Goal: Task Accomplishment & Management: Manage account settings

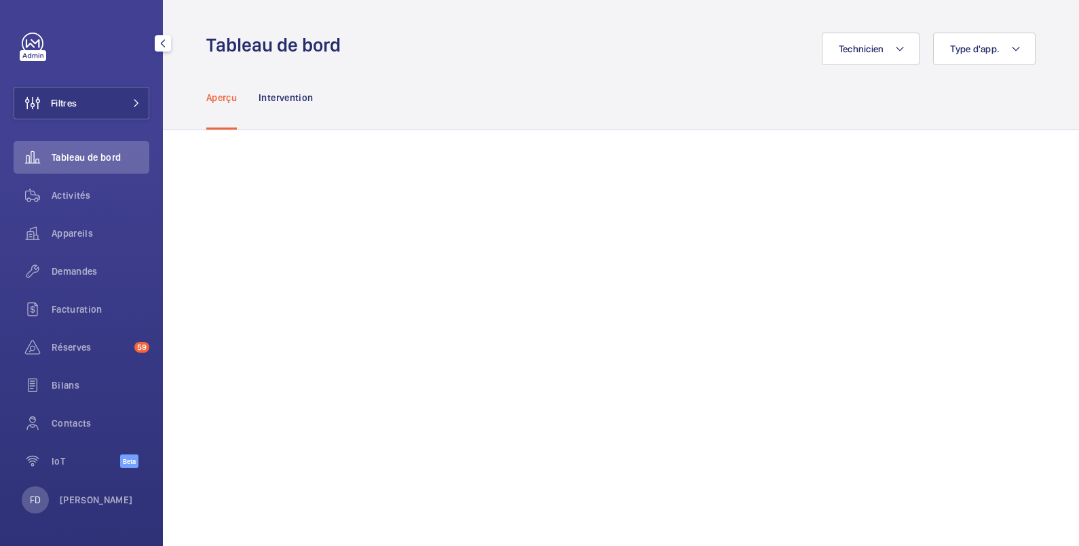
click at [88, 104] on button "Filtres" at bounding box center [82, 103] width 136 height 33
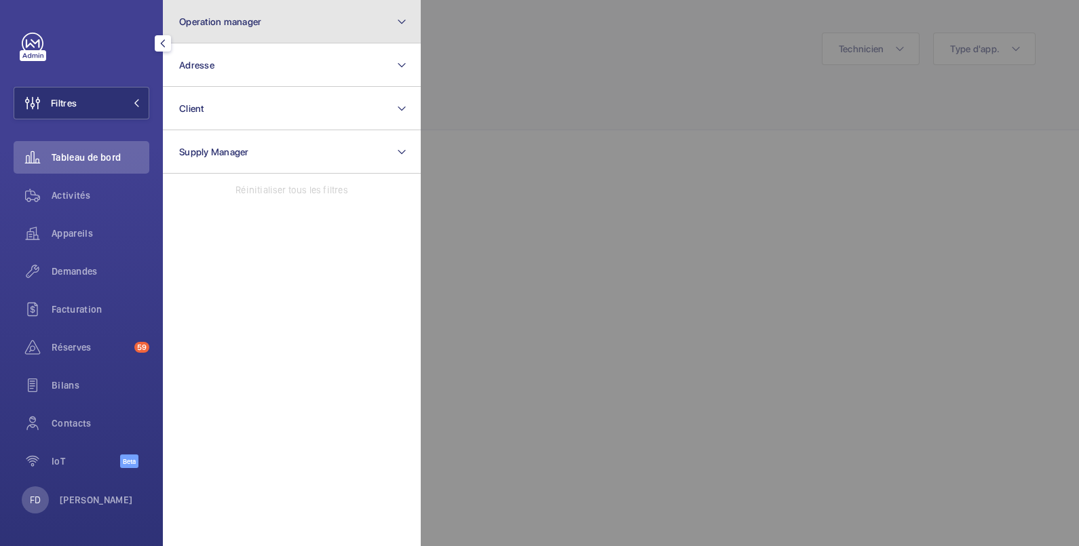
click at [222, 22] on span "Operation manager" at bounding box center [220, 21] width 82 height 11
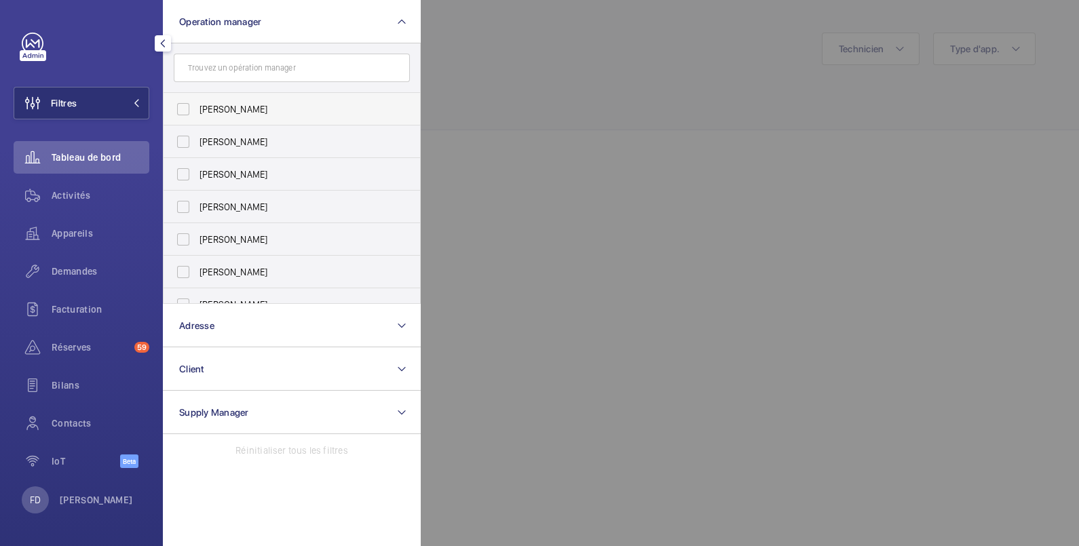
click at [222, 107] on span "[PERSON_NAME]" at bounding box center [292, 109] width 187 height 14
click at [197, 107] on input "[PERSON_NAME]" at bounding box center [183, 109] width 27 height 27
checkbox input "true"
click at [69, 267] on span "Demandes" at bounding box center [101, 272] width 98 height 14
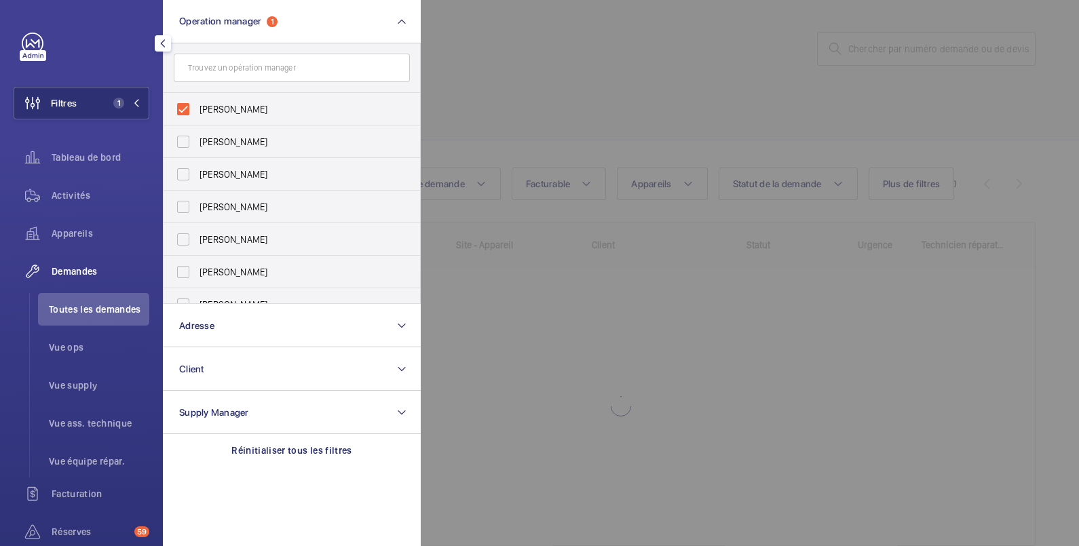
click at [557, 61] on div at bounding box center [960, 273] width 1079 height 546
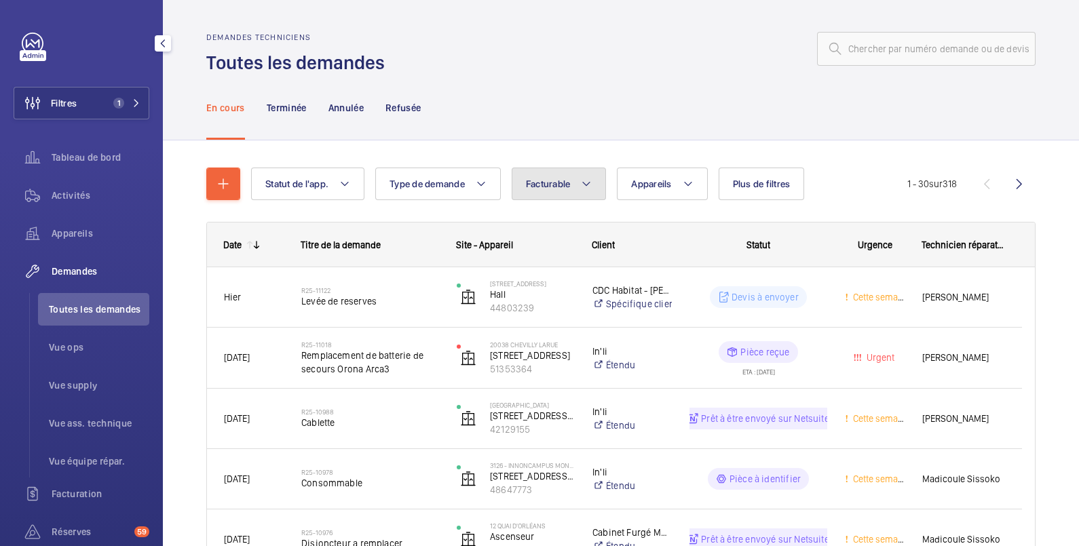
click at [566, 187] on span "Facturable" at bounding box center [548, 183] width 45 height 11
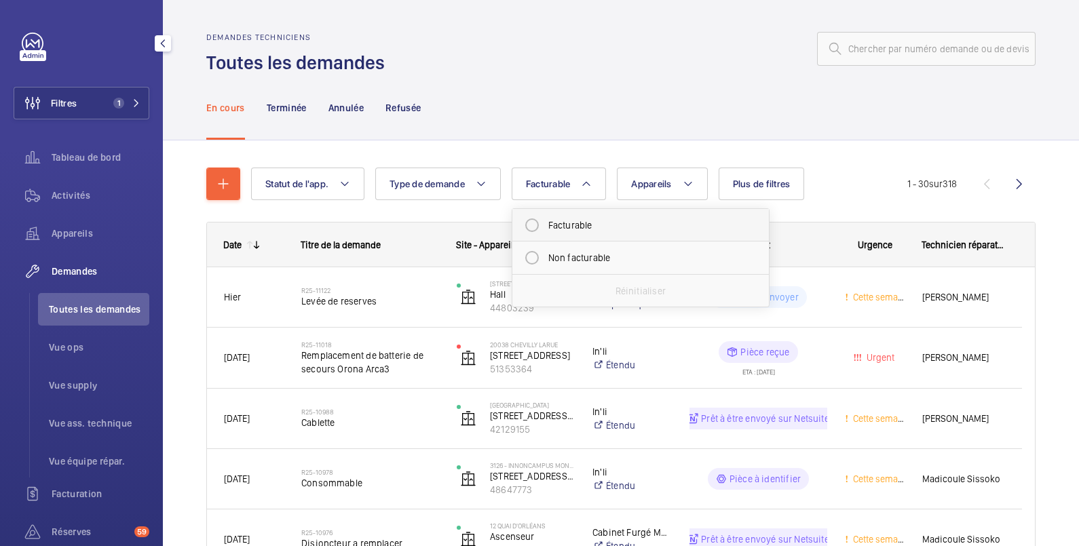
click at [566, 224] on mat-radio-button "Facturable" at bounding box center [640, 225] width 244 height 27
radio input "true"
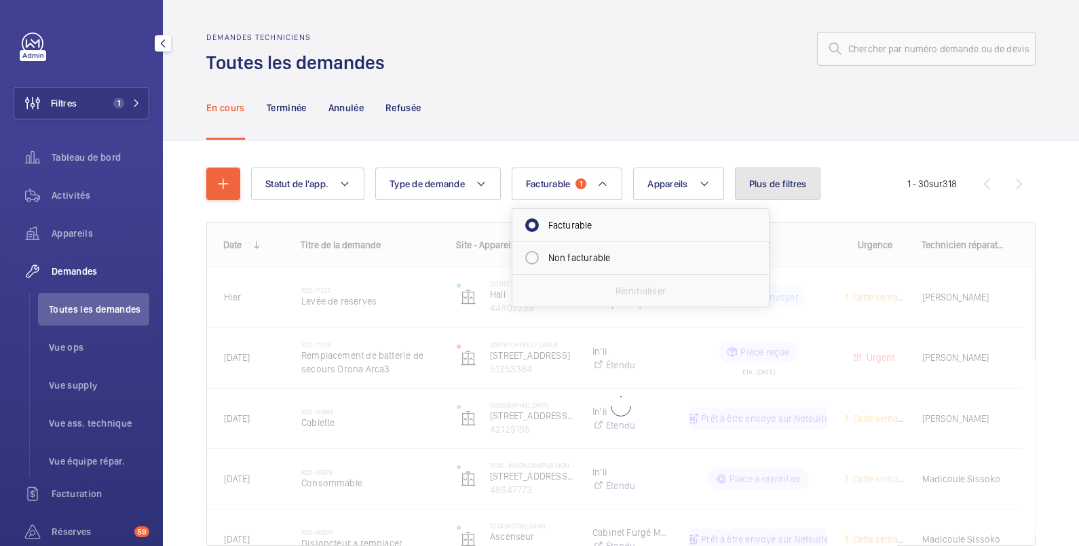
click at [786, 183] on span "Plus de filtres" at bounding box center [778, 183] width 58 height 11
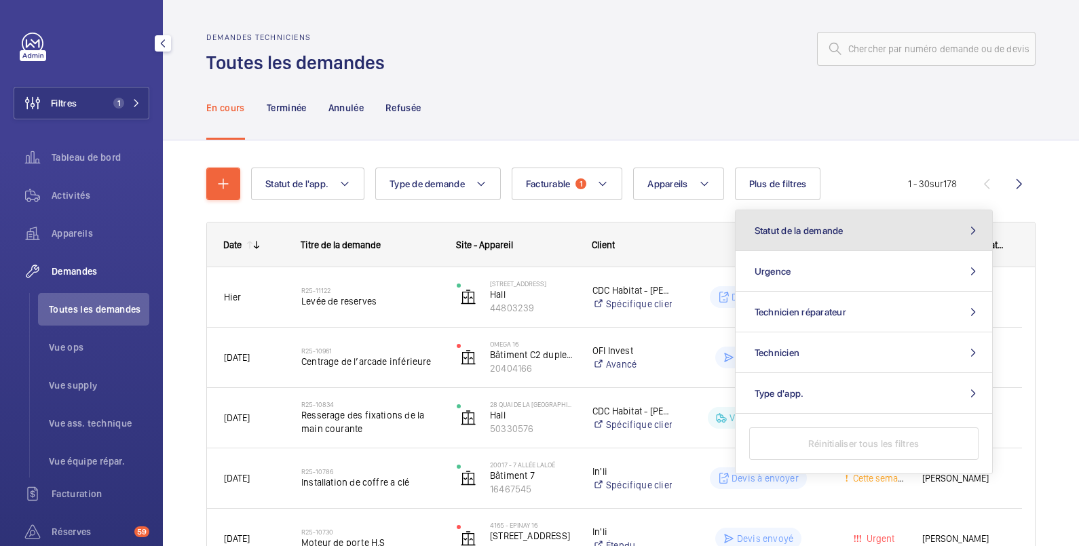
click at [794, 233] on span "Statut de la demande" at bounding box center [798, 230] width 89 height 11
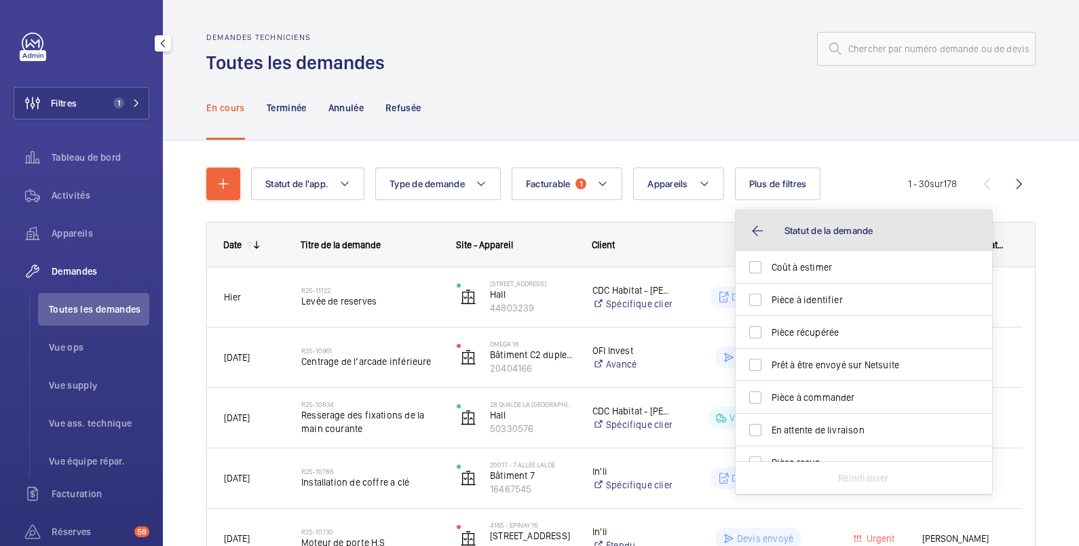
click at [800, 229] on span "Statut de la demande" at bounding box center [828, 230] width 89 height 11
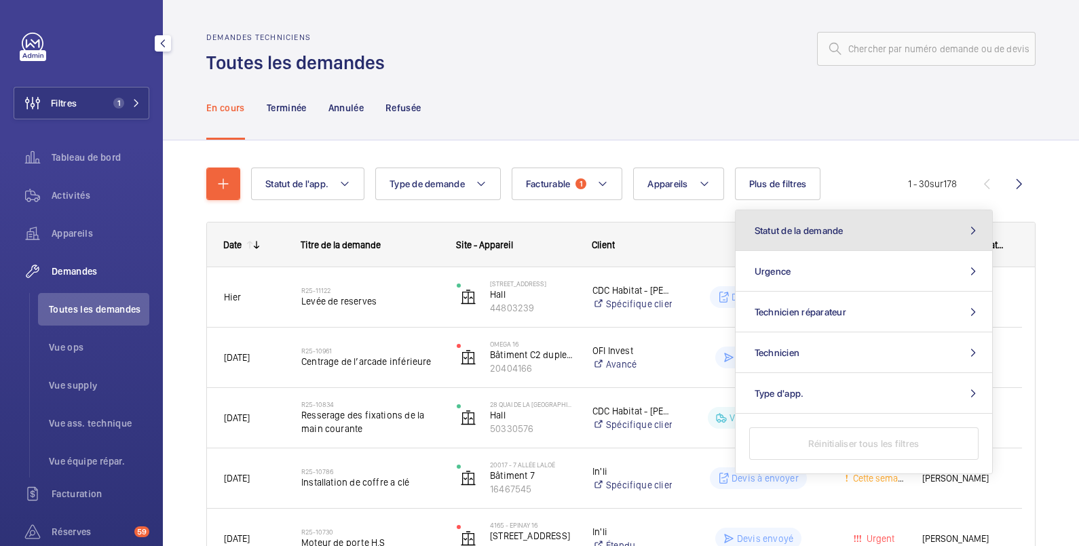
click at [811, 234] on span "Statut de la demande" at bounding box center [798, 230] width 89 height 11
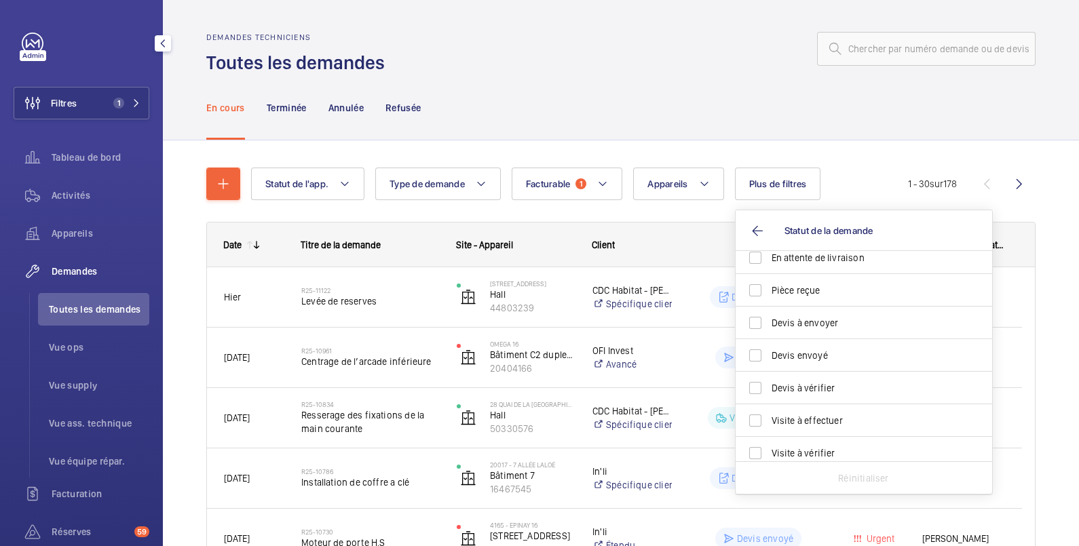
scroll to position [180, 0]
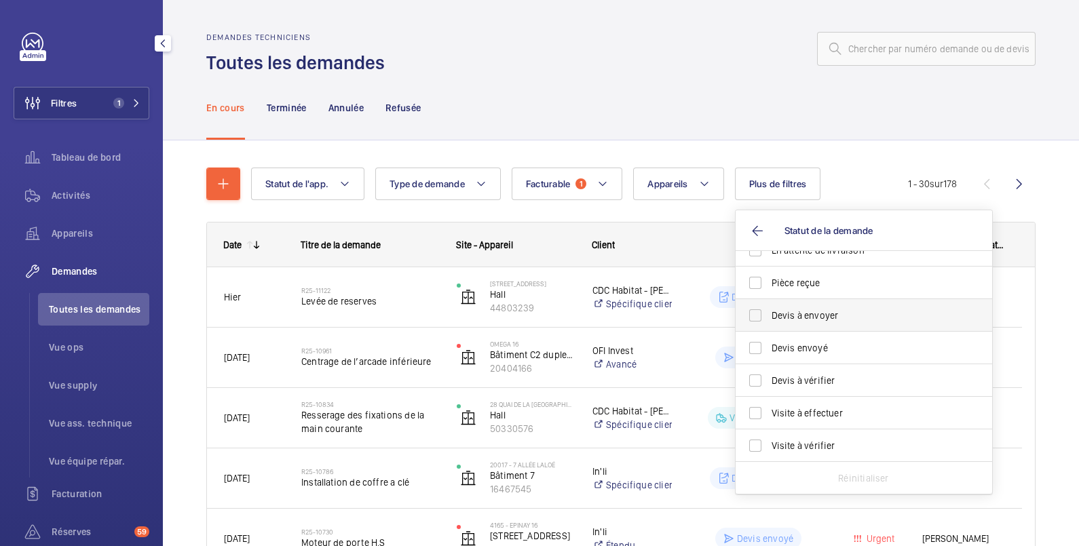
click at [787, 315] on span "Devis à envoyer" at bounding box center [864, 316] width 187 height 14
click at [769, 315] on input "Devis à envoyer" at bounding box center [754, 315] width 27 height 27
checkbox input "true"
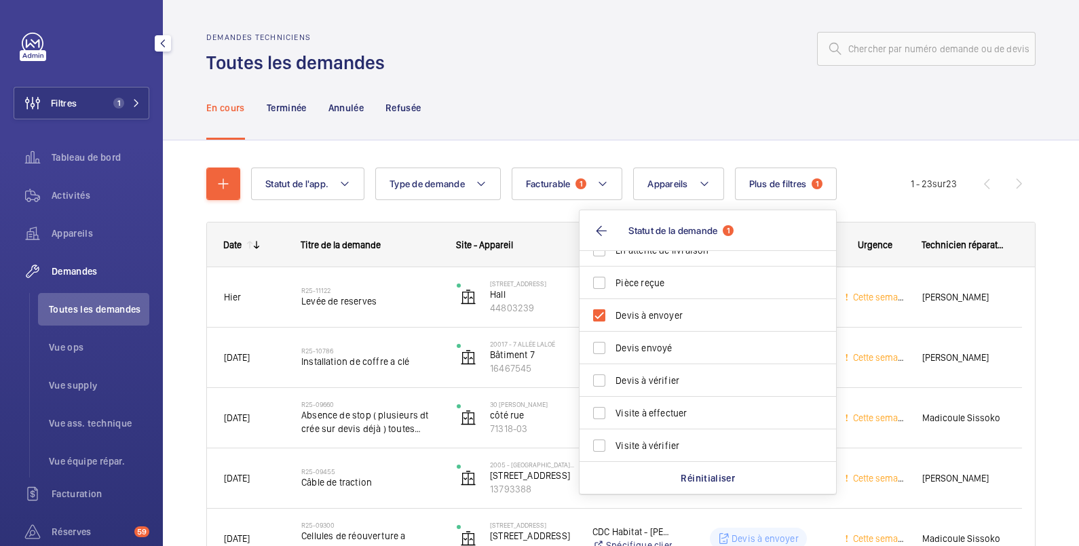
click at [676, 76] on div "En cours Terminée Annulée Refusée" at bounding box center [620, 107] width 829 height 64
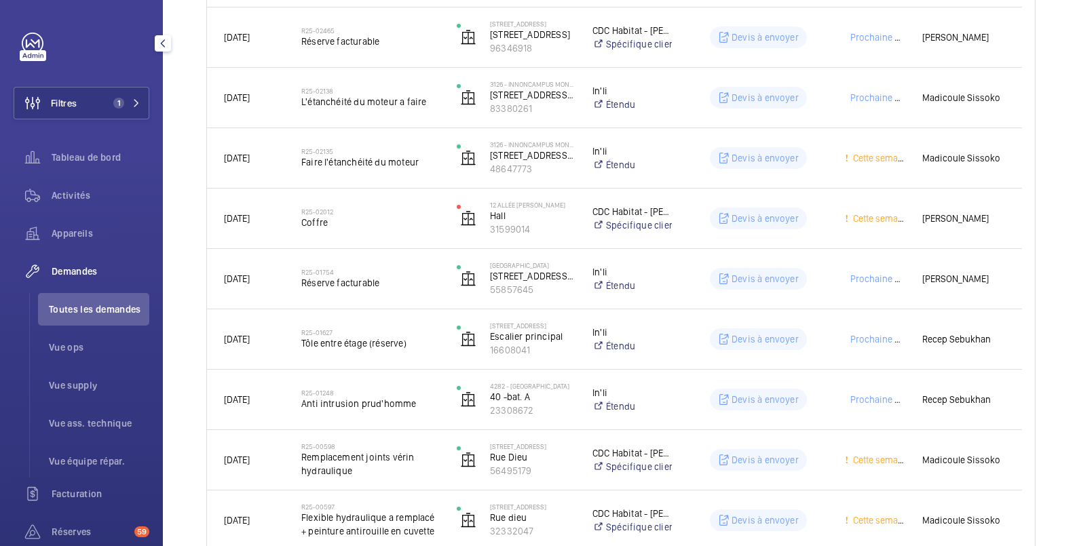
scroll to position [1130, 0]
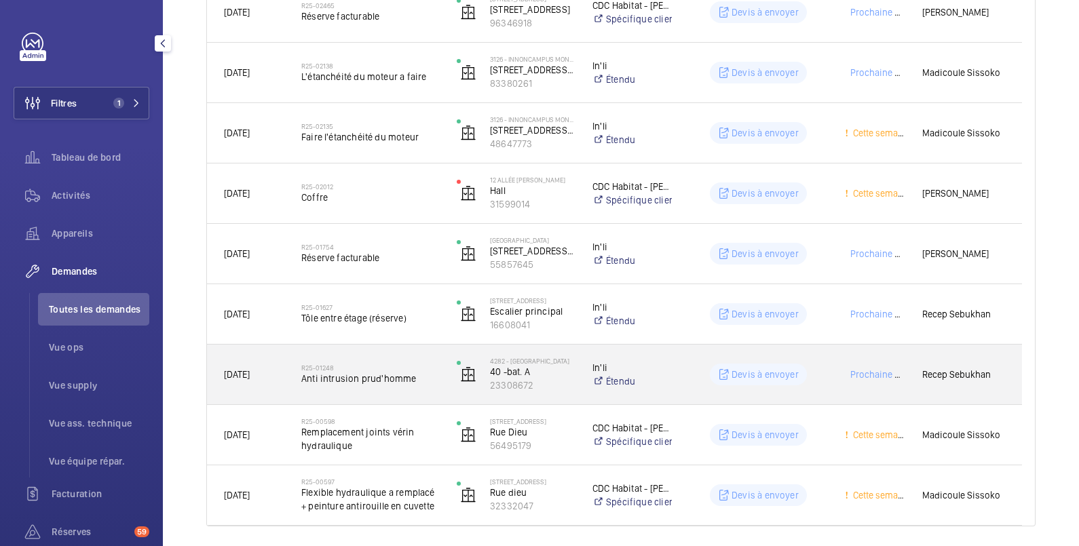
click at [707, 360] on div "Devis à envoyer" at bounding box center [750, 374] width 154 height 49
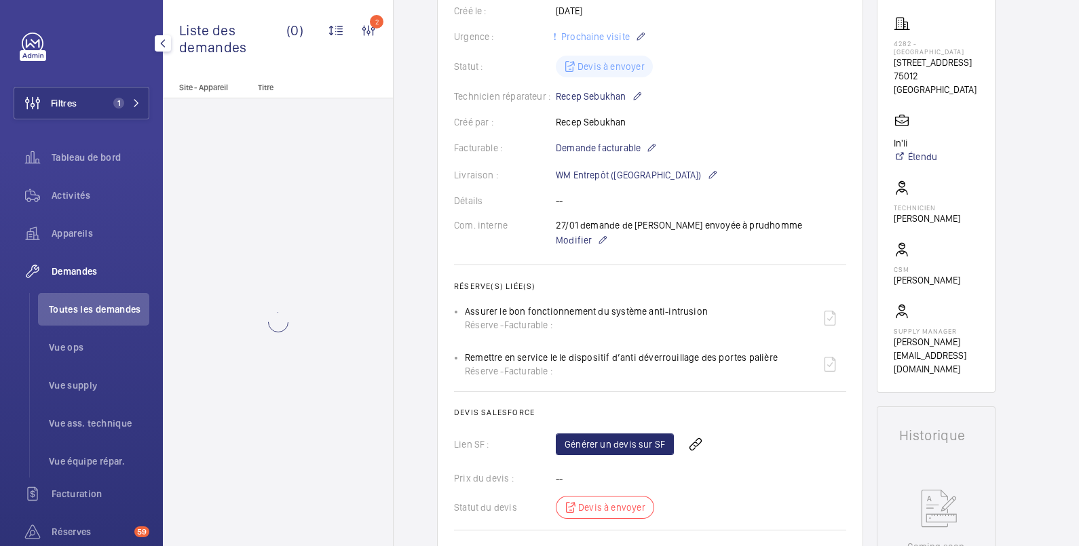
scroll to position [267, 0]
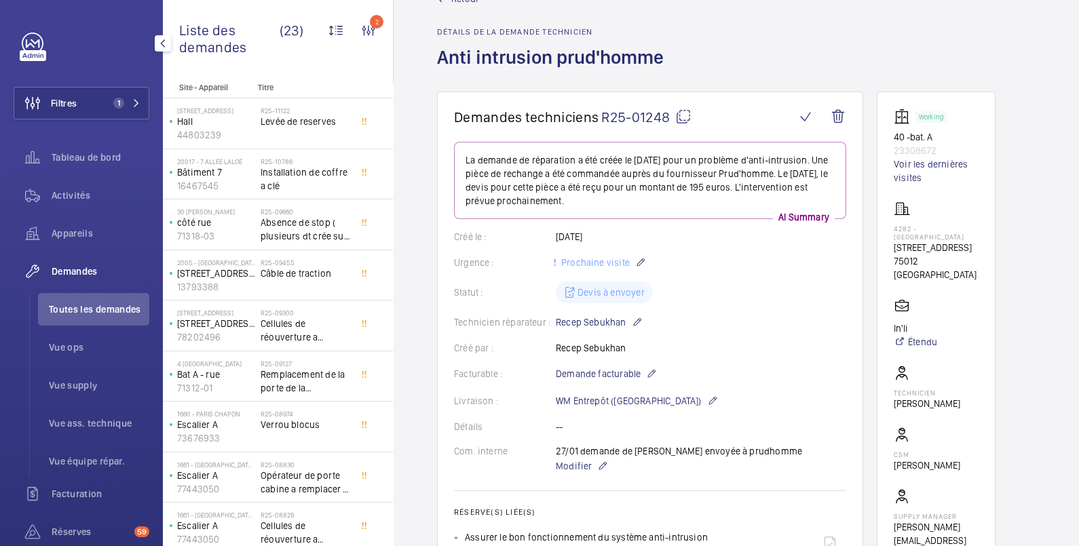
scroll to position [40, 0]
drag, startPoint x: 943, startPoint y: 151, endPoint x: 887, endPoint y: 149, distance: 56.3
click at [887, 149] on wm-front-card "Working 40 -bat. A 23308672 Voir les dernières visites 4282 - PARIS SAINT MANDE…" at bounding box center [935, 335] width 119 height 486
copy p "23308672"
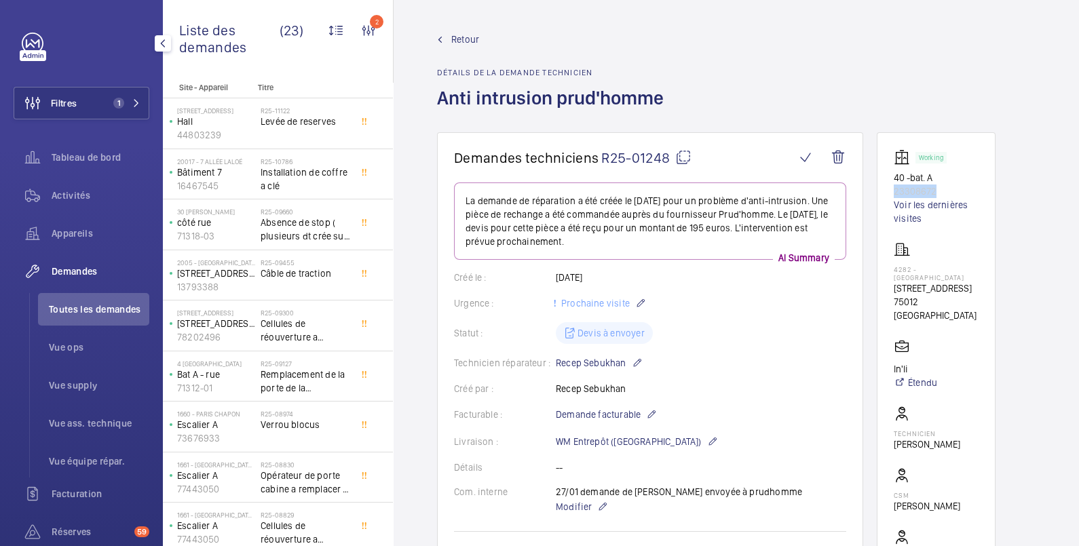
scroll to position [226, 0]
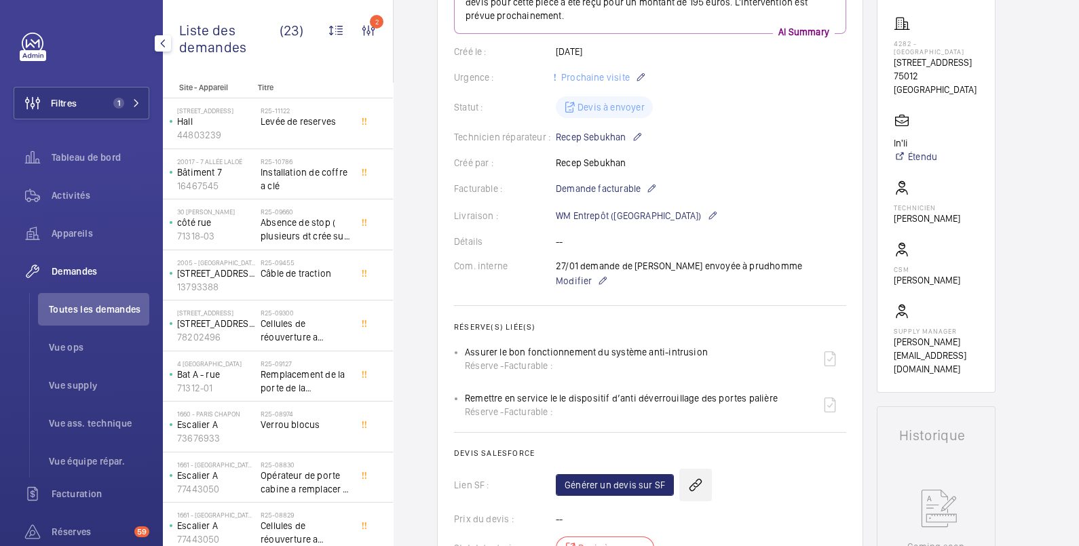
click at [693, 485] on wm-front-icon-button at bounding box center [695, 485] width 33 height 33
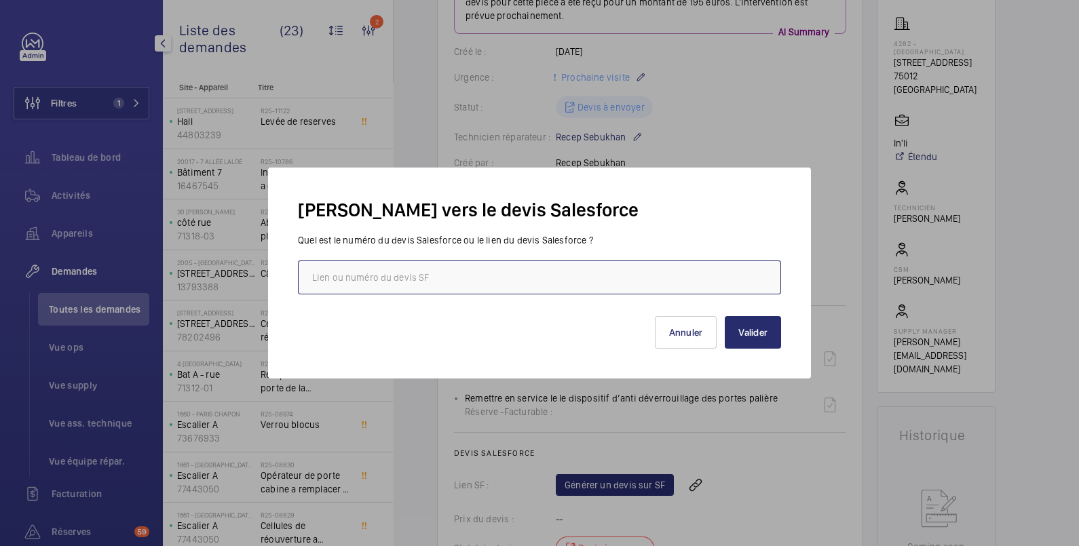
click at [555, 271] on input "text" at bounding box center [539, 277] width 483 height 34
paste input "https://wemaintain.lightning.force.com/lightning/r/Quote/0Q0SZ000007VQgX0AW/view"
type input "https://wemaintain.lightning.force.com/lightning/r/Quote/0Q0SZ000007VQgX0AW/view"
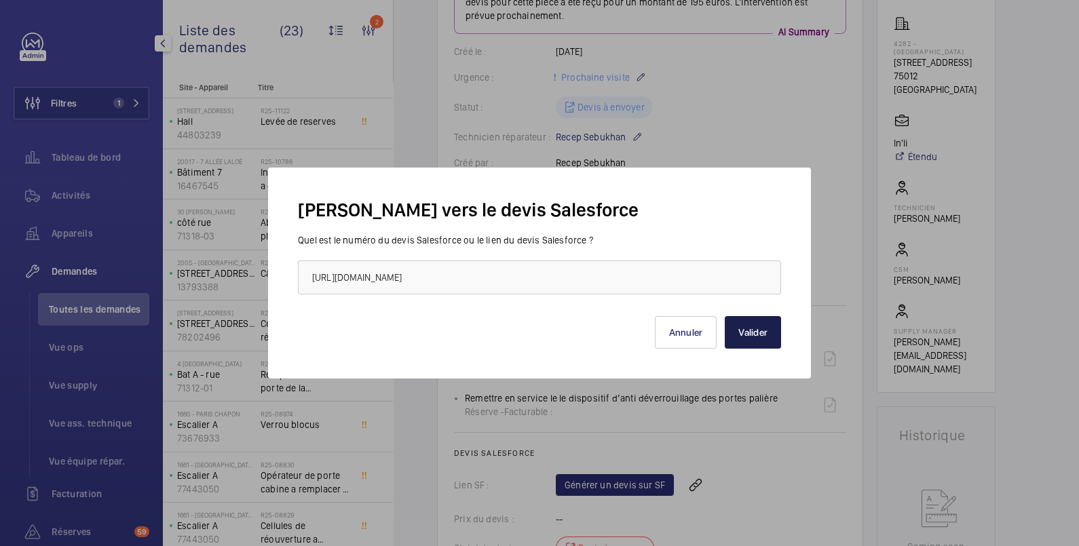
click at [769, 329] on button "Valider" at bounding box center [752, 332] width 56 height 33
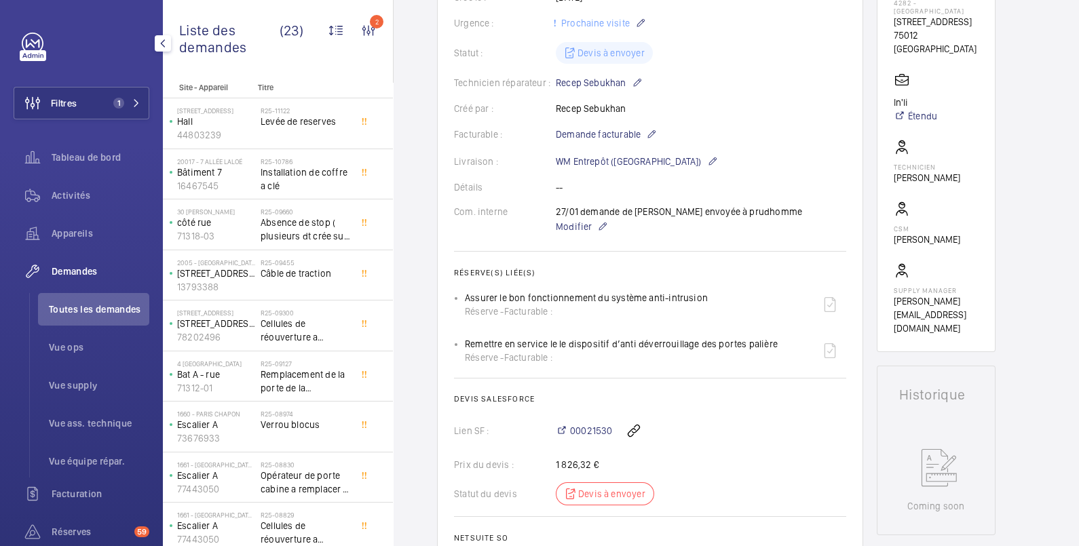
scroll to position [0, 0]
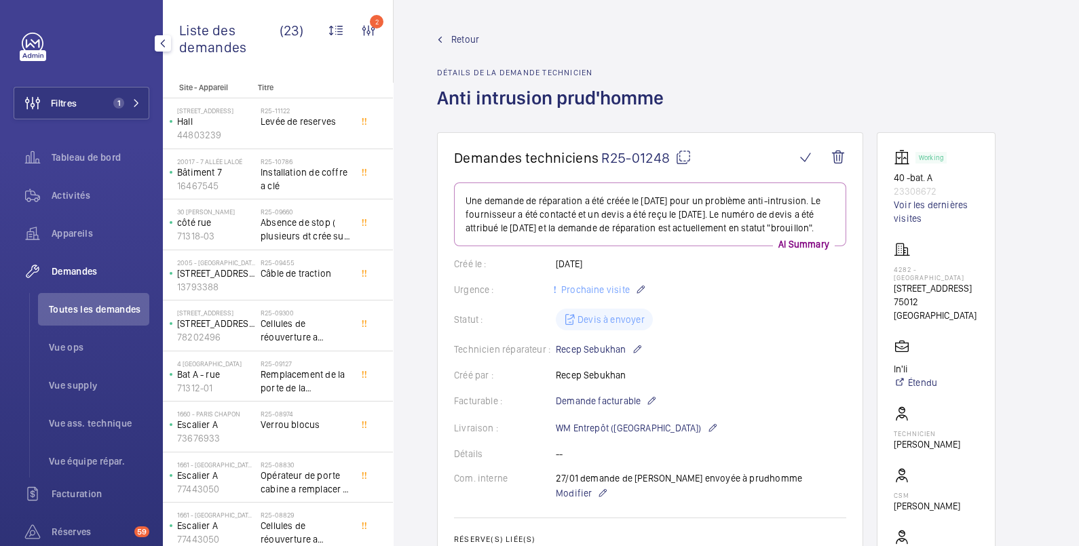
click at [474, 37] on span "Retour" at bounding box center [465, 40] width 28 height 14
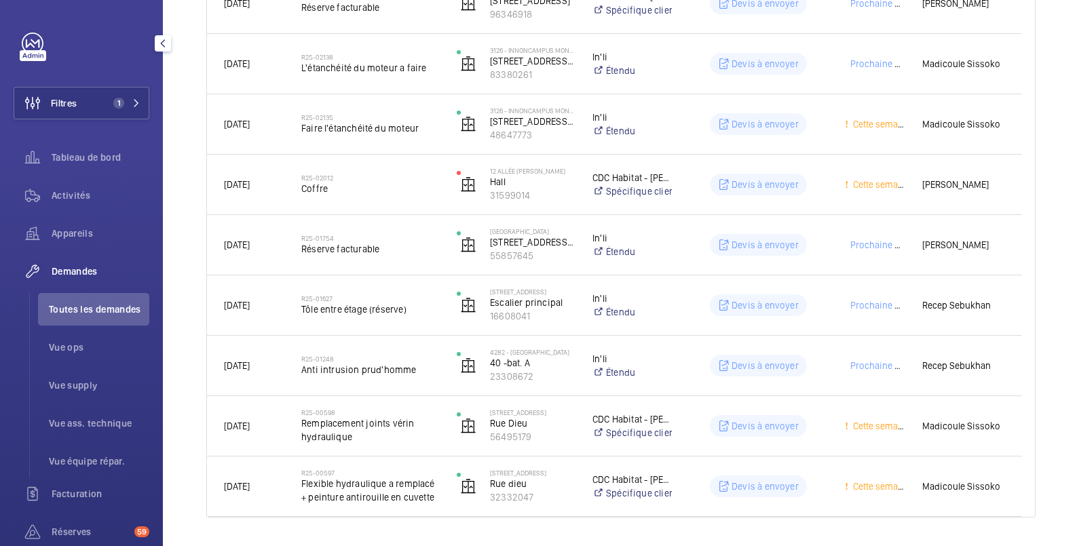
scroll to position [1175, 0]
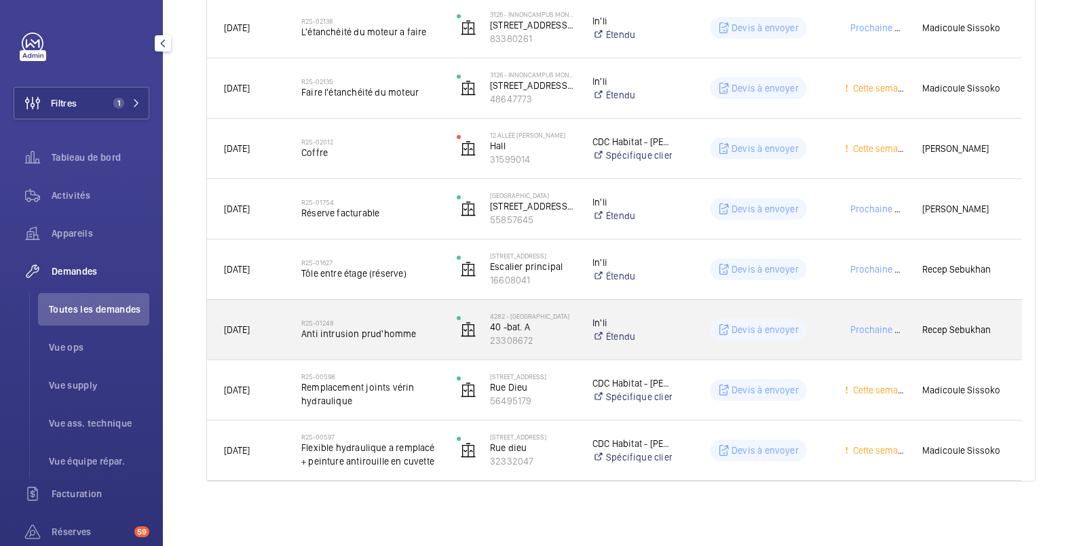
click at [823, 327] on wm-front-pills-cell "Devis à envoyer" at bounding box center [758, 330] width 138 height 22
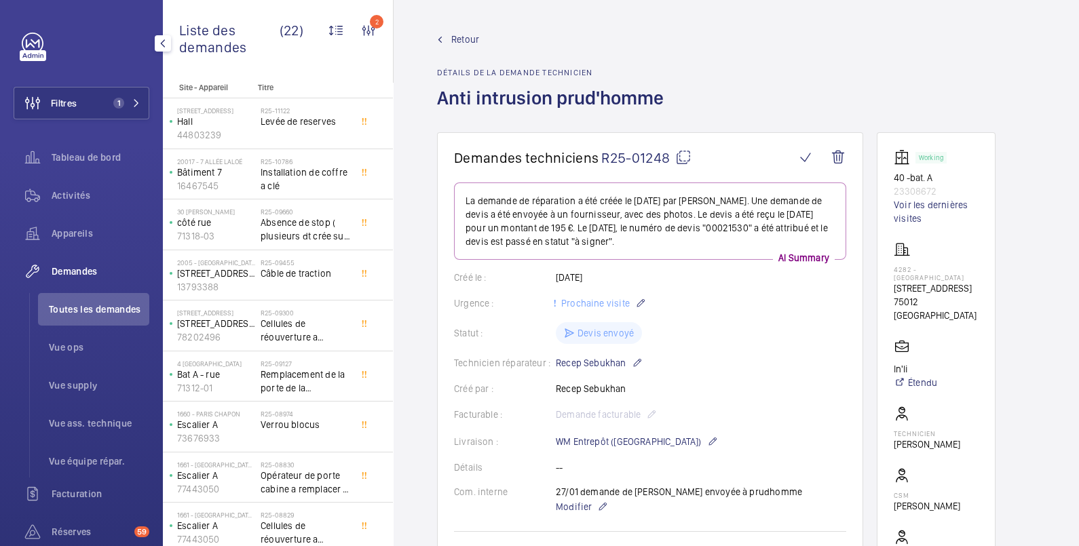
click at [457, 31] on wm-front-admin-header "Retour Détails de la demande technicien Anti intrusion prud'homme" at bounding box center [735, 66] width 685 height 132
click at [452, 40] on span "Retour" at bounding box center [465, 40] width 28 height 14
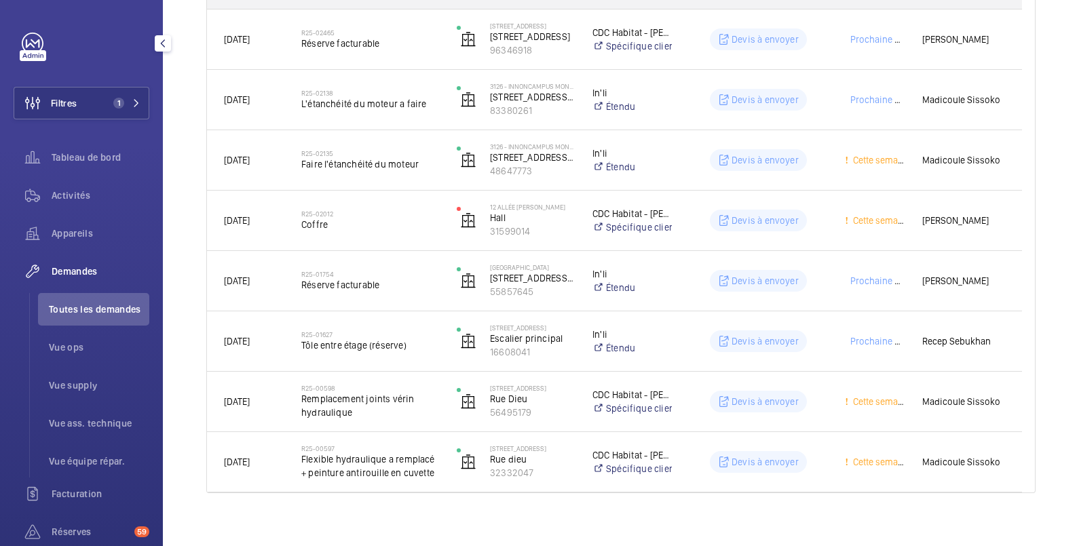
scroll to position [1115, 0]
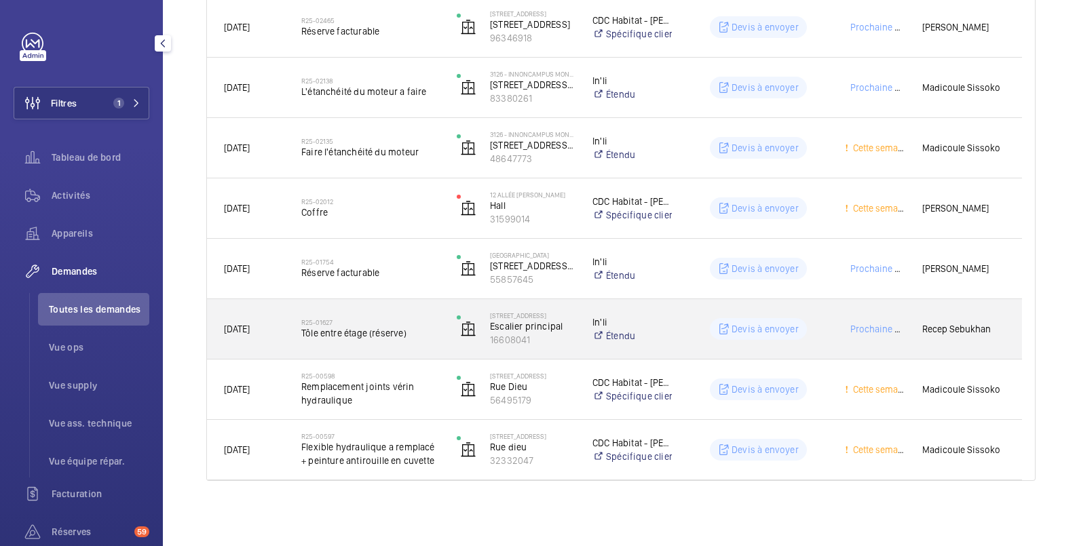
click at [820, 327] on wm-front-pills-cell "Devis à envoyer" at bounding box center [758, 329] width 138 height 22
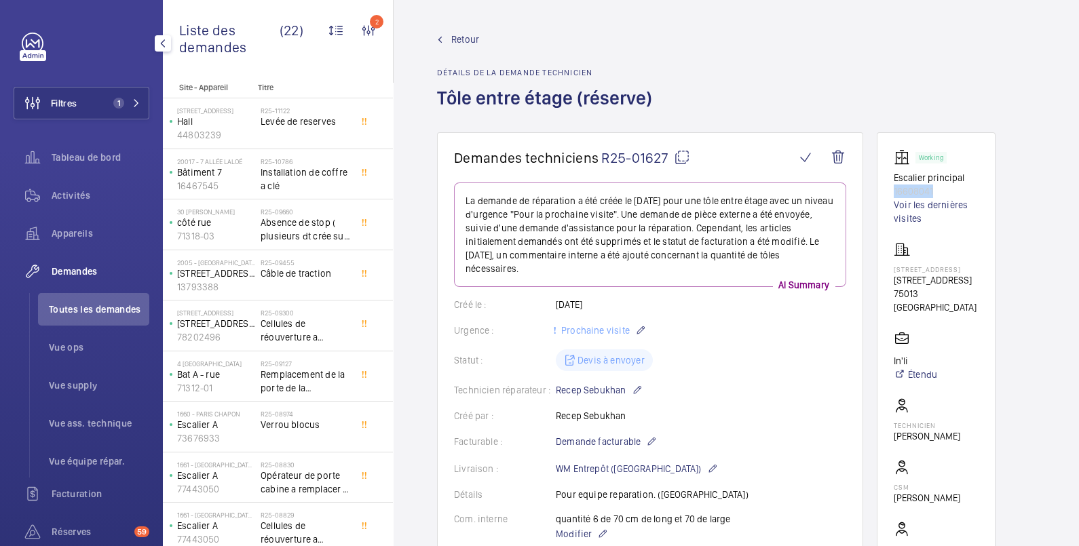
drag, startPoint x: 939, startPoint y: 191, endPoint x: 887, endPoint y: 193, distance: 51.6
click at [887, 193] on wm-front-card "Working Escalier principal 16608041 Voir les dernières visites 2418 - 89 RUE DE…" at bounding box center [935, 371] width 119 height 478
copy p "16608041"
click at [463, 38] on span "Retour" at bounding box center [465, 40] width 28 height 14
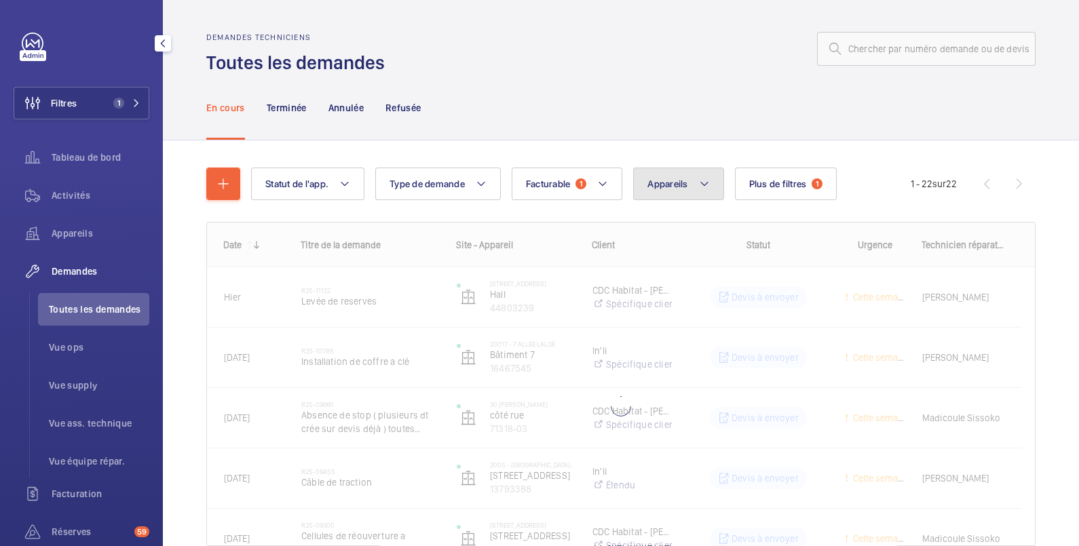
click at [681, 184] on span "Appareils" at bounding box center [667, 183] width 40 height 11
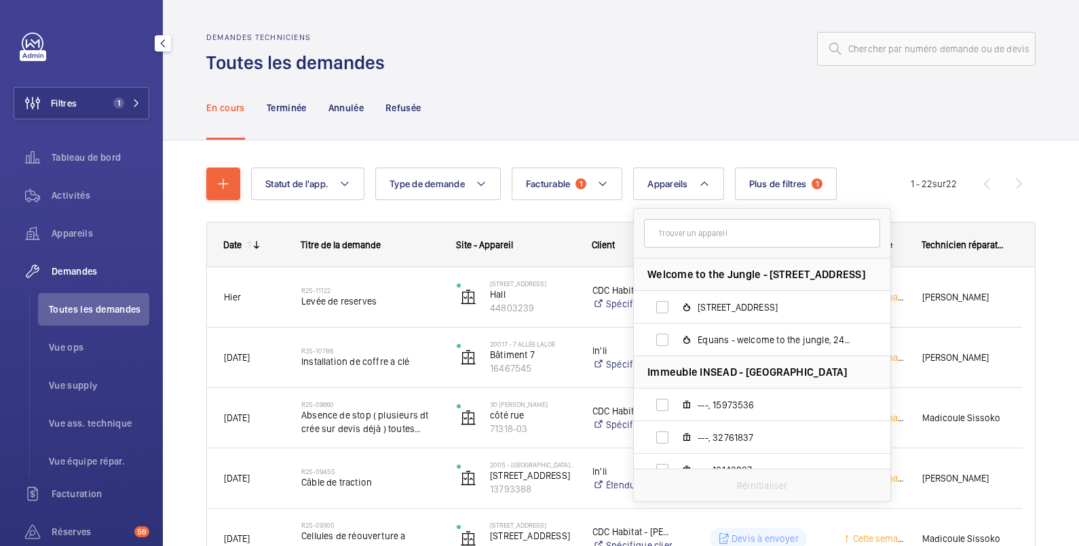
click at [675, 235] on input "text" at bounding box center [762, 233] width 236 height 28
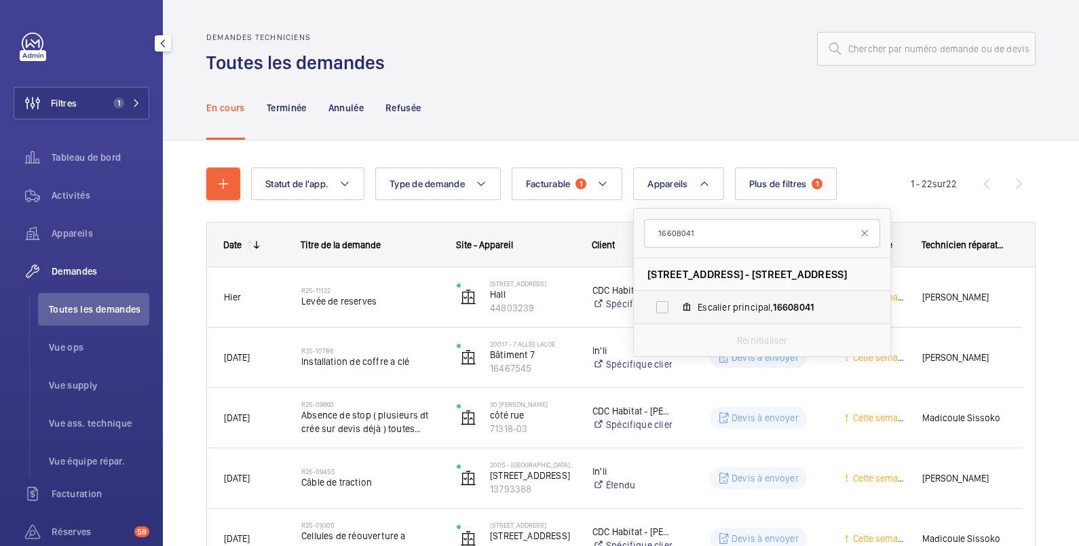
type input "16608041"
click at [661, 310] on label "Escalier principal, 16608041" at bounding box center [751, 307] width 235 height 33
click at [661, 310] on input "Escalier principal, 16608041" at bounding box center [661, 307] width 27 height 27
checkbox input "true"
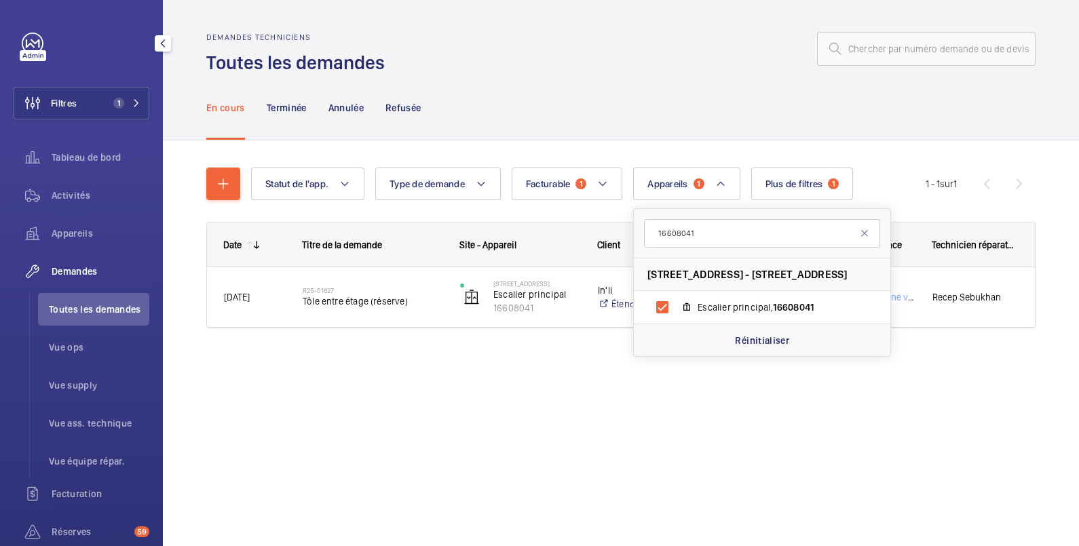
click at [688, 83] on div "En cours Terminée Annulée Refusée" at bounding box center [620, 107] width 829 height 64
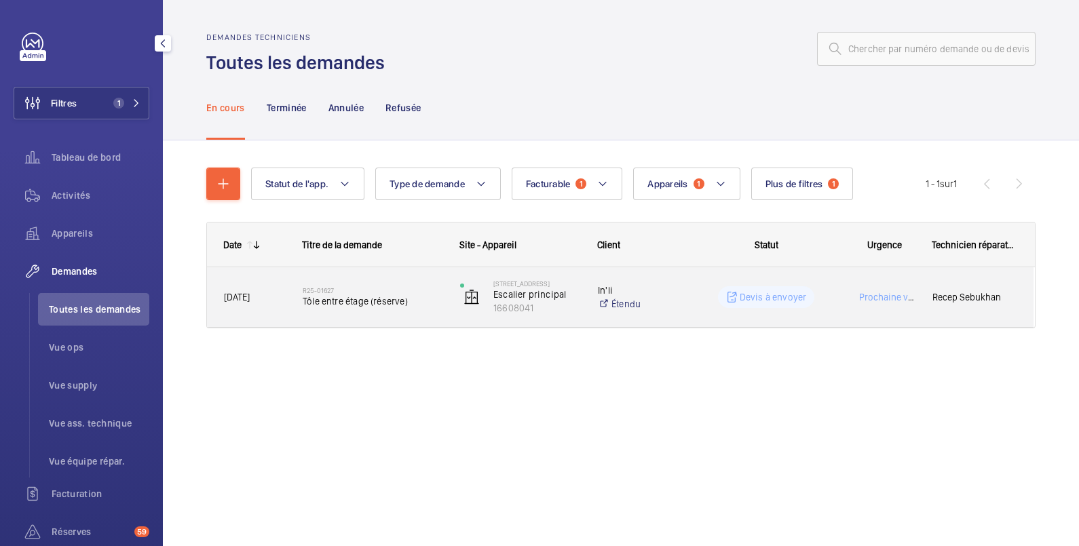
click at [714, 289] on wm-front-pills-cell "Devis à envoyer" at bounding box center [766, 297] width 140 height 22
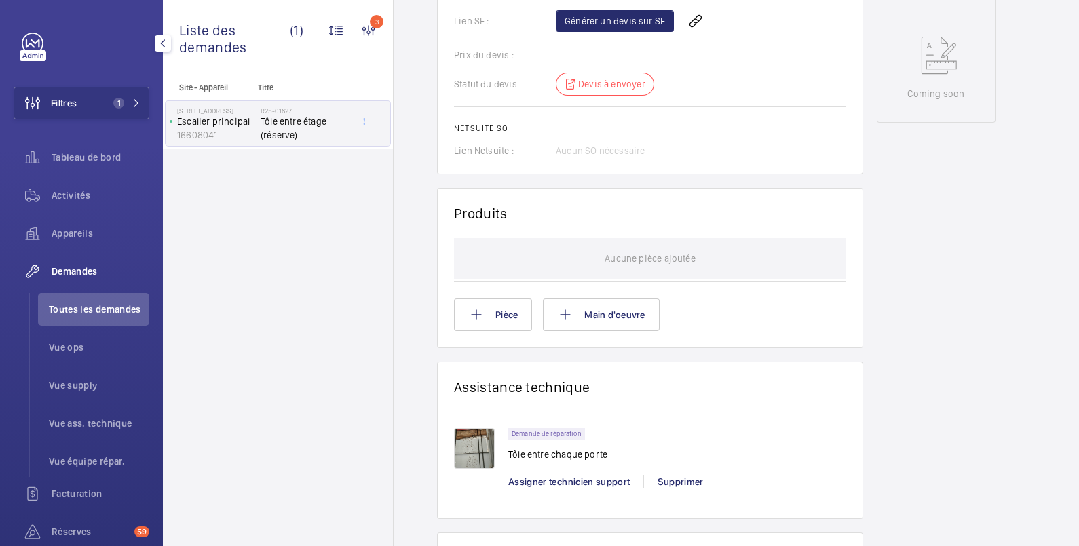
scroll to position [678, 0]
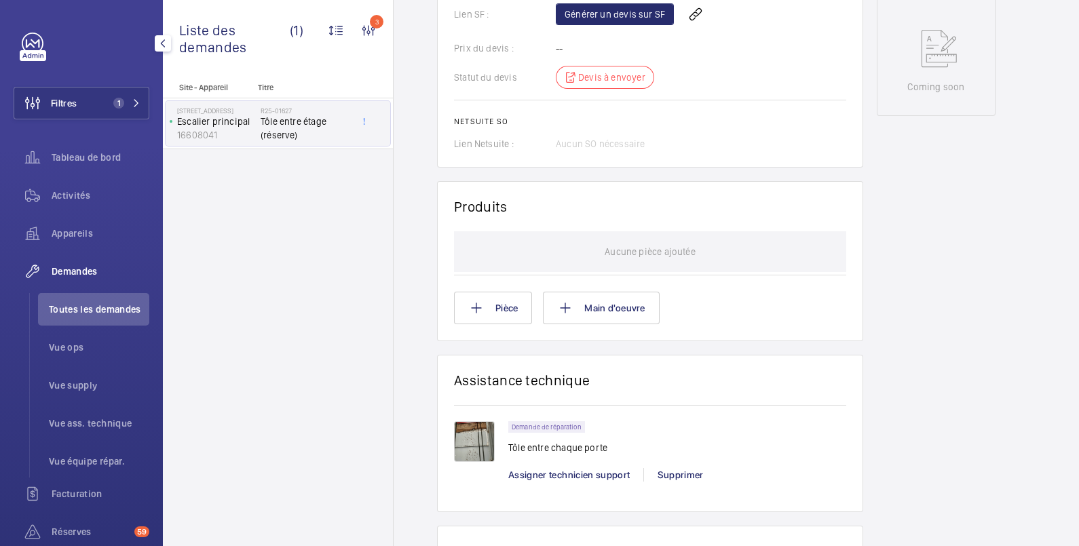
click at [465, 432] on img at bounding box center [474, 441] width 41 height 41
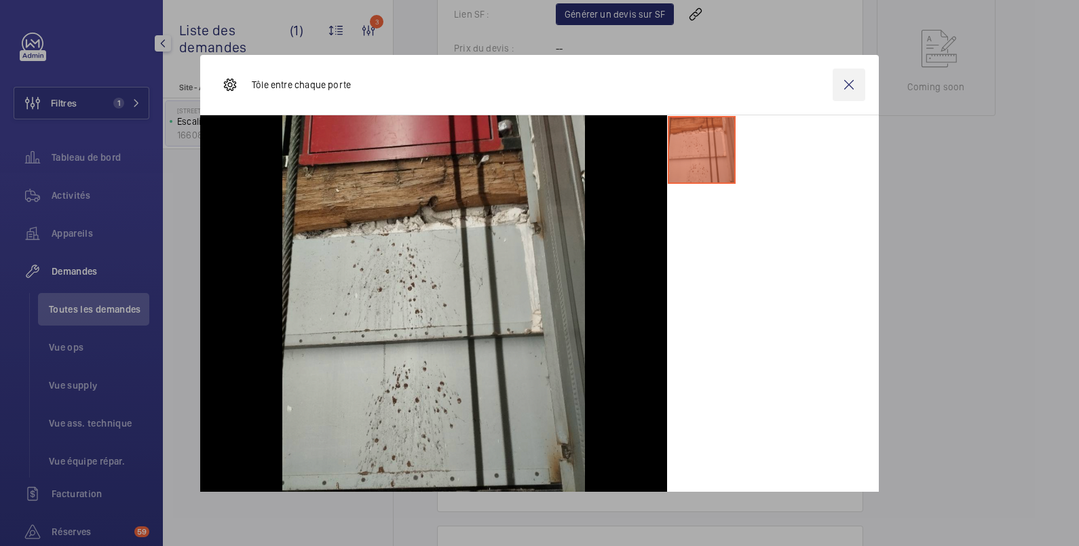
click at [832, 81] on wm-front-icon-button at bounding box center [848, 85] width 33 height 33
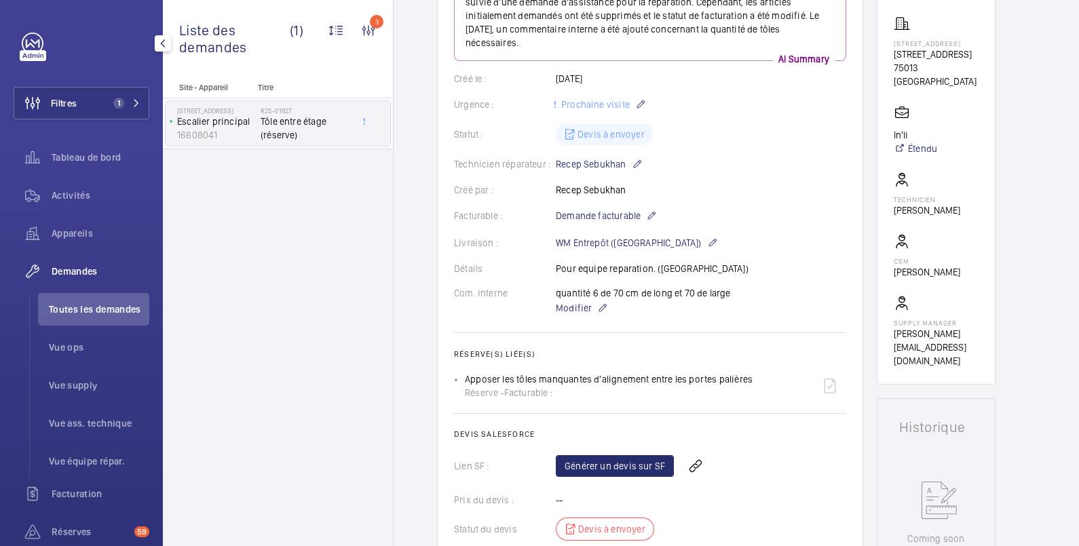
scroll to position [0, 0]
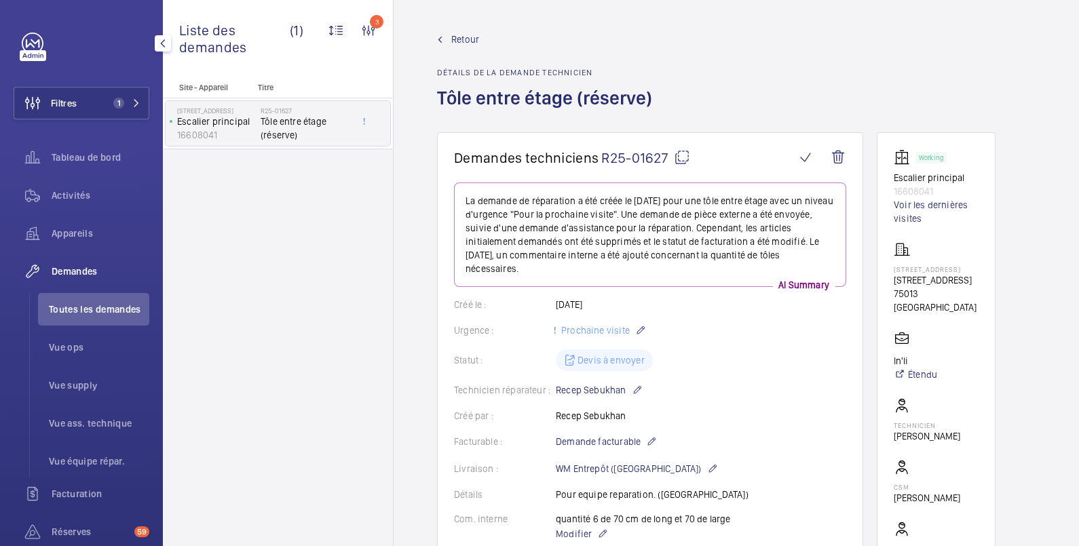
click at [684, 156] on mat-icon at bounding box center [682, 157] width 16 height 16
click at [461, 37] on span "Retour" at bounding box center [465, 40] width 28 height 14
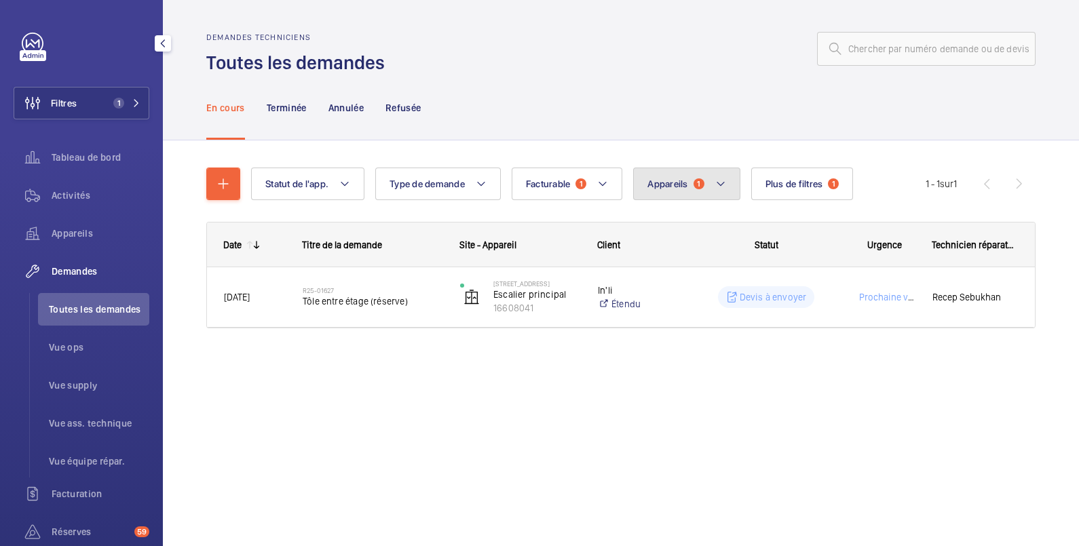
click at [657, 181] on span "Appareils" at bounding box center [667, 183] width 40 height 11
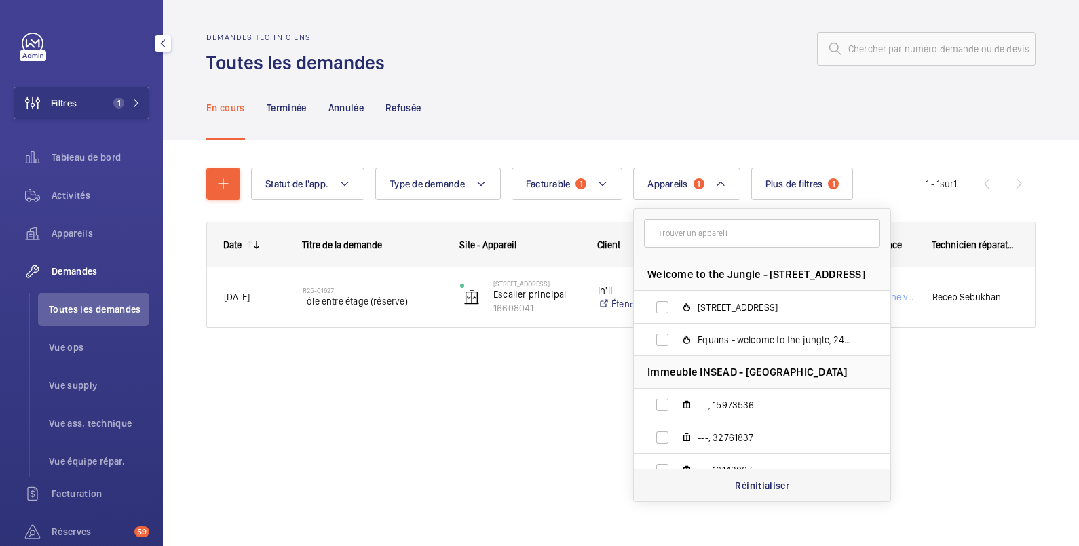
click at [761, 488] on p "Réinitialiser" at bounding box center [762, 486] width 54 height 14
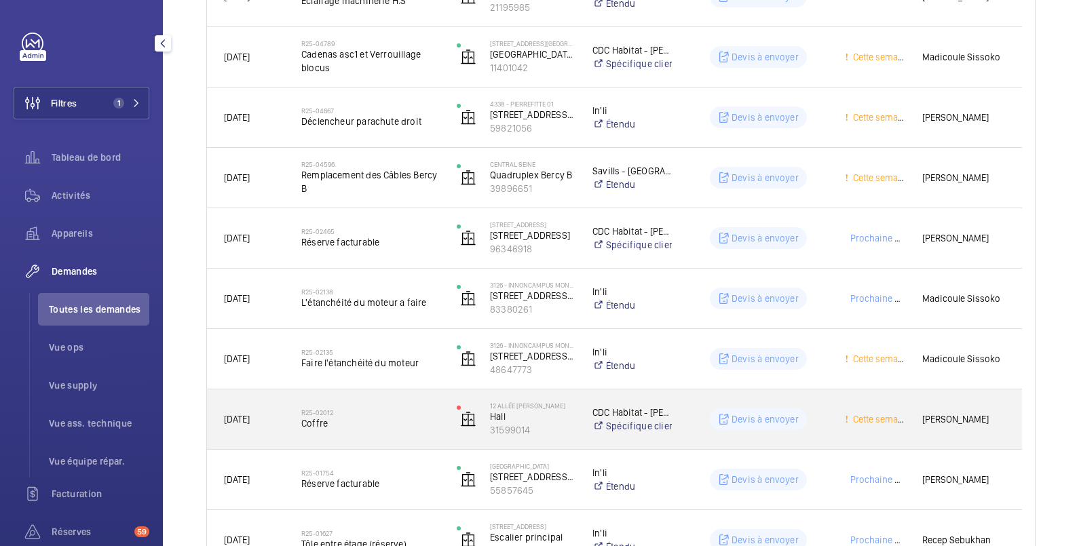
scroll to position [1115, 0]
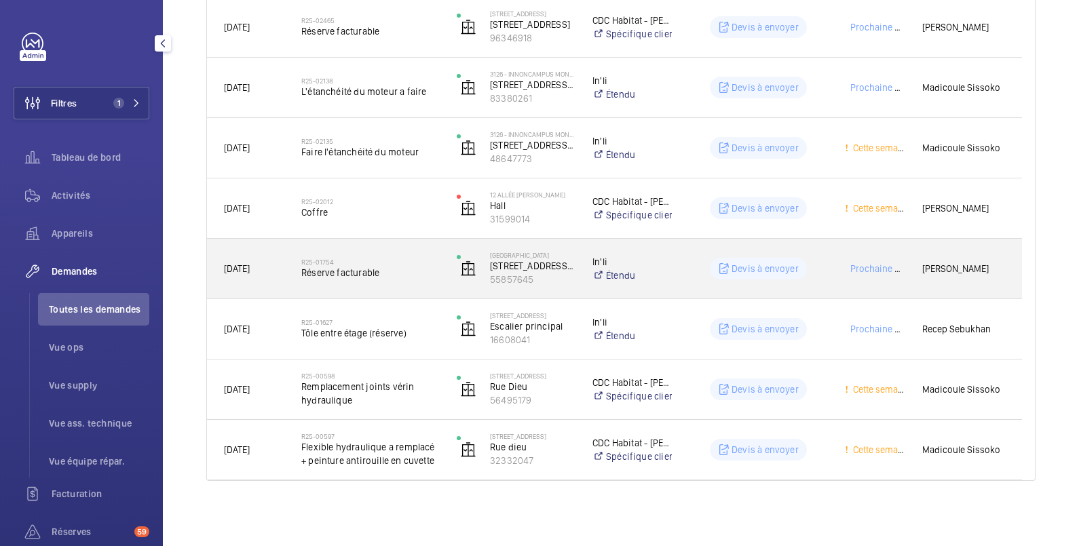
click at [803, 259] on wm-front-pills "Devis à envoyer" at bounding box center [758, 269] width 97 height 22
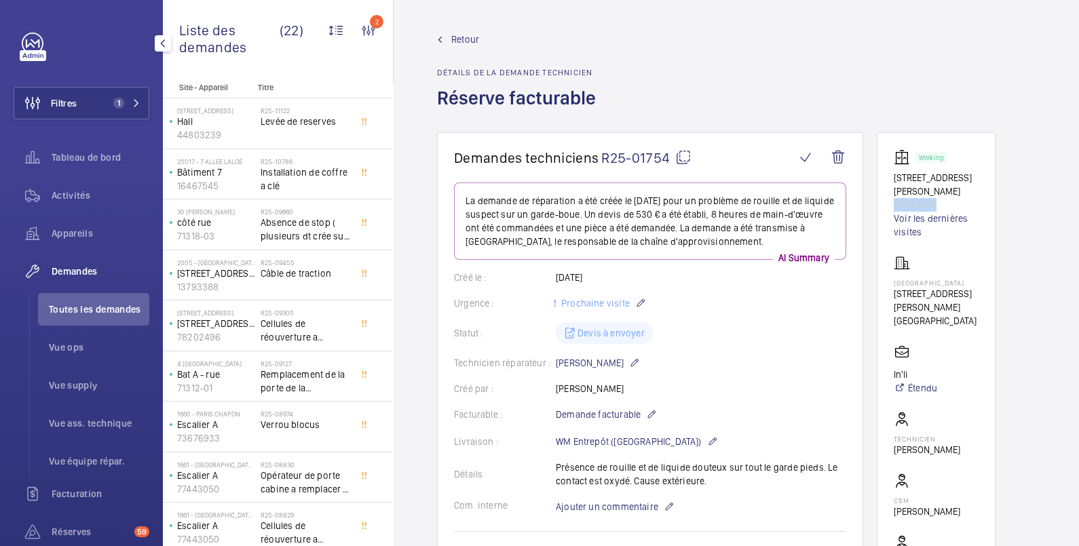
drag, startPoint x: 951, startPoint y: 204, endPoint x: 890, endPoint y: 206, distance: 61.1
click at [890, 206] on wm-front-card "Working 5 Rue Camille Saint Sens 55857645 Voir les dernières visites 4069 - RUE…" at bounding box center [935, 378] width 119 height 492
copy p "55857645"
click at [471, 39] on span "Retour" at bounding box center [465, 40] width 28 height 14
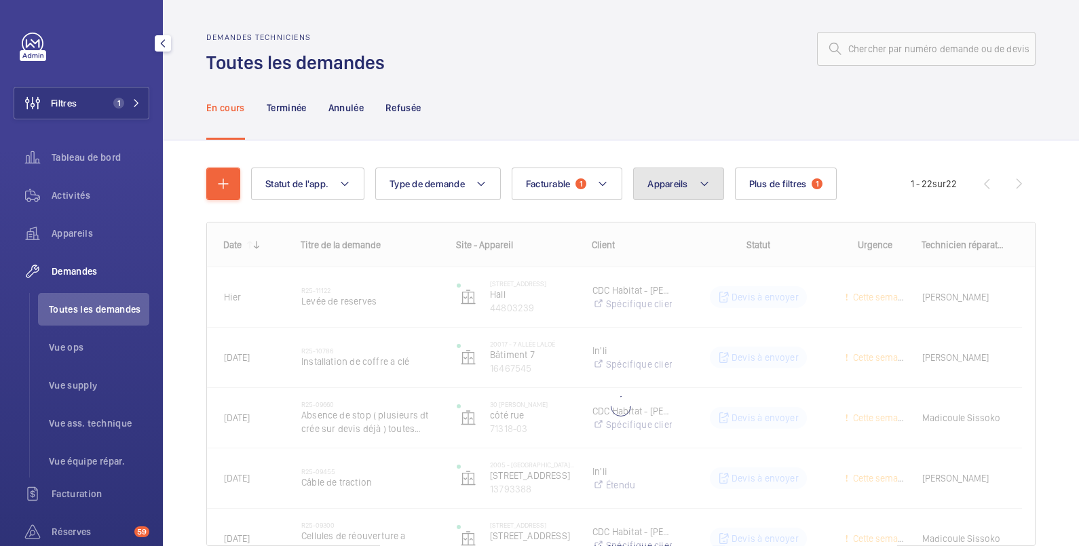
click at [684, 182] on span "Appareils" at bounding box center [667, 183] width 40 height 11
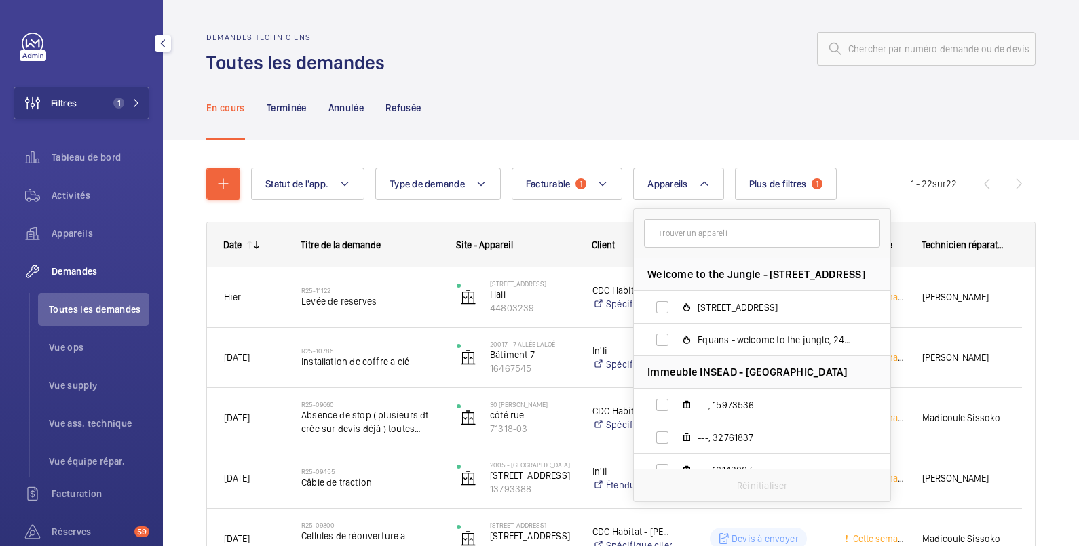
click at [679, 235] on input "text" at bounding box center [762, 233] width 236 height 28
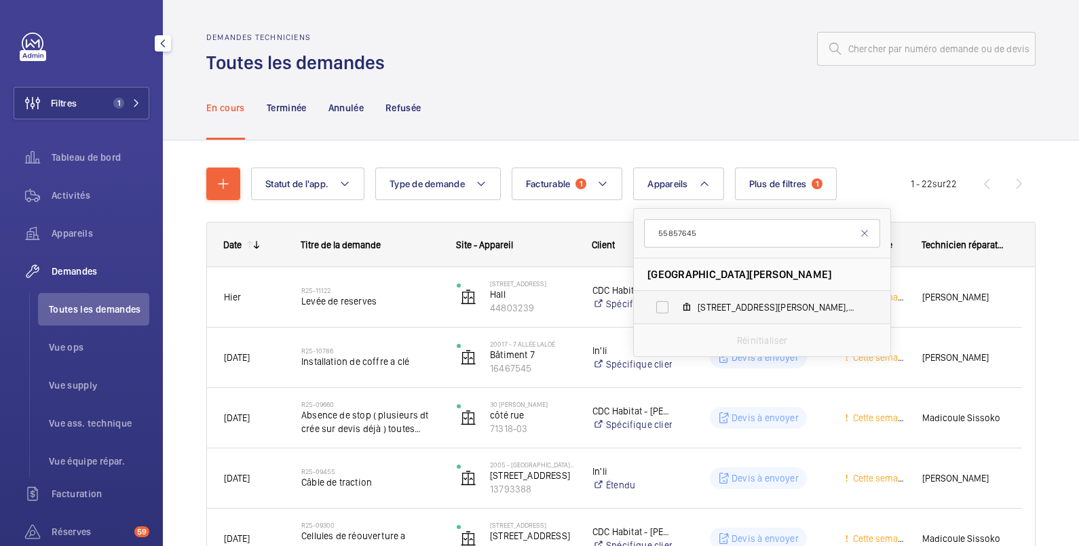
type input "55857645"
click at [668, 309] on label "5 Rue Camille Saint Sens, 55857645" at bounding box center [751, 307] width 235 height 33
click at [668, 309] on input "5 Rue Camille Saint Sens, 55857645" at bounding box center [661, 307] width 27 height 27
checkbox input "true"
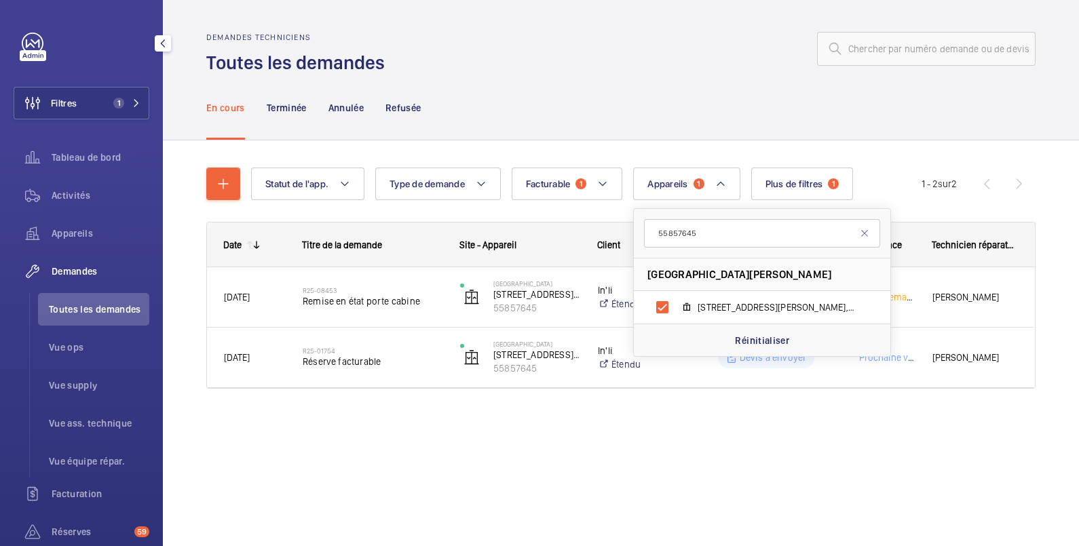
click at [740, 77] on div "En cours Terminée Annulée Refusée" at bounding box center [620, 107] width 829 height 64
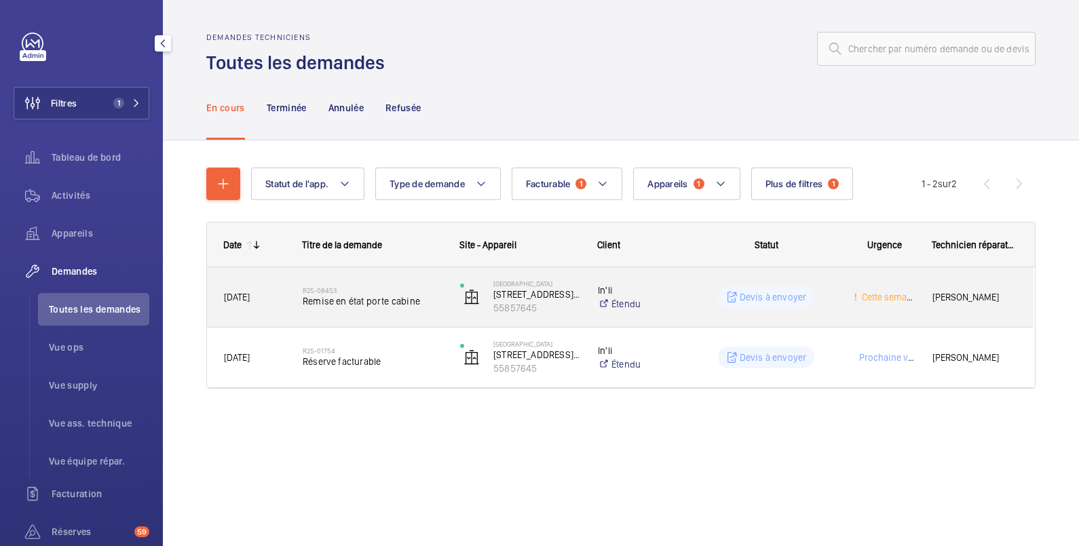
click at [749, 311] on div "Devis à envoyer" at bounding box center [758, 297] width 156 height 49
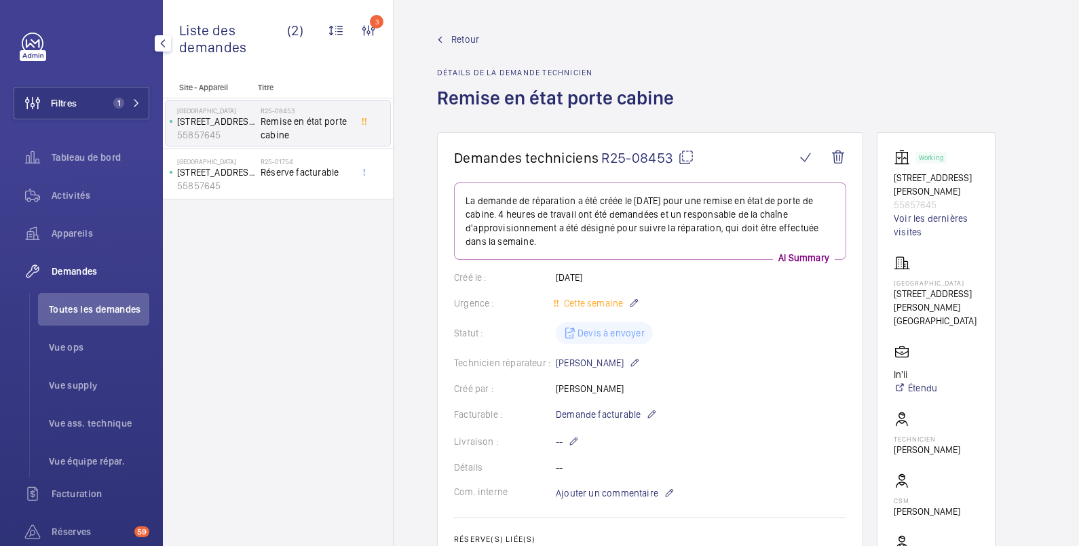
click at [689, 154] on mat-icon at bounding box center [686, 157] width 16 height 16
click at [855, 50] on div "Retour Détails de la demande technicien Remise en état porte cabine" at bounding box center [736, 83] width 598 height 100
click at [461, 37] on span "Retour" at bounding box center [465, 40] width 28 height 14
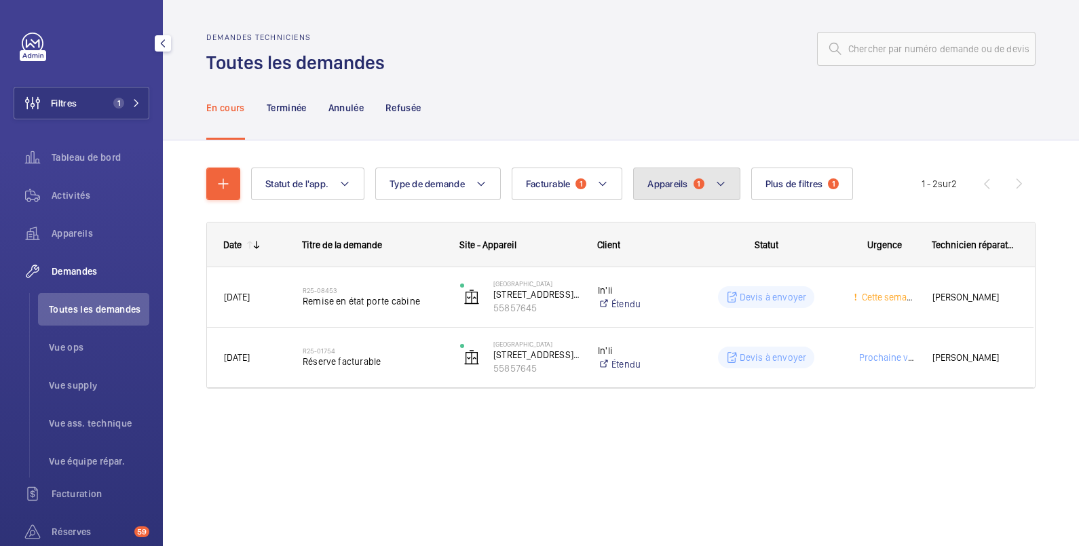
click at [679, 185] on span "Appareils" at bounding box center [667, 183] width 40 height 11
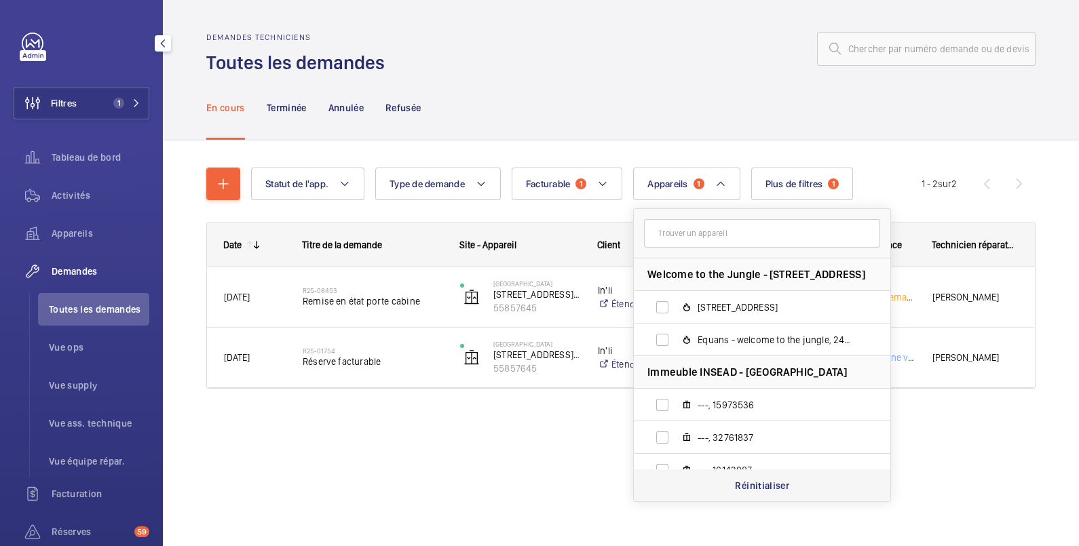
click at [779, 488] on p "Réinitialiser" at bounding box center [762, 486] width 54 height 14
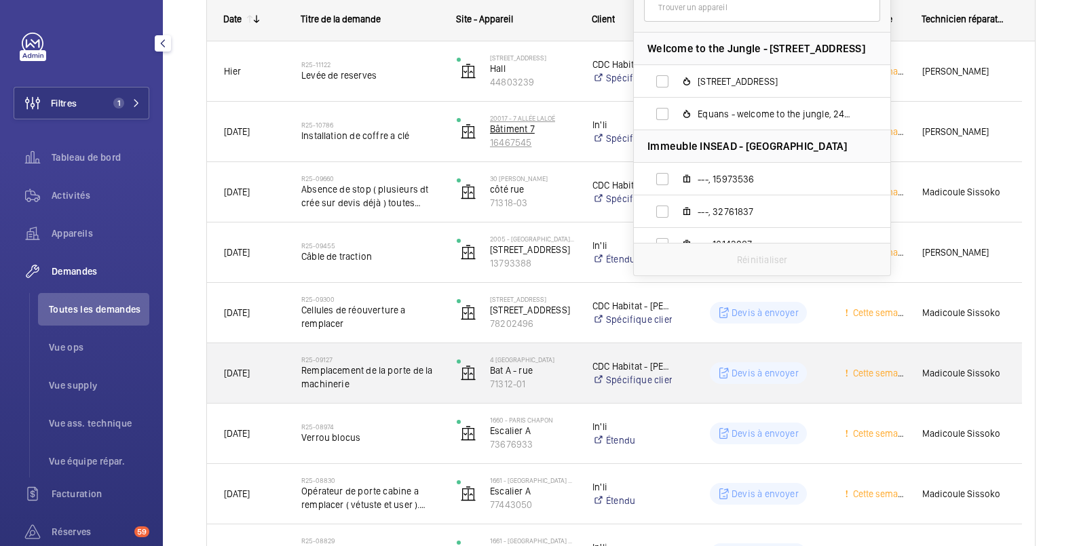
scroll to position [452, 0]
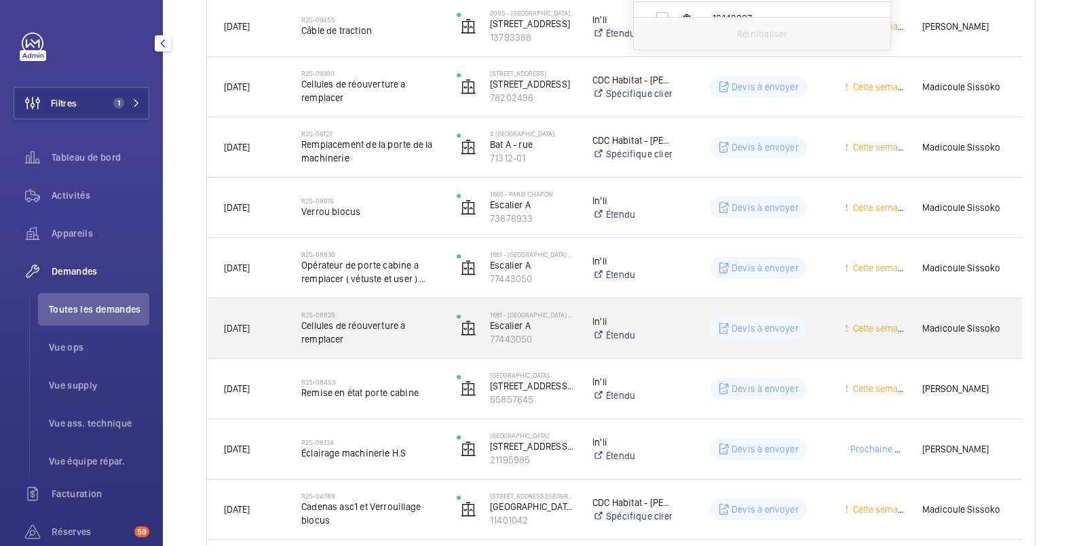
click at [716, 315] on div "Devis à envoyer" at bounding box center [750, 328] width 154 height 49
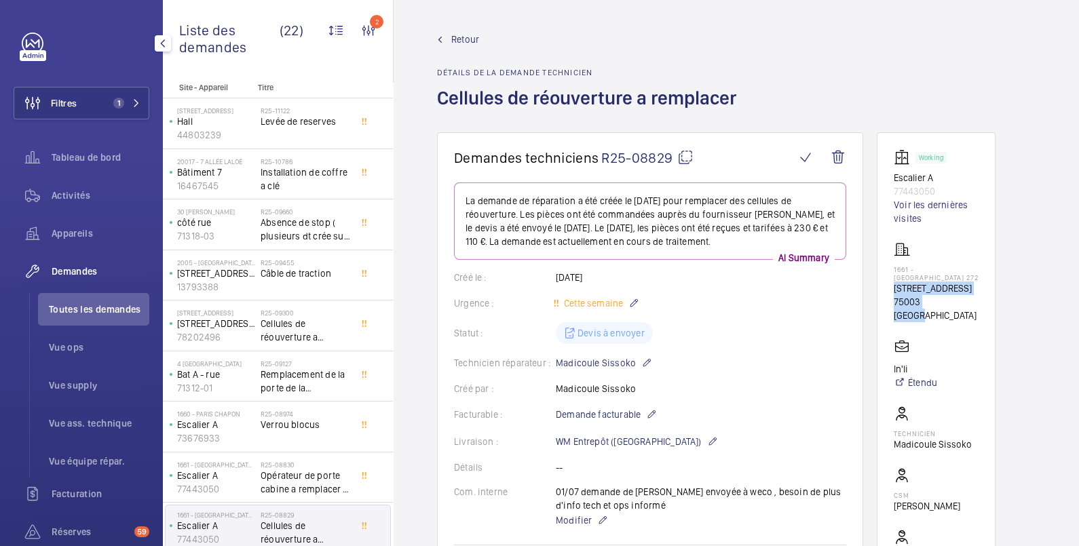
drag, startPoint x: 895, startPoint y: 277, endPoint x: 957, endPoint y: 322, distance: 76.8
click at [957, 322] on div "1661 - PARIS 272 16, rue de Montmorency 75003 Paris 75003 PARIS" at bounding box center [935, 281] width 85 height 81
drag, startPoint x: 957, startPoint y: 322, endPoint x: 925, endPoint y: 214, distance: 111.8
click at [925, 214] on link "Voir les dernières visites" at bounding box center [935, 211] width 85 height 27
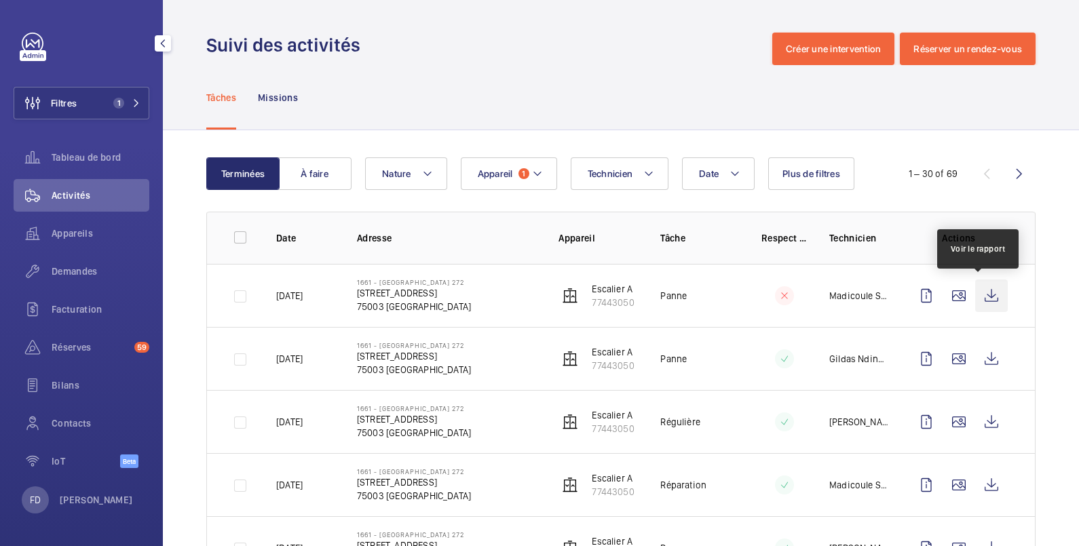
click at [980, 290] on wm-front-icon-button at bounding box center [991, 295] width 33 height 33
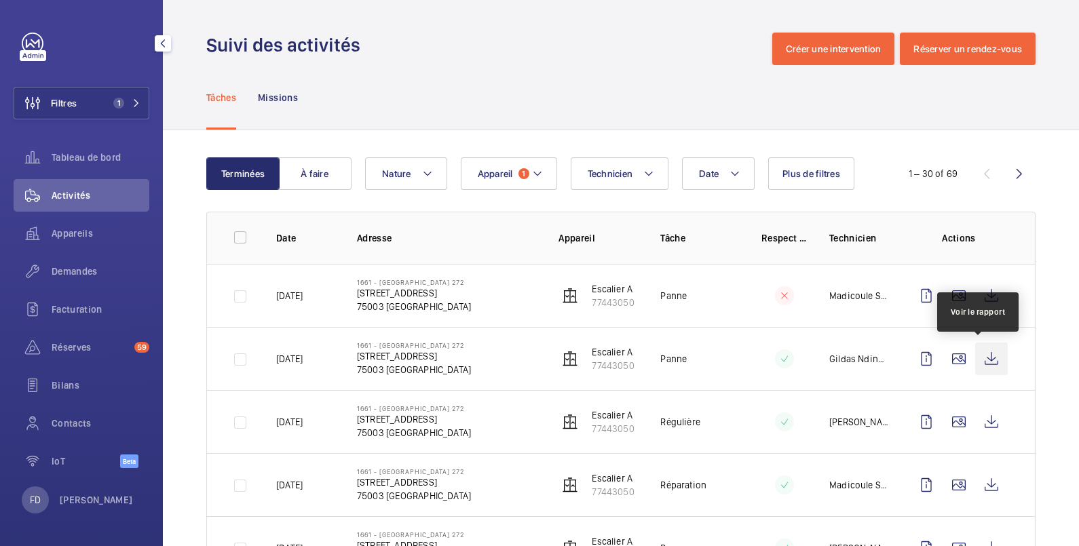
click at [978, 356] on wm-front-icon-button at bounding box center [991, 359] width 33 height 33
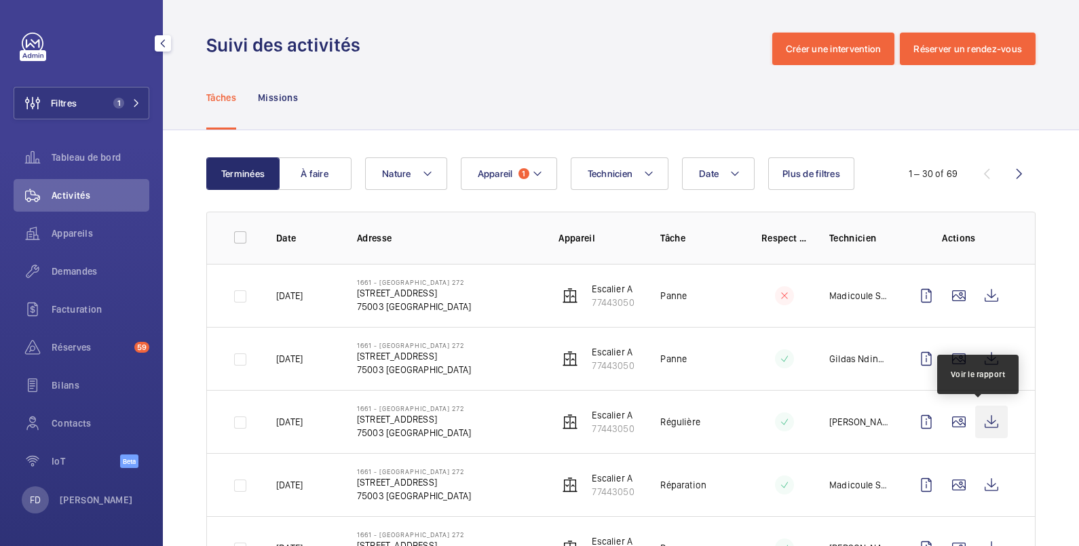
click at [975, 421] on wm-front-icon-button at bounding box center [991, 422] width 33 height 33
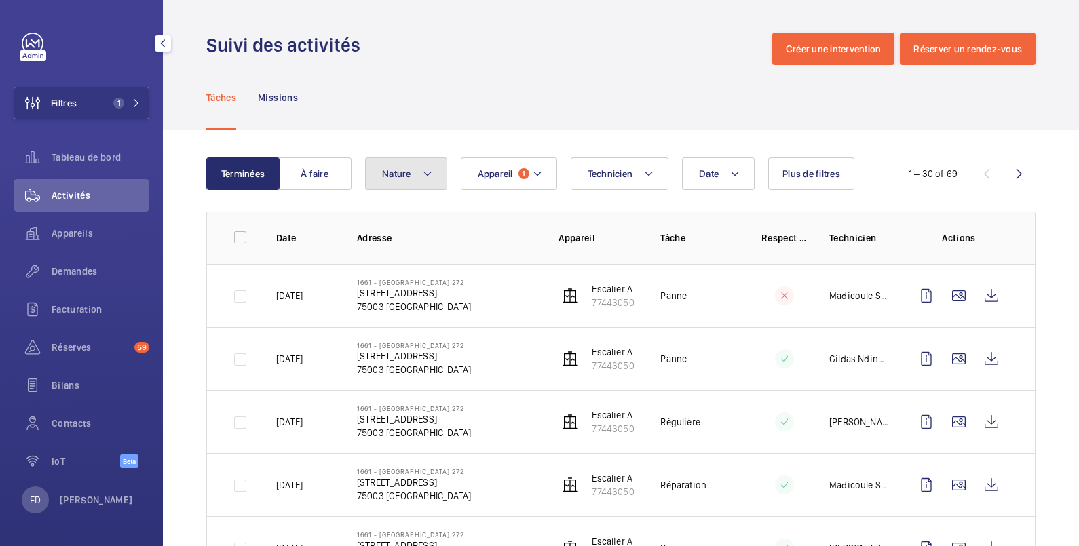
click at [416, 176] on button "Nature" at bounding box center [406, 173] width 82 height 33
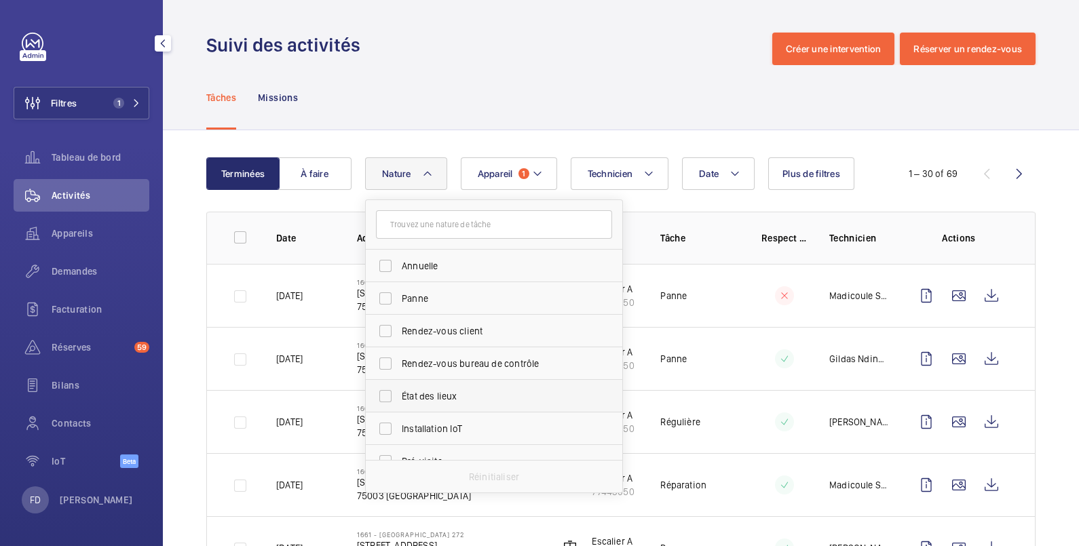
click at [442, 395] on span "État des lieux" at bounding box center [495, 396] width 187 height 14
click at [399, 395] on input "État des lieux" at bounding box center [385, 396] width 27 height 27
checkbox input "true"
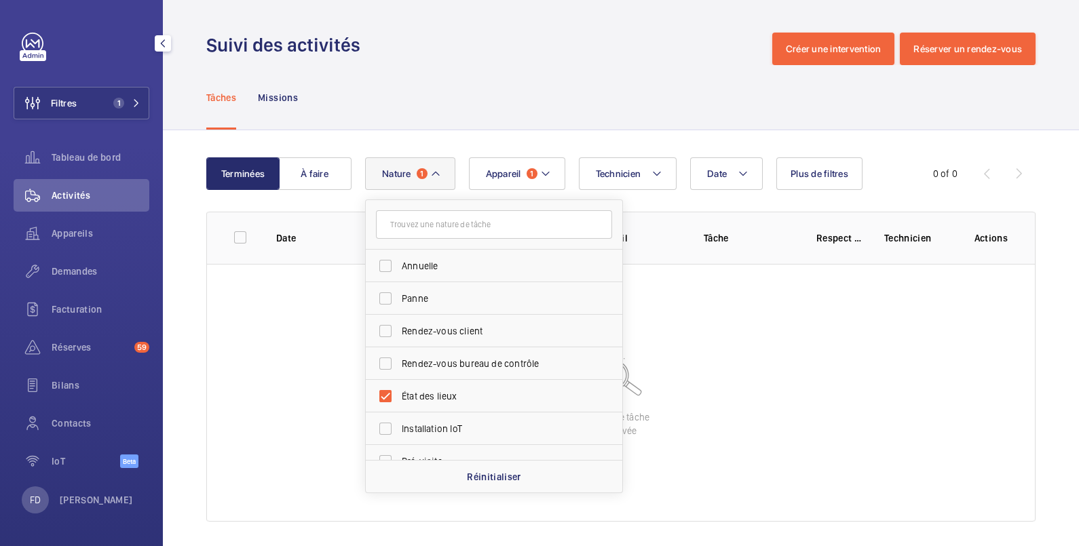
click at [731, 339] on wm-front-table-empty-state "Aucune tâche trouvée" at bounding box center [621, 393] width 828 height 258
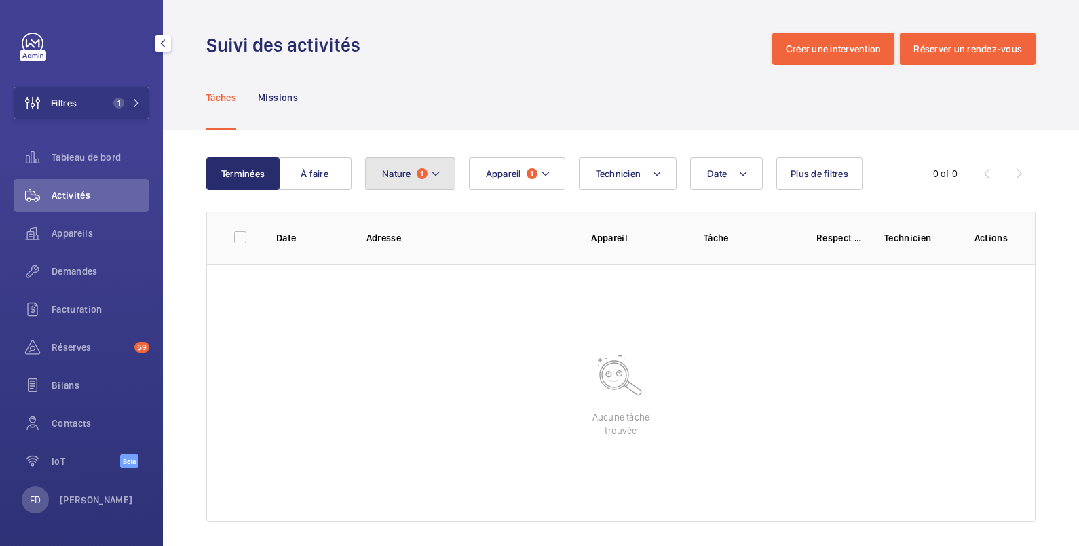
click at [400, 171] on span "Nature" at bounding box center [396, 173] width 29 height 11
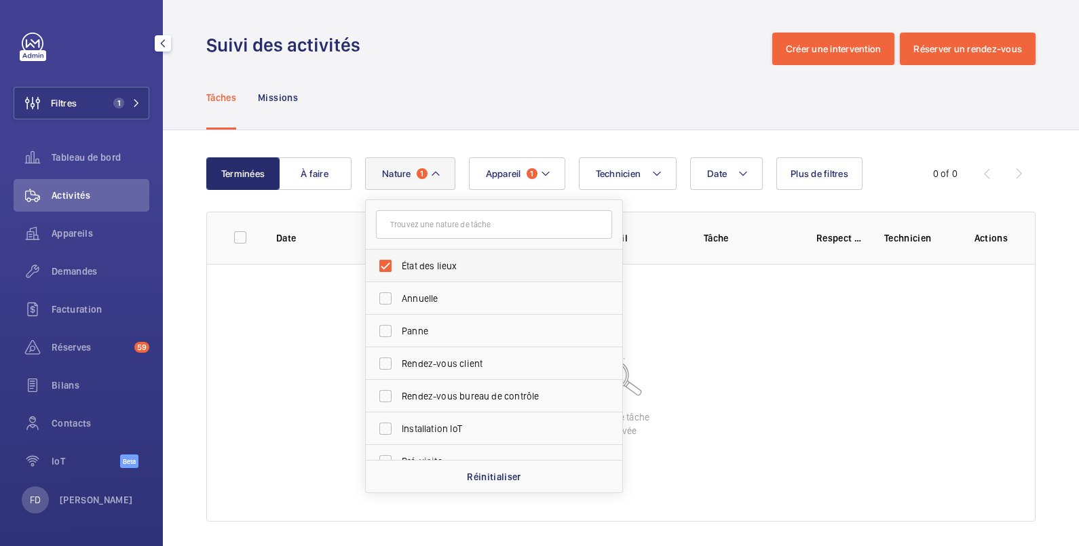
click at [408, 265] on span "État des lieux" at bounding box center [495, 266] width 187 height 14
click at [399, 265] on input "État des lieux" at bounding box center [385, 265] width 27 height 27
checkbox input "false"
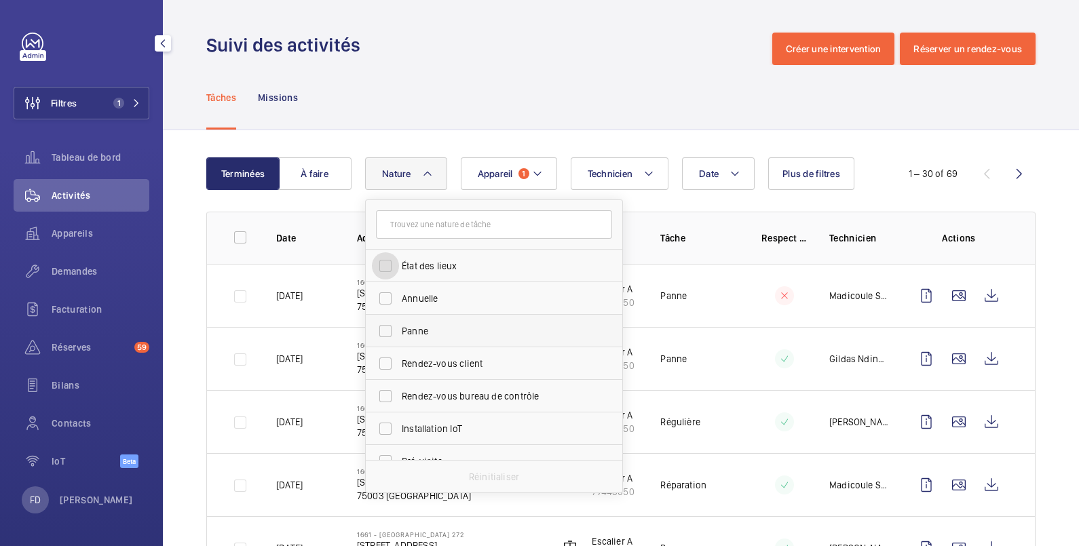
scroll to position [213, 0]
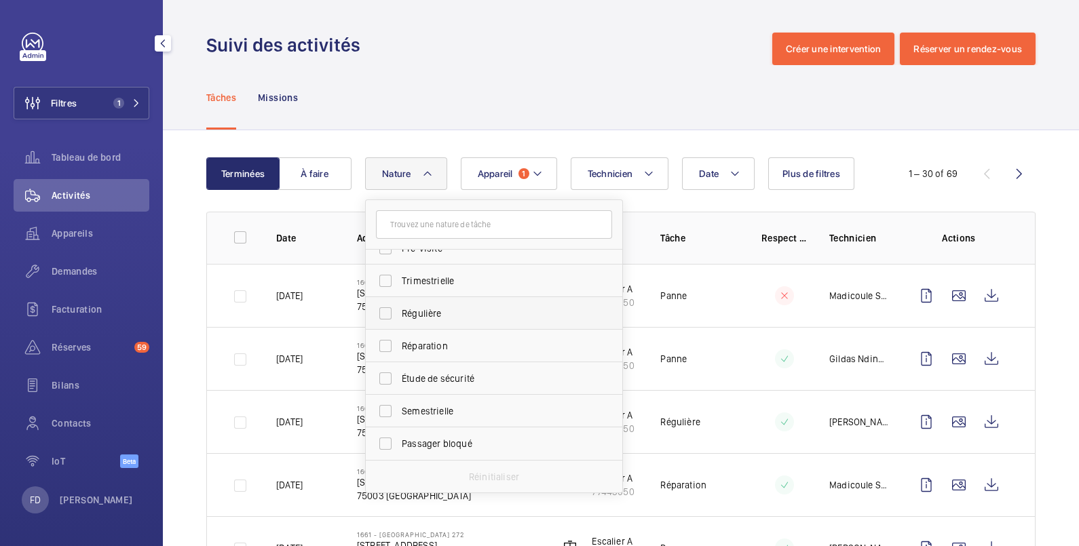
click at [462, 309] on span "Régulière" at bounding box center [495, 314] width 187 height 14
click at [399, 309] on input "Régulière" at bounding box center [385, 313] width 27 height 27
checkbox input "true"
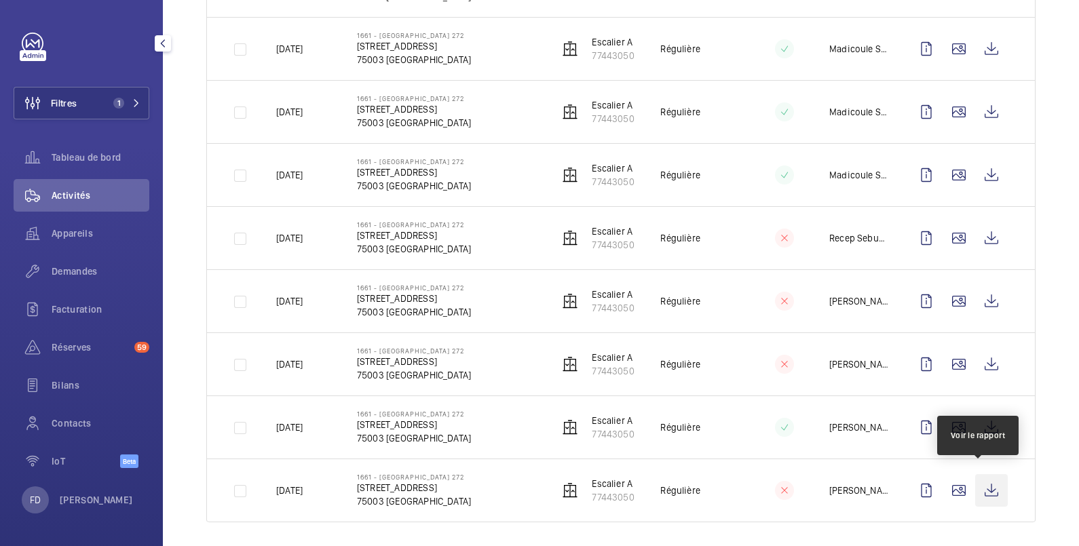
click at [977, 484] on wm-front-icon-button at bounding box center [991, 490] width 33 height 33
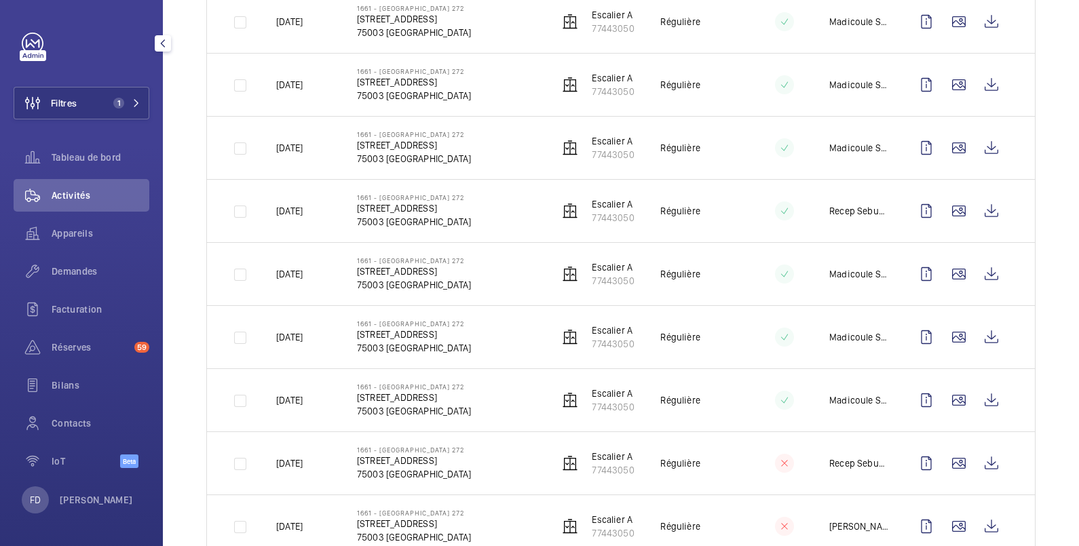
scroll to position [967, 0]
click at [616, 22] on p "77443050" at bounding box center [613, 29] width 42 height 14
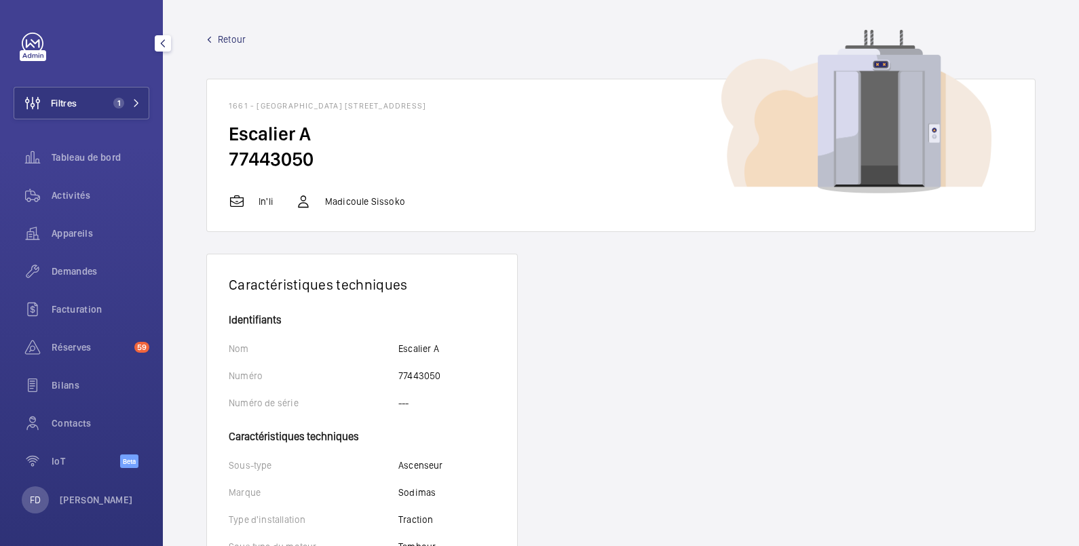
drag, startPoint x: 312, startPoint y: 159, endPoint x: 222, endPoint y: 161, distance: 90.2
click at [222, 161] on wm-front-card-body "Escalier A 77443050" at bounding box center [621, 157] width 828 height 72
copy h2 "77443050"
click at [81, 190] on span "Activités" at bounding box center [101, 196] width 98 height 14
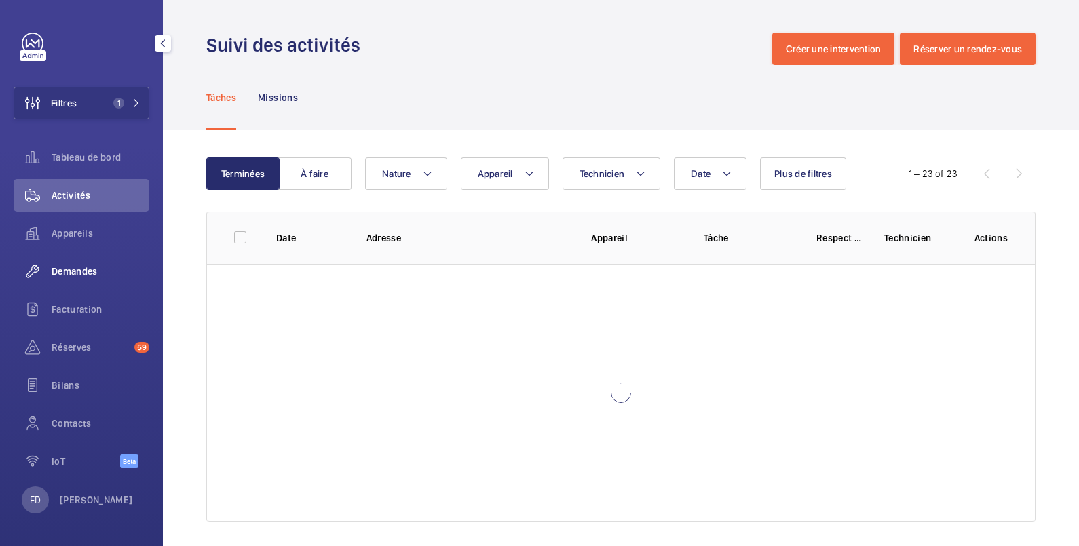
click at [75, 271] on span "Demandes" at bounding box center [101, 272] width 98 height 14
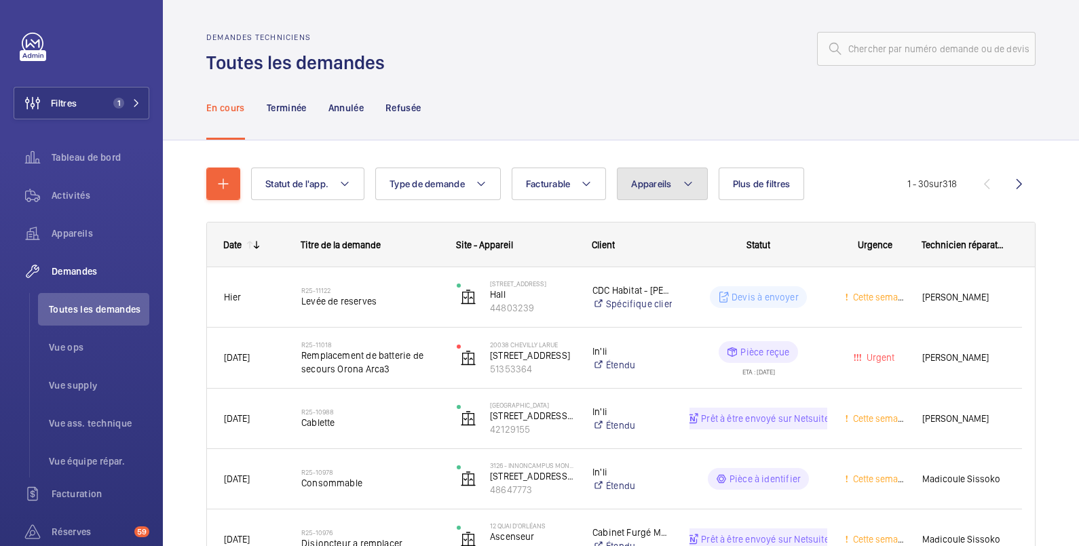
click at [665, 181] on span "Appareils" at bounding box center [651, 183] width 40 height 11
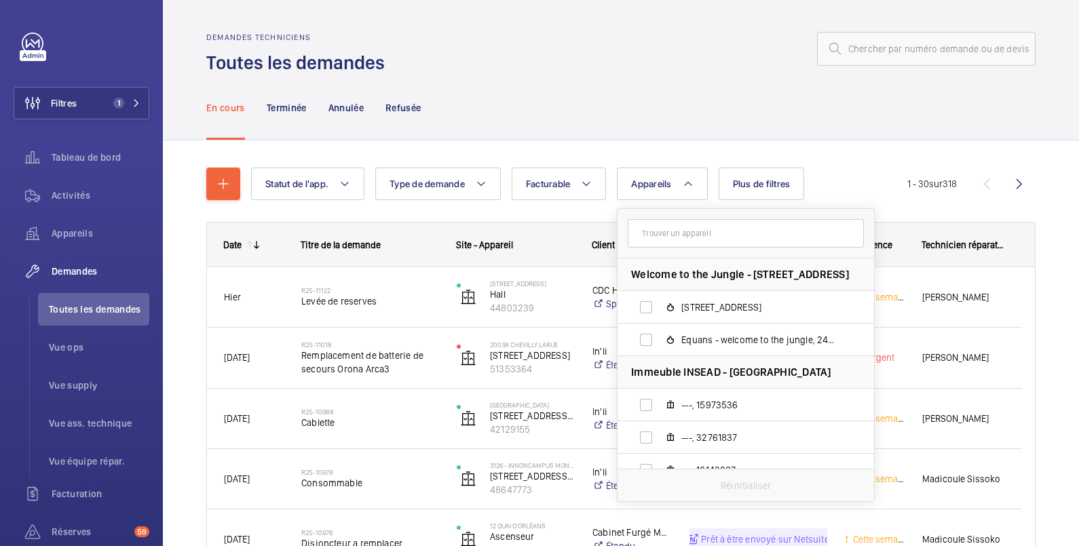
click at [648, 233] on input "text" at bounding box center [745, 233] width 236 height 28
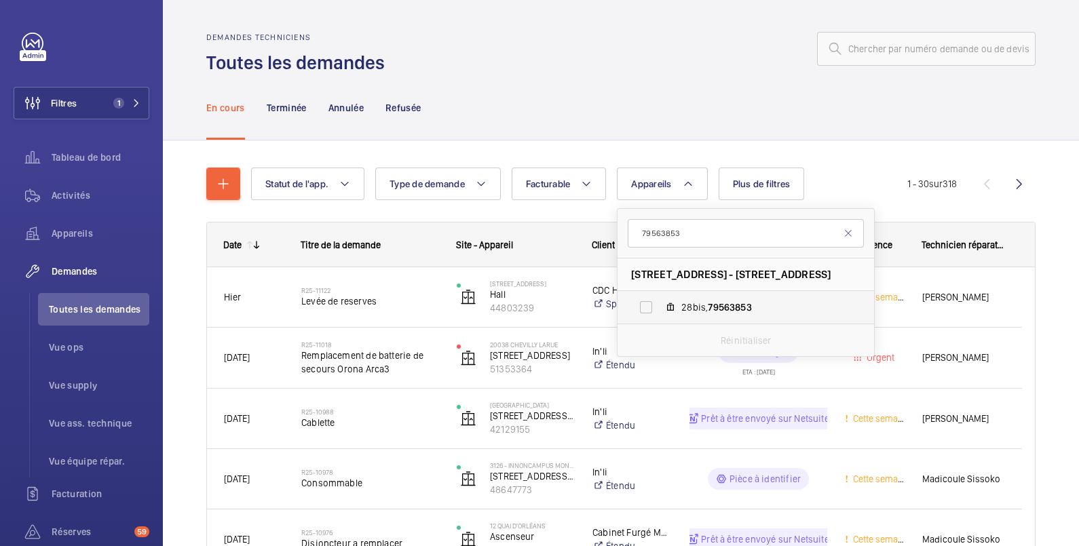
type input "79563853"
click at [644, 305] on label "28bis, 79563853" at bounding box center [734, 307] width 235 height 33
click at [644, 305] on input "28bis, 79563853" at bounding box center [645, 307] width 27 height 27
checkbox input "true"
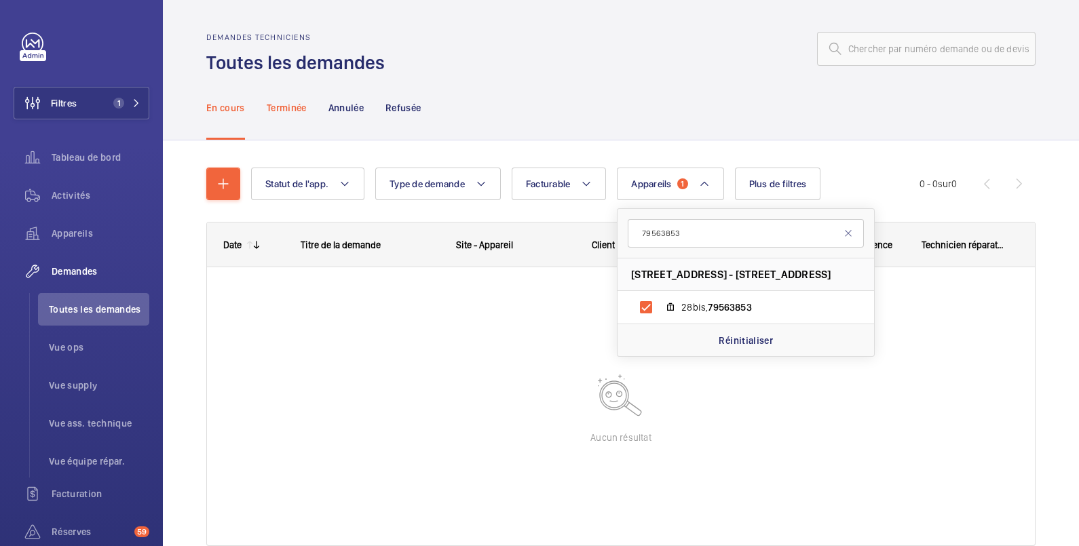
click at [291, 105] on p "Terminée" at bounding box center [287, 108] width 40 height 14
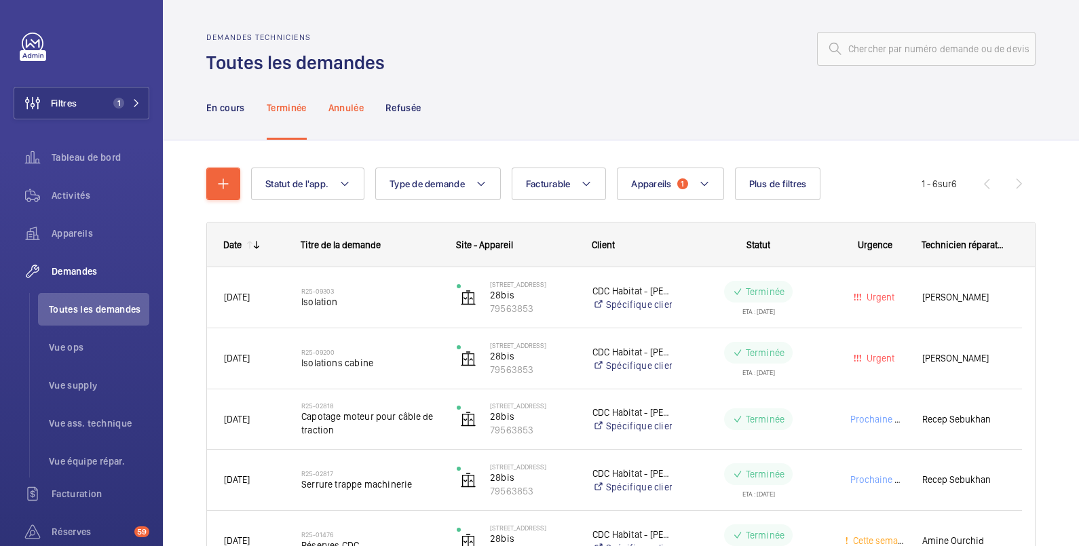
click at [357, 112] on p "Annulée" at bounding box center [345, 108] width 35 height 14
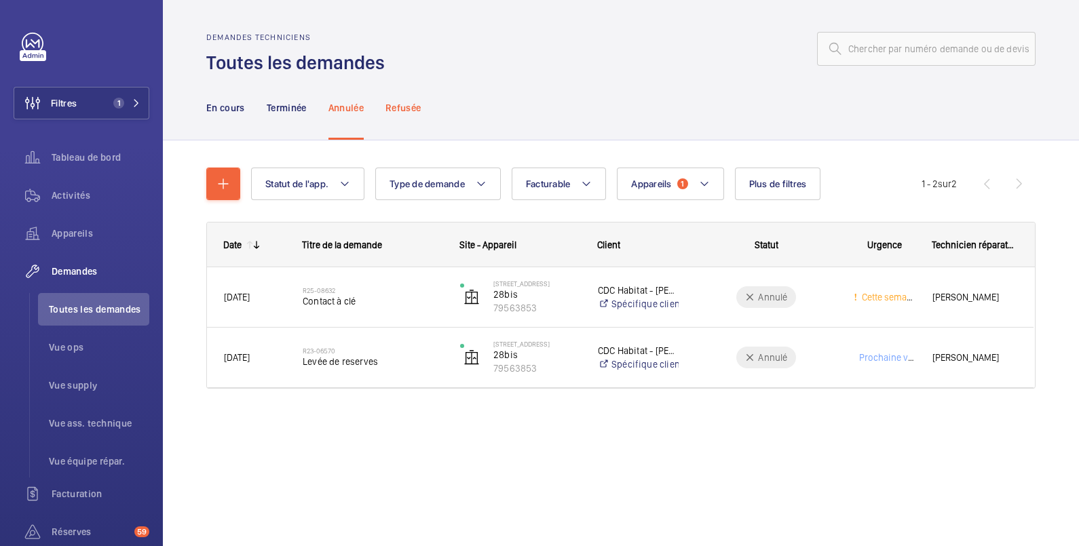
click at [415, 105] on p "Refusée" at bounding box center [402, 108] width 35 height 14
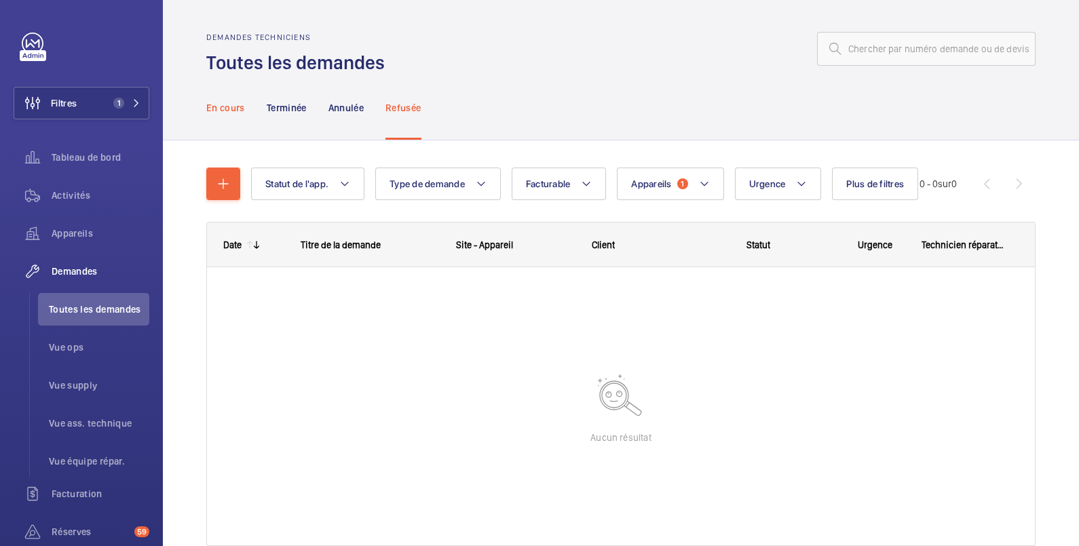
click at [237, 112] on p "En cours" at bounding box center [225, 108] width 39 height 14
click at [83, 191] on span "Activités" at bounding box center [101, 196] width 98 height 14
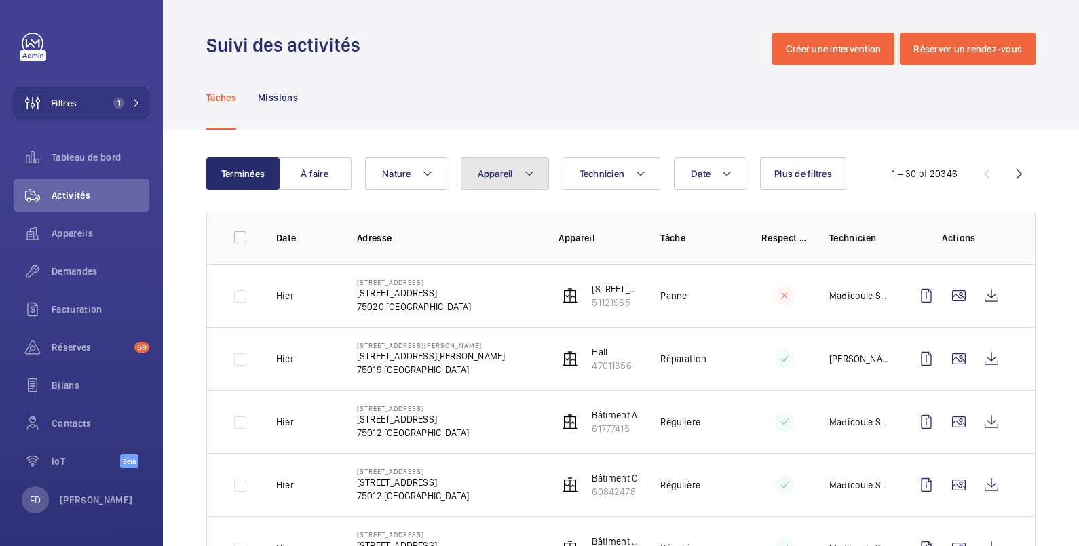
click at [509, 179] on button "Appareil" at bounding box center [505, 173] width 88 height 33
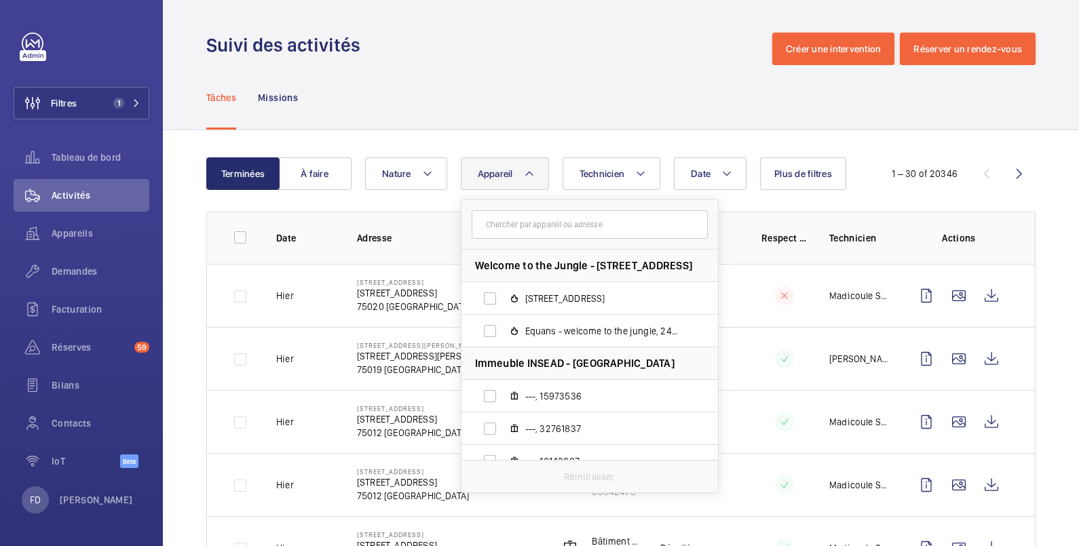
click at [502, 226] on input "text" at bounding box center [589, 224] width 236 height 28
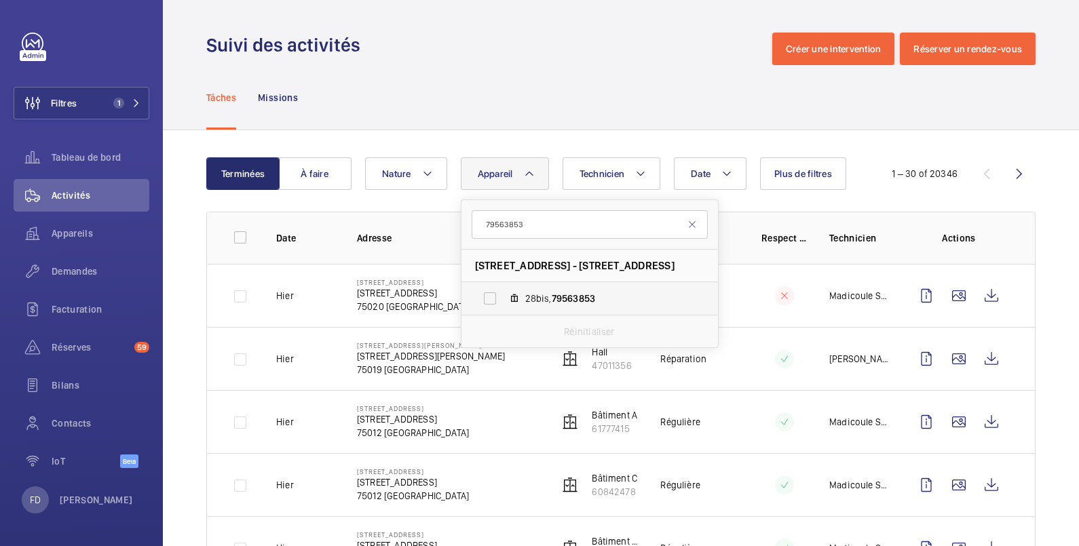
type input "79563853"
click at [492, 298] on label "28bis, 79563853" at bounding box center [578, 298] width 235 height 33
click at [492, 298] on input "28bis, 79563853" at bounding box center [489, 298] width 27 height 27
checkbox input "true"
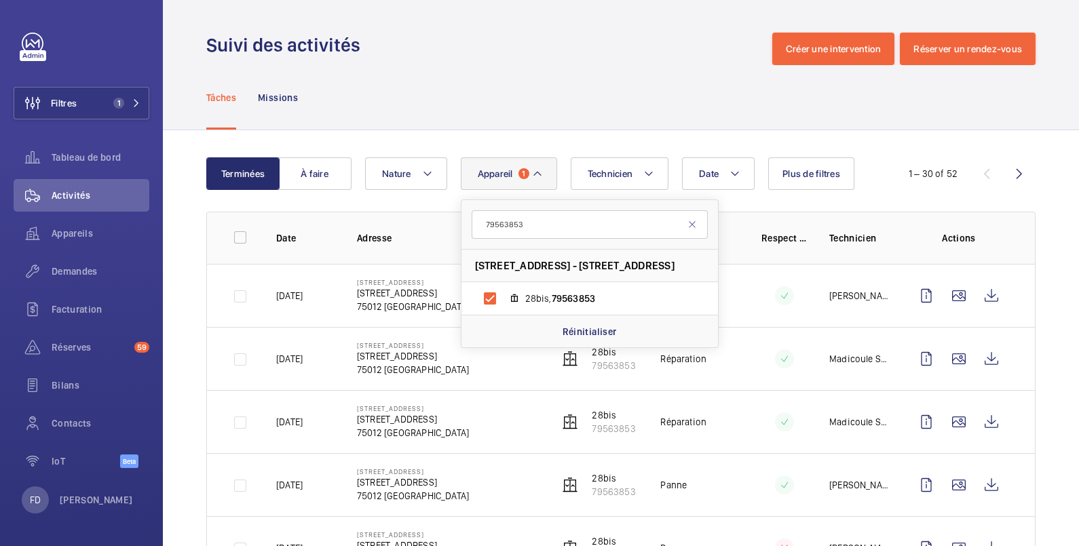
click at [537, 83] on div "Tâches Missions" at bounding box center [620, 97] width 829 height 64
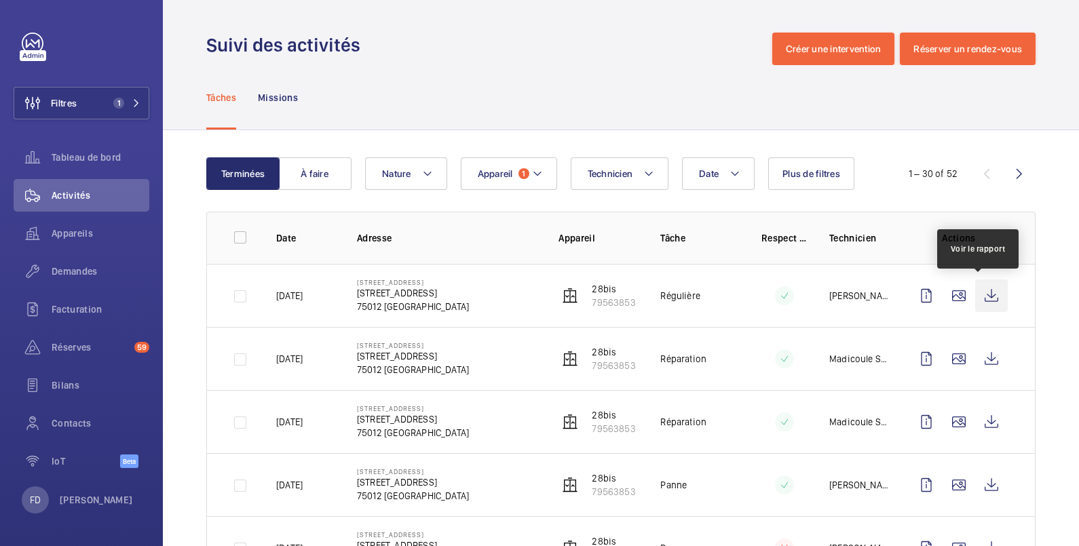
click at [975, 293] on wm-front-icon-button at bounding box center [991, 295] width 33 height 33
click at [92, 268] on span "Demandes" at bounding box center [101, 272] width 98 height 14
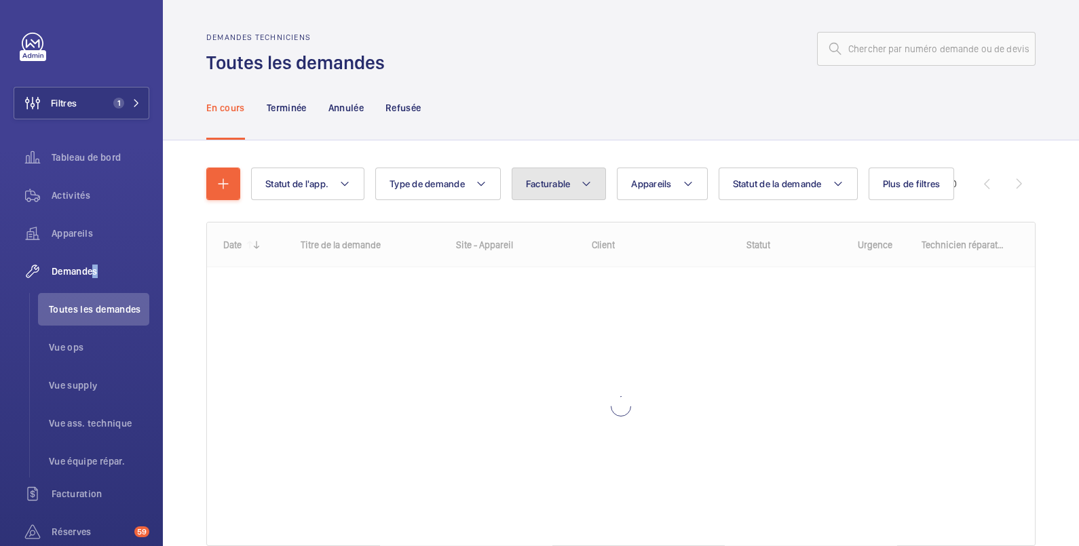
click at [549, 186] on span "Facturable" at bounding box center [548, 183] width 45 height 11
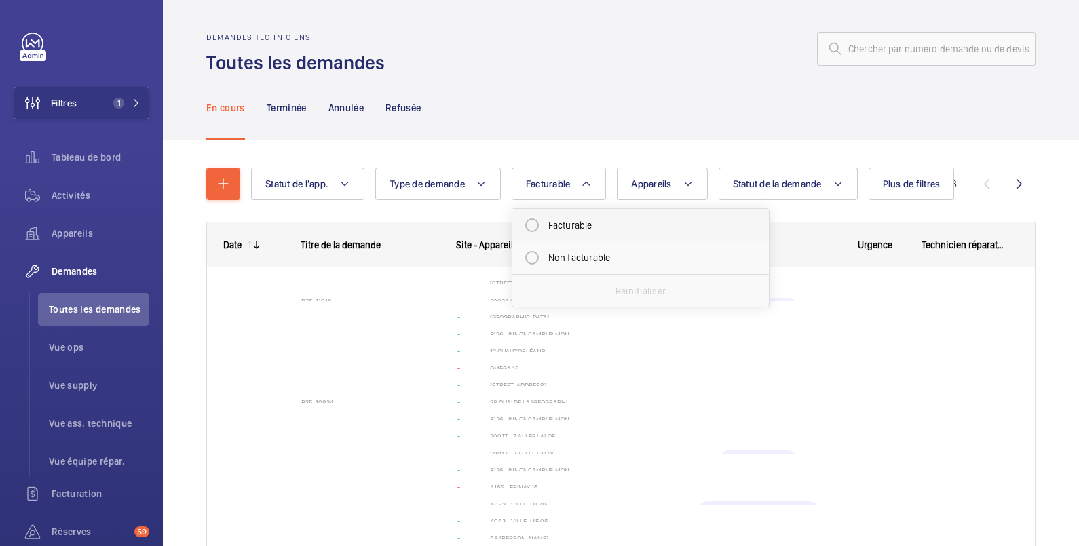
click at [560, 223] on mat-radio-button "Facturable" at bounding box center [640, 225] width 244 height 27
radio input "true"
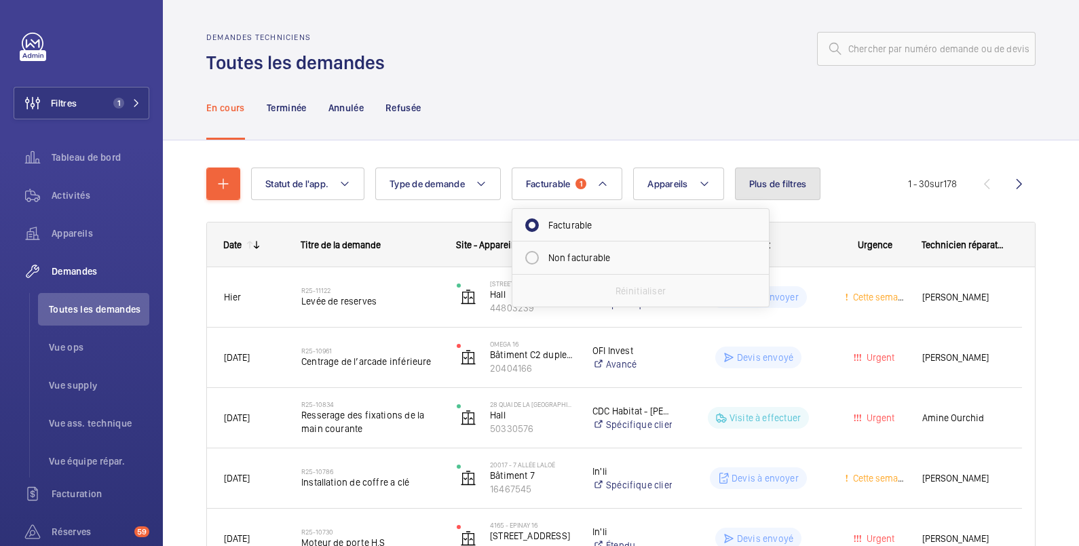
click at [754, 182] on span "Plus de filtres" at bounding box center [778, 183] width 58 height 11
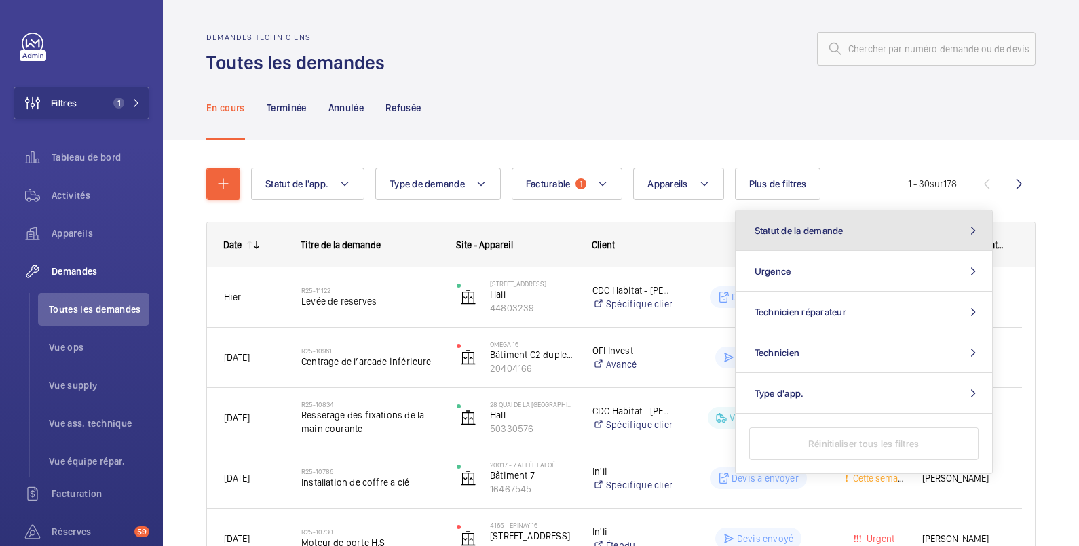
click at [802, 231] on span "Statut de la demande" at bounding box center [798, 230] width 89 height 11
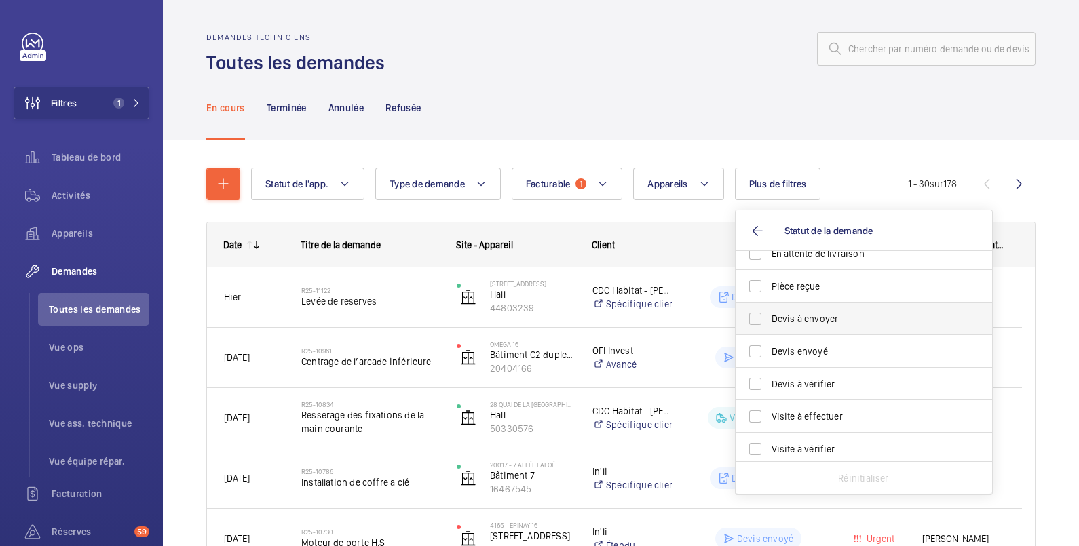
scroll to position [180, 0]
click at [852, 312] on span "Devis à envoyer" at bounding box center [864, 316] width 187 height 14
click at [769, 312] on input "Devis à envoyer" at bounding box center [754, 315] width 27 height 27
checkbox input "true"
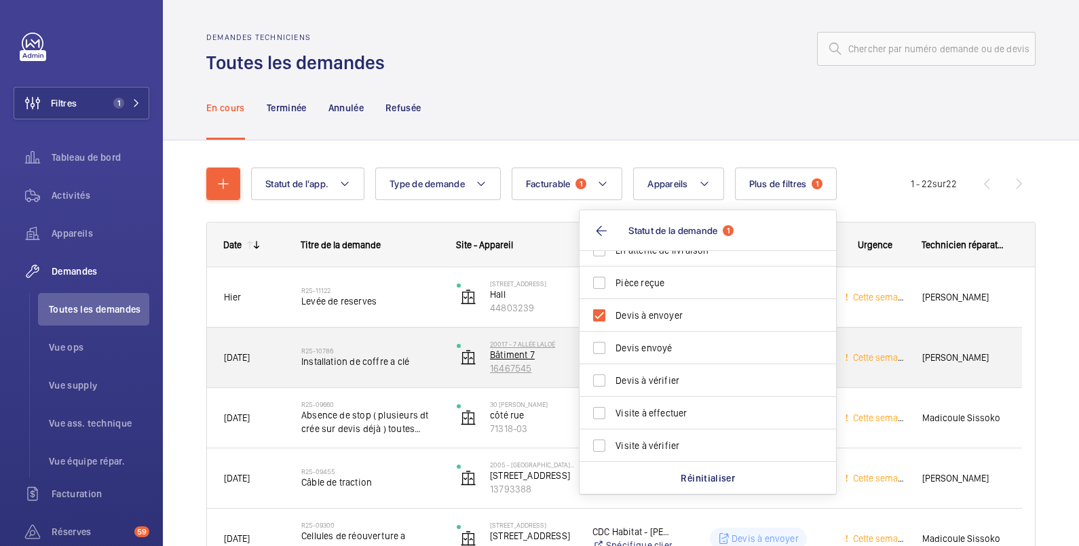
click at [558, 352] on p "Bâtiment 7" at bounding box center [532, 355] width 85 height 14
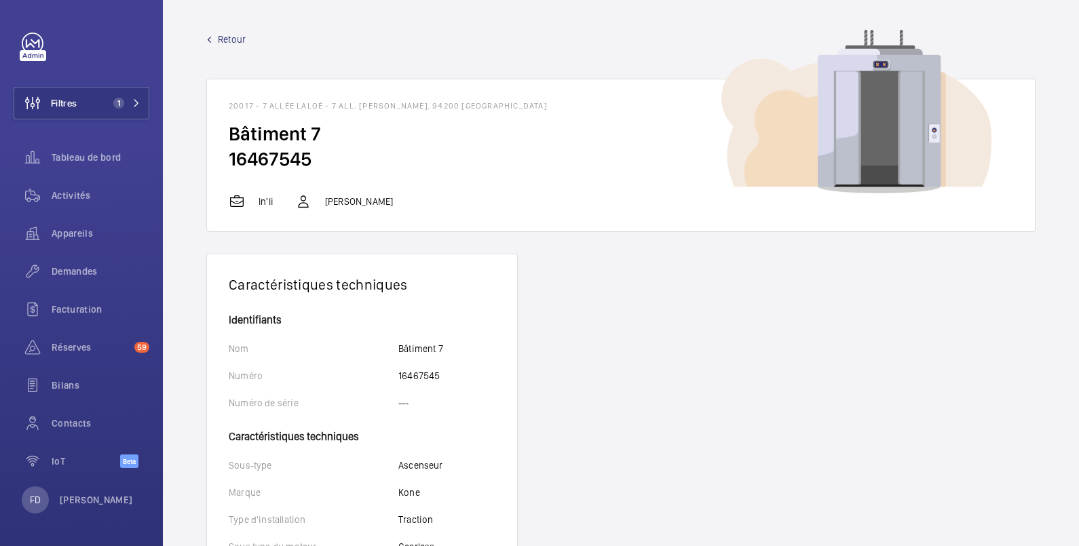
click at [241, 39] on span "Retour" at bounding box center [232, 40] width 28 height 14
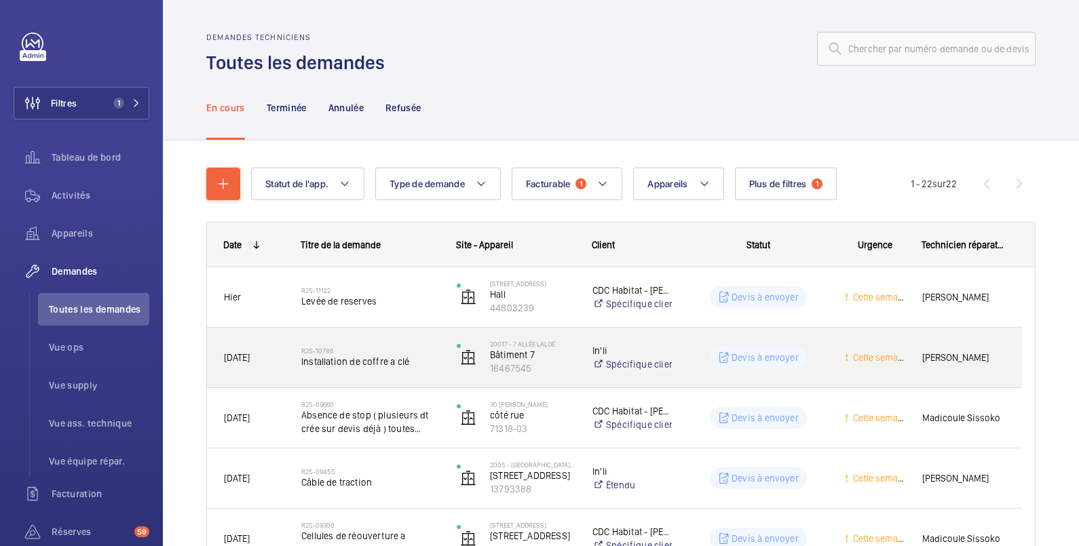
click at [748, 352] on p "Devis à envoyer" at bounding box center [764, 358] width 67 height 14
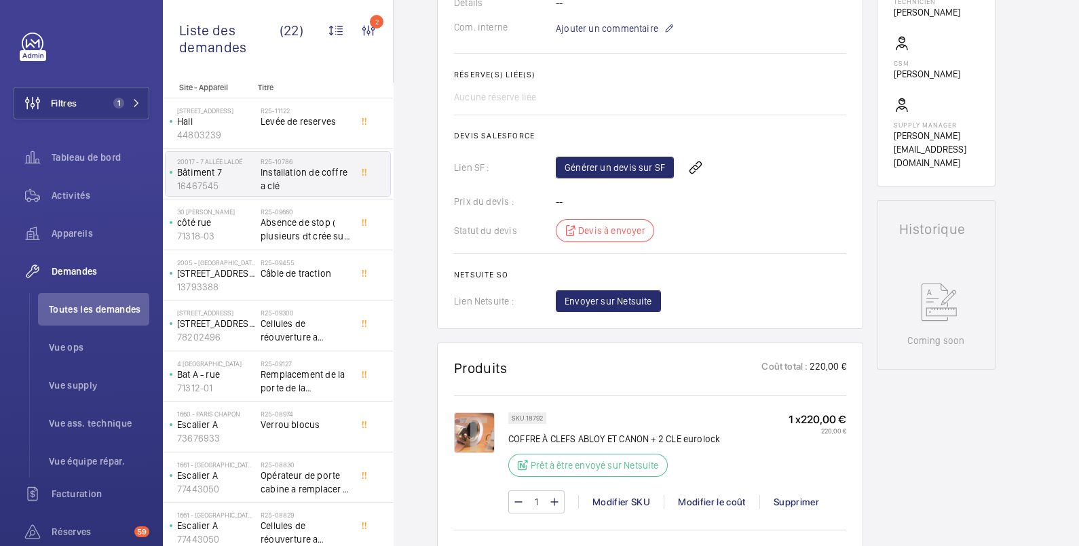
scroll to position [452, 0]
click at [469, 442] on img at bounding box center [474, 432] width 41 height 41
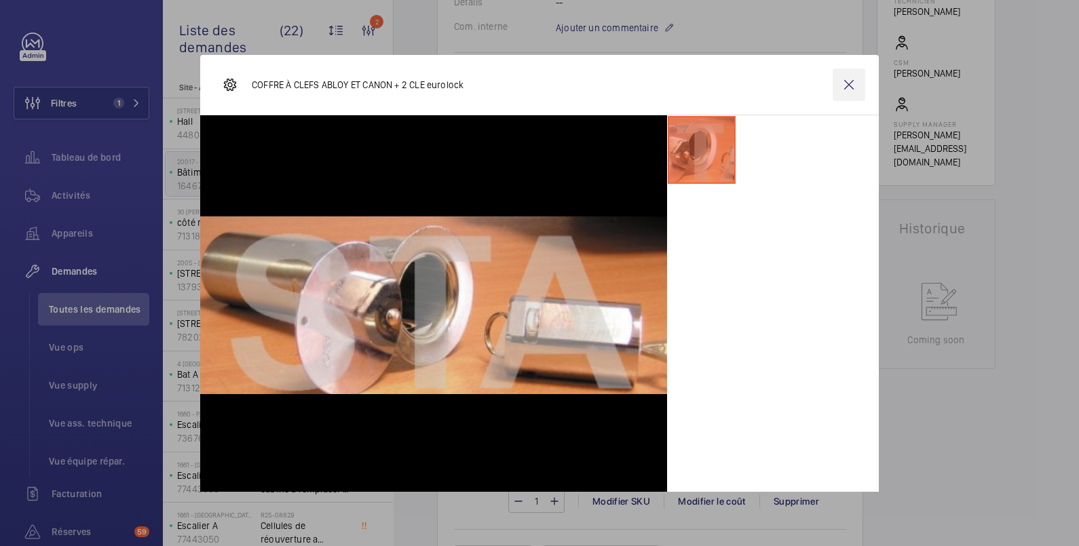
click at [838, 85] on wm-front-icon-button at bounding box center [848, 85] width 33 height 33
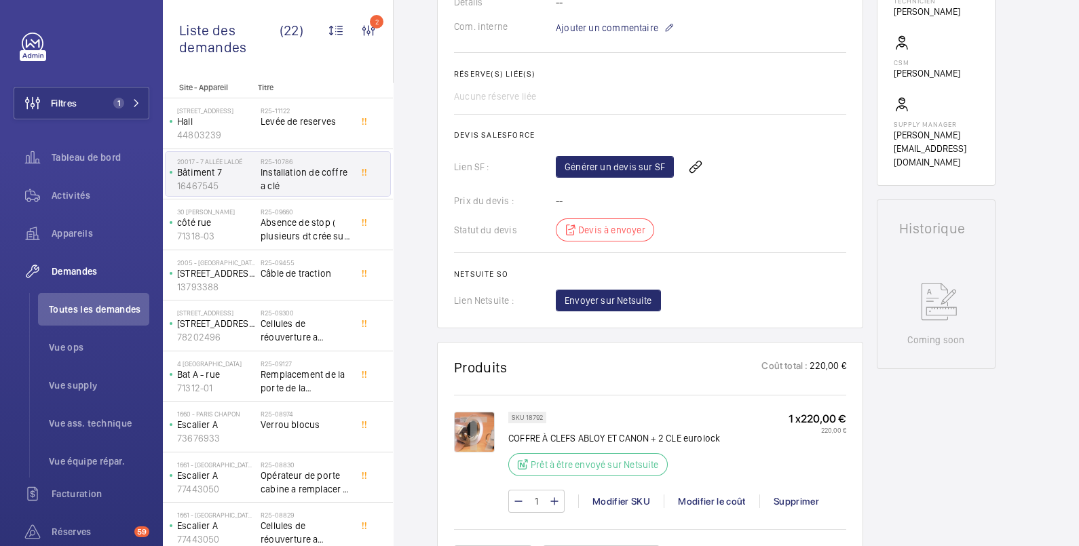
scroll to position [678, 0]
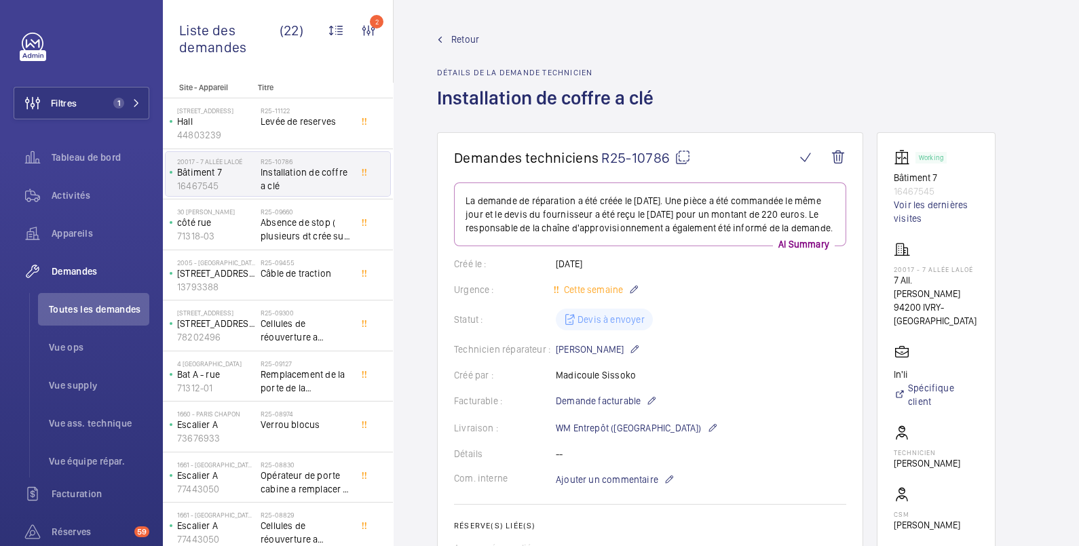
click at [462, 37] on span "Retour" at bounding box center [465, 40] width 28 height 14
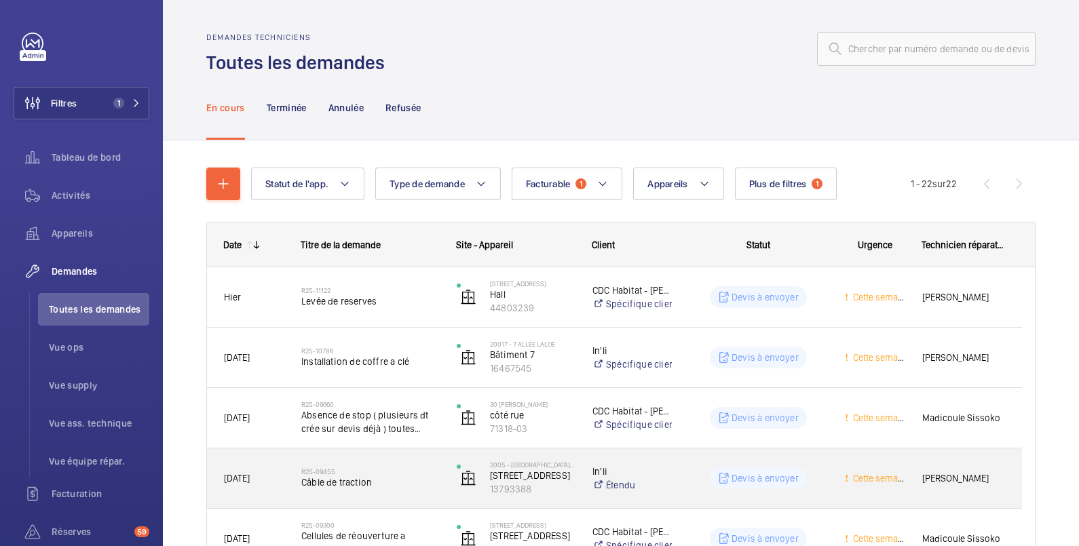
click at [800, 478] on div "Devis à envoyer" at bounding box center [758, 478] width 97 height 22
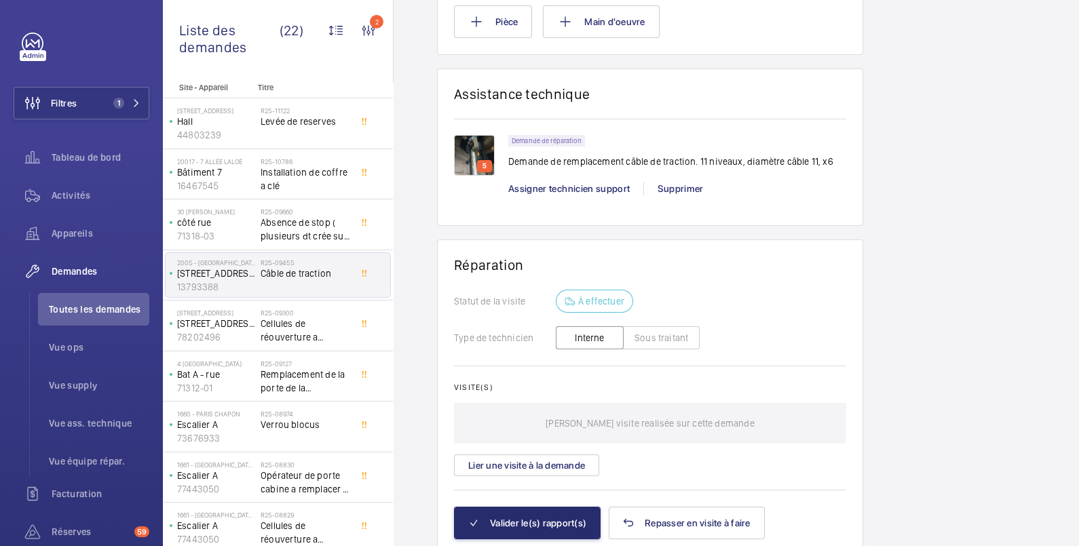
scroll to position [226, 0]
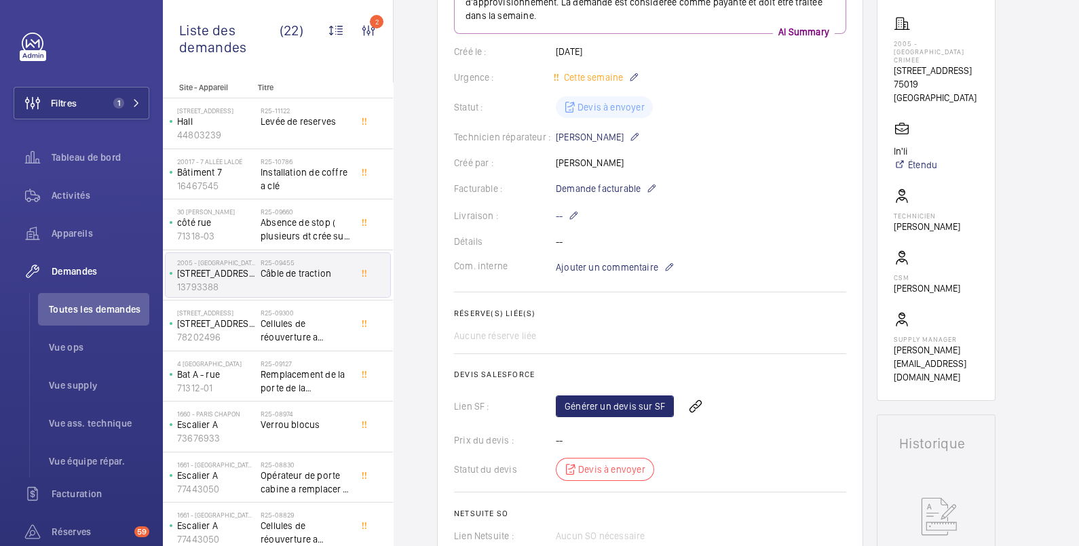
drag, startPoint x: 893, startPoint y: 51, endPoint x: 969, endPoint y: 48, distance: 76.7
click at [969, 64] on p "[STREET_ADDRESS]" at bounding box center [935, 71] width 85 height 14
copy p "[STREET_ADDRESS]"
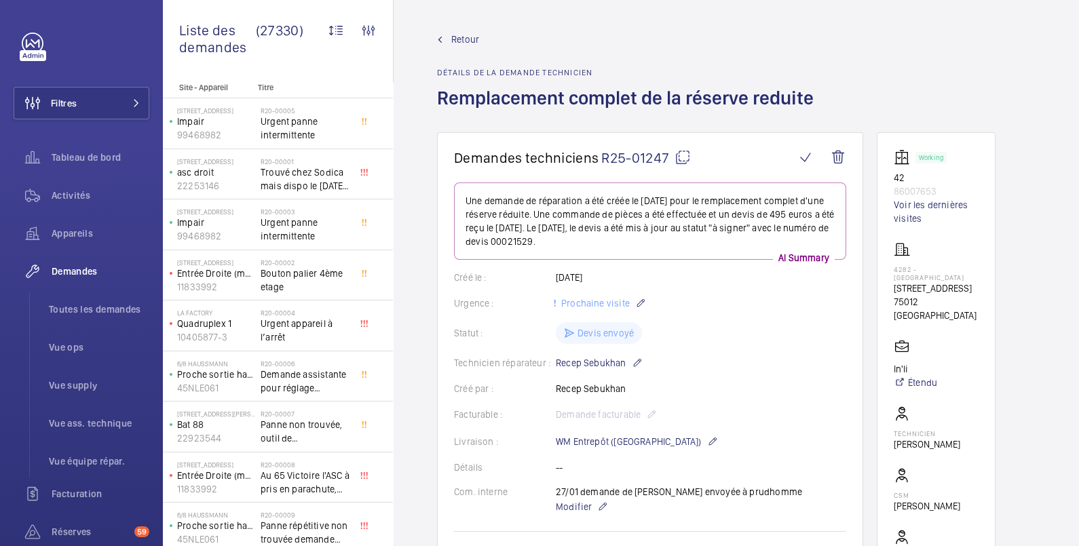
click at [465, 38] on span "Retour" at bounding box center [465, 40] width 28 height 14
click at [463, 35] on span "Retour" at bounding box center [465, 40] width 28 height 14
click at [464, 38] on span "Retour" at bounding box center [465, 40] width 28 height 14
click at [468, 41] on span "Retour" at bounding box center [465, 40] width 28 height 14
click at [468, 33] on span "Retour" at bounding box center [465, 40] width 28 height 14
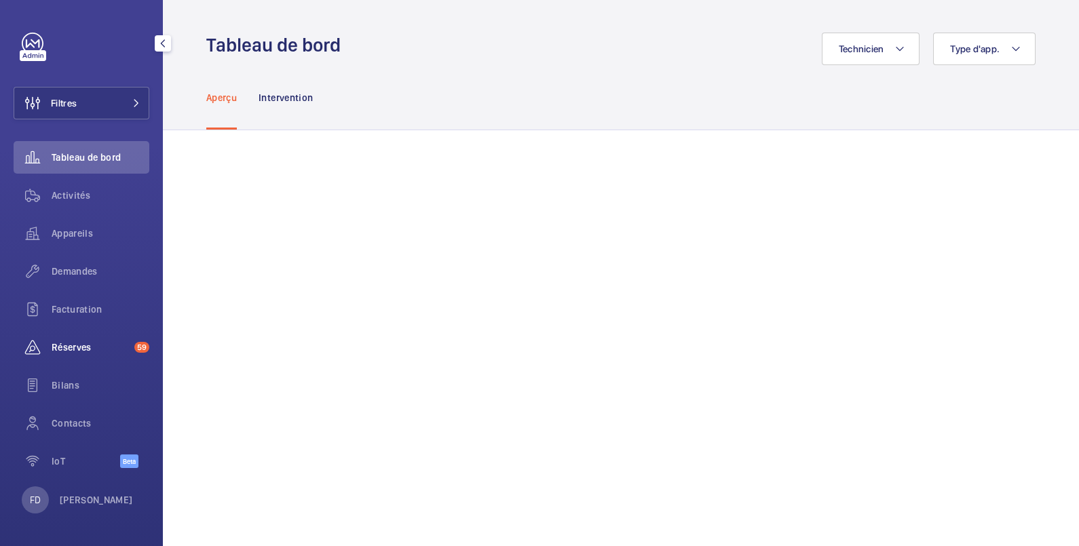
click at [64, 349] on span "Réserves" at bounding box center [90, 348] width 77 height 14
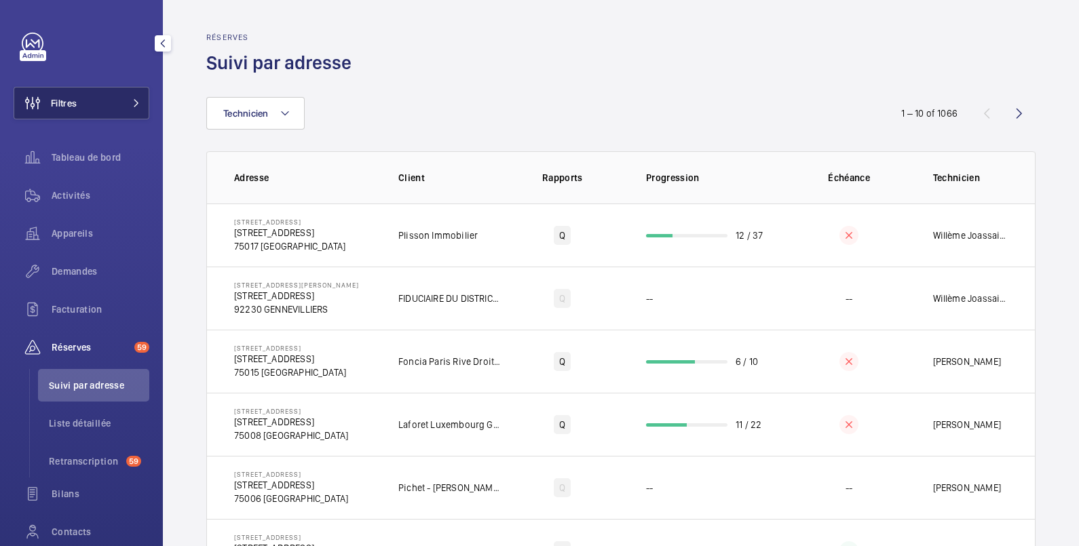
click at [75, 107] on span "Filtres" at bounding box center [64, 103] width 26 height 14
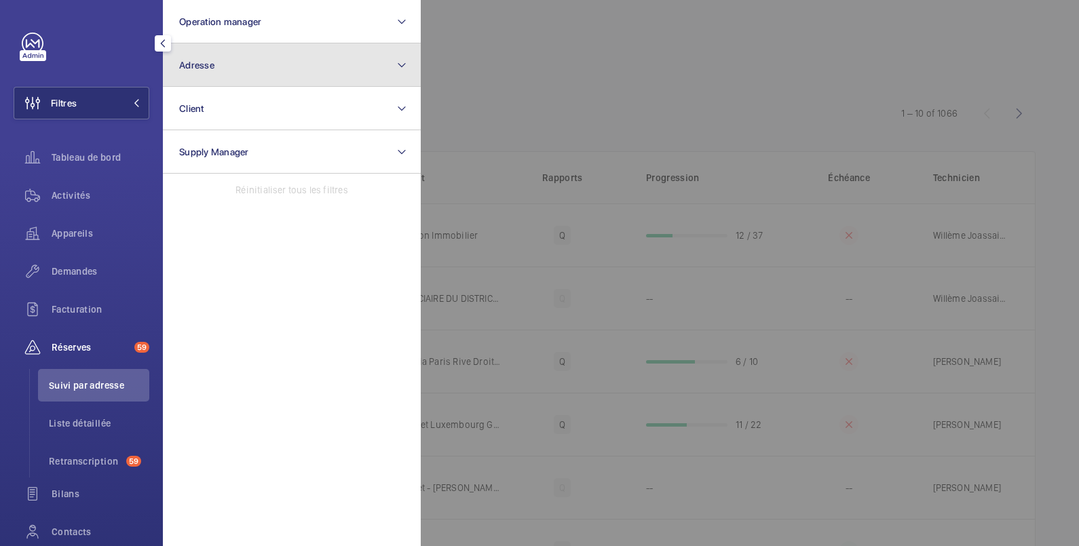
click at [203, 56] on button "Adresse" at bounding box center [292, 64] width 258 height 43
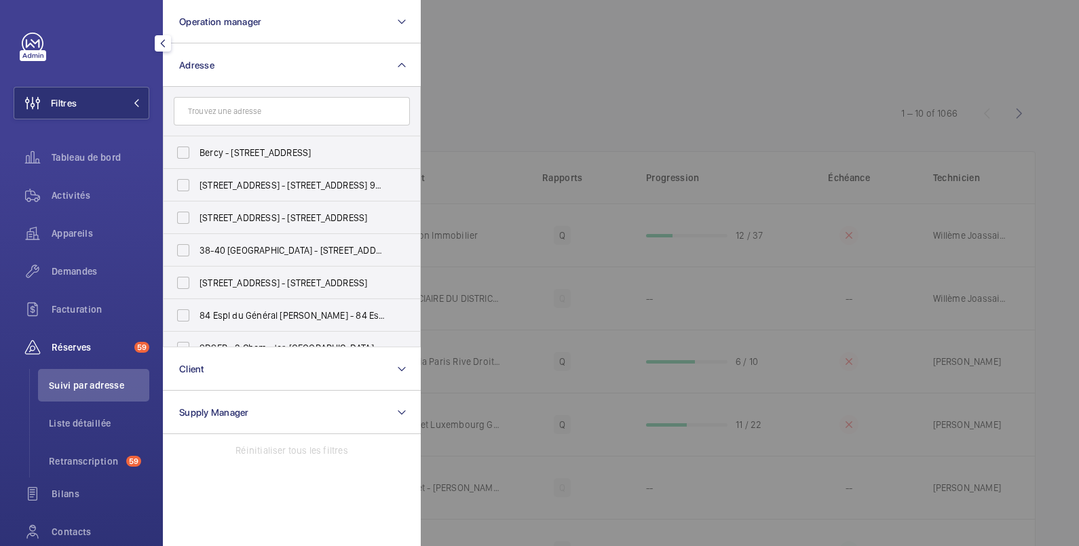
click at [210, 112] on input "text" at bounding box center [292, 111] width 236 height 28
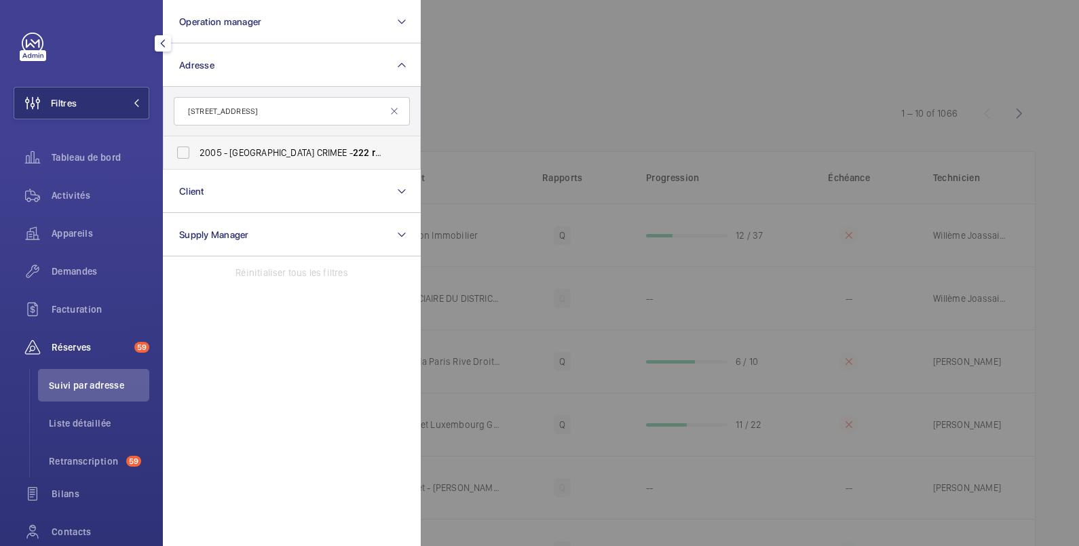
type input "[STREET_ADDRESS]"
click at [206, 153] on span "2005 - [GEOGRAPHIC_DATA] CRIMEE - [STREET_ADDRESS]" at bounding box center [292, 153] width 187 height 14
click at [197, 153] on input "2005 - [GEOGRAPHIC_DATA] CRIMEE - [STREET_ADDRESS]" at bounding box center [183, 152] width 27 height 27
checkbox input "true"
click at [491, 82] on div at bounding box center [960, 273] width 1079 height 546
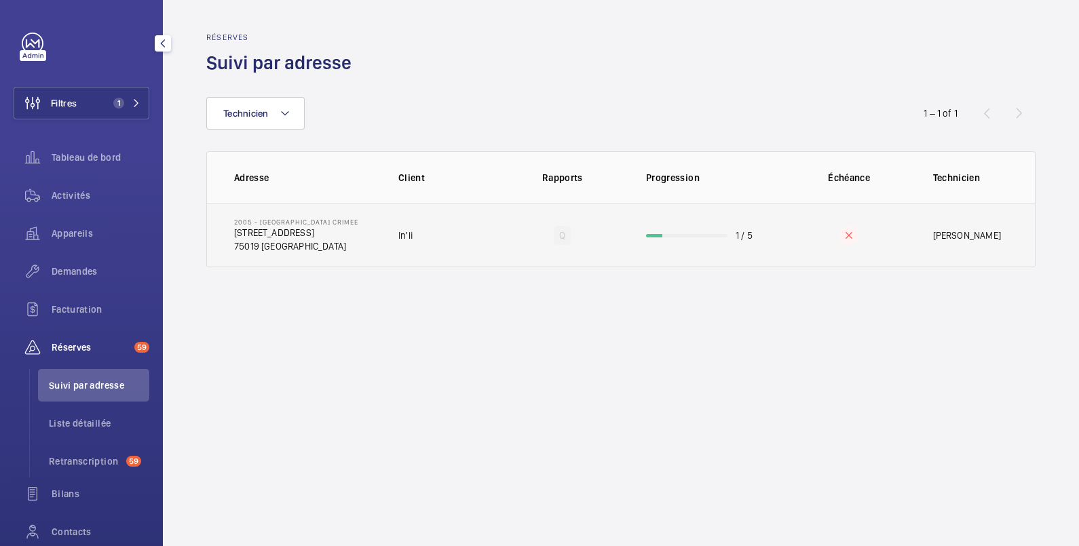
click at [481, 236] on td "In'li" at bounding box center [438, 235] width 124 height 64
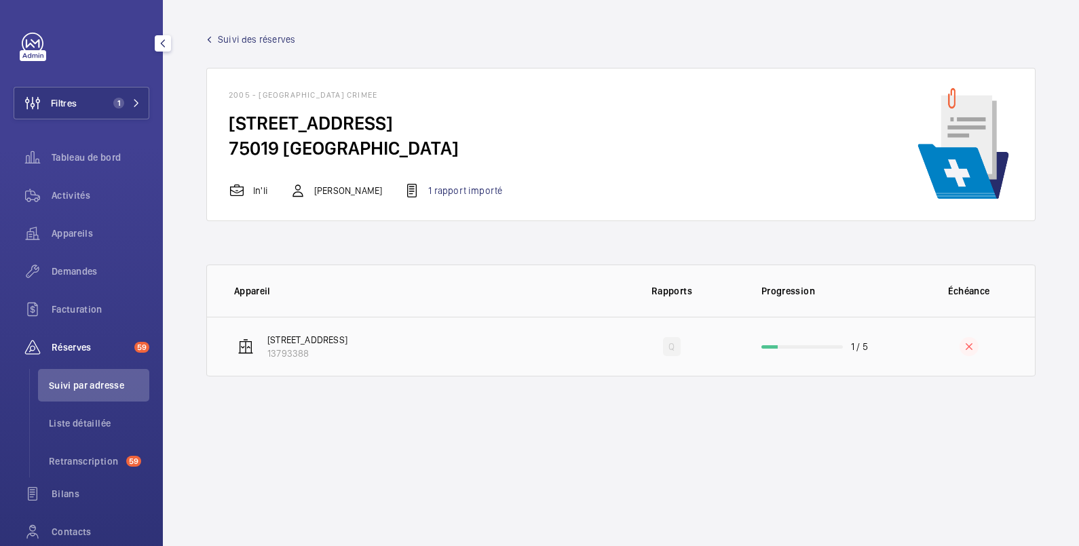
click at [506, 340] on td "[STREET_ADDRESS]" at bounding box center [405, 347] width 397 height 60
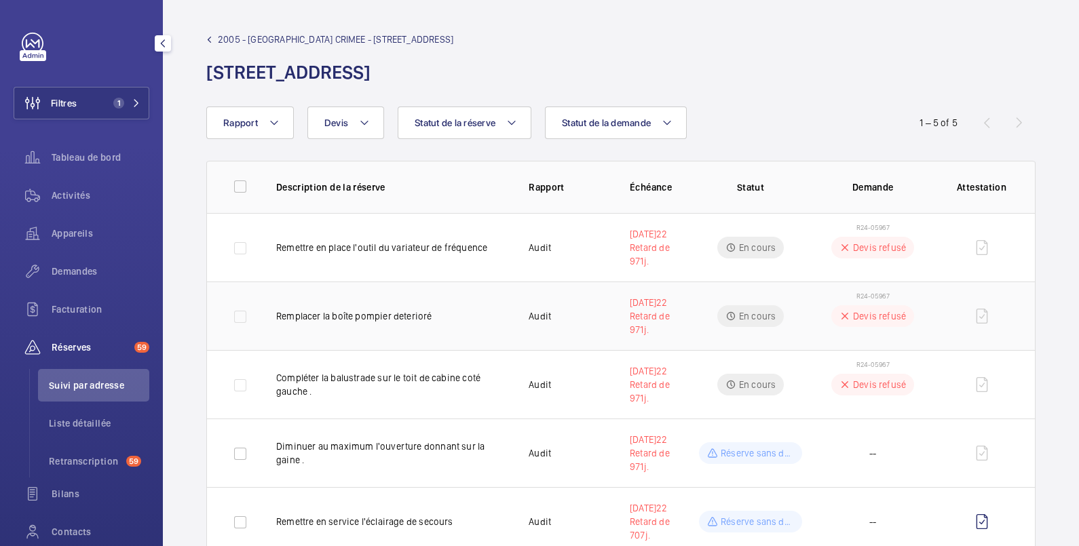
scroll to position [41, 0]
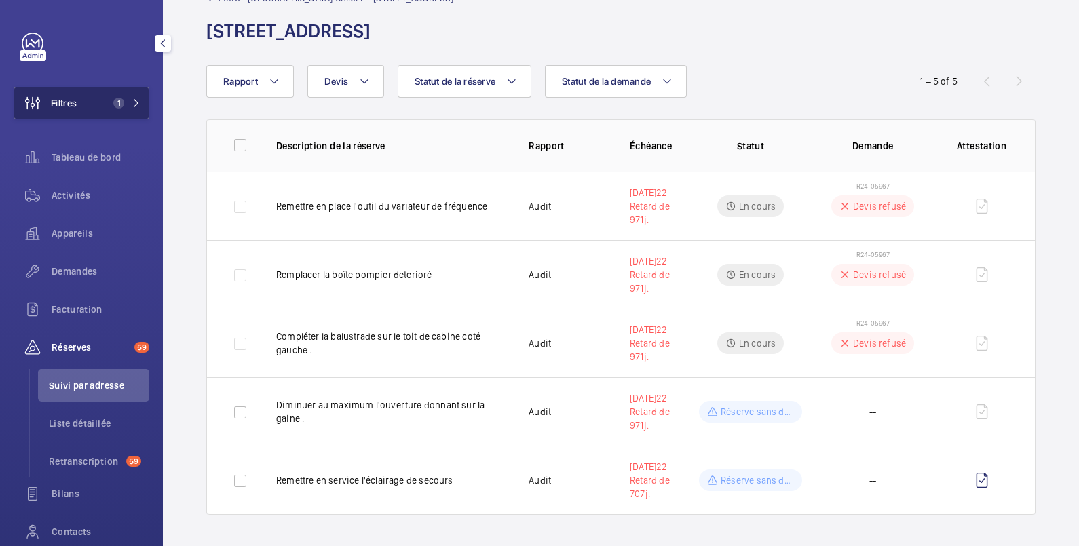
click at [66, 100] on span "Filtres" at bounding box center [64, 103] width 26 height 14
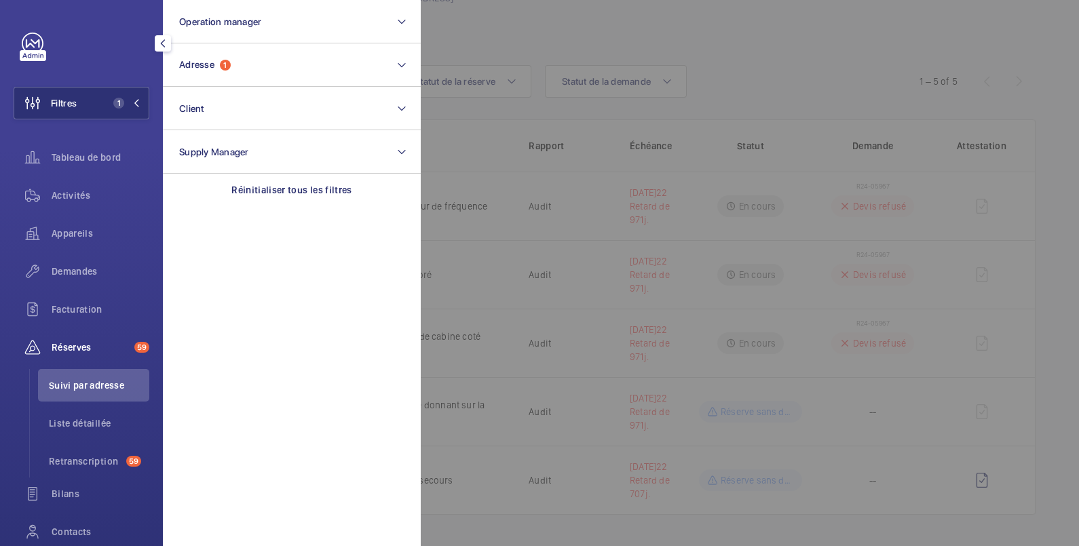
click at [648, 33] on div at bounding box center [960, 273] width 1079 height 546
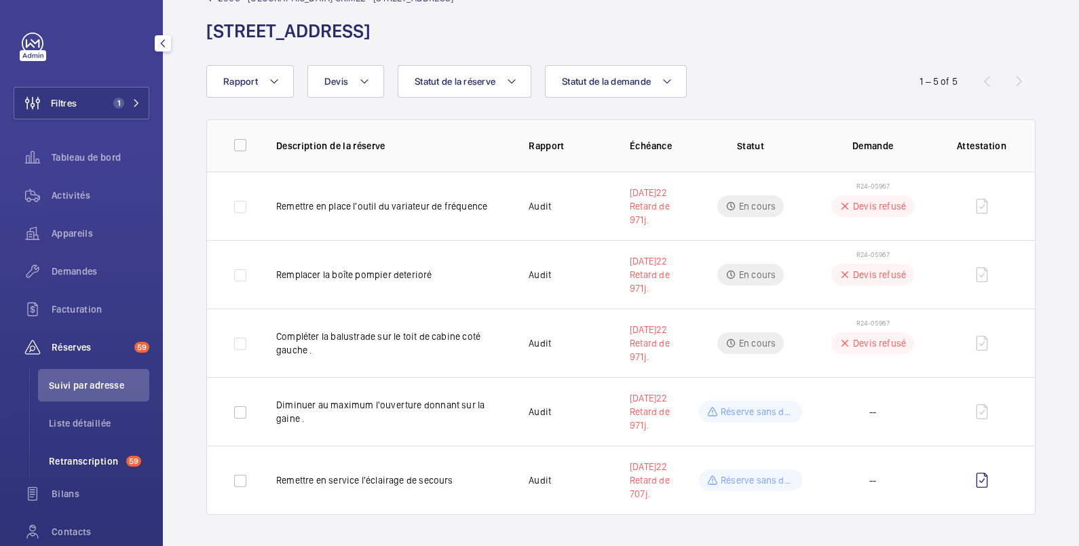
click at [84, 458] on span "Retranscription" at bounding box center [85, 461] width 72 height 14
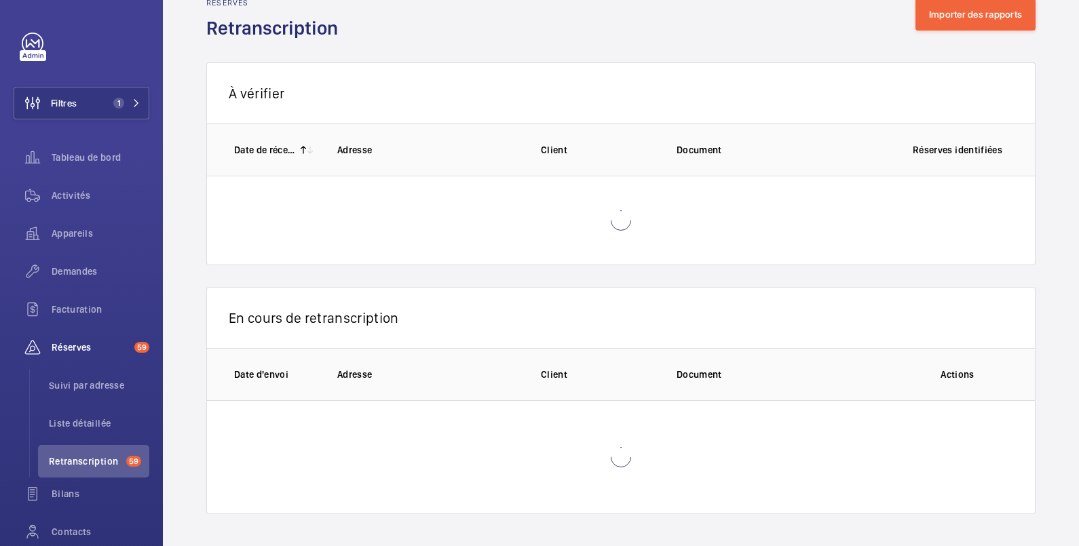
scroll to position [9, 0]
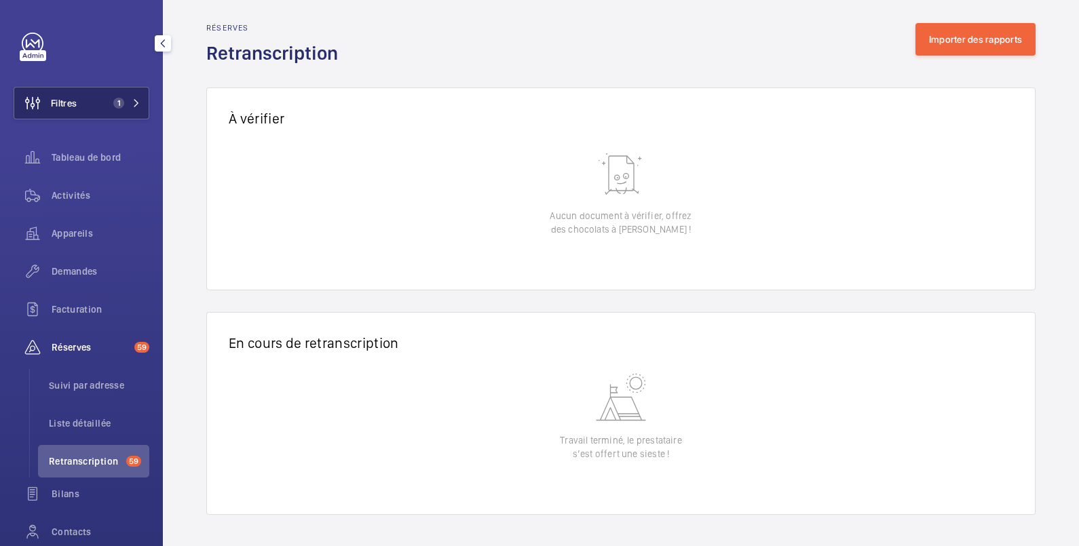
click at [85, 100] on button "Filtres 1" at bounding box center [82, 103] width 136 height 33
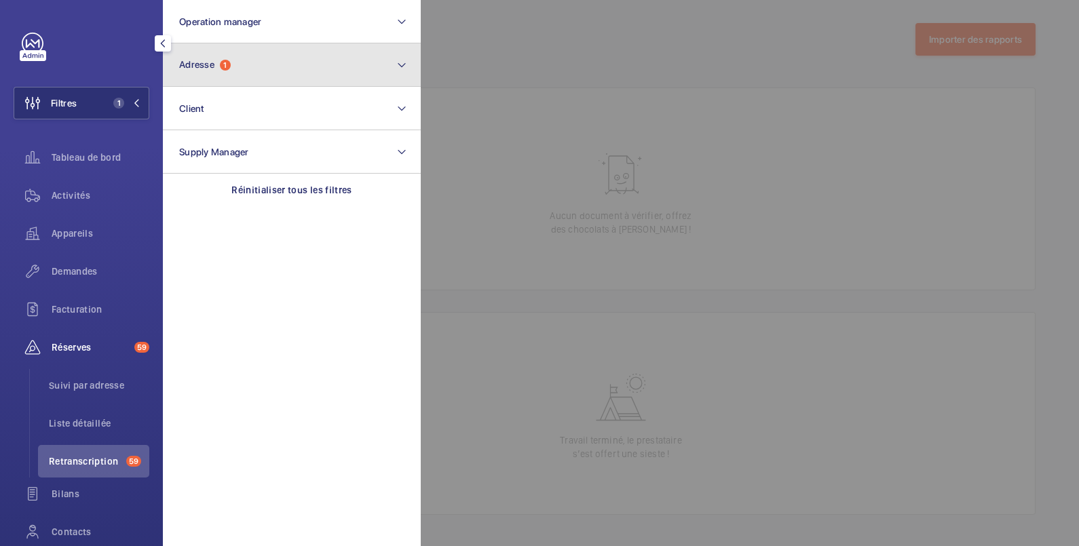
click at [252, 59] on button "Adresse 1" at bounding box center [292, 64] width 258 height 43
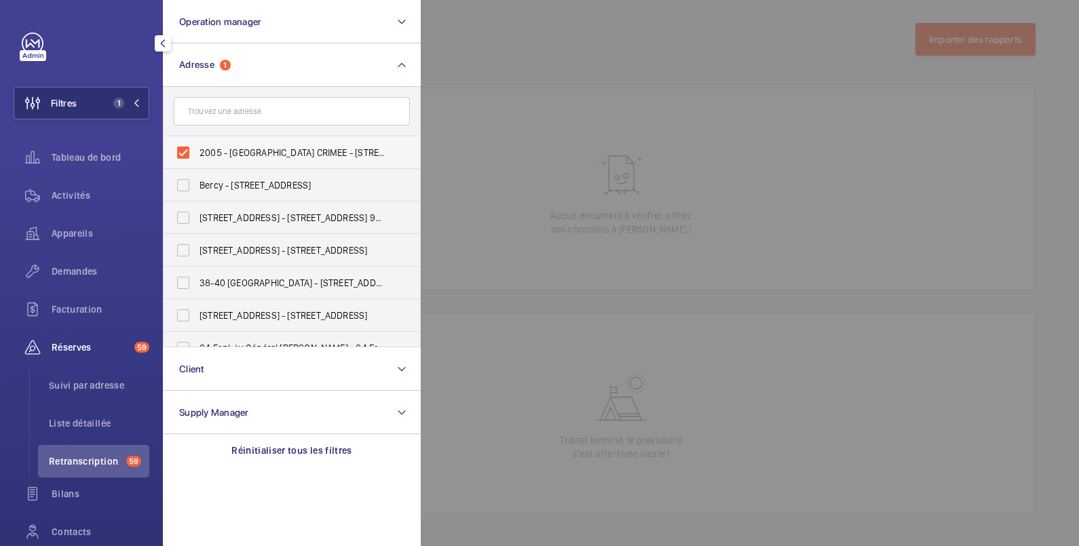
click at [220, 152] on span "2005 - [GEOGRAPHIC_DATA] CRIMEE - [STREET_ADDRESS]" at bounding box center [292, 153] width 187 height 14
click at [197, 152] on input "2005 - [GEOGRAPHIC_DATA] CRIMEE - [STREET_ADDRESS]" at bounding box center [183, 152] width 27 height 27
checkbox input "false"
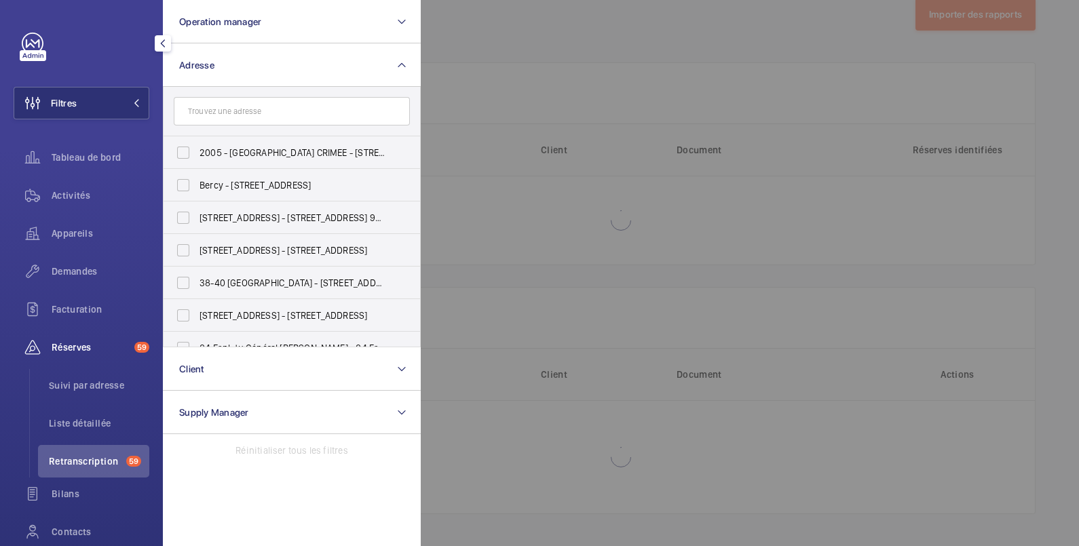
click at [492, 41] on div at bounding box center [960, 273] width 1079 height 546
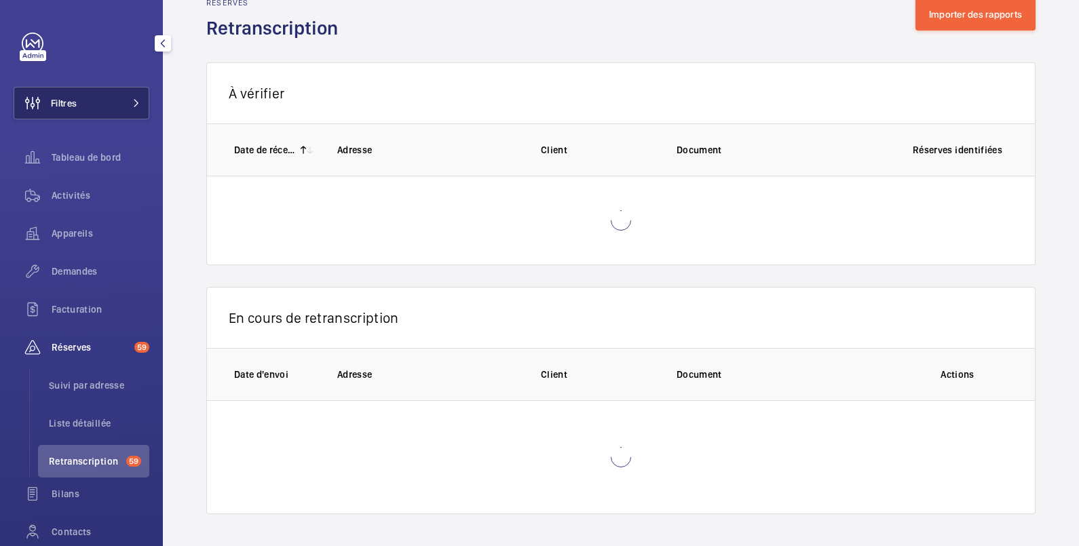
drag, startPoint x: 78, startPoint y: 104, endPoint x: 152, endPoint y: 88, distance: 75.7
click at [79, 104] on button "Filtres" at bounding box center [82, 103] width 136 height 33
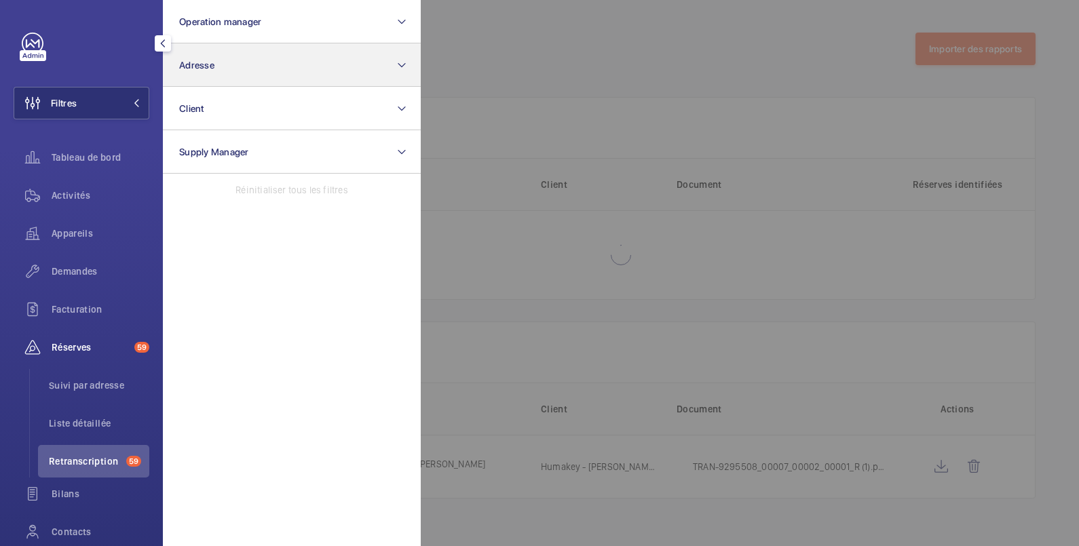
scroll to position [0, 0]
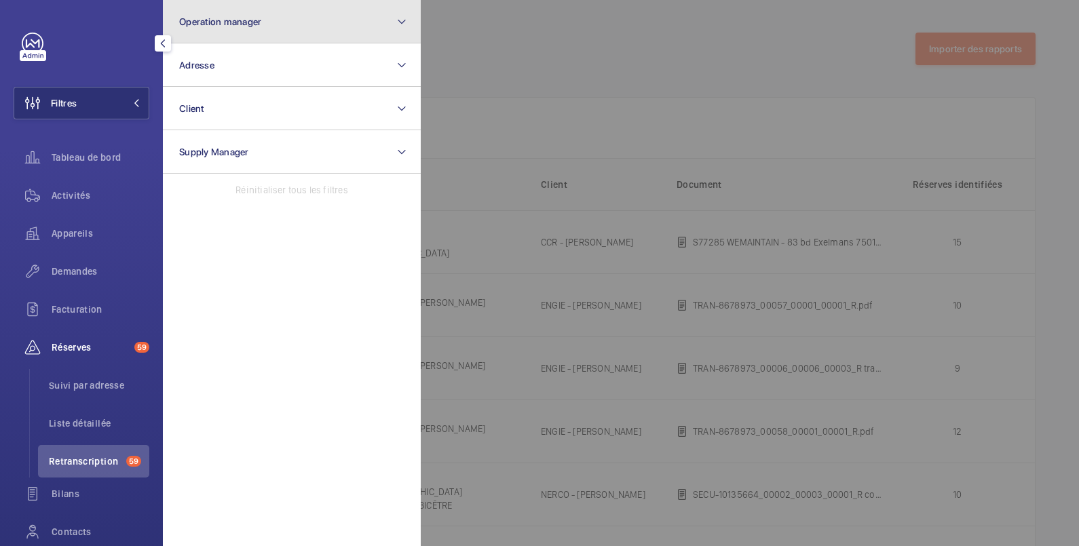
click at [260, 14] on button "Operation manager" at bounding box center [292, 21] width 258 height 43
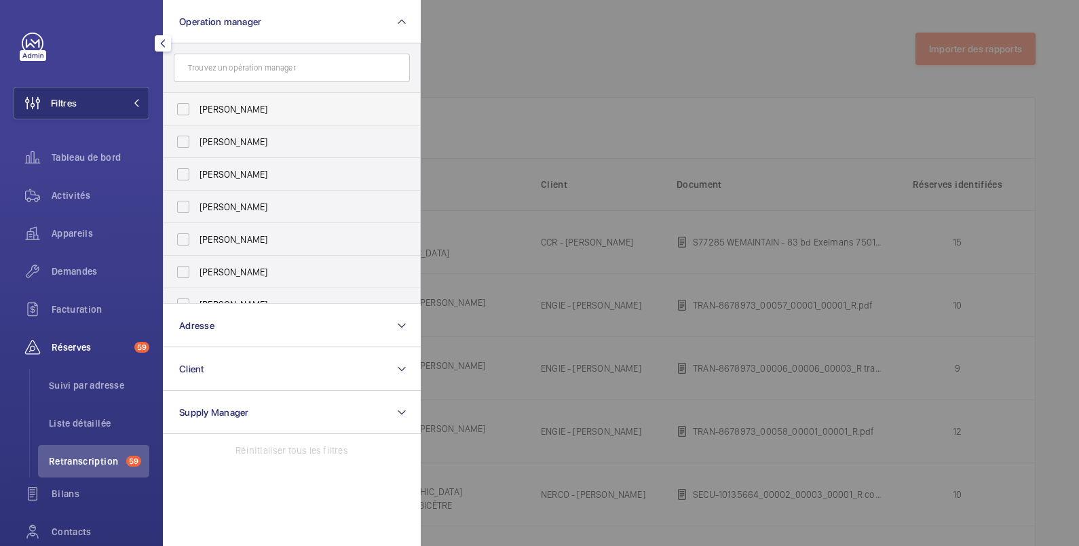
click at [248, 109] on span "[PERSON_NAME]" at bounding box center [292, 109] width 187 height 14
click at [197, 109] on input "[PERSON_NAME]" at bounding box center [183, 109] width 27 height 27
checkbox input "true"
click at [509, 47] on div at bounding box center [960, 273] width 1079 height 546
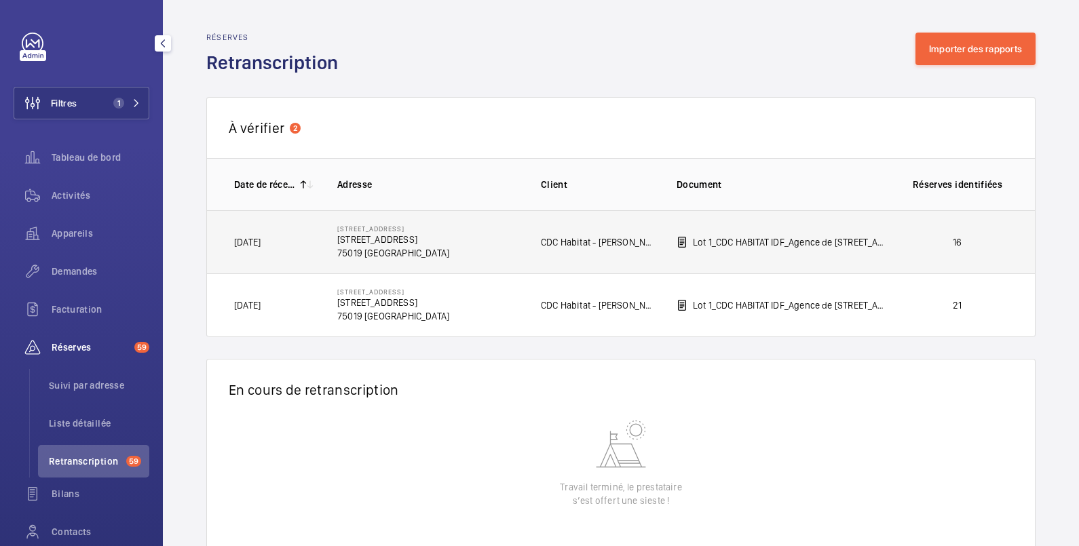
click at [933, 237] on p "16" at bounding box center [957, 242] width 100 height 14
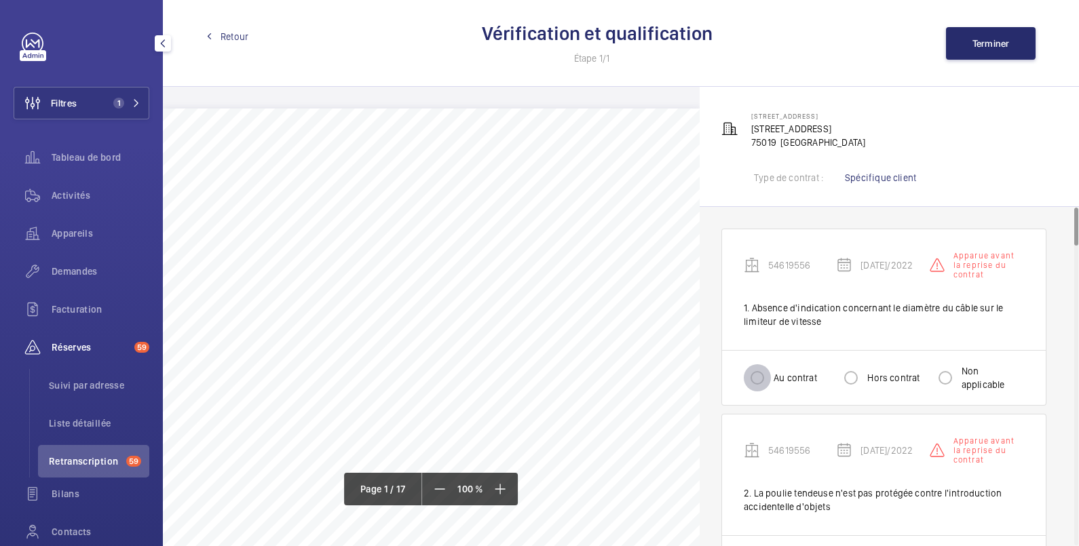
click at [753, 381] on input "Au contrat" at bounding box center [756, 377] width 27 height 27
radio input "true"
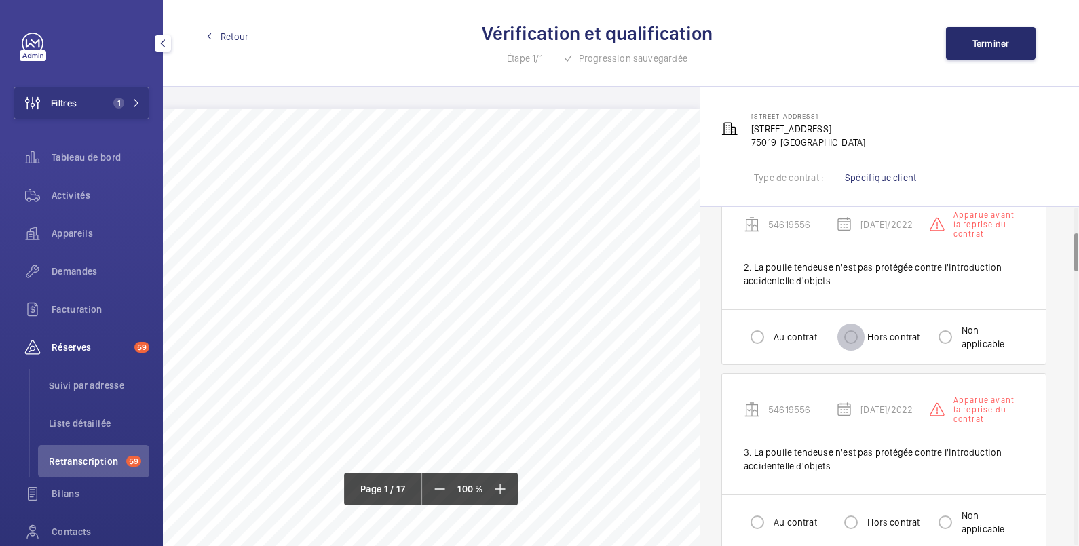
click at [848, 336] on input "Hors contrat" at bounding box center [850, 337] width 27 height 27
radio input "true"
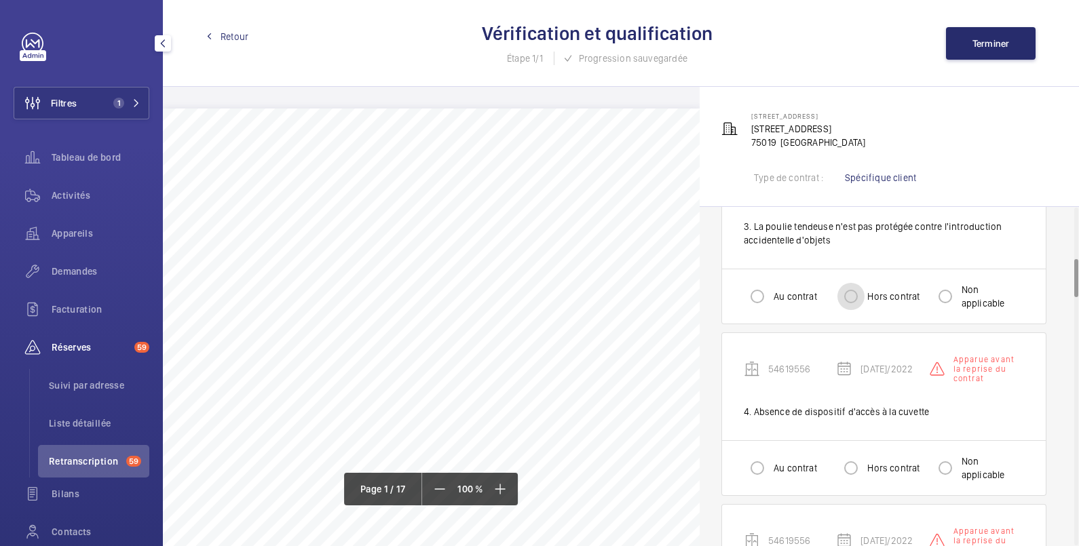
click at [851, 299] on input "Hors contrat" at bounding box center [850, 296] width 27 height 27
radio input "true"
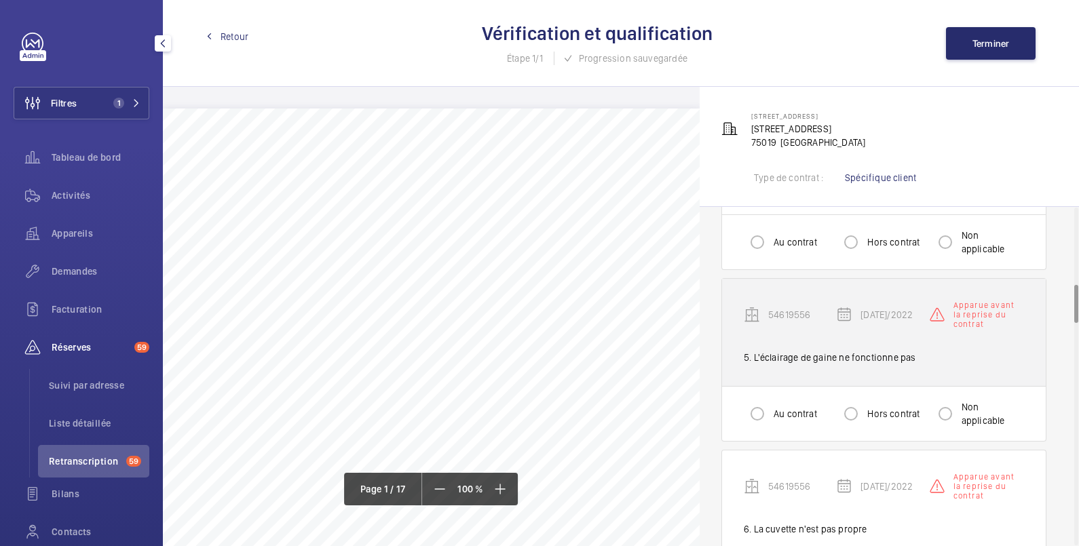
scroll to position [678, 0]
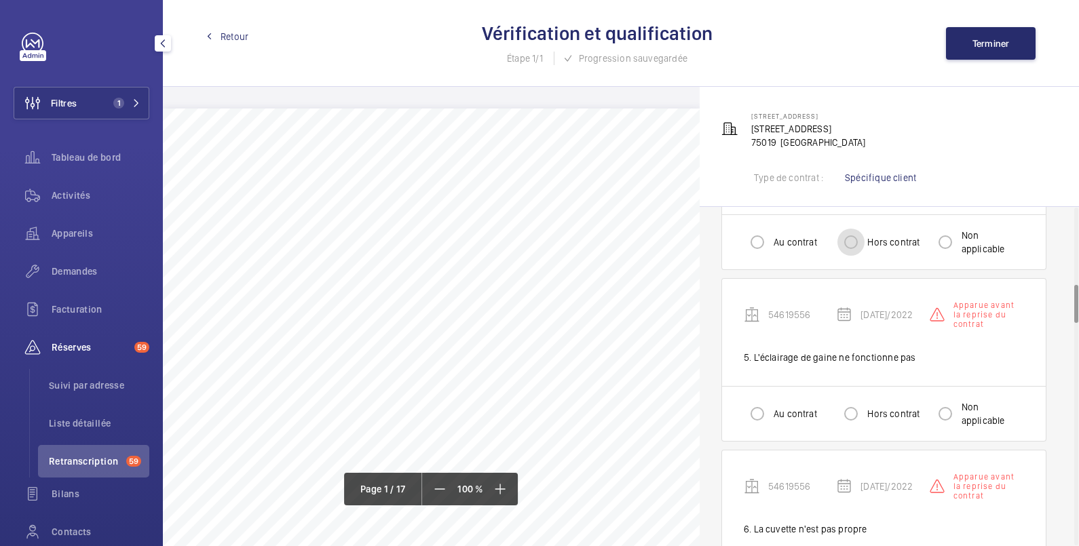
click at [851, 245] on input "Hors contrat" at bounding box center [850, 242] width 27 height 27
radio input "true"
click at [853, 418] on input "Hors contrat" at bounding box center [850, 413] width 27 height 27
radio input "true"
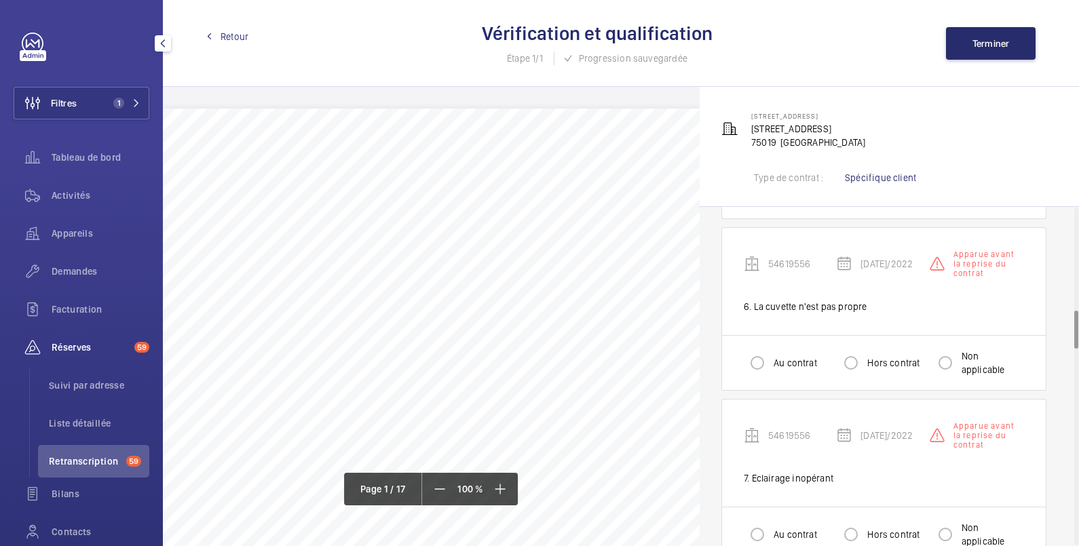
scroll to position [904, 0]
drag, startPoint x: 752, startPoint y: 356, endPoint x: 773, endPoint y: 356, distance: 20.3
click at [755, 356] on input "Au contrat" at bounding box center [756, 358] width 27 height 27
radio input "true"
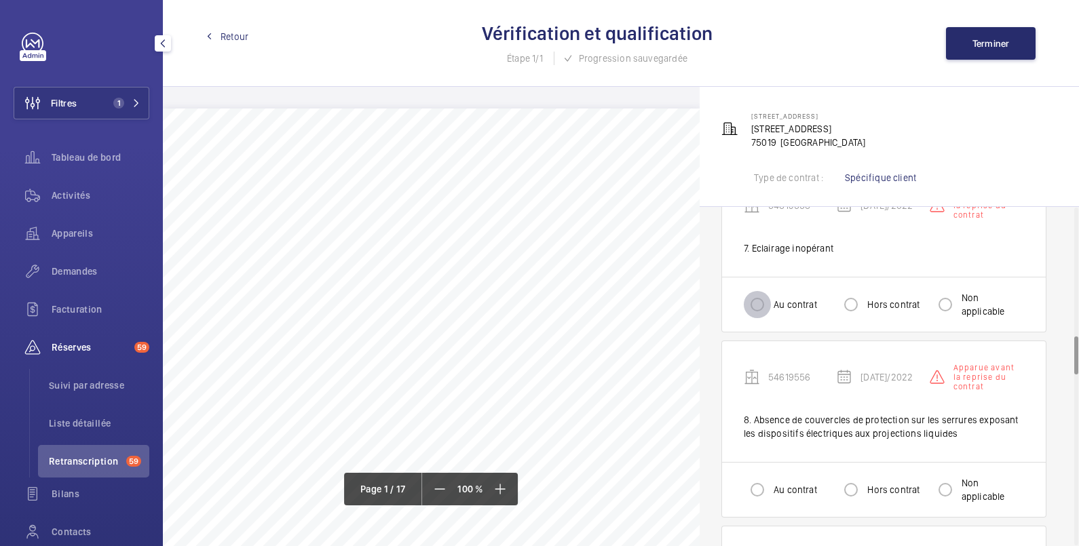
click at [758, 306] on input "Au contrat" at bounding box center [756, 304] width 27 height 27
radio input "true"
drag, startPoint x: 848, startPoint y: 492, endPoint x: 848, endPoint y: 465, distance: 26.5
click at [845, 489] on input "Hors contrat" at bounding box center [850, 489] width 27 height 27
radio input "true"
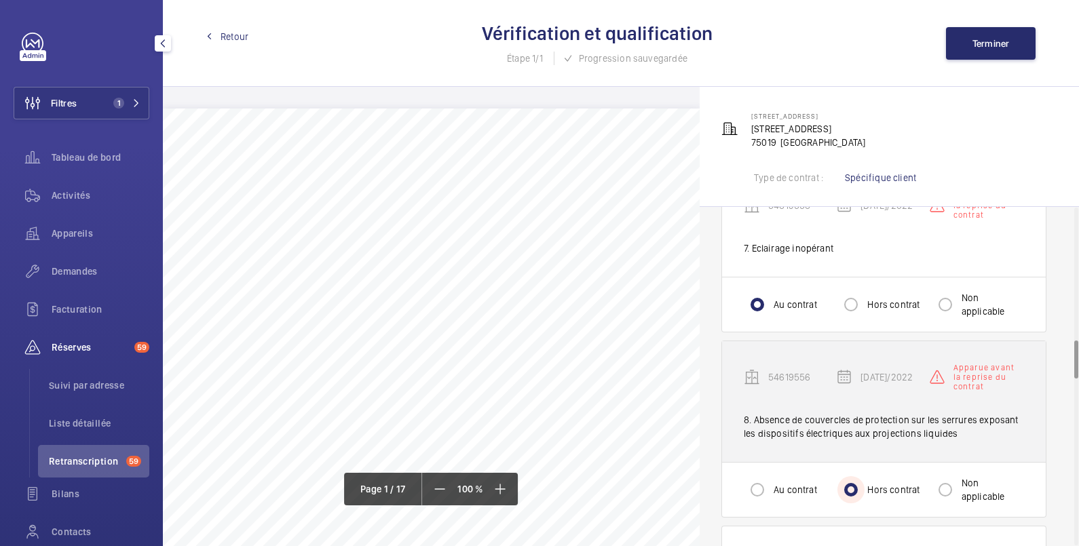
scroll to position [1356, 0]
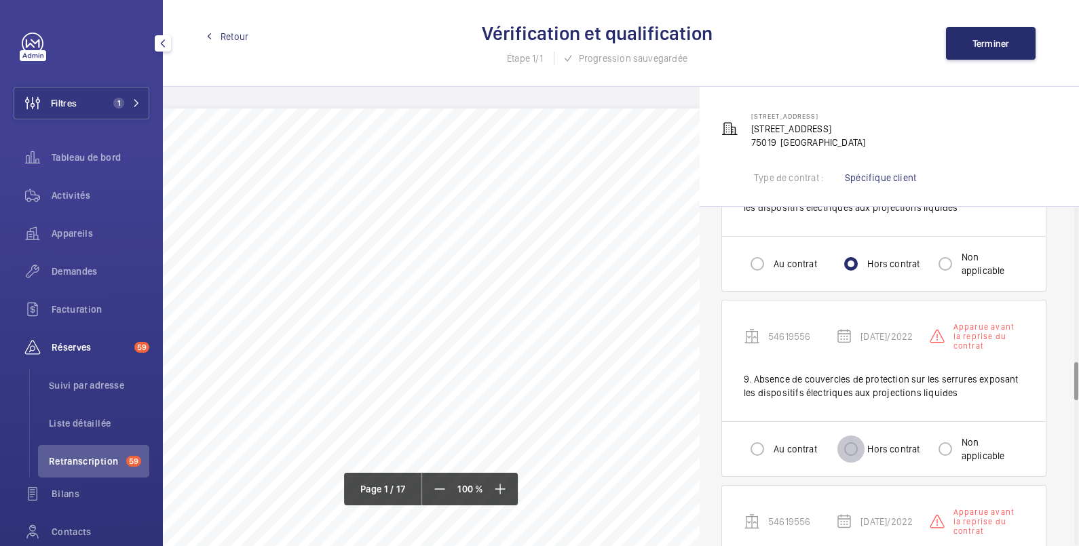
click at [855, 448] on input "Hors contrat" at bounding box center [850, 448] width 27 height 27
radio input "true"
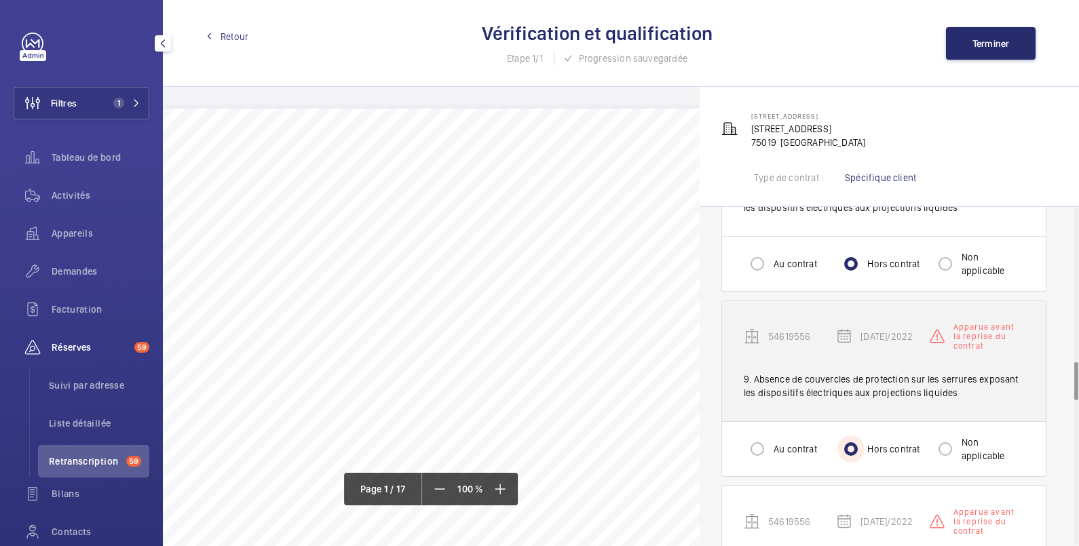
scroll to position [1583, 0]
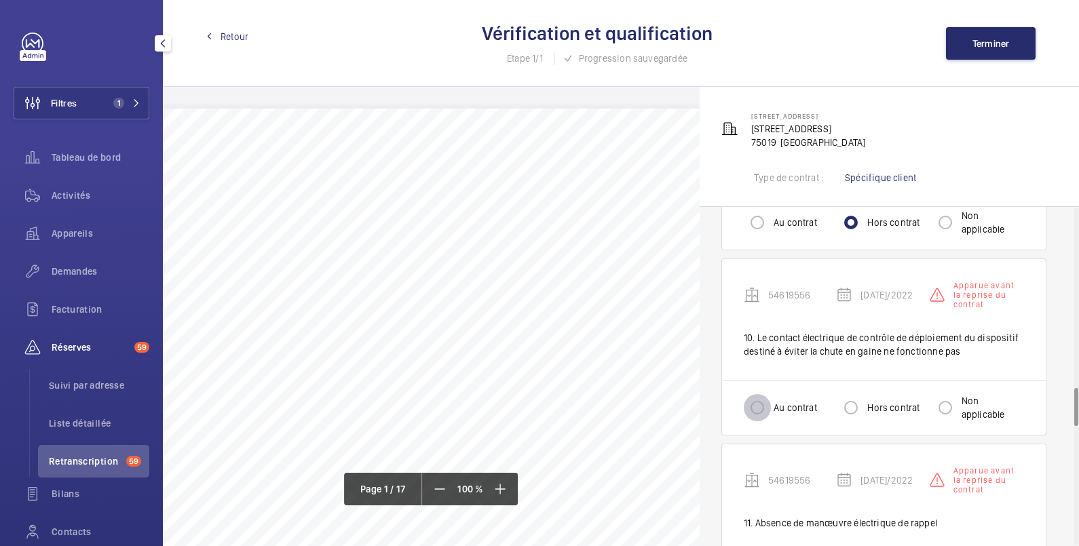
click at [756, 406] on input "Au contrat" at bounding box center [756, 407] width 27 height 27
radio input "true"
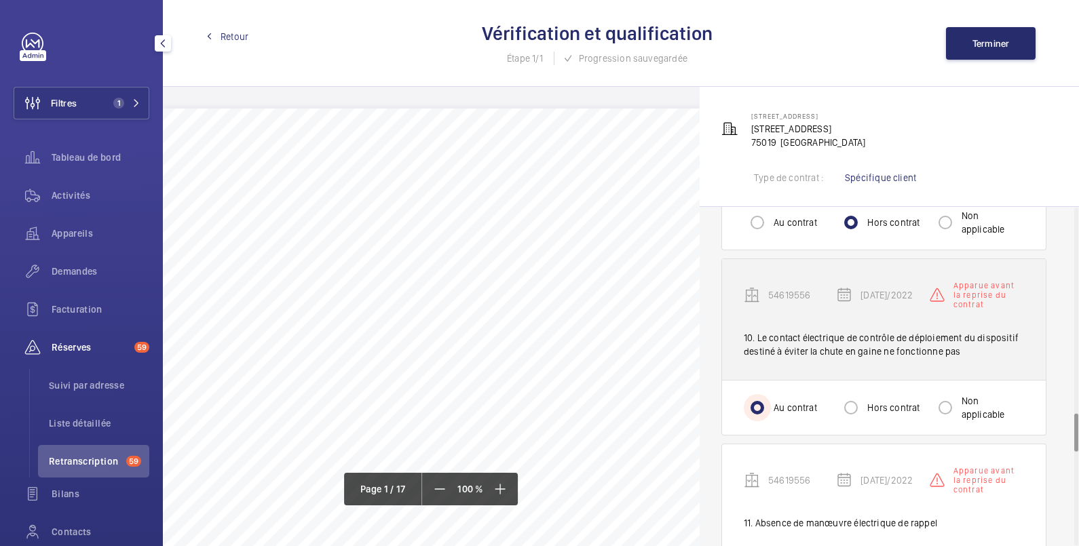
scroll to position [1808, 0]
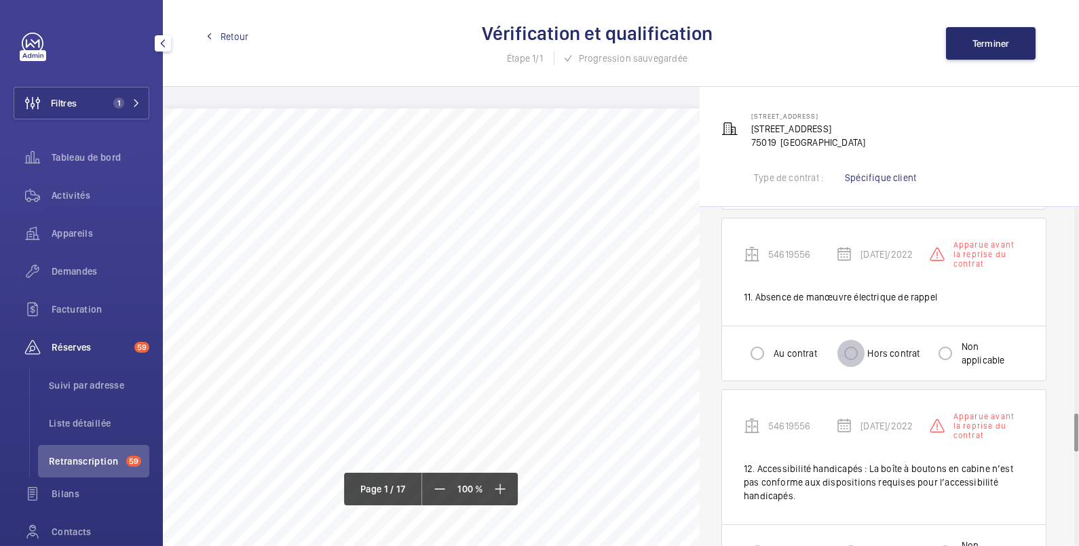
click at [848, 353] on input "Hors contrat" at bounding box center [850, 353] width 27 height 27
radio input "true"
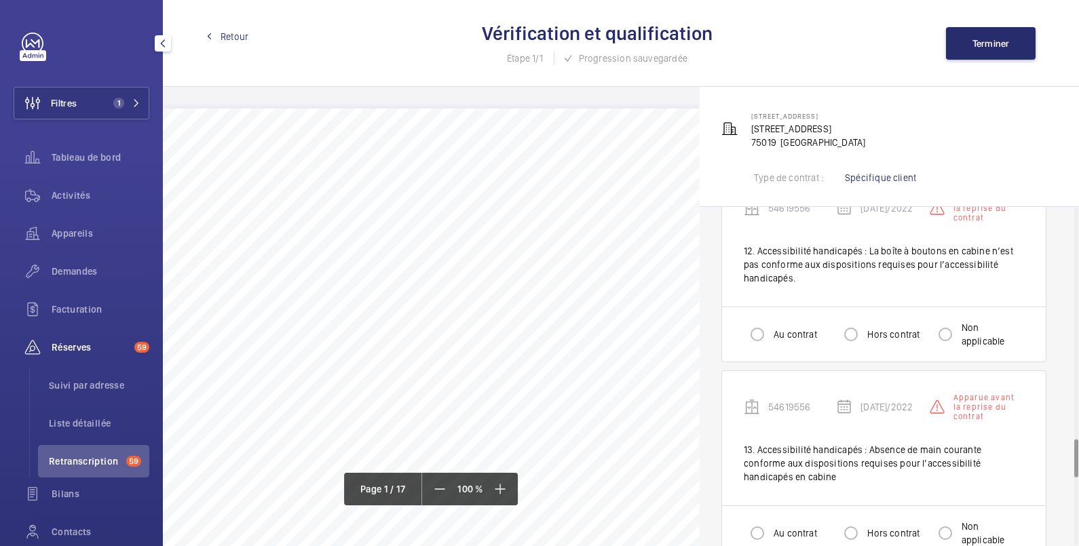
scroll to position [2035, 0]
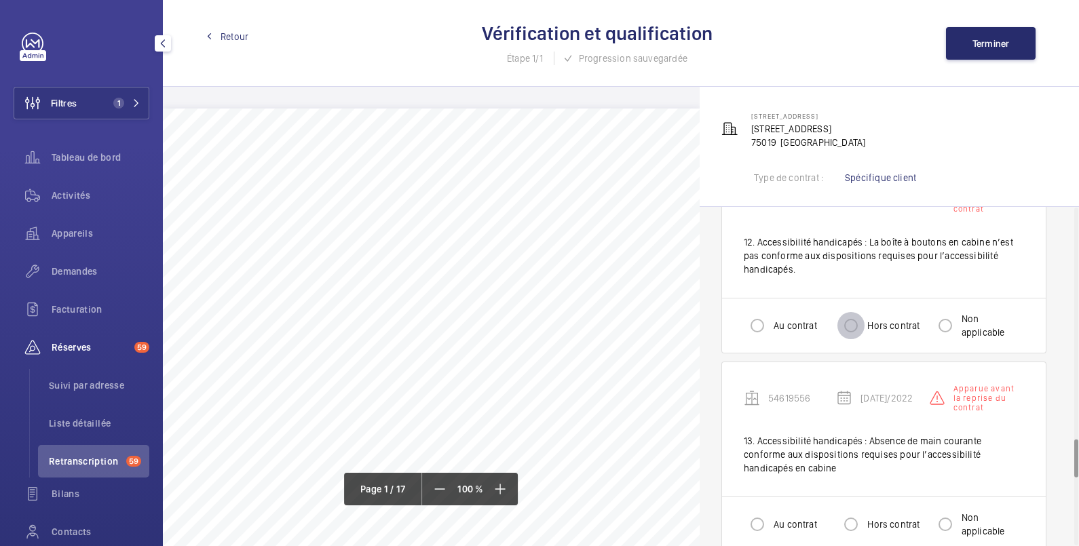
click at [849, 323] on input "Hors contrat" at bounding box center [850, 325] width 27 height 27
radio input "true"
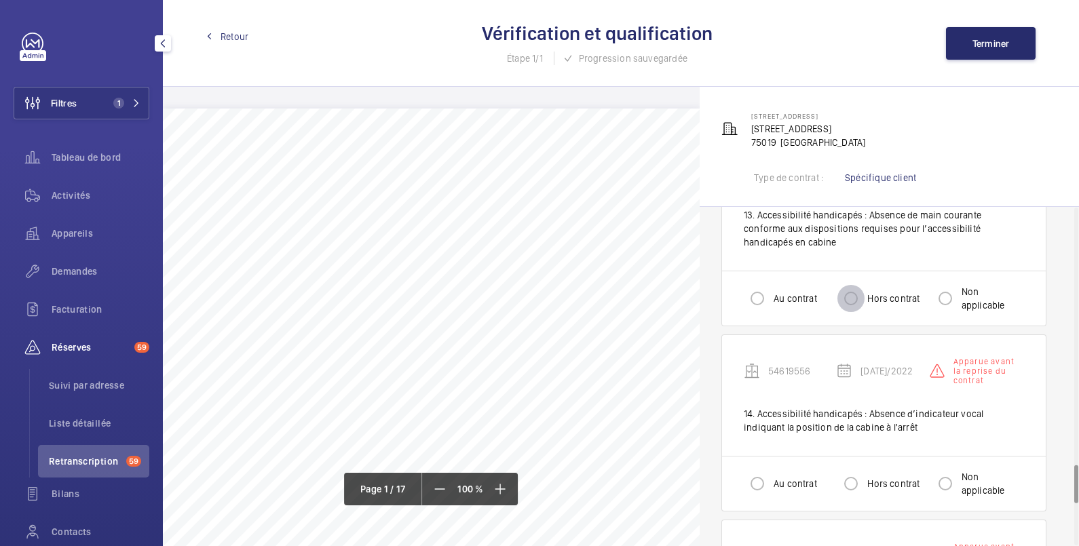
click at [855, 304] on input "Hors contrat" at bounding box center [850, 298] width 27 height 27
radio input "true"
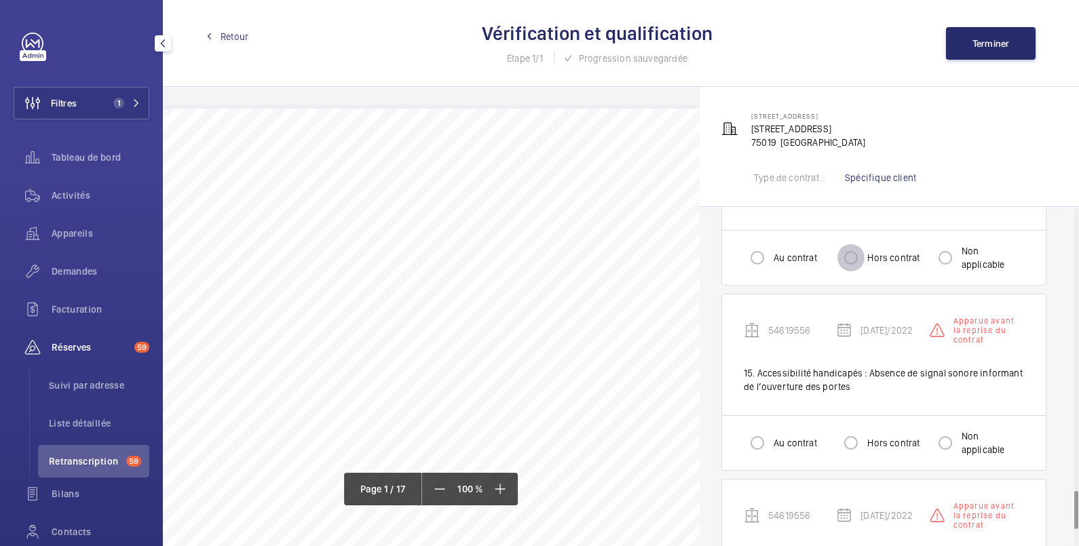
click at [854, 261] on input "Hors contrat" at bounding box center [850, 257] width 27 height 27
radio input "true"
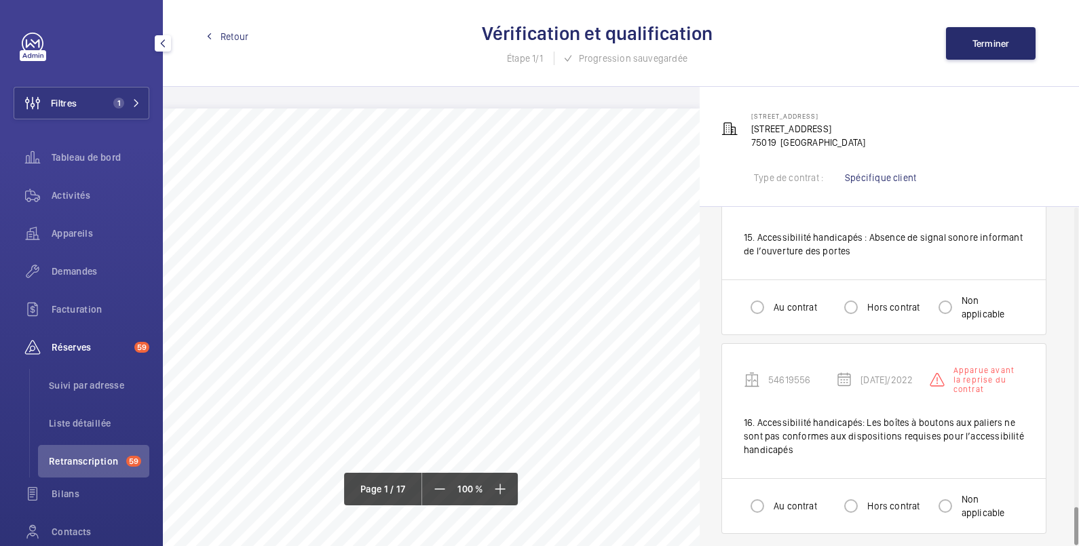
scroll to position [2631, 0]
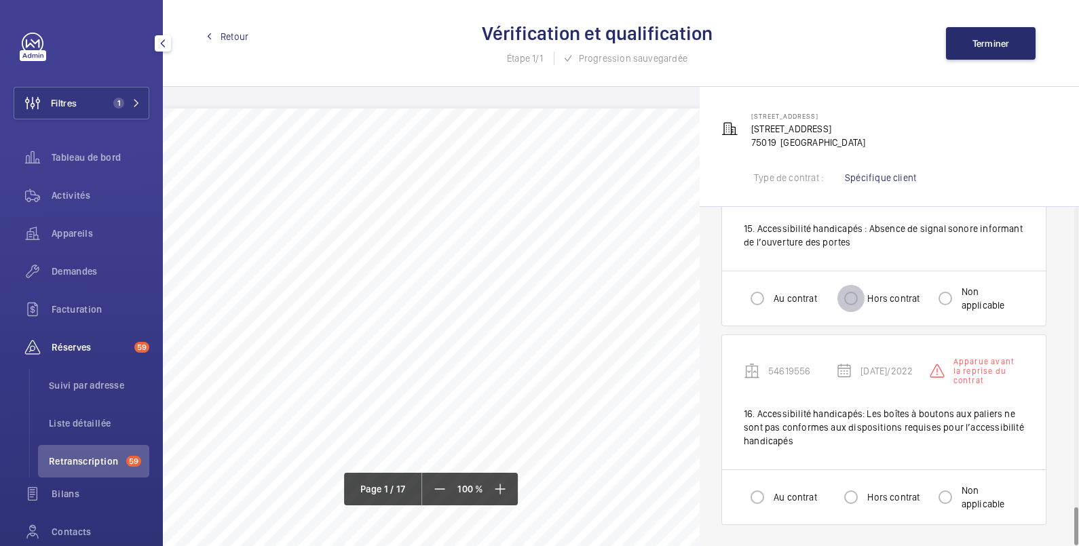
click at [855, 298] on input "Hors contrat" at bounding box center [850, 298] width 27 height 27
radio input "true"
click at [852, 502] on input "Hors contrat" at bounding box center [850, 497] width 27 height 27
radio input "true"
click at [973, 43] on span "Terminer" at bounding box center [990, 43] width 37 height 11
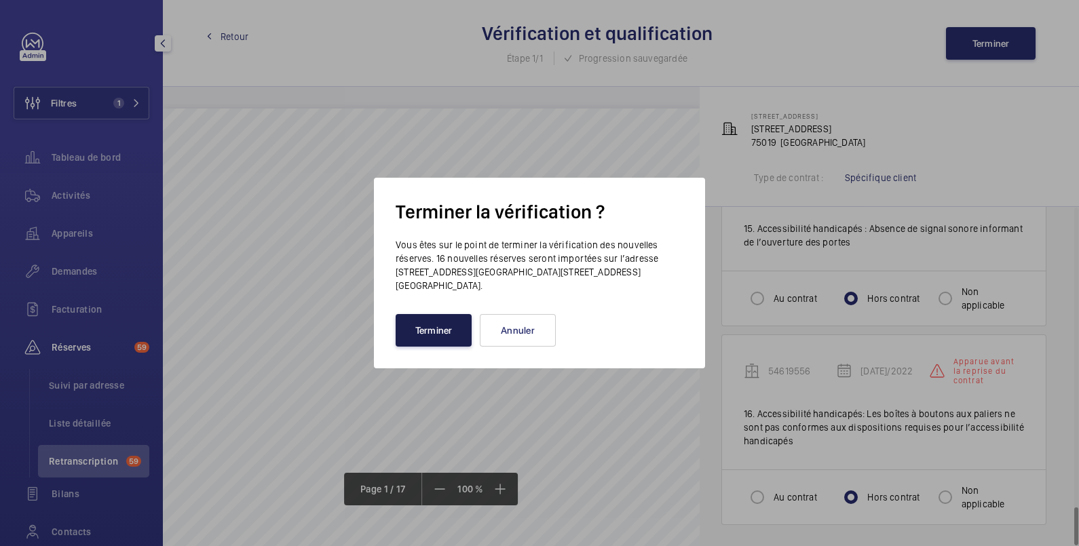
click at [441, 324] on button "Terminer" at bounding box center [433, 330] width 76 height 33
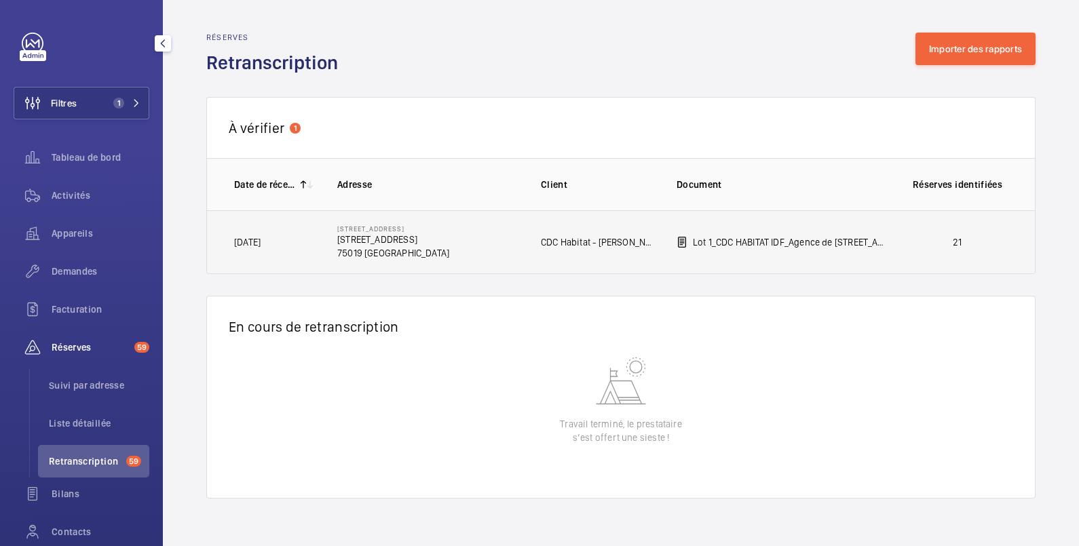
click at [933, 240] on p "21" at bounding box center [957, 242] width 100 height 14
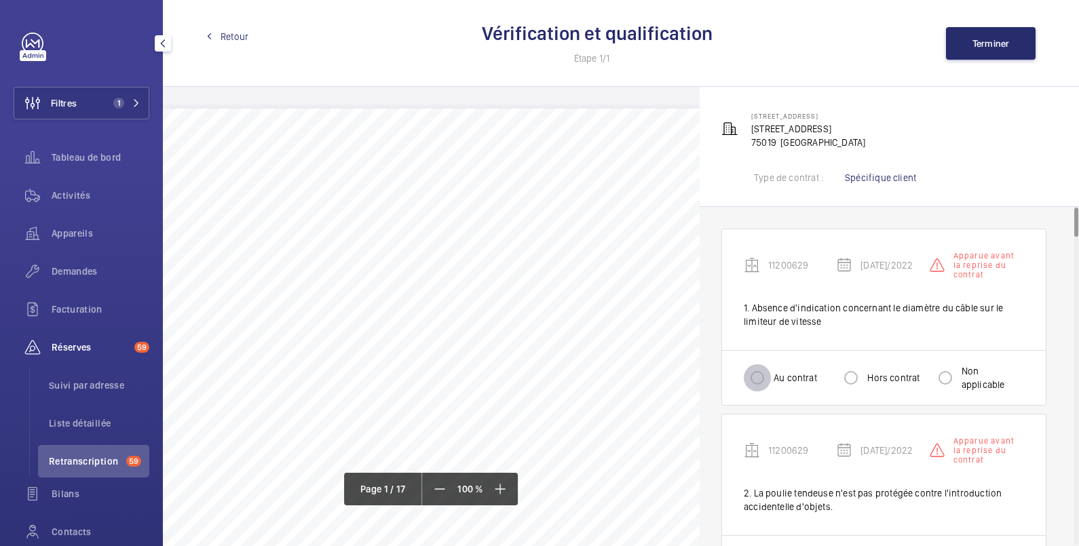
click at [752, 376] on input "Au contrat" at bounding box center [756, 377] width 27 height 27
radio input "true"
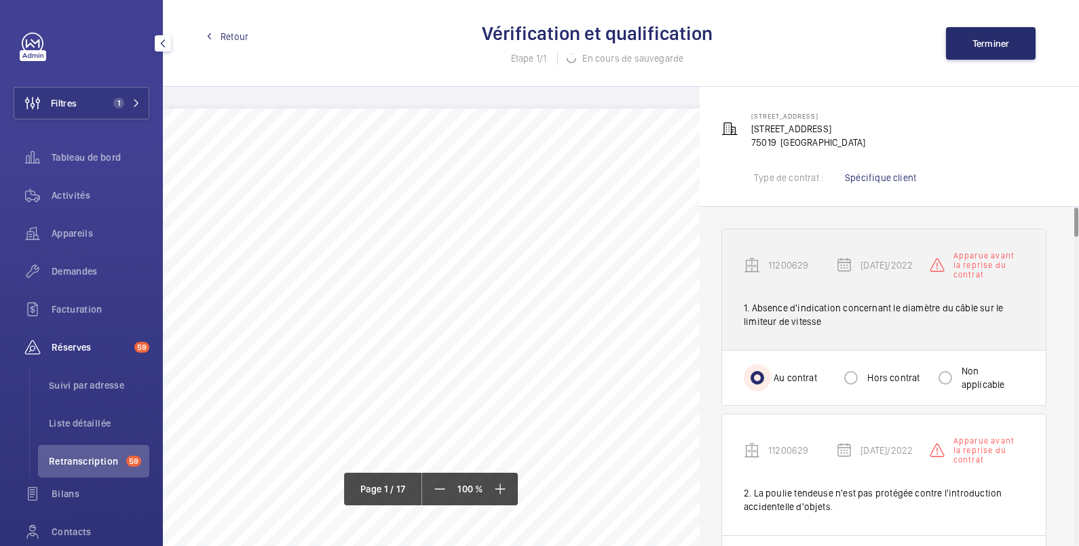
scroll to position [226, 0]
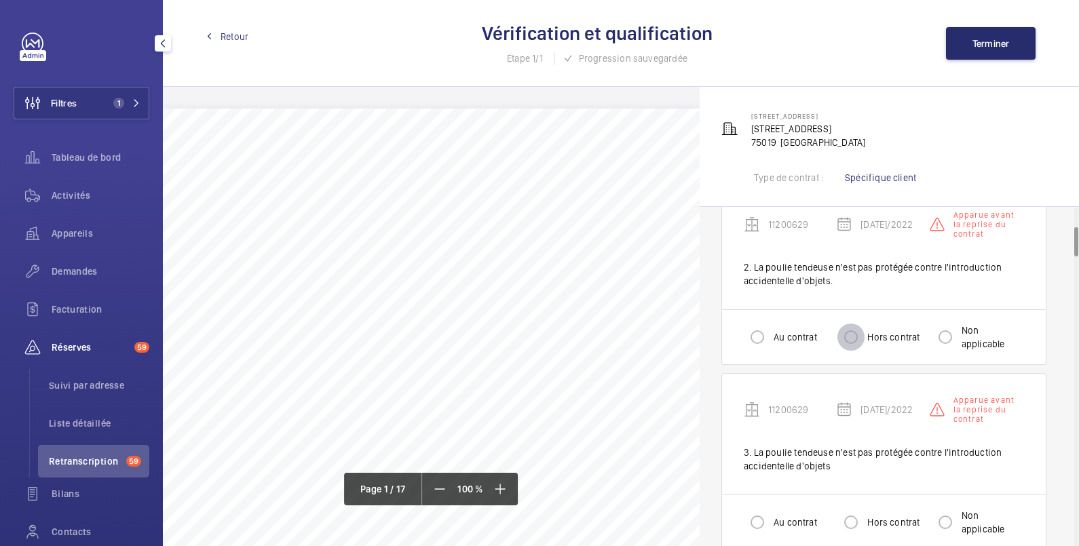
click at [850, 336] on input "Hors contrat" at bounding box center [850, 337] width 27 height 27
radio input "true"
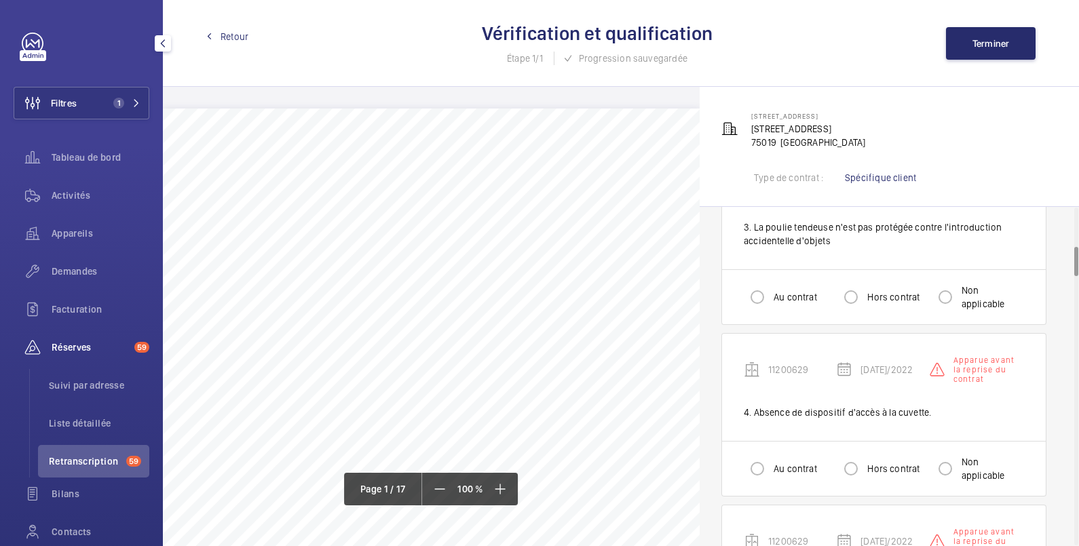
scroll to position [452, 0]
click at [851, 294] on input "Hors contrat" at bounding box center [850, 296] width 27 height 27
radio input "true"
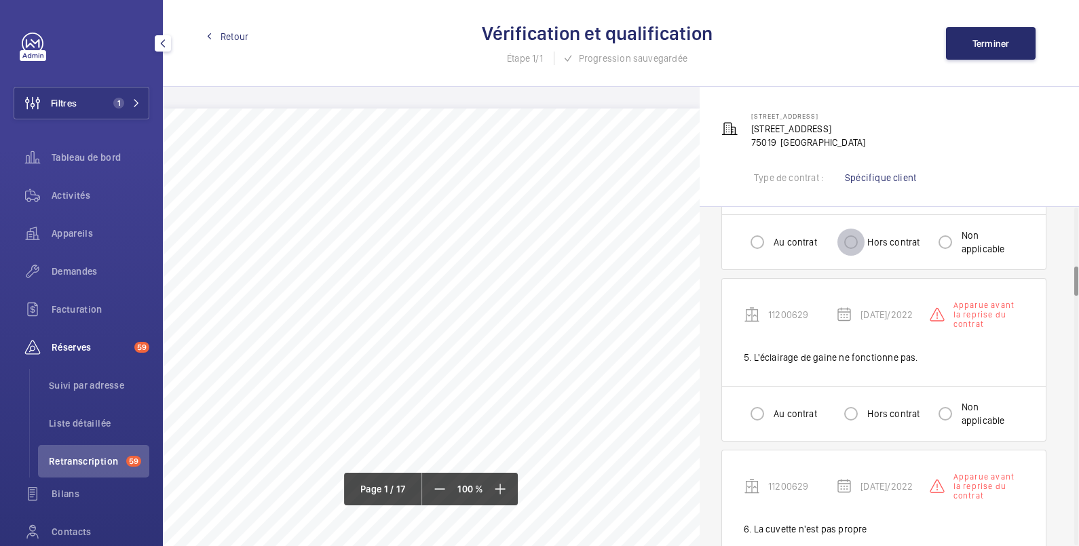
click at [851, 244] on input "Hors contrat" at bounding box center [850, 242] width 27 height 27
radio input "true"
click at [856, 412] on input "Hors contrat" at bounding box center [850, 413] width 27 height 27
radio input "true"
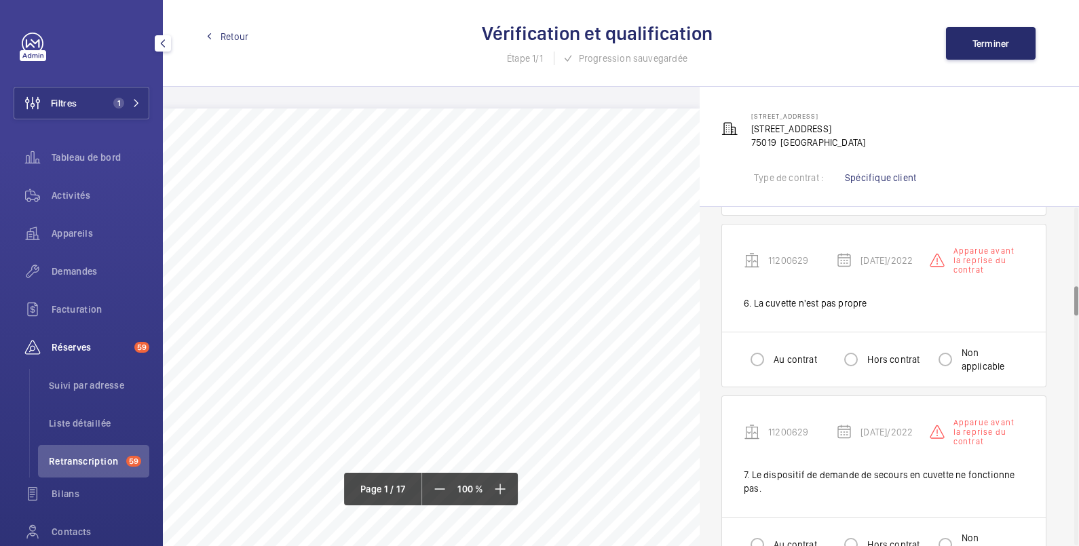
scroll to position [904, 0]
click at [754, 357] on input "Au contrat" at bounding box center [756, 358] width 27 height 27
radio input "true"
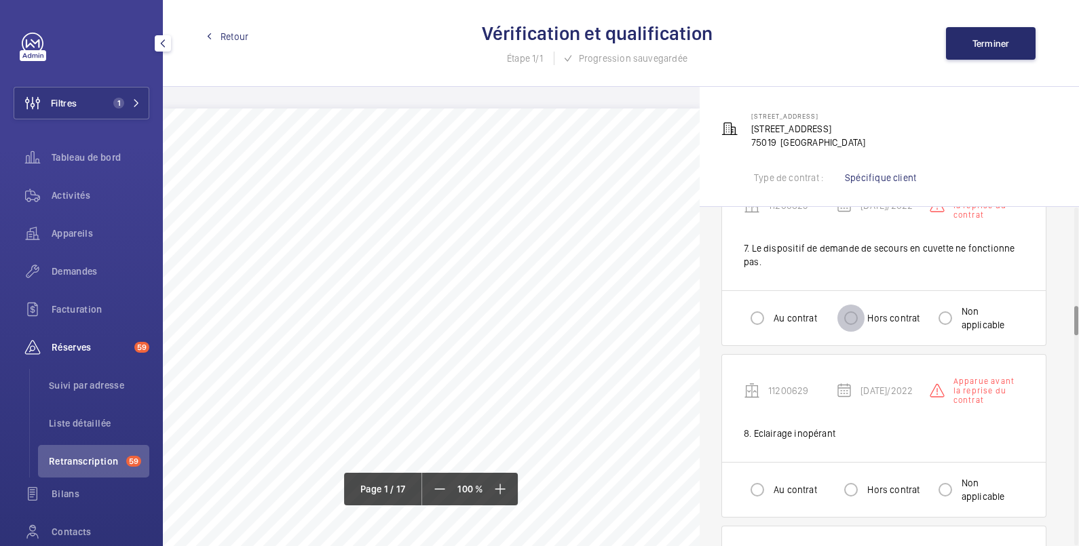
click at [853, 318] on input "Hors contrat" at bounding box center [850, 318] width 27 height 27
radio input "true"
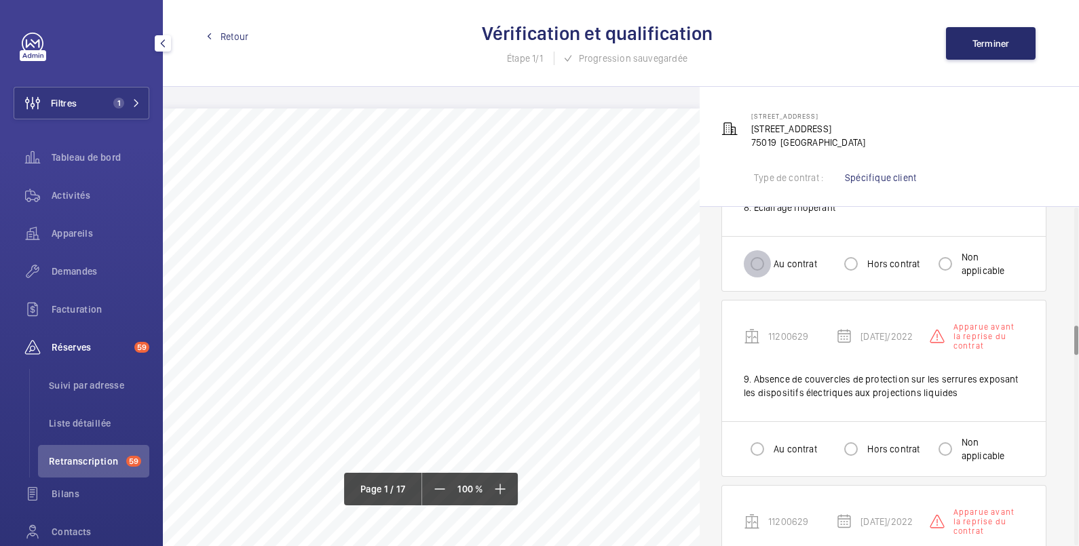
click at [763, 266] on input "Au contrat" at bounding box center [756, 263] width 27 height 27
radio input "true"
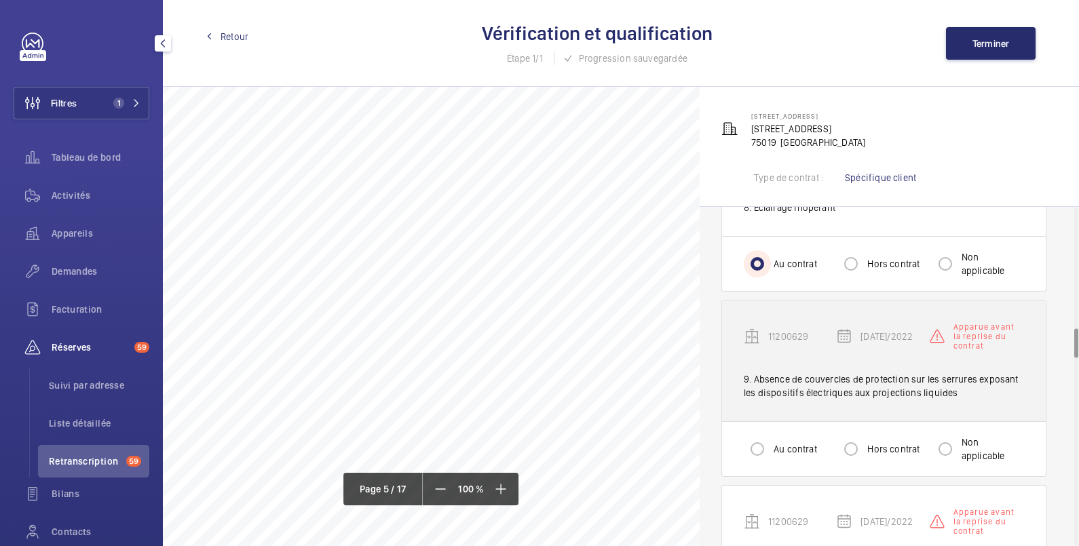
scroll to position [1583, 0]
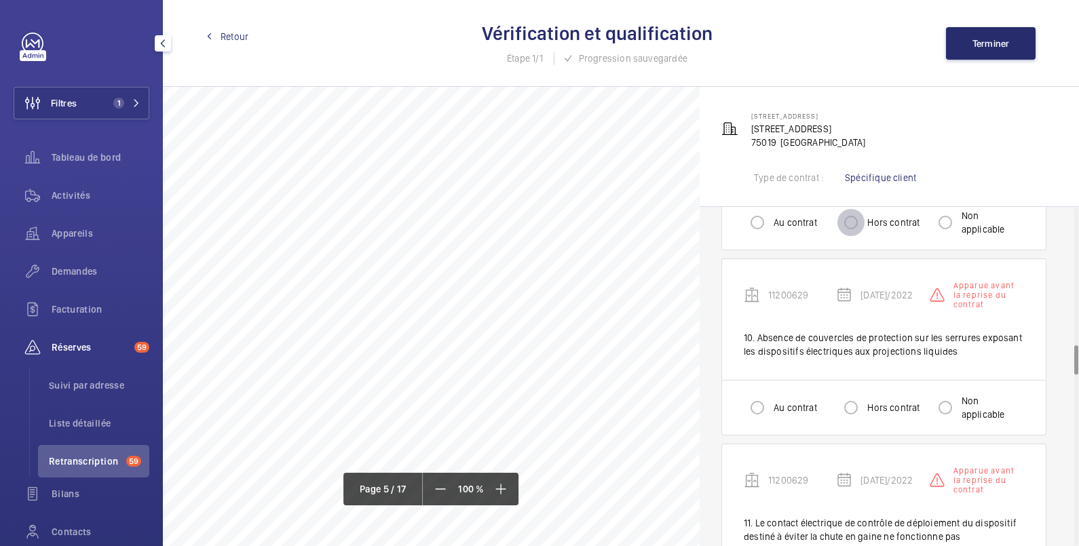
click at [841, 222] on input "Hors contrat" at bounding box center [850, 222] width 27 height 27
radio input "true"
click at [846, 404] on input "Hors contrat" at bounding box center [850, 407] width 27 height 27
radio input "true"
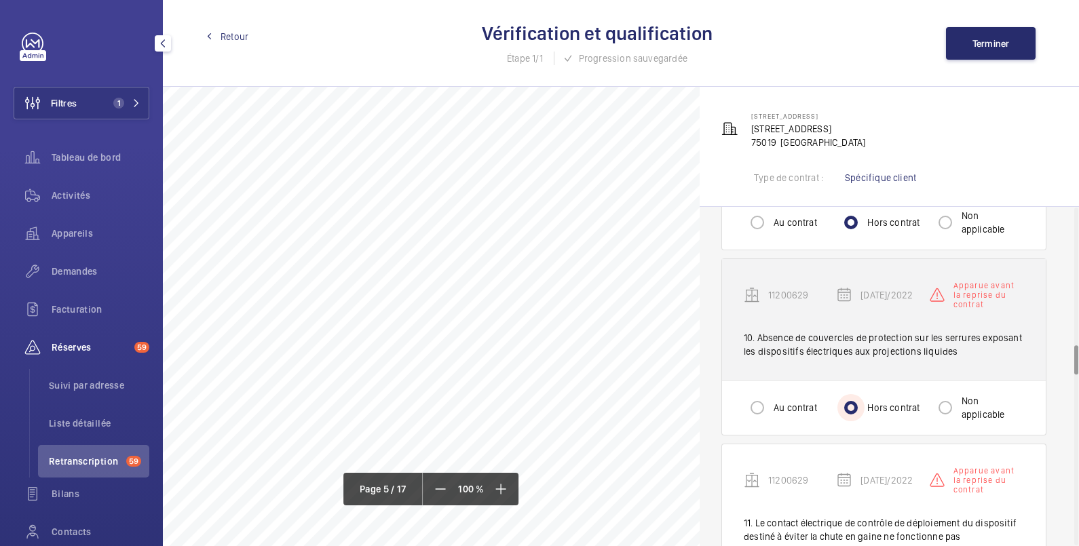
scroll to position [1808, 0]
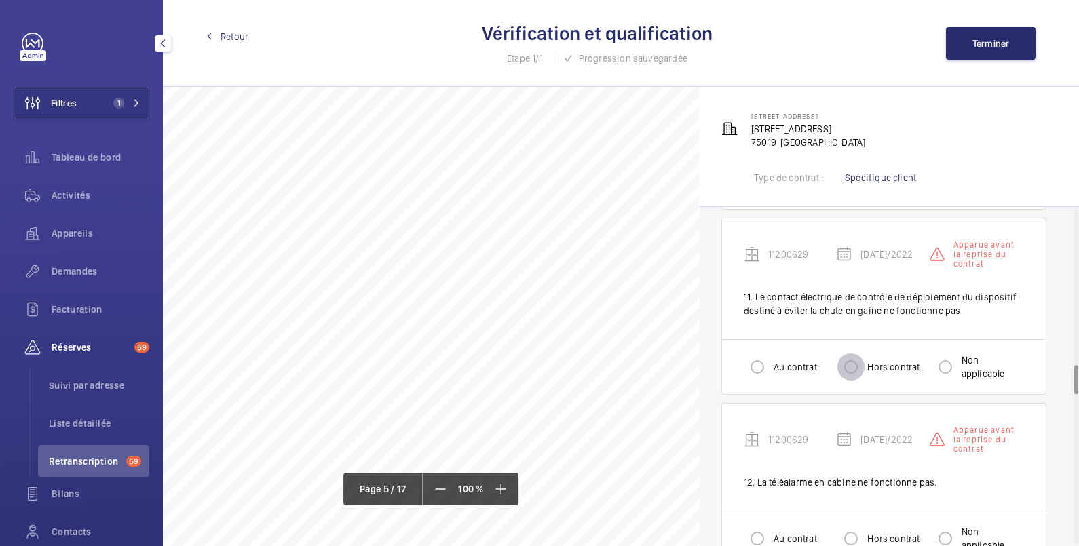
click at [851, 366] on input "Hors contrat" at bounding box center [850, 366] width 27 height 27
radio input "true"
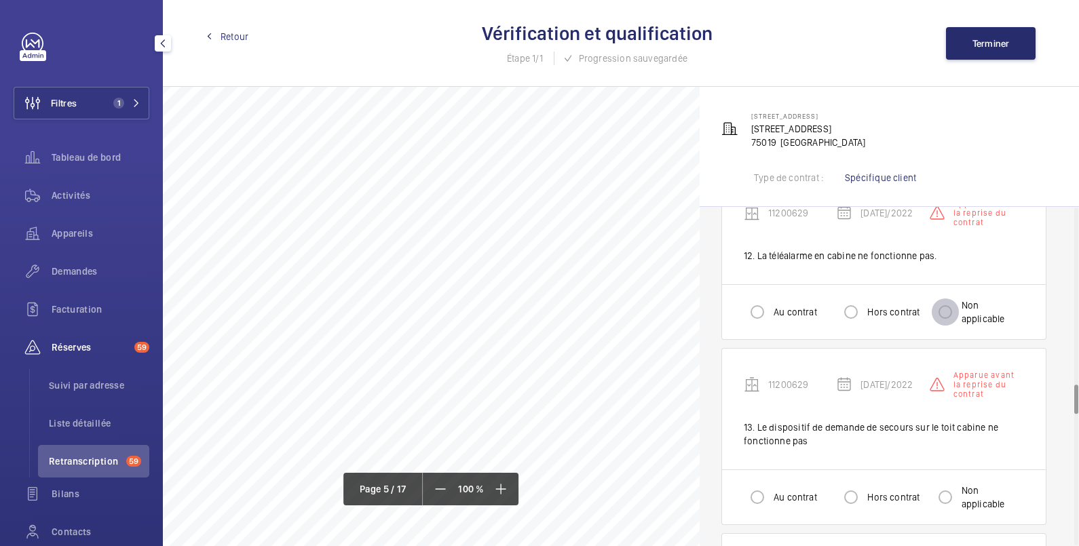
click at [951, 312] on input "Non applicable" at bounding box center [944, 311] width 27 height 27
radio input "true"
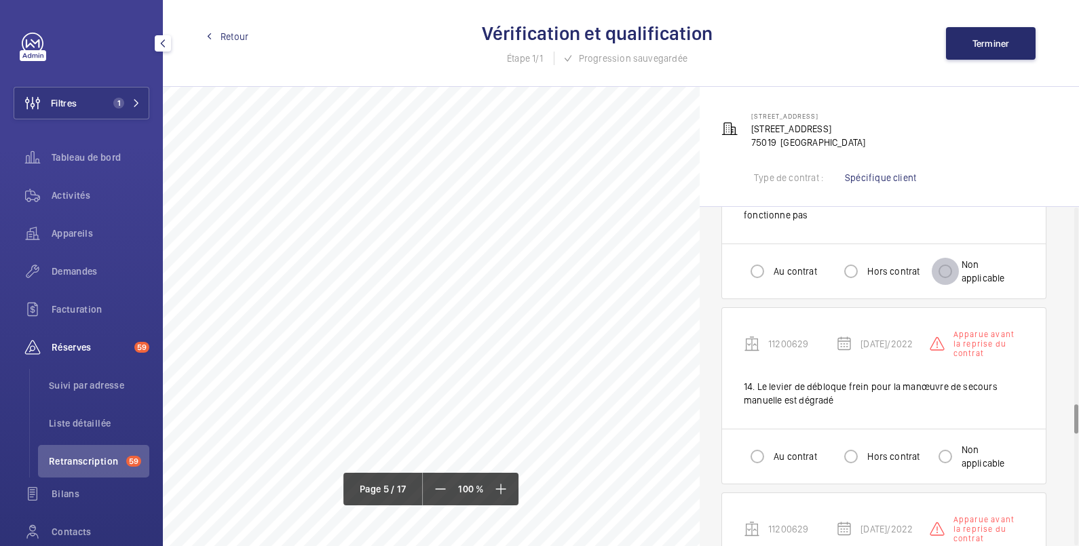
click at [947, 274] on input "Non applicable" at bounding box center [944, 271] width 27 height 27
radio input "true"
click at [850, 458] on input "Hors contrat" at bounding box center [850, 456] width 27 height 27
radio input "true"
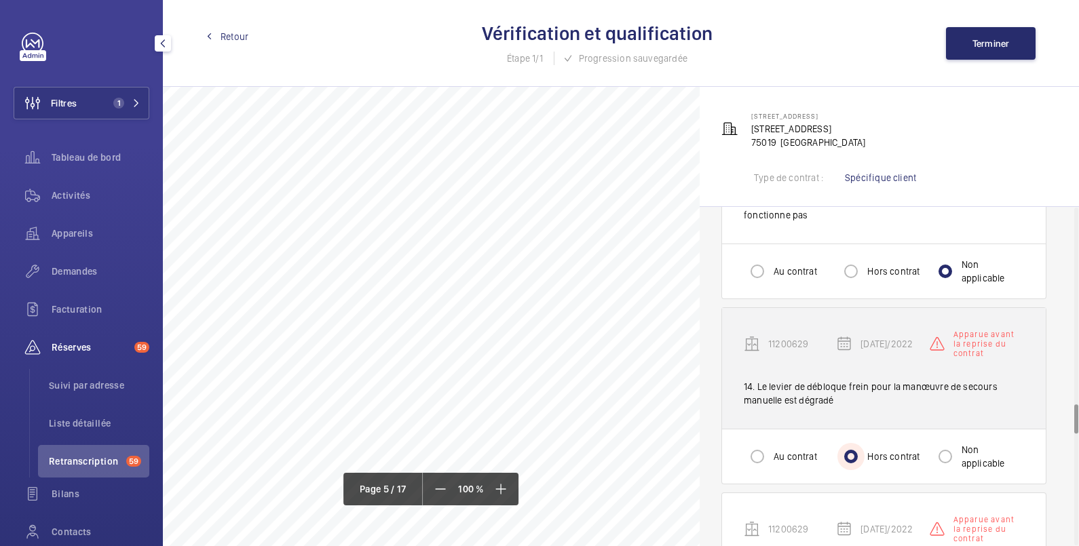
scroll to position [2487, 0]
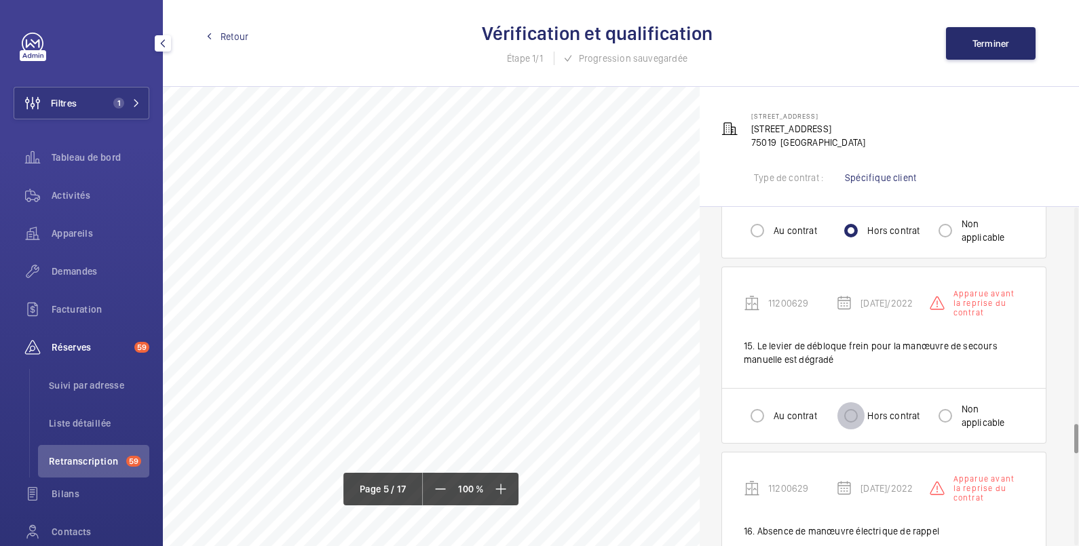
click at [859, 426] on input "Hors contrat" at bounding box center [850, 415] width 27 height 27
radio input "true"
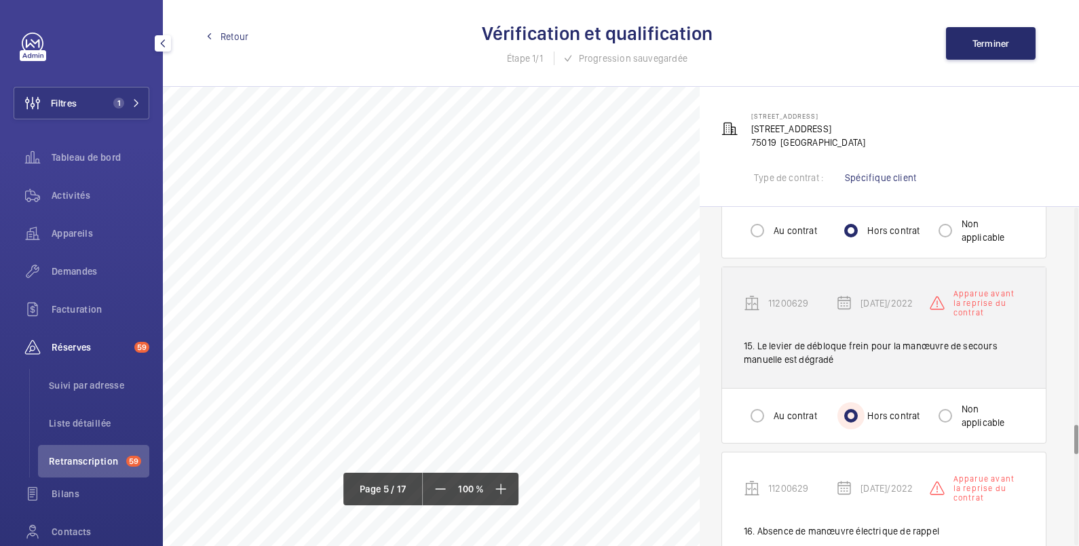
scroll to position [2713, 0]
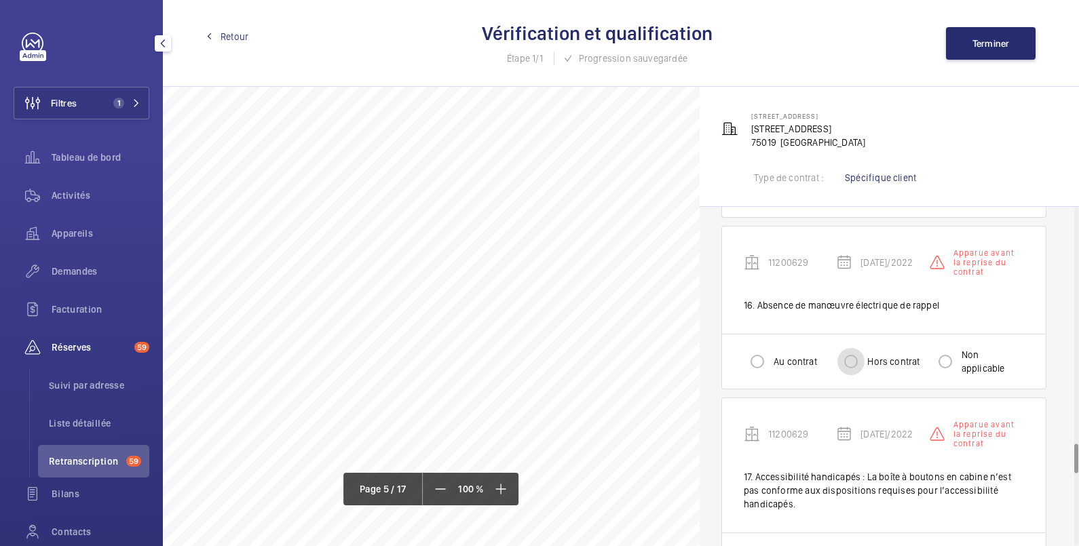
click at [849, 359] on input "Hors contrat" at bounding box center [850, 361] width 27 height 27
radio input "true"
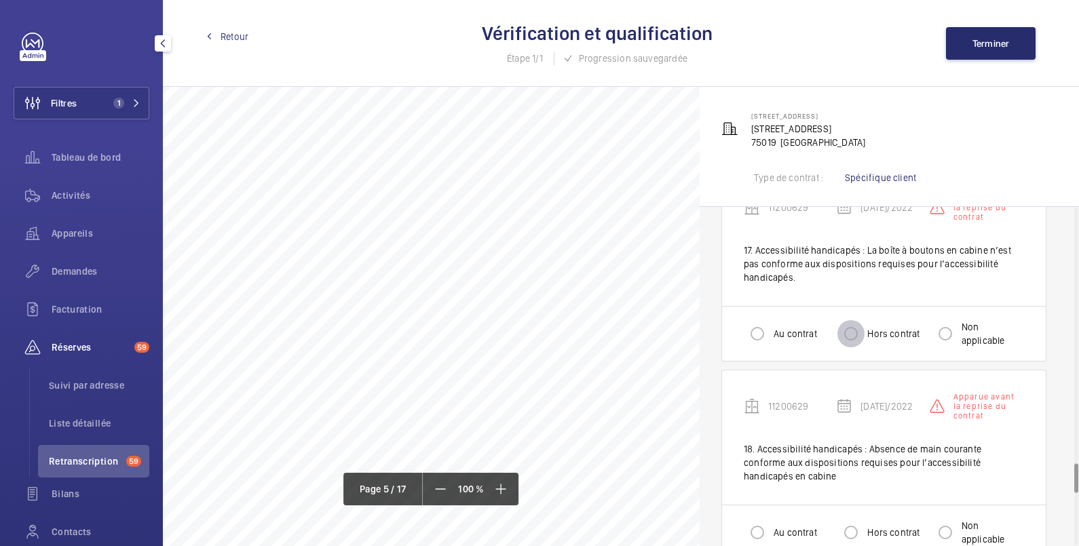
click at [849, 336] on input "Hors contrat" at bounding box center [850, 333] width 27 height 27
radio input "true"
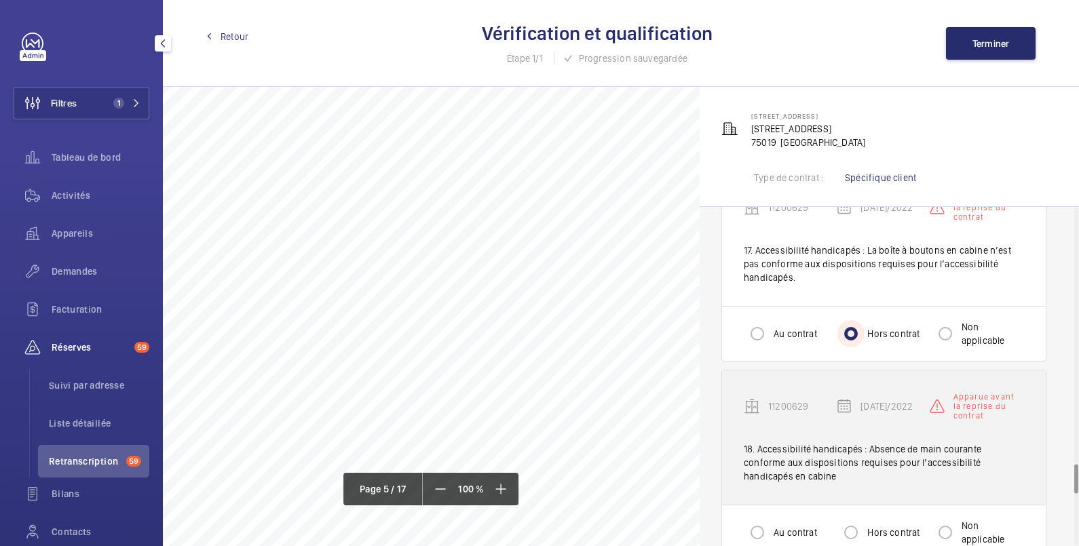
scroll to position [3165, 0]
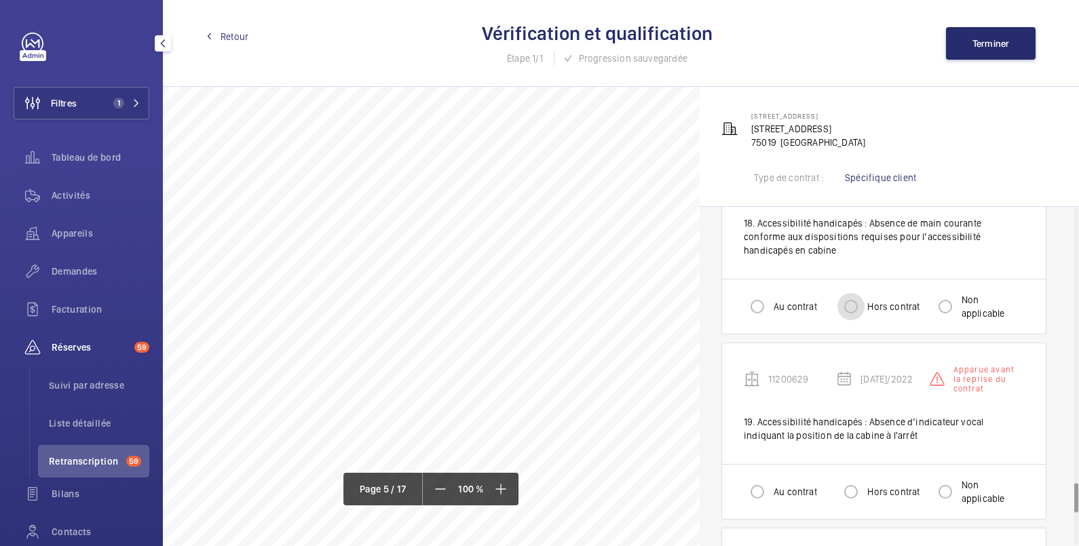
click at [847, 309] on input "Hors contrat" at bounding box center [850, 306] width 27 height 27
radio input "true"
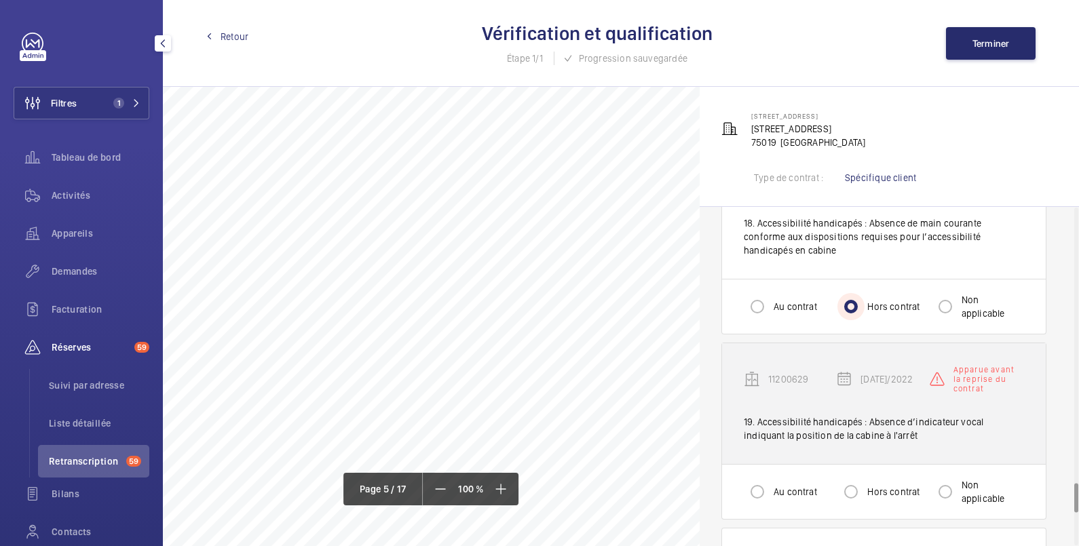
scroll to position [3392, 0]
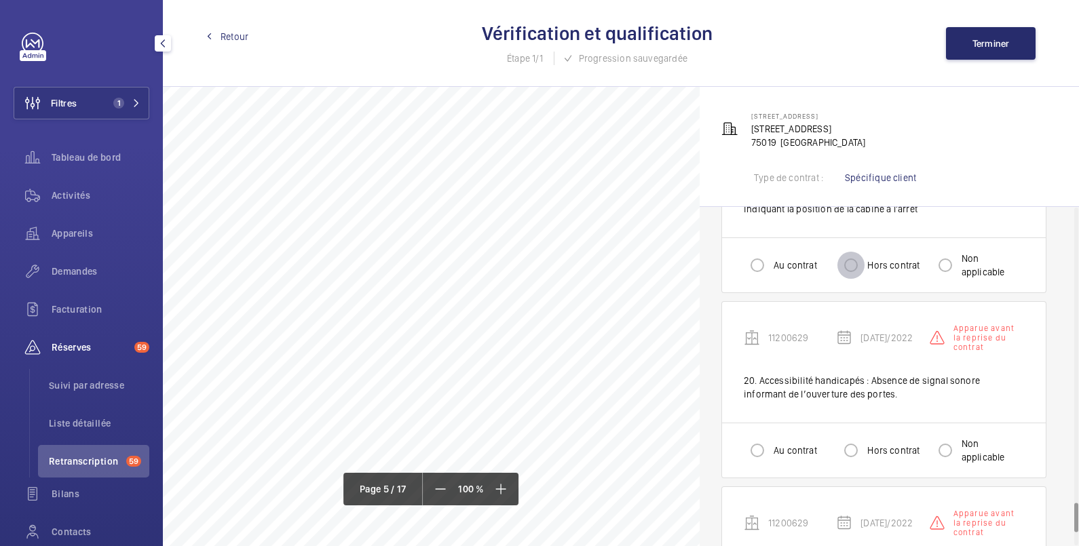
click at [849, 269] on input "Hors contrat" at bounding box center [850, 265] width 27 height 27
radio input "true"
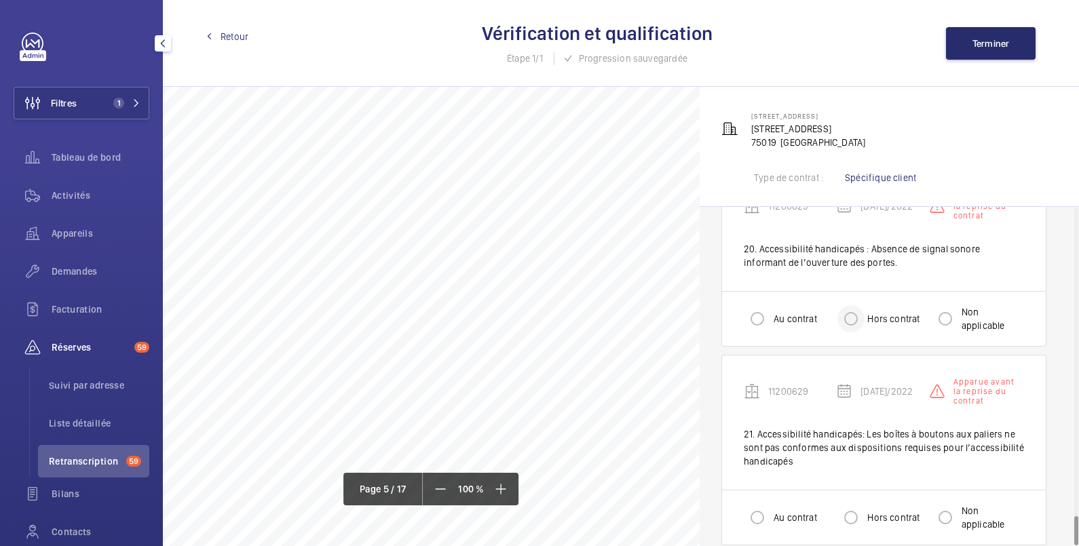
scroll to position [3544, 0]
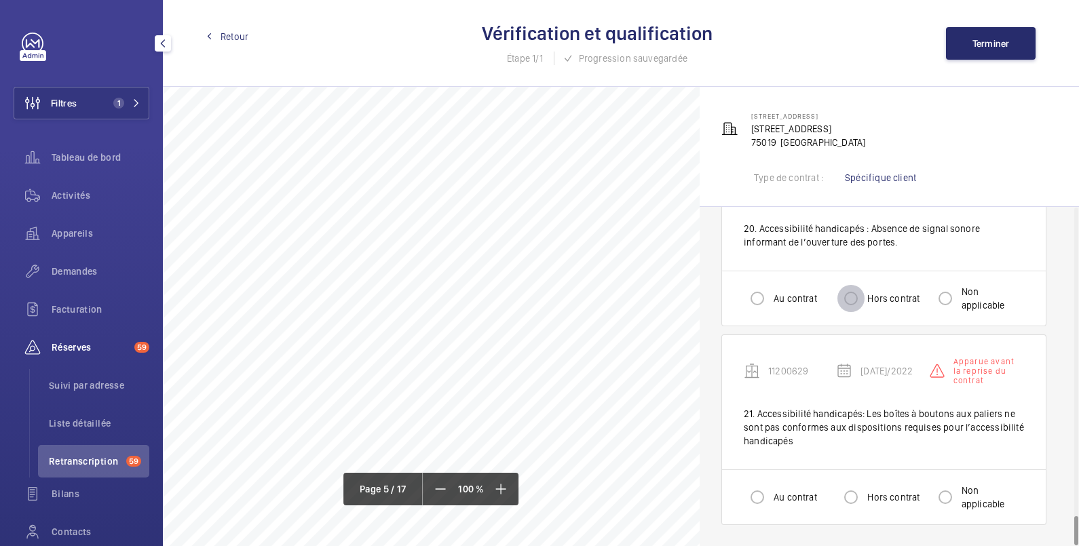
click at [853, 291] on input "Hors contrat" at bounding box center [850, 298] width 27 height 27
radio input "true"
click at [847, 495] on input "Hors contrat" at bounding box center [850, 497] width 27 height 27
radio input "true"
click at [979, 45] on span "Terminer" at bounding box center [990, 43] width 37 height 11
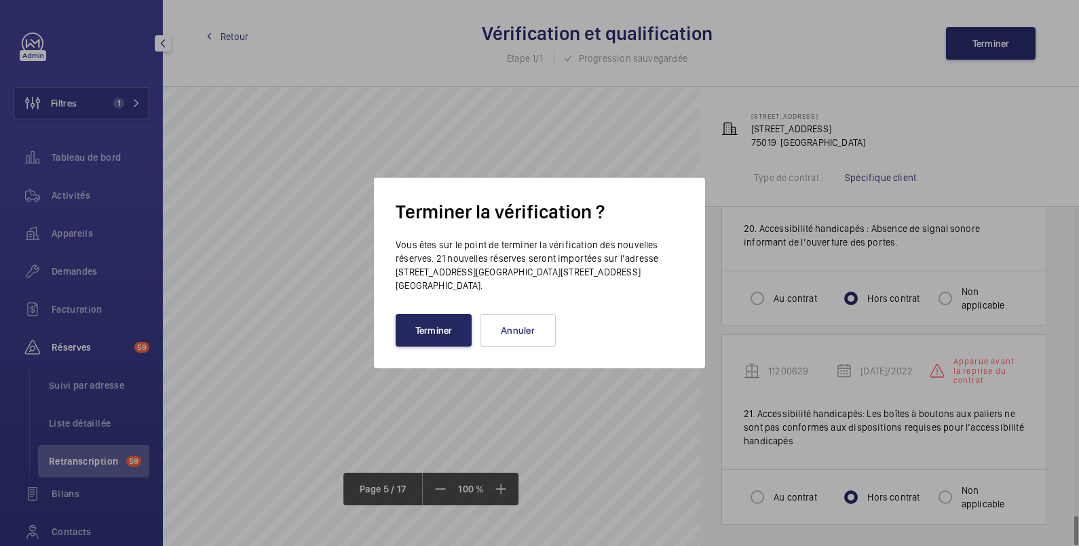
click at [442, 329] on button "Terminer" at bounding box center [433, 330] width 76 height 33
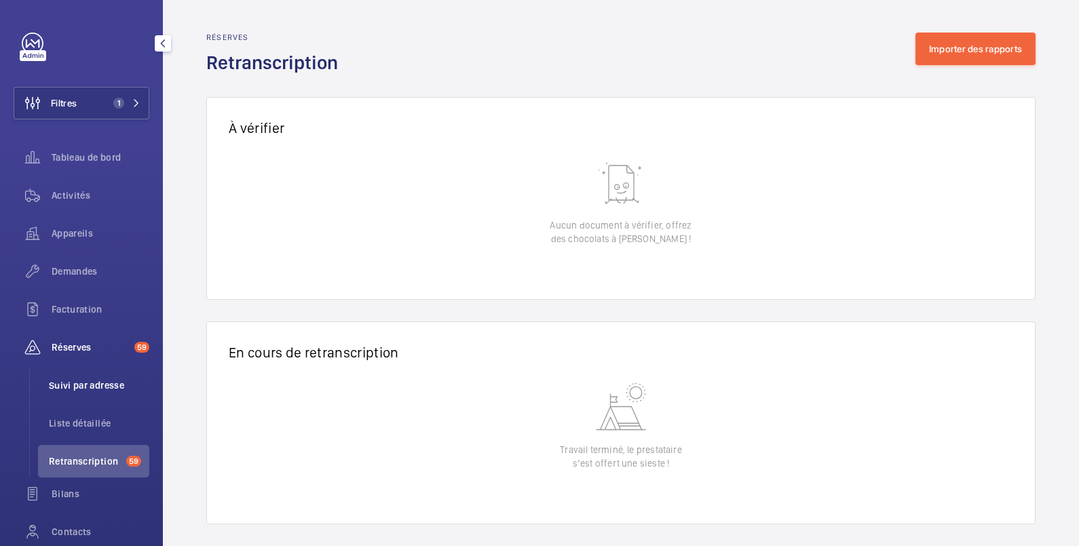
click at [100, 393] on li "Suivi par adresse" at bounding box center [93, 385] width 111 height 33
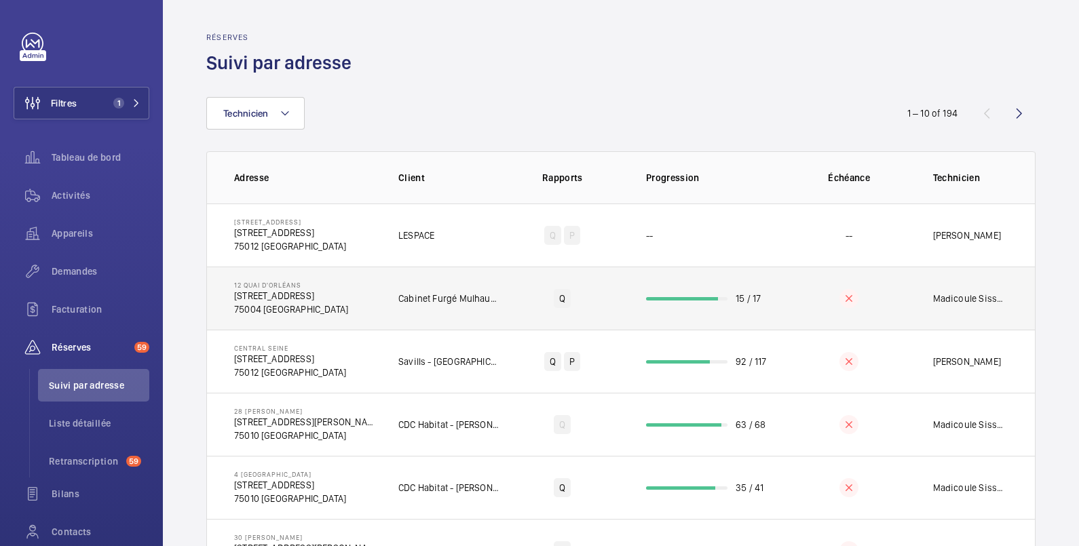
click at [666, 279] on td "15 / 17" at bounding box center [705, 298] width 163 height 63
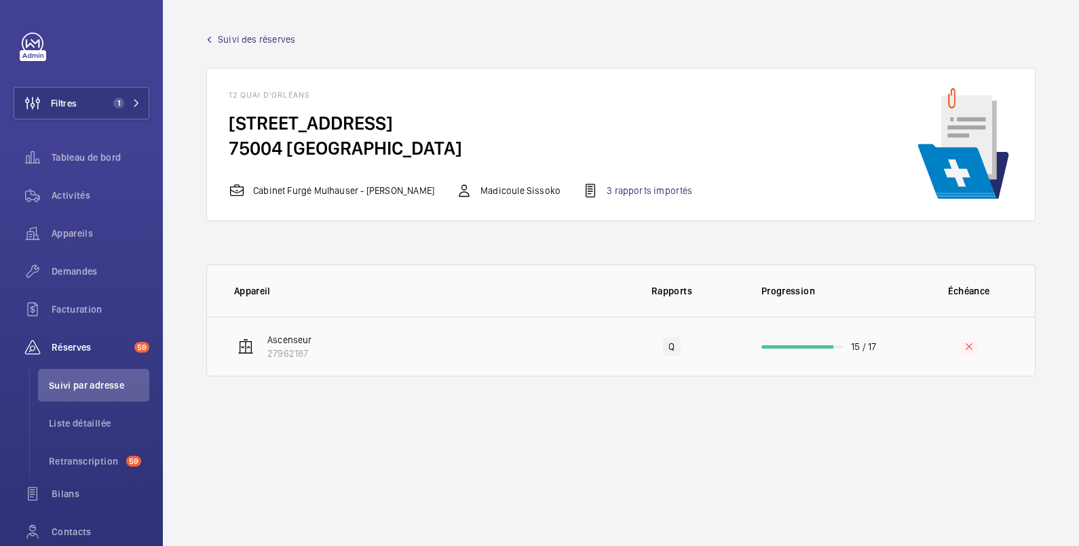
click at [750, 330] on td "15 / 17" at bounding box center [820, 347] width 163 height 60
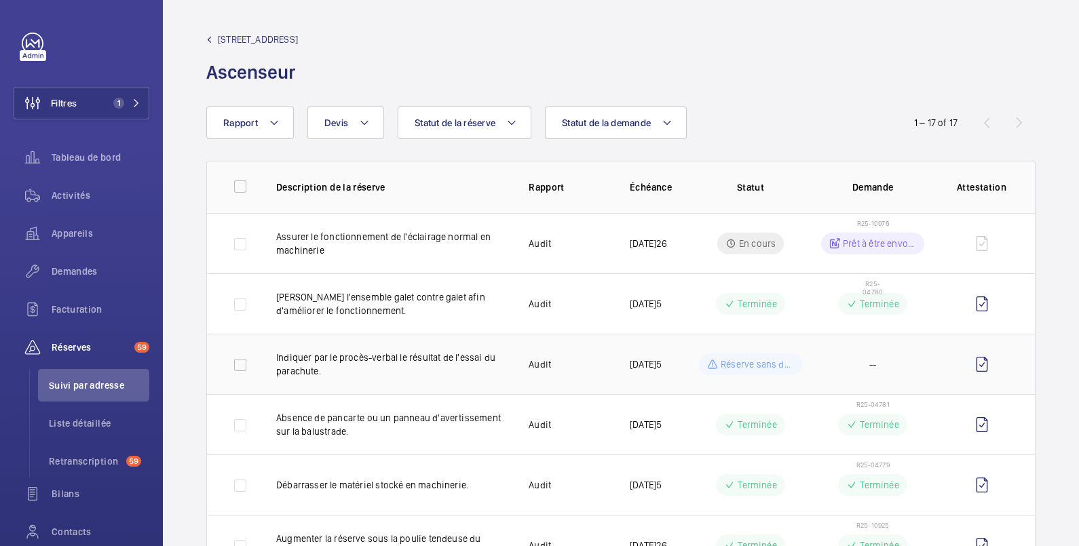
click at [580, 364] on td "Audit" at bounding box center [557, 364] width 101 height 60
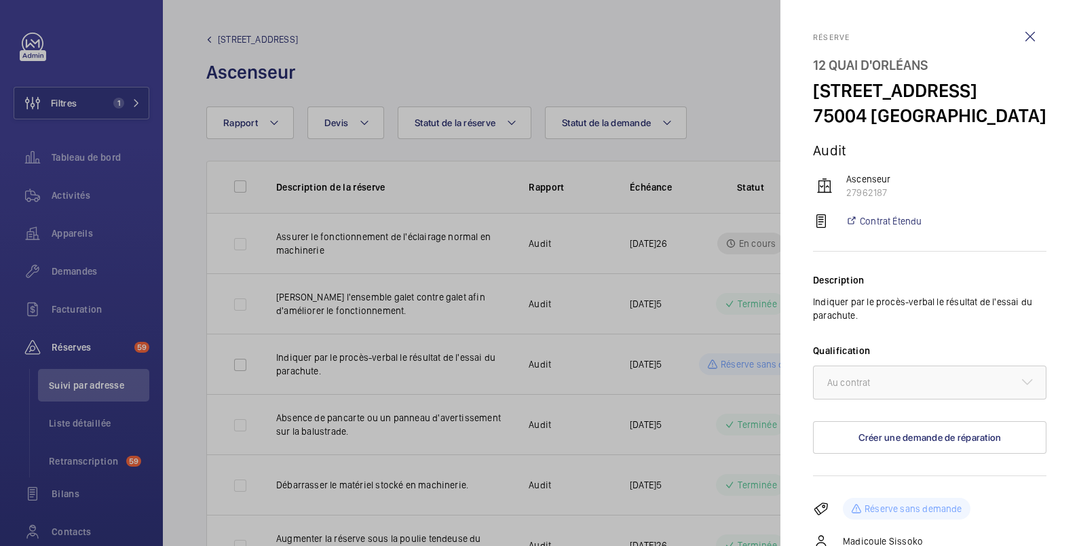
scroll to position [88, 0]
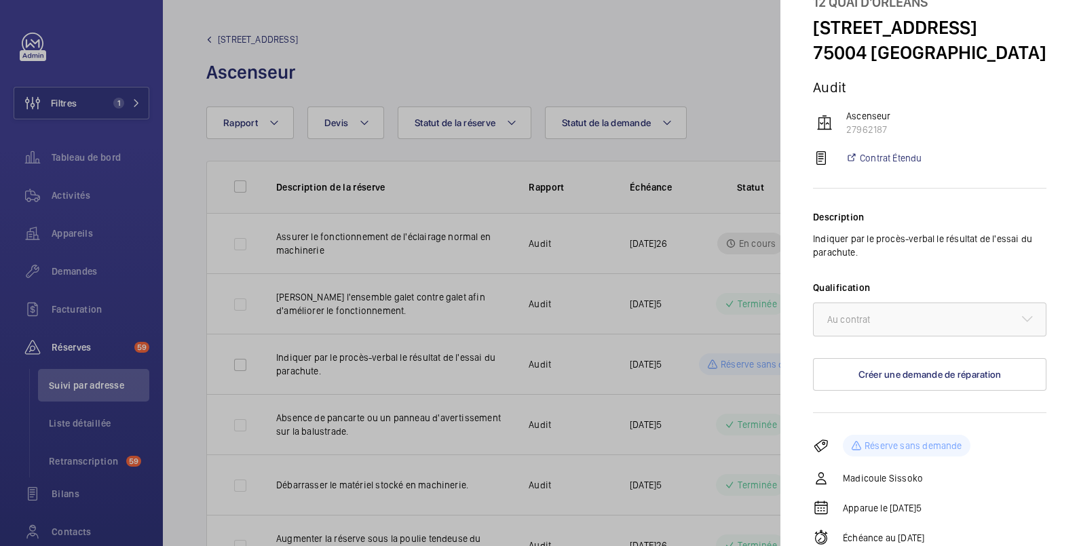
click at [604, 323] on div at bounding box center [539, 273] width 1079 height 546
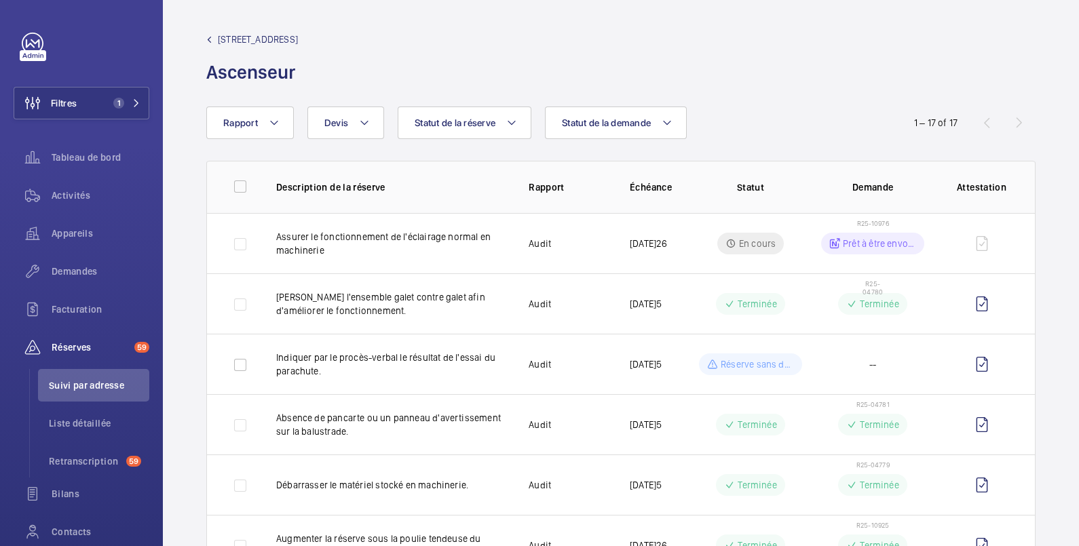
scroll to position [0, 0]
click at [85, 269] on span "Demandes" at bounding box center [101, 272] width 98 height 14
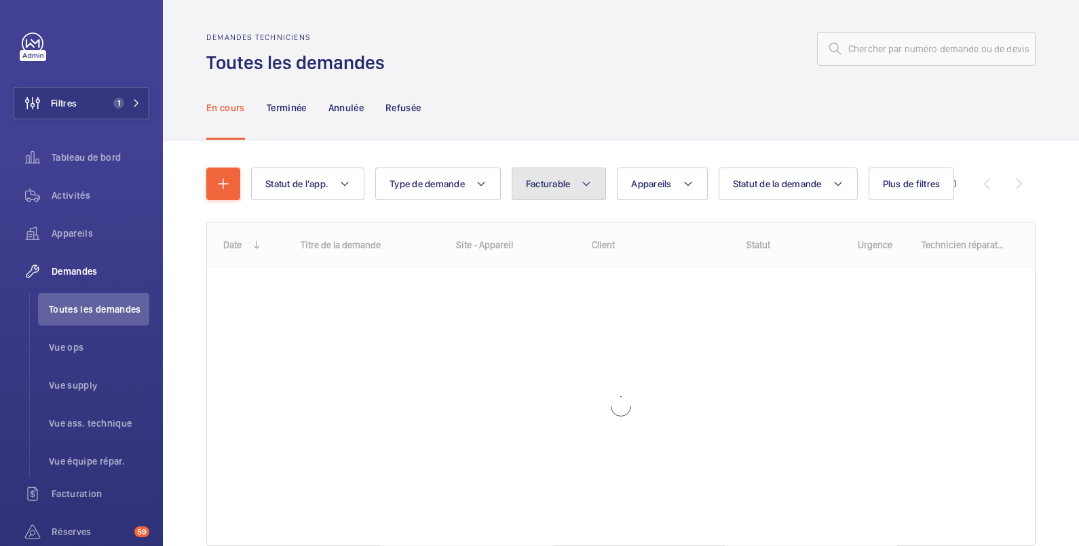
click at [582, 181] on mat-icon at bounding box center [586, 184] width 11 height 16
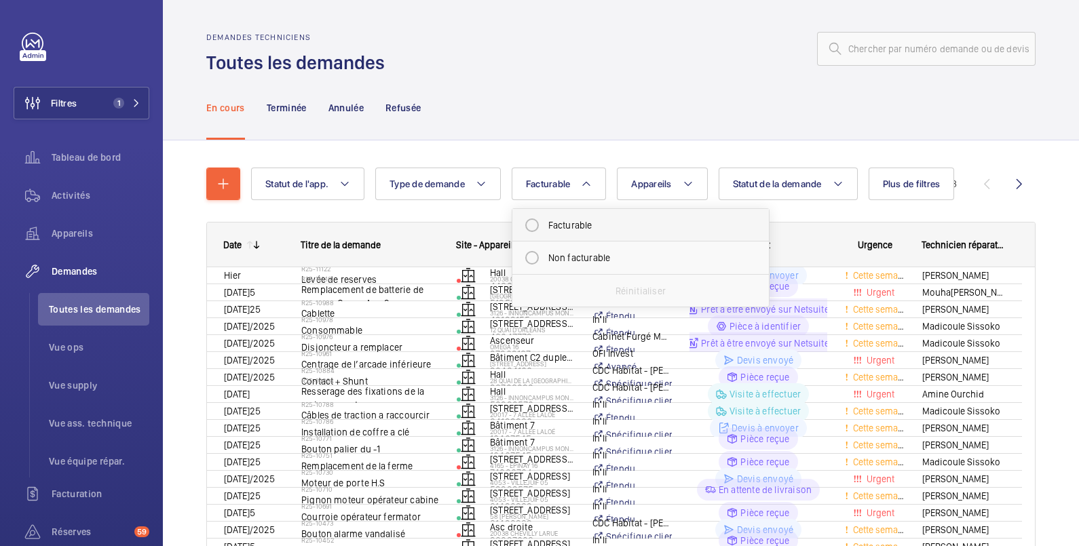
click at [566, 227] on mat-radio-button "Facturable" at bounding box center [640, 225] width 244 height 27
radio input "true"
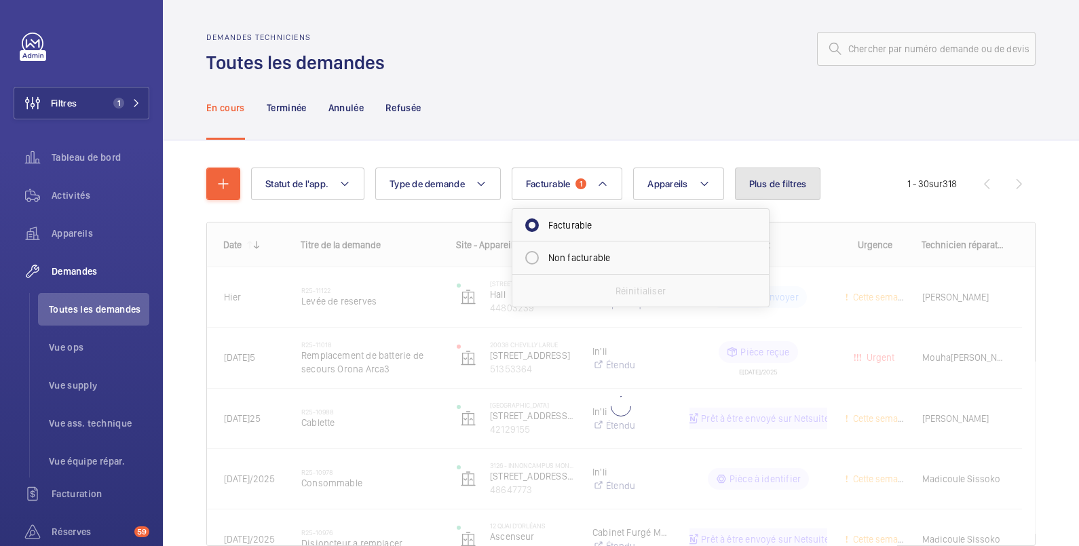
click at [750, 180] on span "Plus de filtres" at bounding box center [778, 183] width 58 height 11
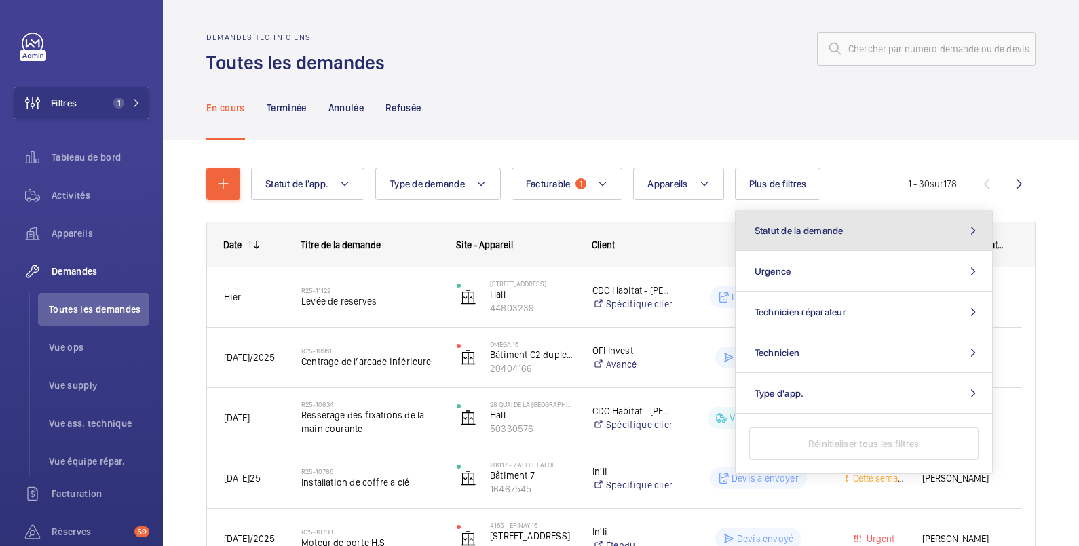
click at [832, 230] on span "Statut de la demande" at bounding box center [798, 230] width 89 height 11
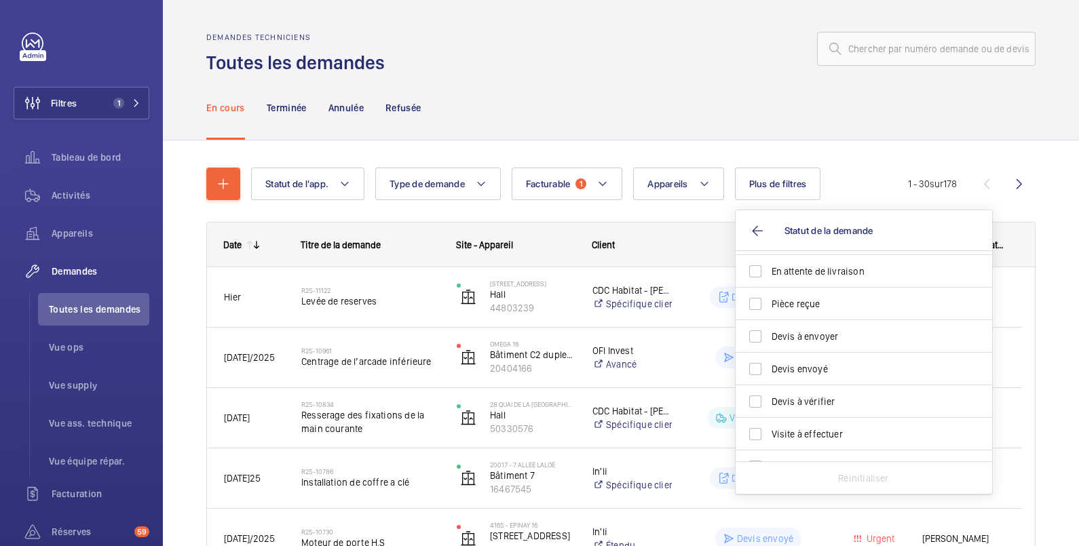
scroll to position [180, 0]
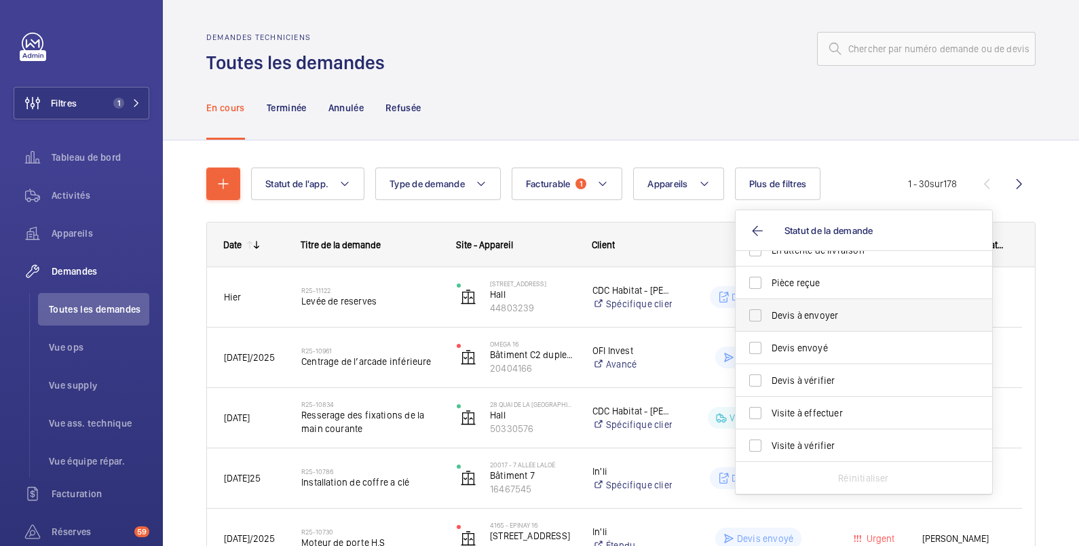
click at [811, 315] on span "Devis à envoyer" at bounding box center [864, 316] width 187 height 14
click at [769, 315] on input "Devis à envoyer" at bounding box center [754, 315] width 27 height 27
checkbox input "true"
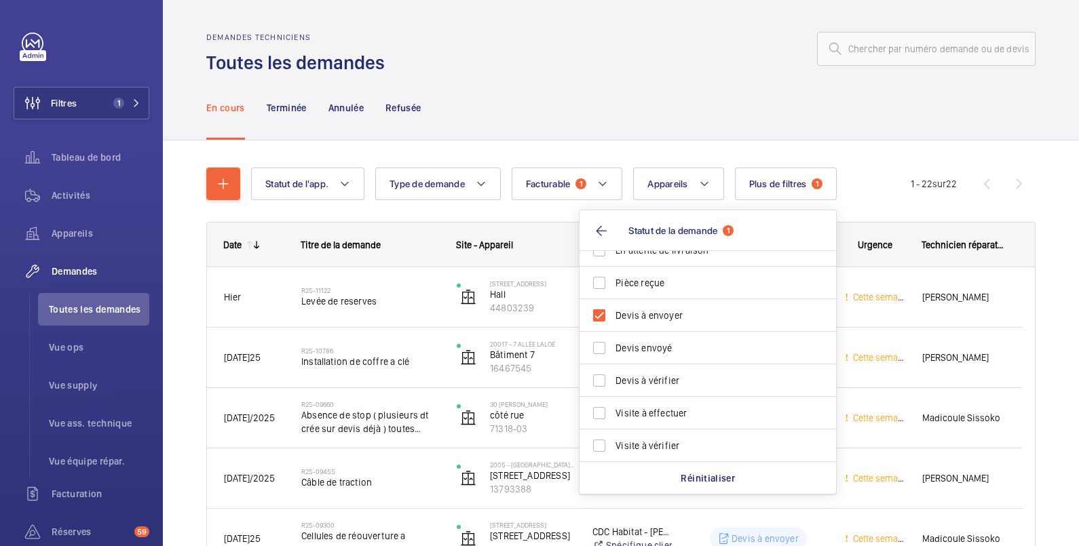
click at [608, 81] on div "En cours Terminée Annulée Refusée" at bounding box center [620, 107] width 829 height 64
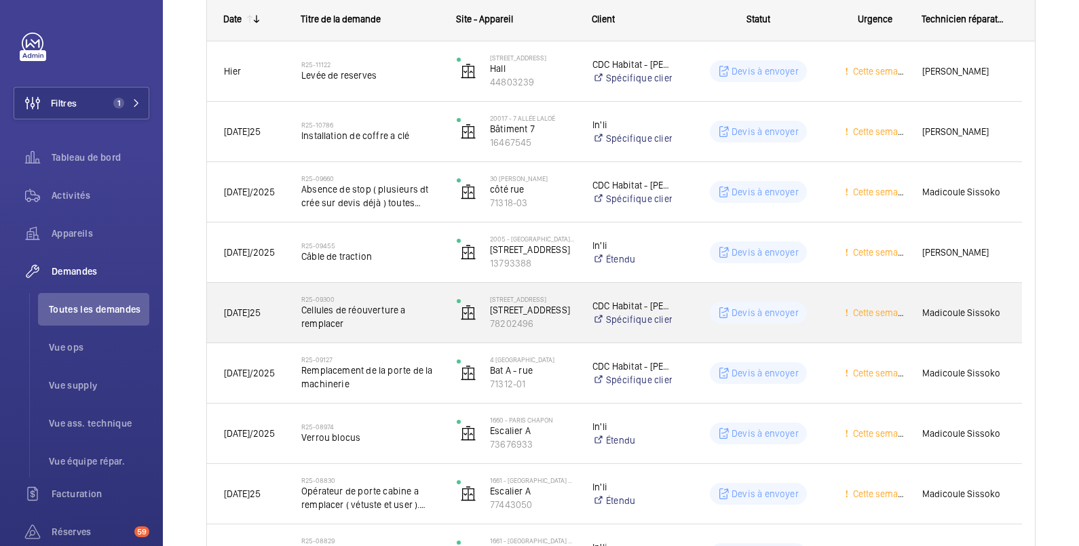
scroll to position [452, 0]
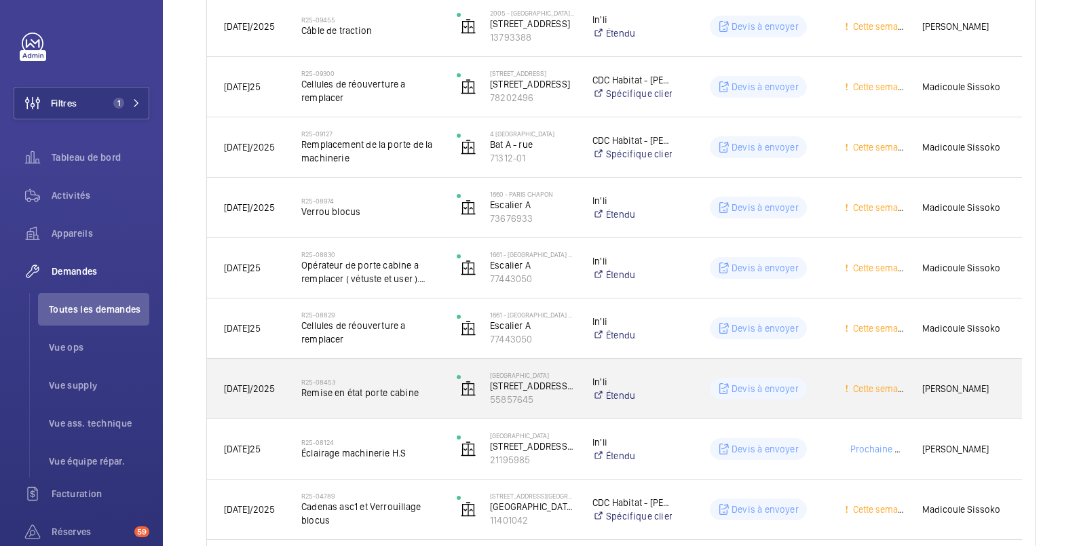
click at [679, 376] on div "Devis à envoyer" at bounding box center [750, 388] width 154 height 49
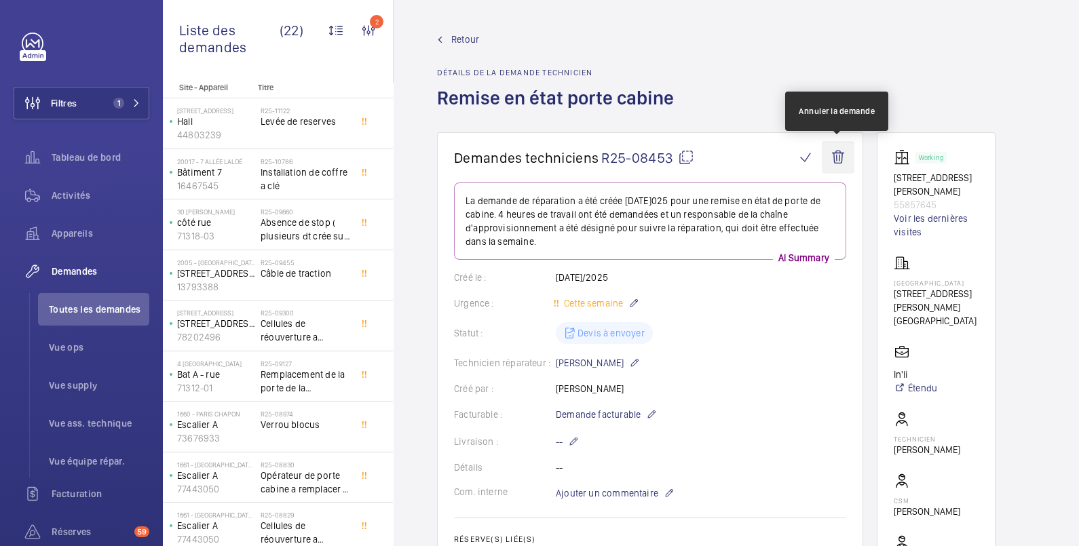
click at [837, 153] on wm-front-icon-button at bounding box center [837, 157] width 33 height 33
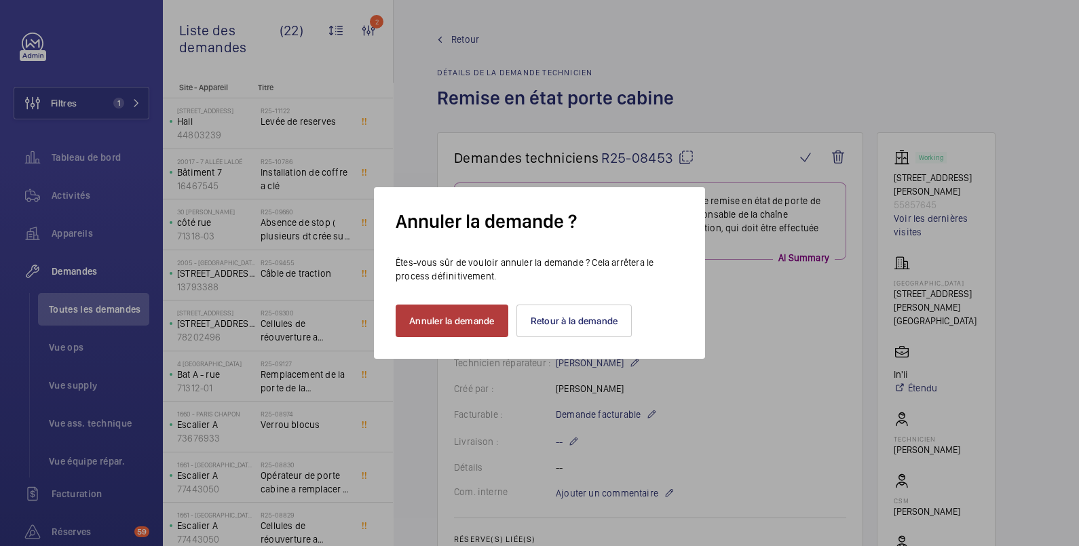
click at [486, 322] on button "Annuler la demande" at bounding box center [451, 321] width 113 height 33
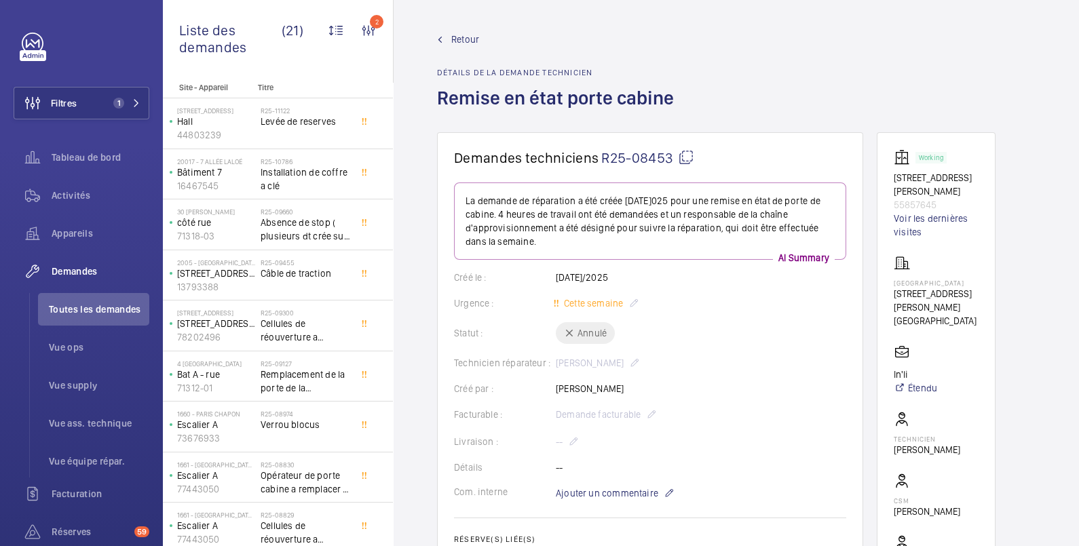
click at [465, 44] on span "Retour" at bounding box center [465, 40] width 28 height 14
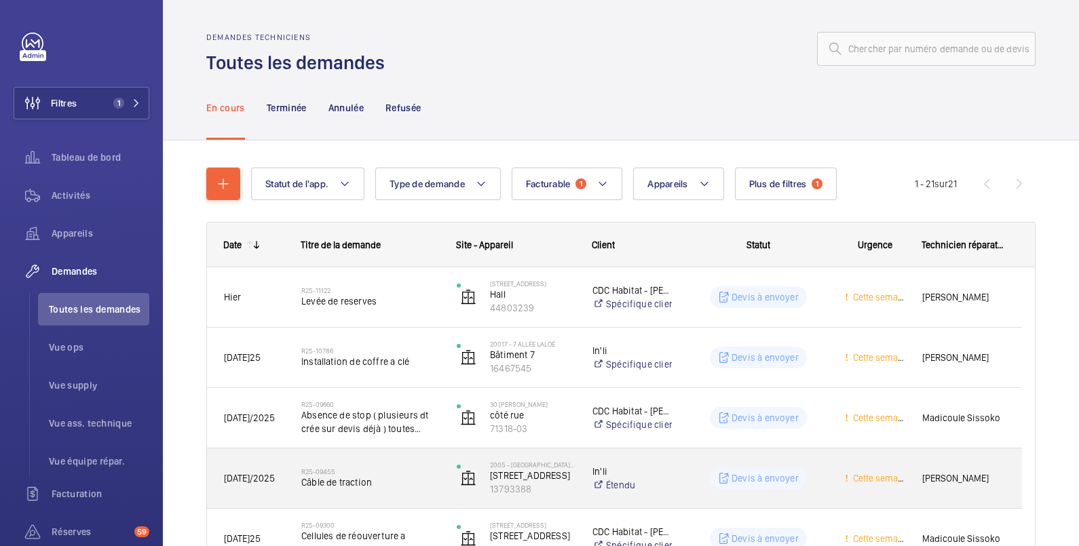
scroll to position [226, 0]
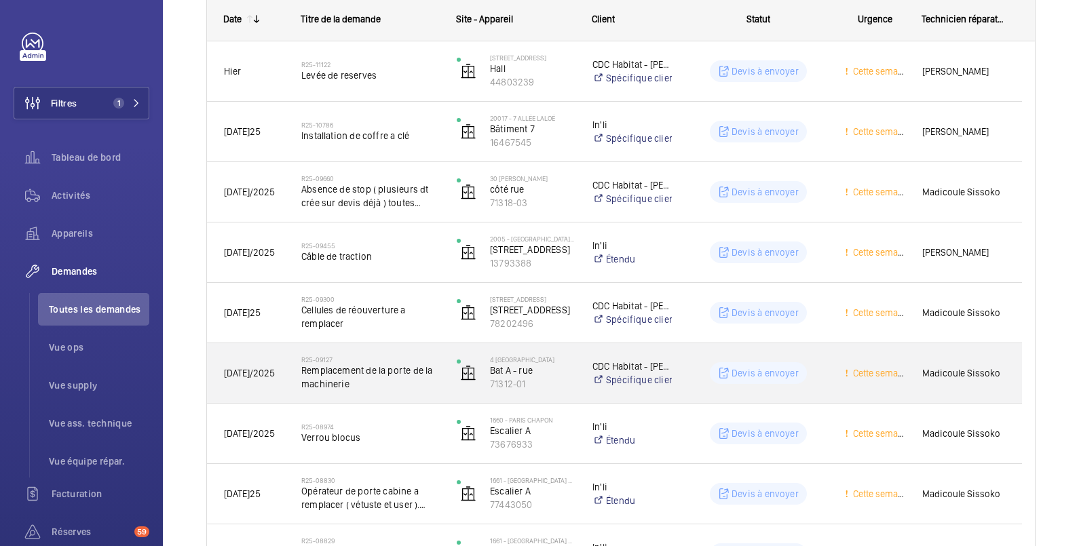
click at [710, 362] on wm-front-pills "Devis à envoyer" at bounding box center [758, 373] width 97 height 22
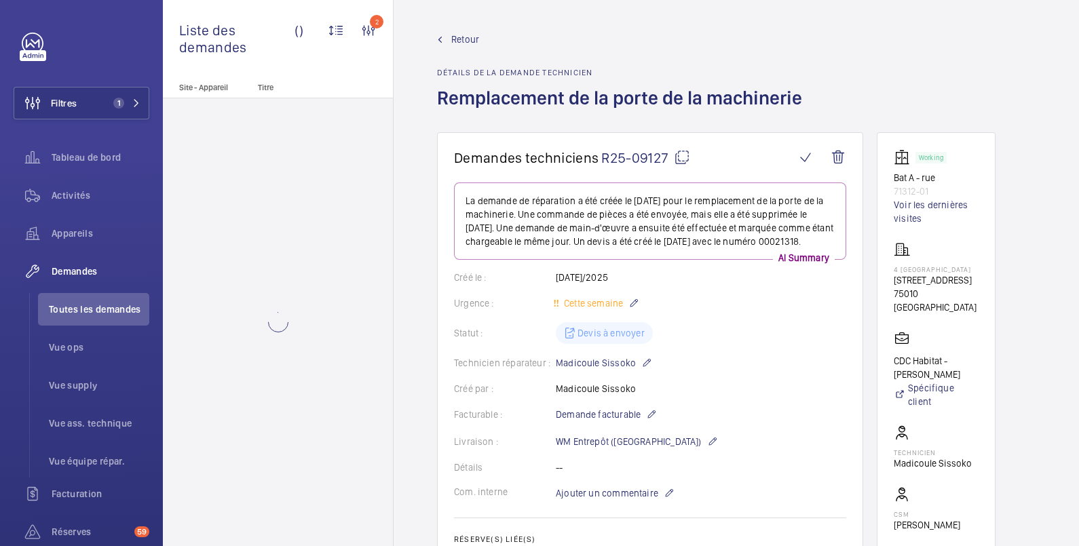
scroll to position [226, 0]
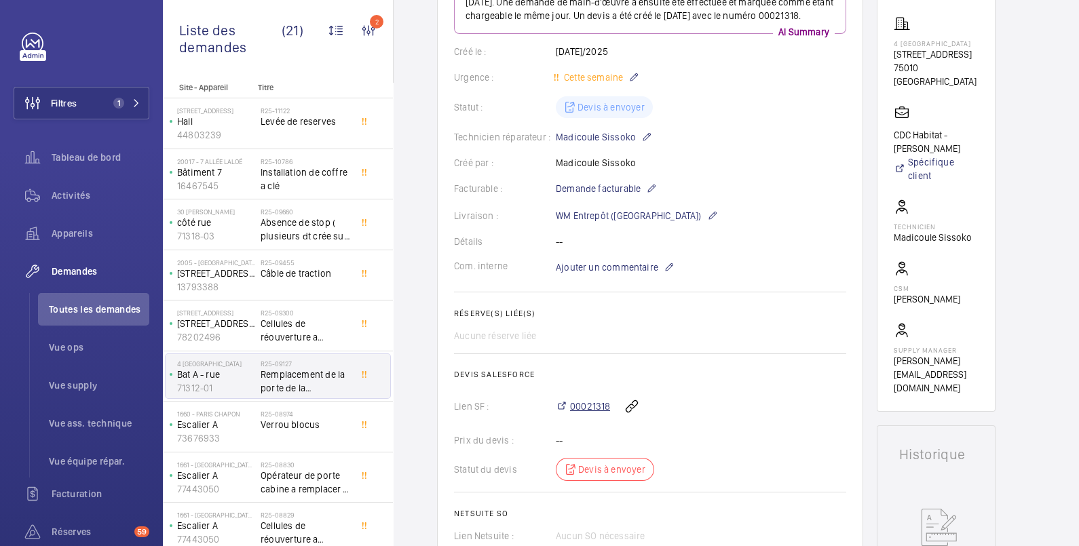
click at [589, 408] on span "00021318" at bounding box center [590, 407] width 40 height 14
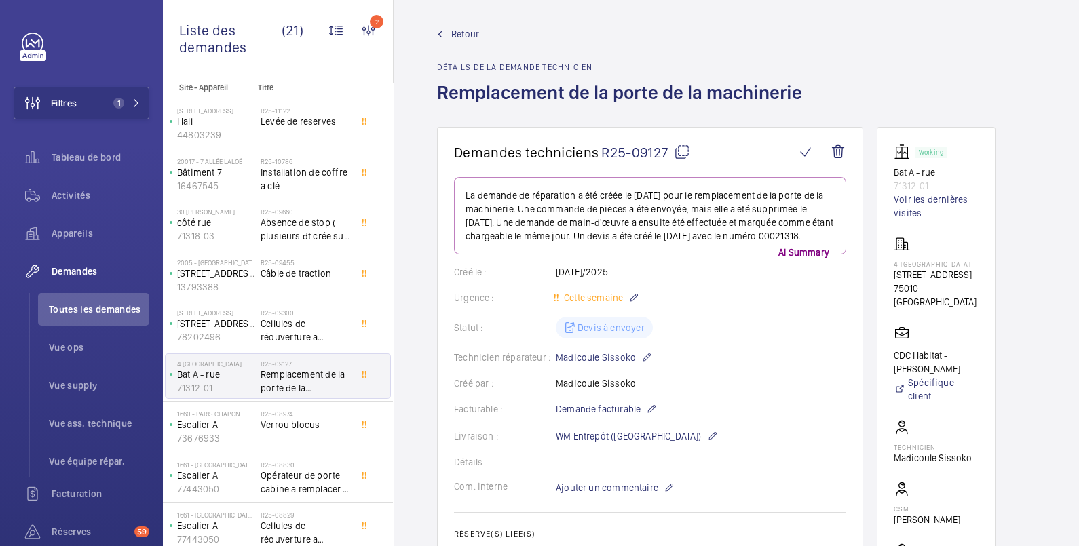
scroll to position [0, 0]
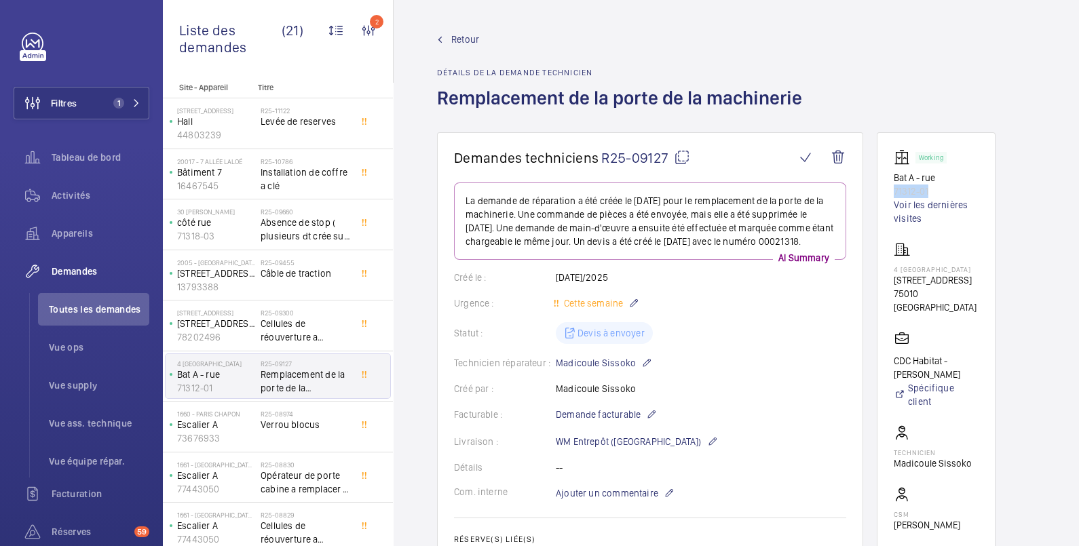
drag, startPoint x: 937, startPoint y: 187, endPoint x: 892, endPoint y: 187, distance: 45.4
click at [892, 187] on wm-front-card "Working Bat A - [GEOGRAPHIC_DATA] Voir les dernières visites [GEOGRAPHIC_DATA][…" at bounding box center [935, 384] width 119 height 505
copy p "71312-01"
click at [465, 40] on span "Retour" at bounding box center [465, 40] width 28 height 14
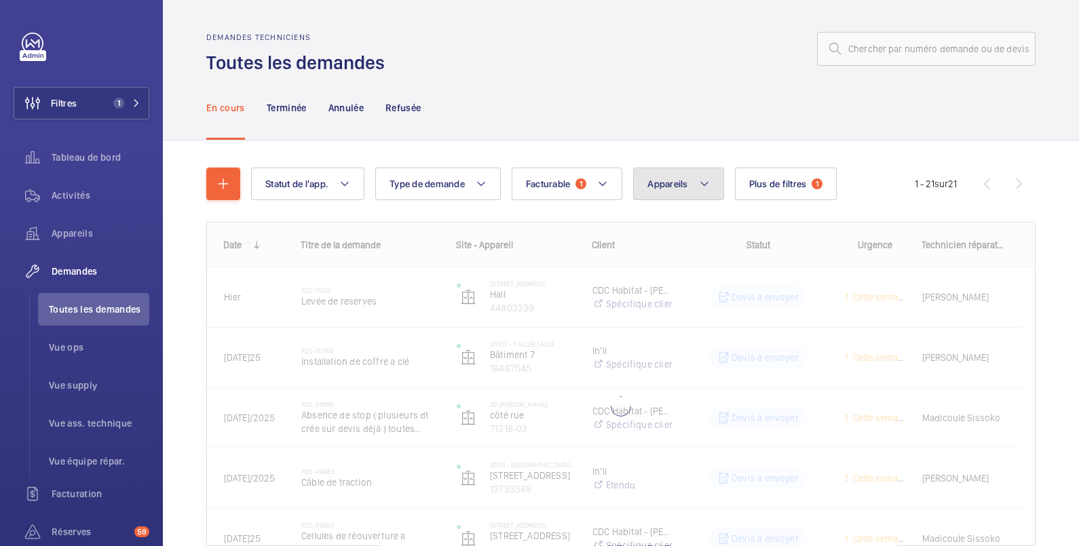
click at [678, 176] on button "Appareils" at bounding box center [678, 184] width 90 height 33
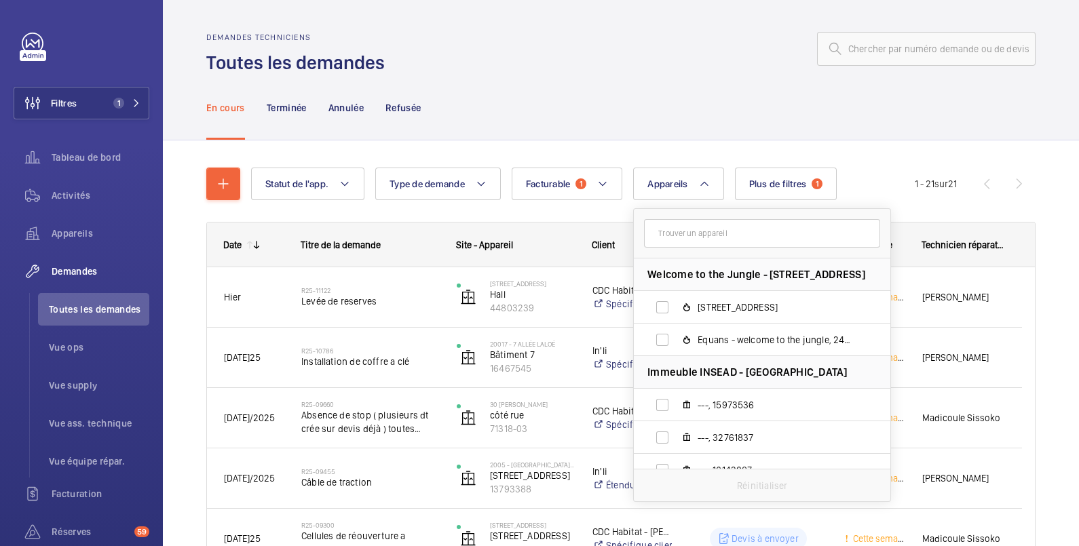
click at [678, 239] on input "text" at bounding box center [762, 233] width 236 height 28
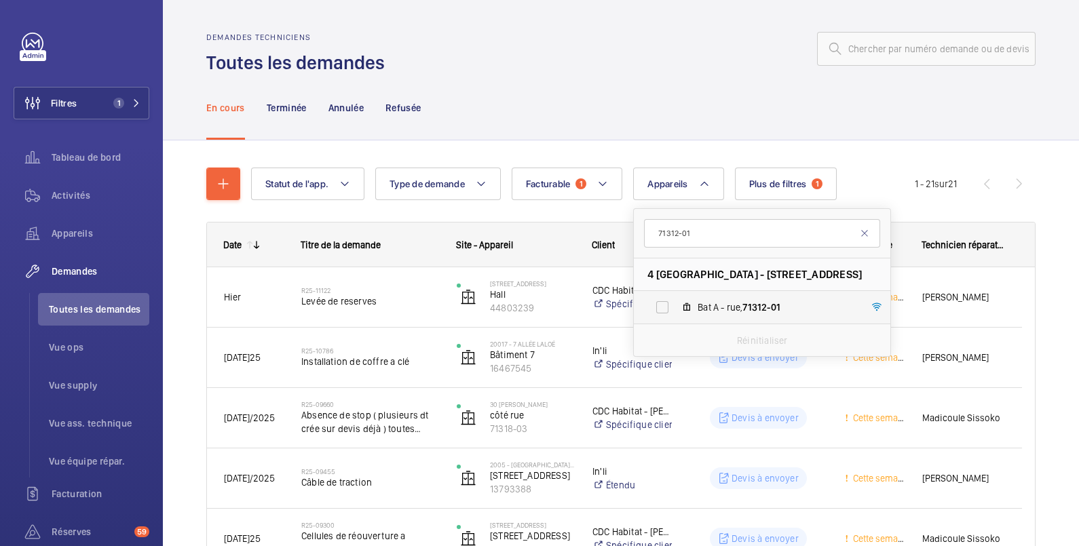
type input "71312-01"
click at [662, 305] on label "[GEOGRAPHIC_DATA]" at bounding box center [751, 307] width 235 height 33
click at [662, 305] on input "[GEOGRAPHIC_DATA]" at bounding box center [661, 307] width 27 height 27
checkbox input "true"
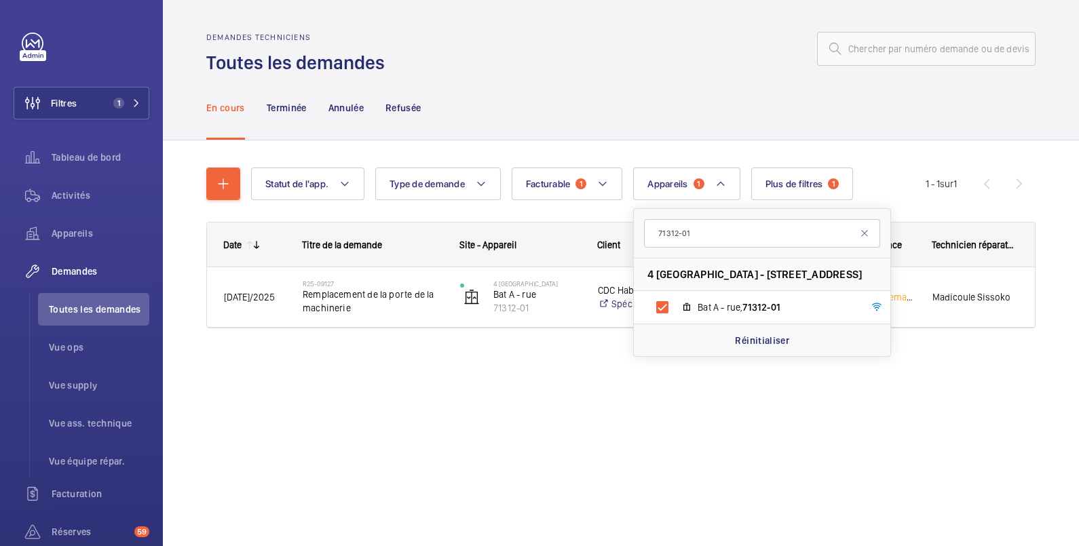
click at [617, 105] on div "En cours Terminée Annulée Refusée" at bounding box center [620, 107] width 829 height 64
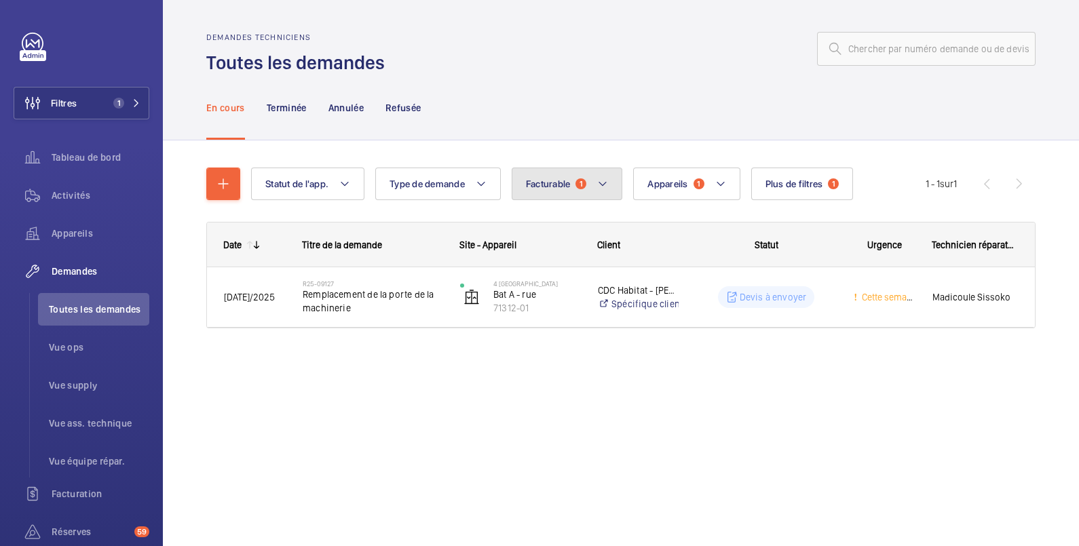
click at [546, 183] on span "Facturable" at bounding box center [548, 183] width 45 height 11
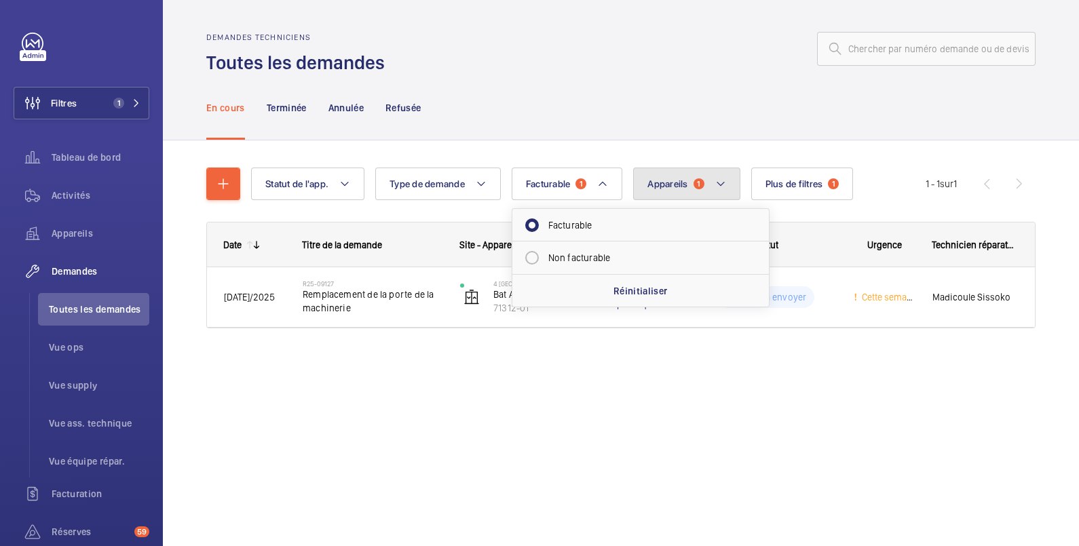
click at [660, 189] on button "Appareils 1" at bounding box center [686, 184] width 106 height 33
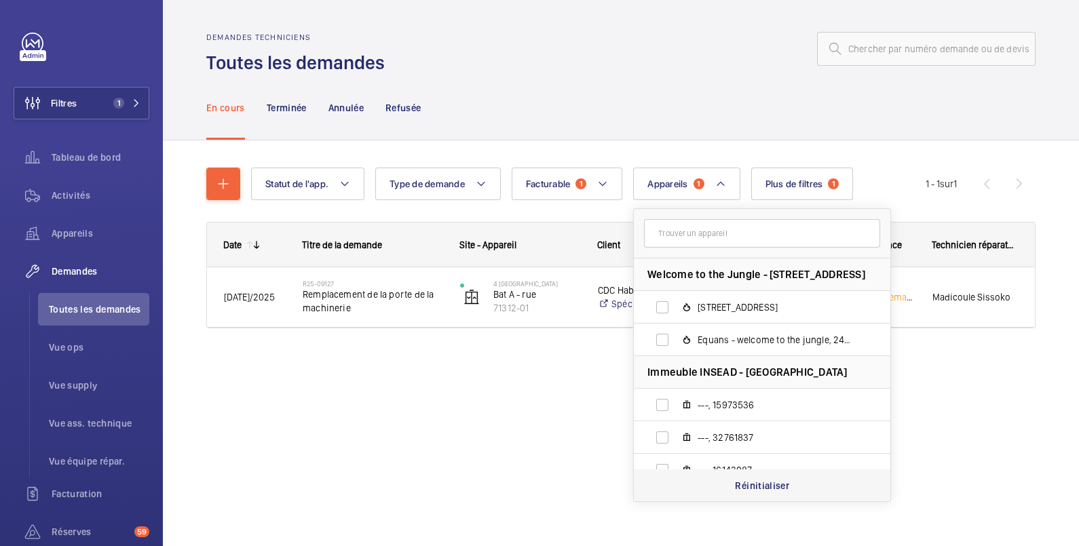
click at [769, 488] on p "Réinitialiser" at bounding box center [762, 486] width 54 height 14
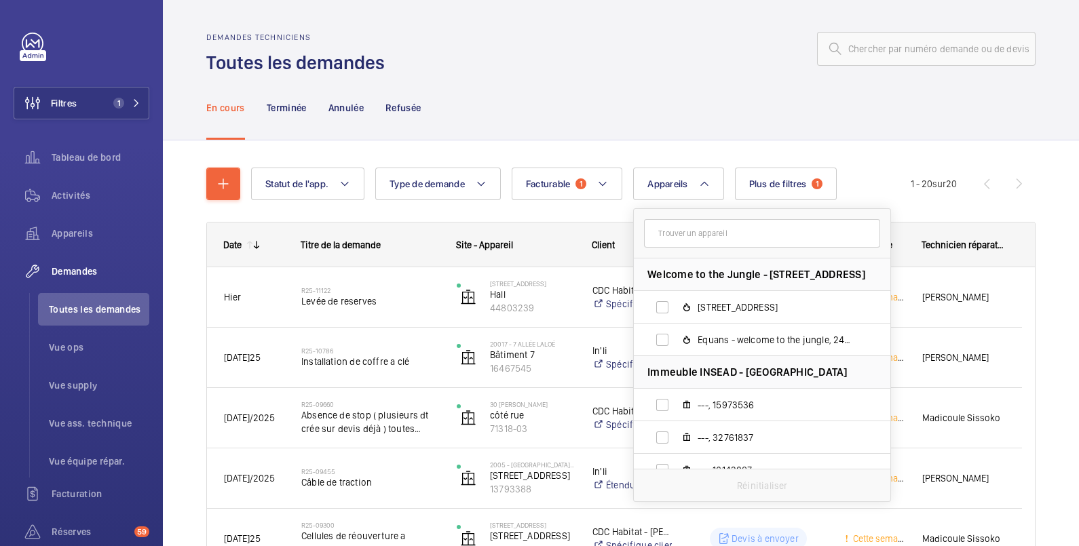
scroll to position [226, 0]
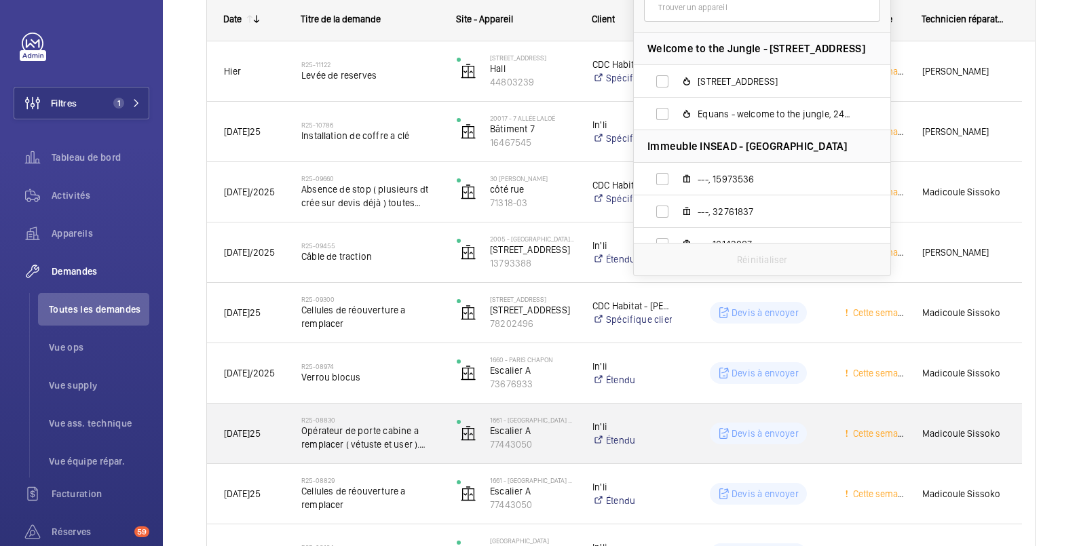
click at [699, 426] on wm-front-pills-cell "Devis à envoyer" at bounding box center [758, 434] width 138 height 22
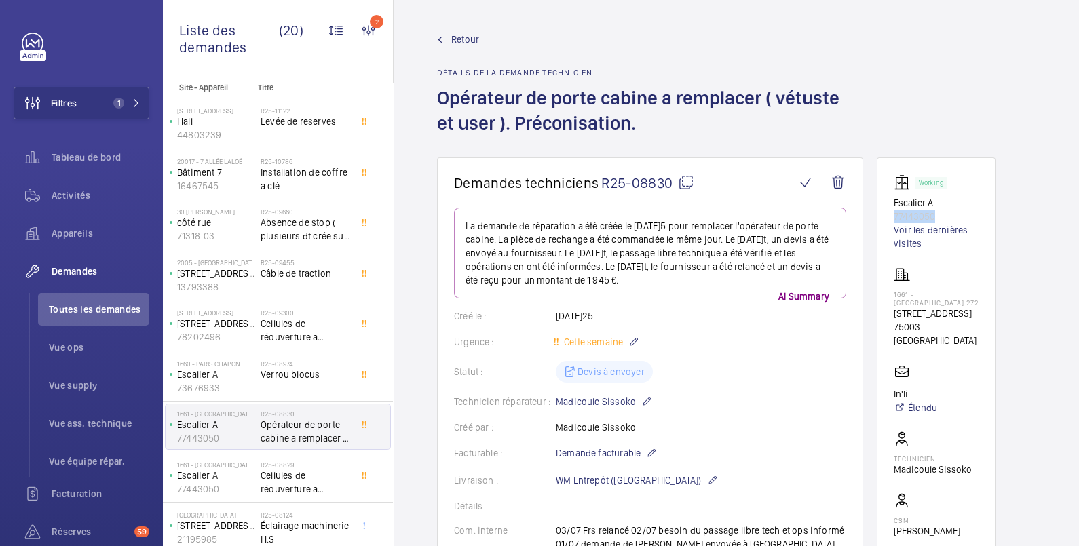
drag, startPoint x: 950, startPoint y: 215, endPoint x: 889, endPoint y: 218, distance: 60.4
click at [889, 218] on wm-front-card "Working Escalier A 77443050 Voir les dernières visites [GEOGRAPHIC_DATA] [STREE…" at bounding box center [935, 400] width 119 height 486
copy p "77443050"
click at [471, 34] on span "Retour" at bounding box center [465, 40] width 28 height 14
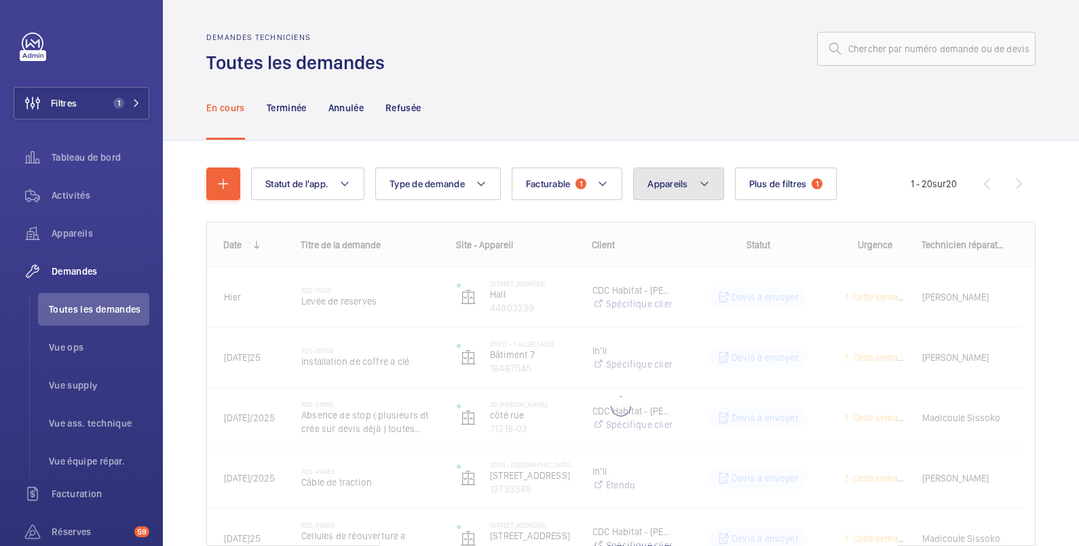
click at [673, 187] on span "Appareils" at bounding box center [667, 183] width 40 height 11
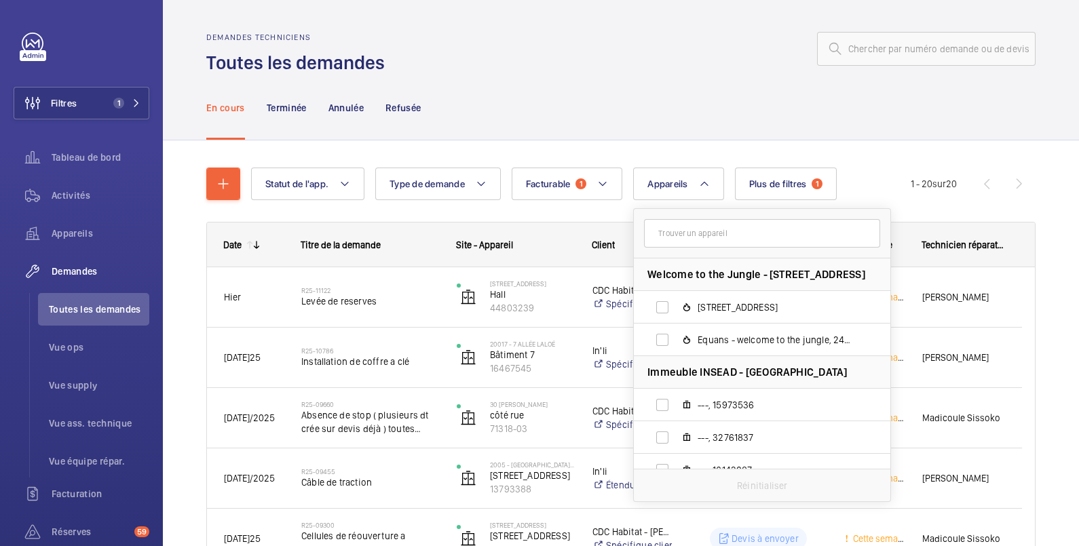
click at [677, 238] on input "text" at bounding box center [762, 233] width 236 height 28
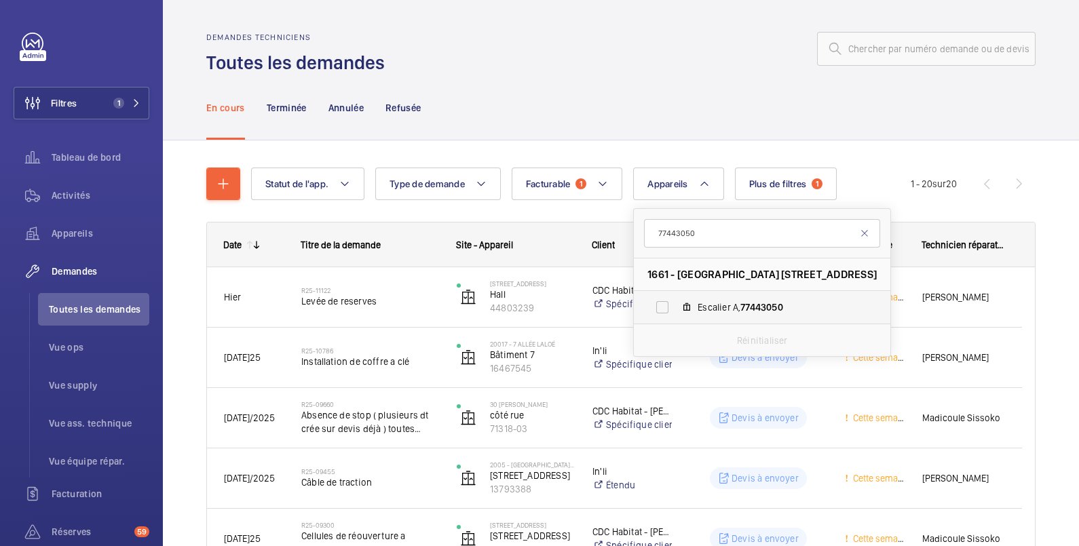
type input "77443050"
click at [669, 304] on label "Escalier A, 77443050" at bounding box center [751, 307] width 235 height 33
click at [669, 304] on input "Escalier A, 77443050" at bounding box center [661, 307] width 27 height 27
checkbox input "true"
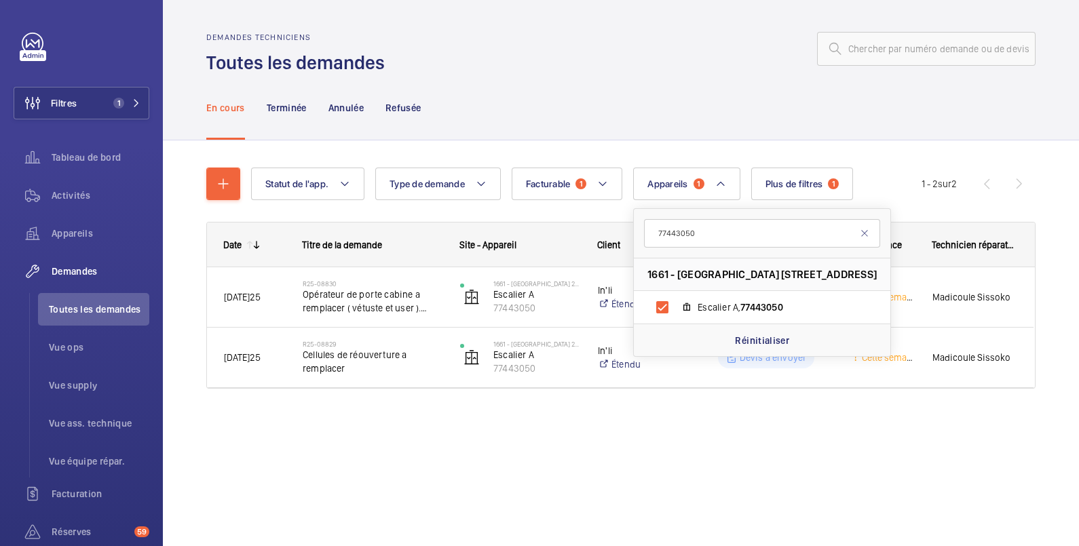
click at [672, 102] on div "En cours Terminée Annulée Refusée" at bounding box center [620, 107] width 829 height 64
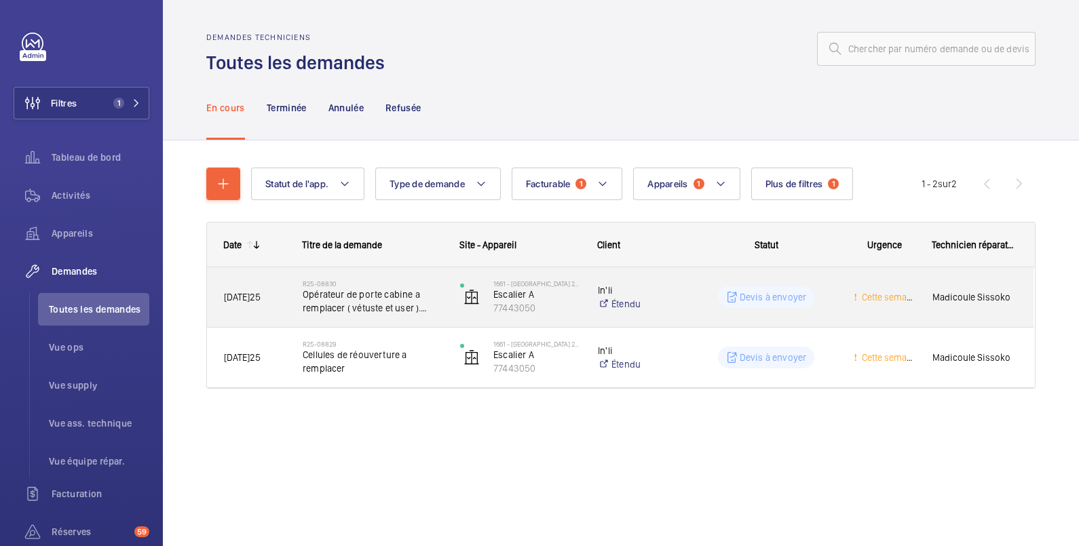
click at [718, 288] on wm-front-pills "Devis à envoyer" at bounding box center [766, 297] width 97 height 22
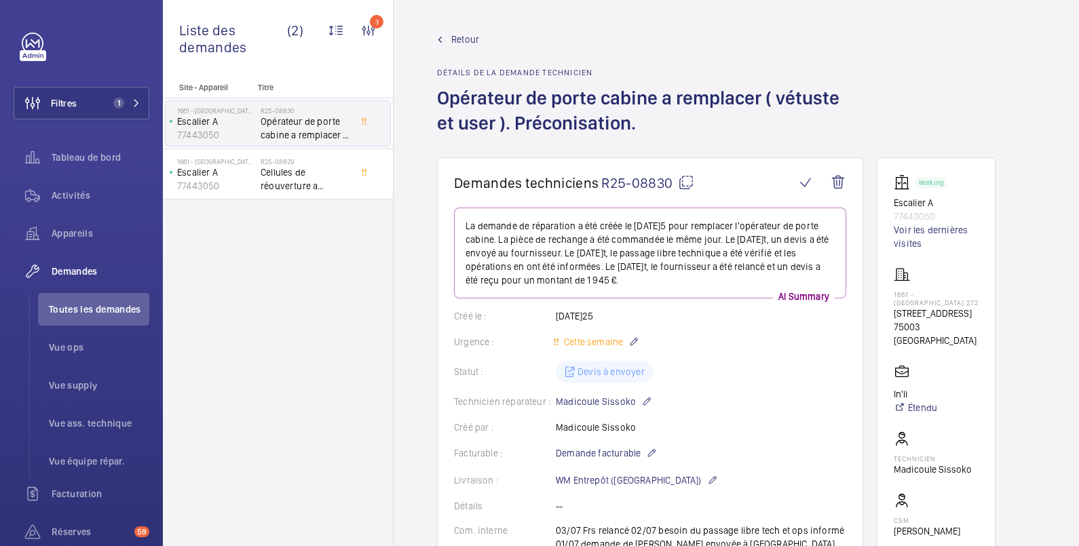
click at [468, 41] on span "Retour" at bounding box center [465, 40] width 28 height 14
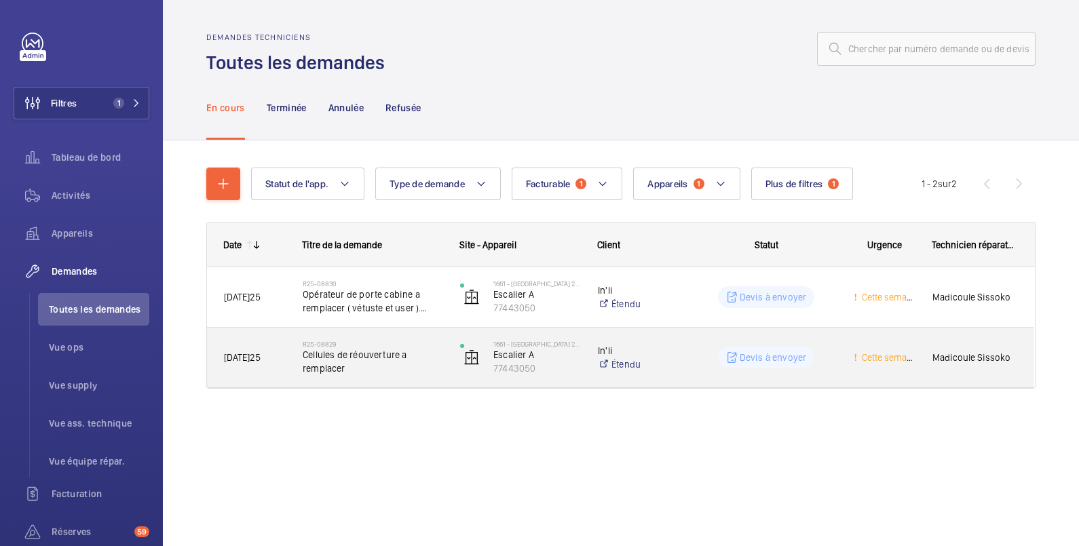
click at [704, 355] on wm-front-pills-cell "Devis à envoyer" at bounding box center [766, 358] width 140 height 22
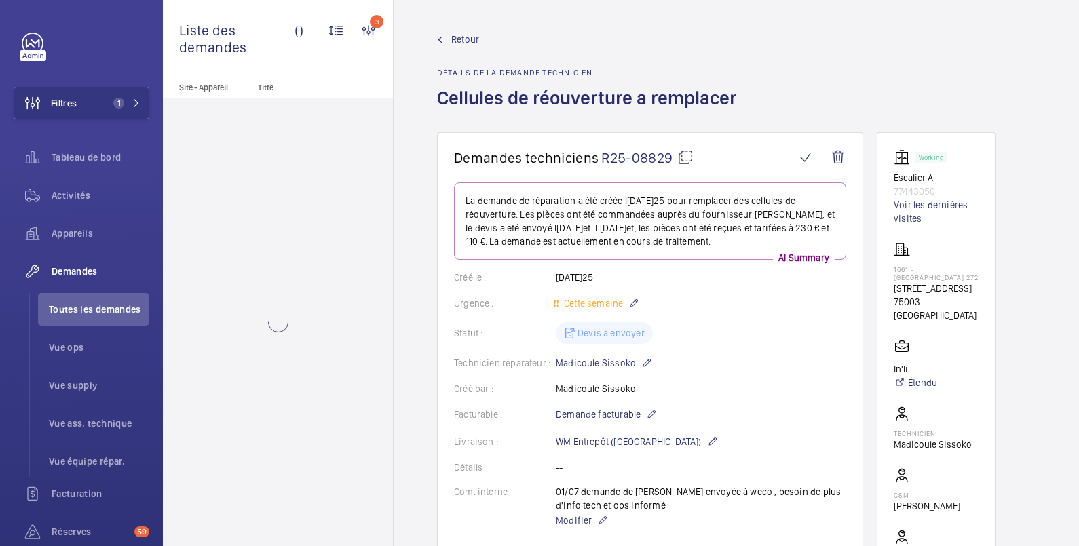
scroll to position [226, 0]
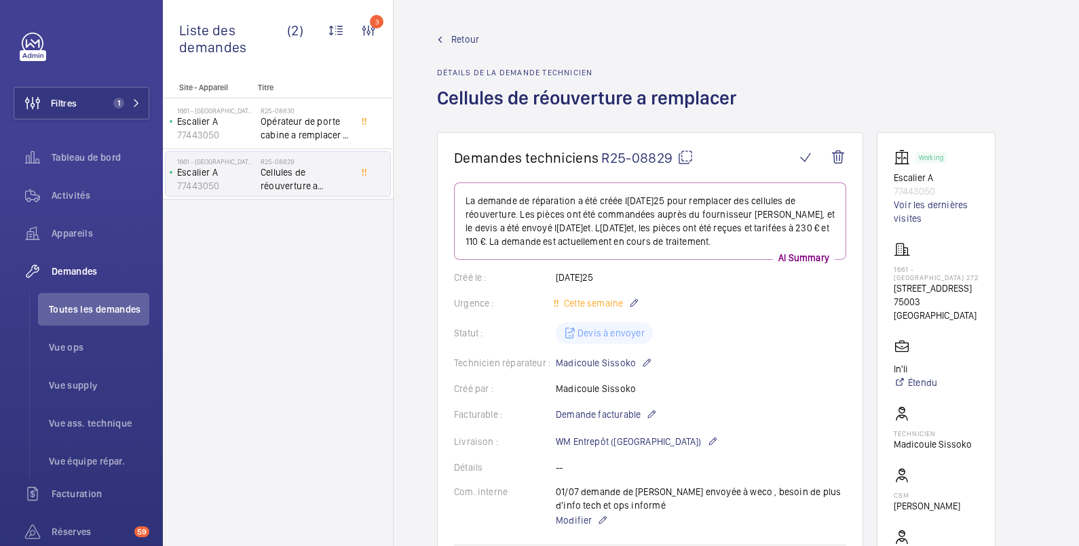
click at [465, 41] on span "Retour" at bounding box center [465, 40] width 28 height 14
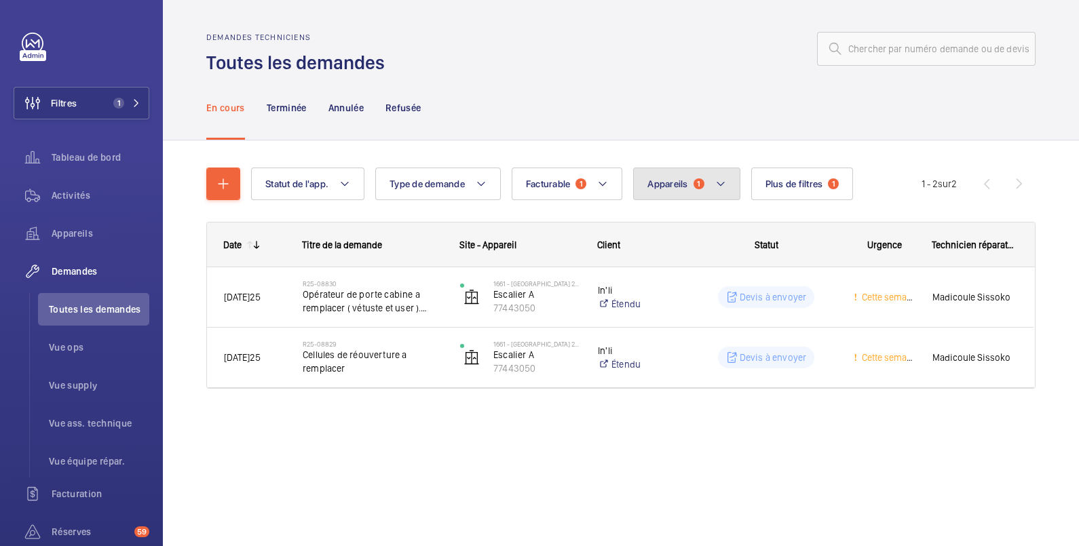
click at [665, 180] on span "Appareils" at bounding box center [667, 183] width 40 height 11
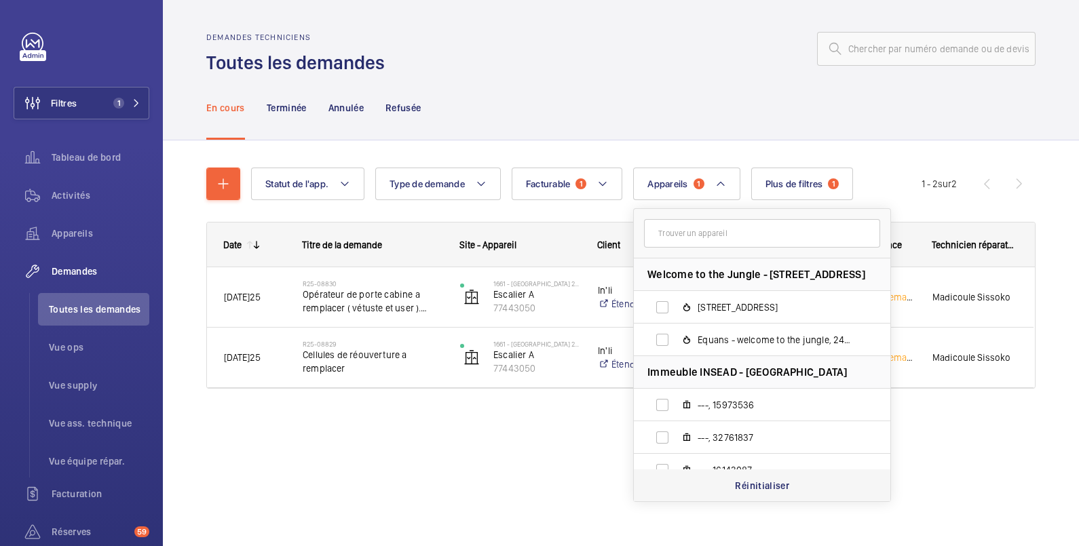
click at [764, 482] on p "Réinitialiser" at bounding box center [762, 486] width 54 height 14
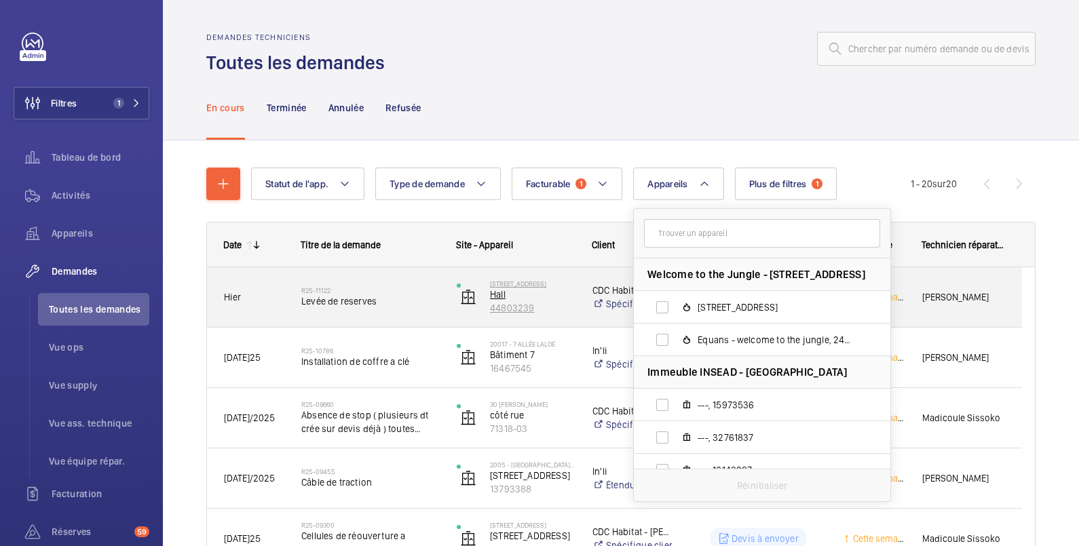
scroll to position [226, 0]
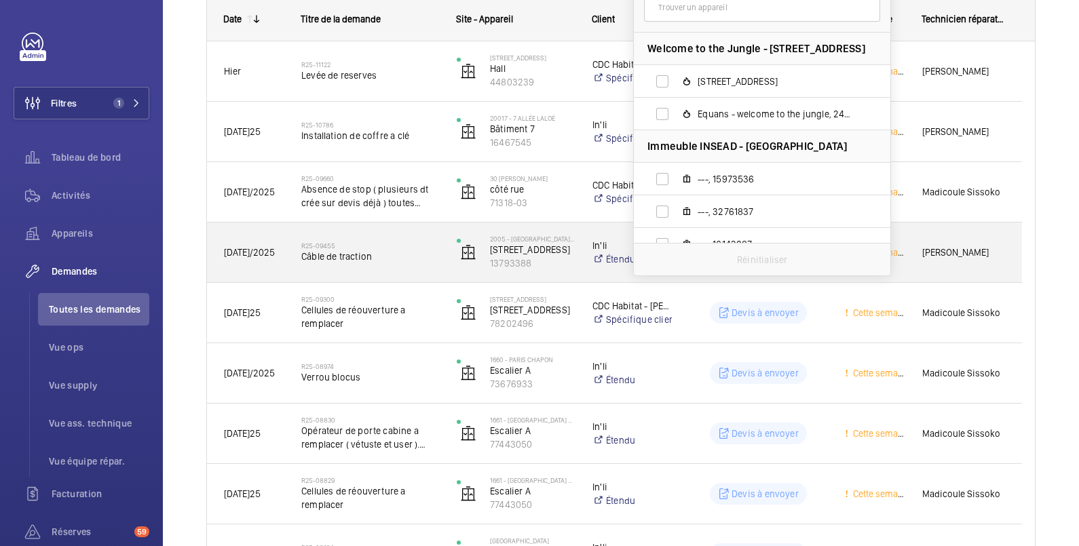
click at [619, 237] on div "In'li Étendu" at bounding box center [624, 252] width 96 height 54
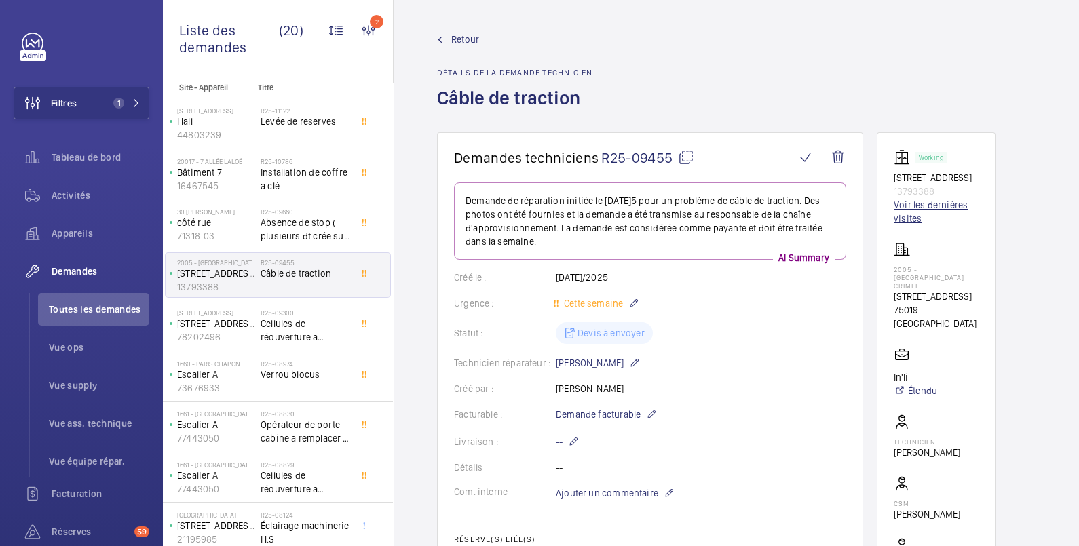
click at [946, 201] on link "Voir les dernières visites" at bounding box center [935, 211] width 85 height 27
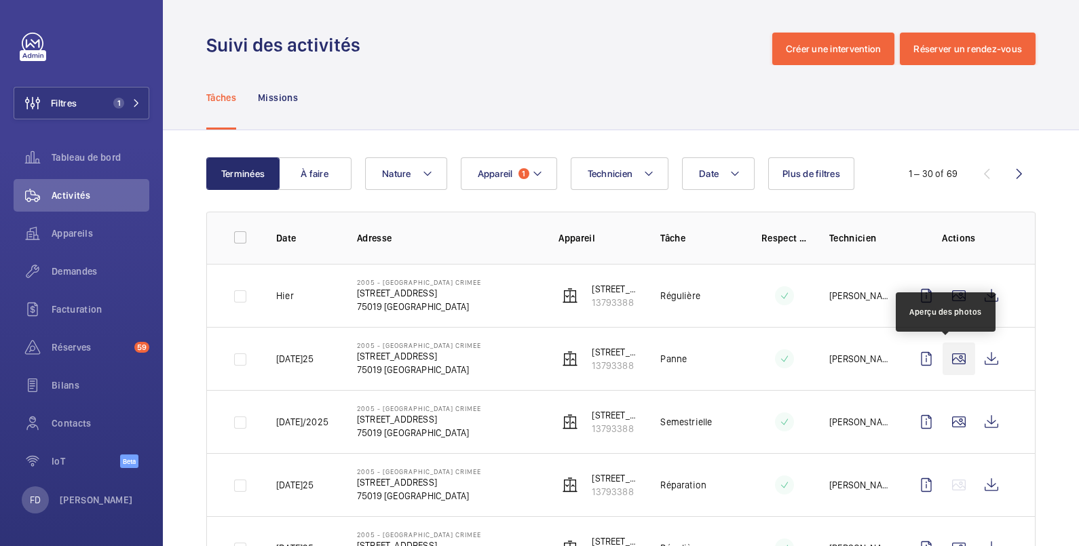
click at [942, 353] on wm-front-icon-button at bounding box center [958, 359] width 33 height 33
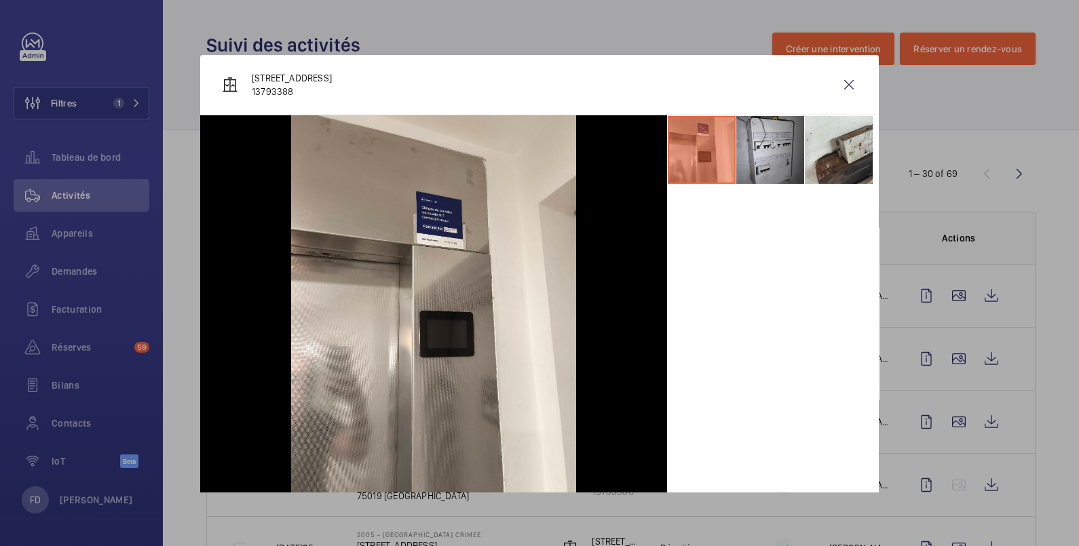
click at [707, 157] on li at bounding box center [701, 150] width 68 height 68
click at [748, 151] on li at bounding box center [770, 150] width 68 height 68
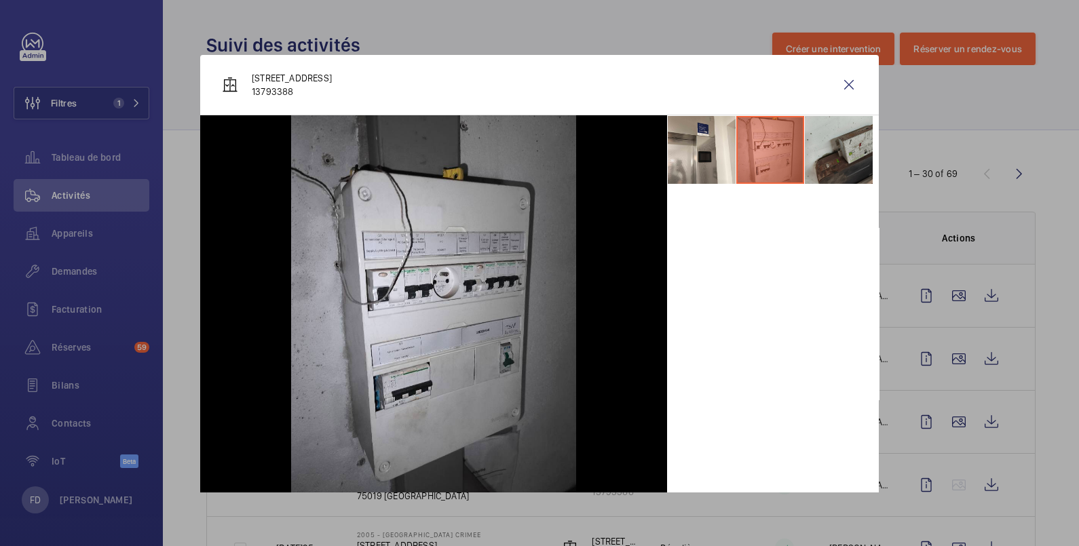
click at [805, 165] on li at bounding box center [839, 150] width 68 height 68
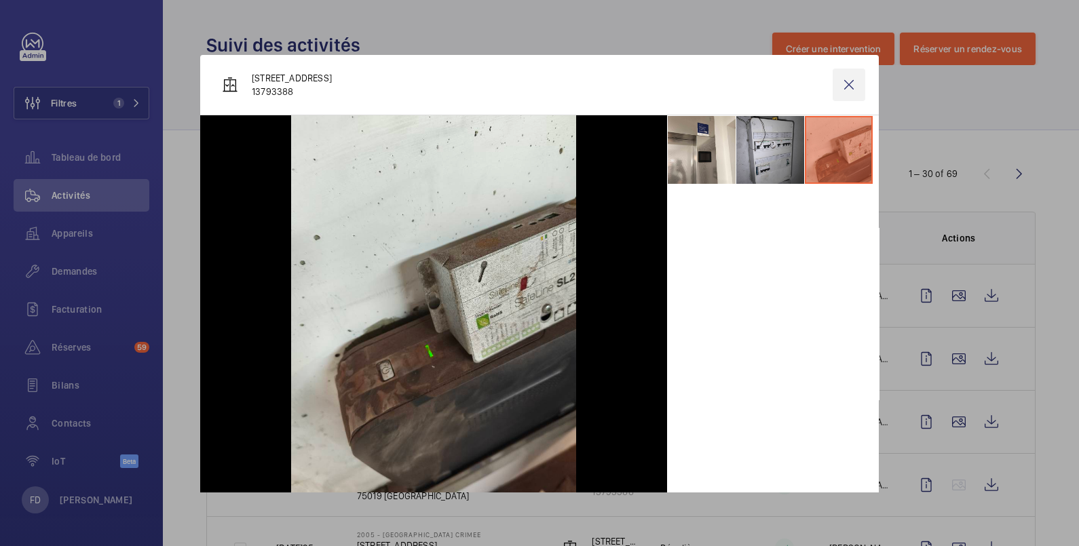
click at [839, 82] on wm-front-icon-button at bounding box center [848, 85] width 33 height 33
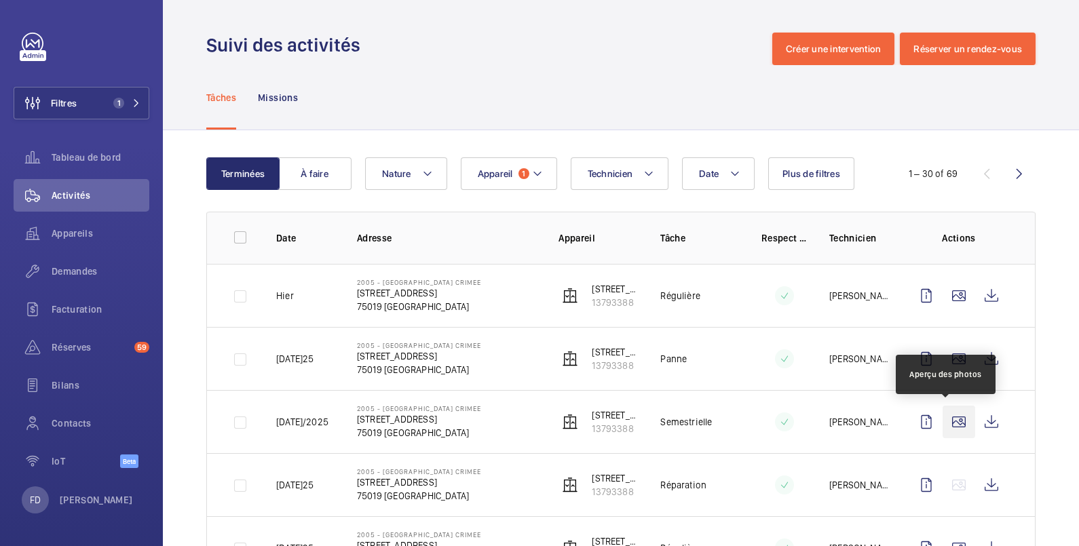
click at [944, 424] on wm-front-icon-button at bounding box center [958, 422] width 33 height 33
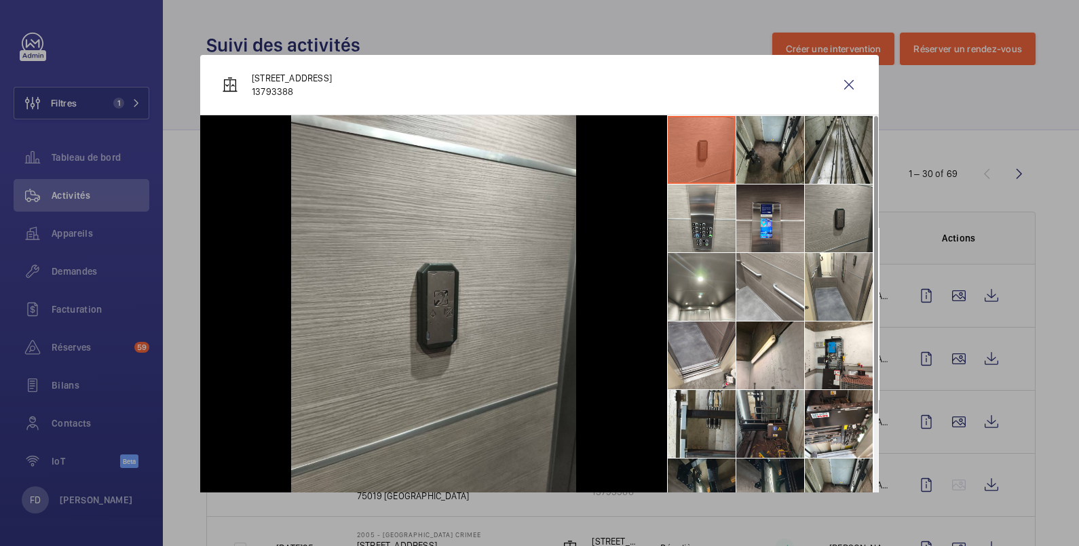
click at [746, 429] on li at bounding box center [770, 424] width 68 height 68
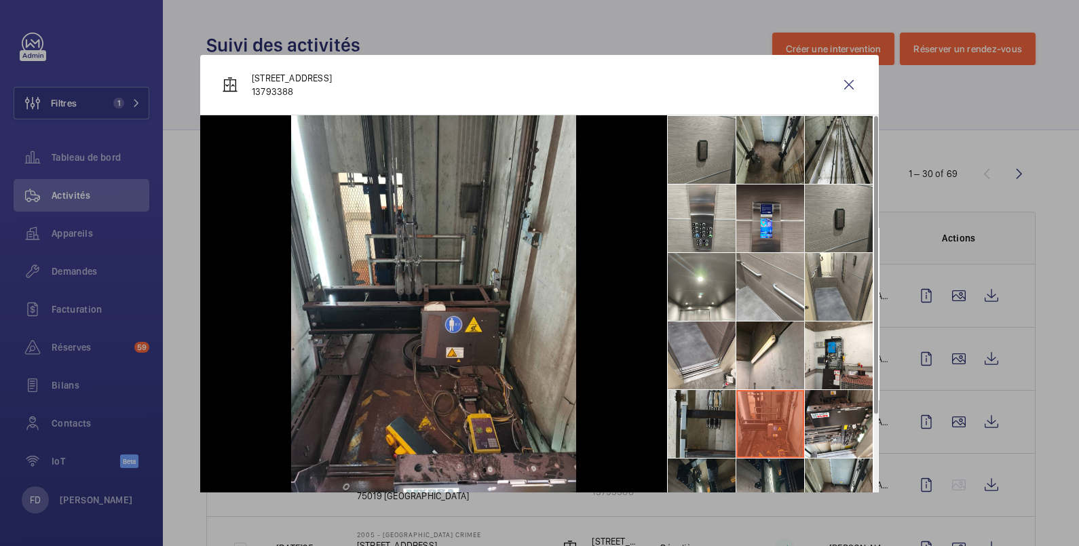
click at [692, 416] on li at bounding box center [701, 424] width 68 height 68
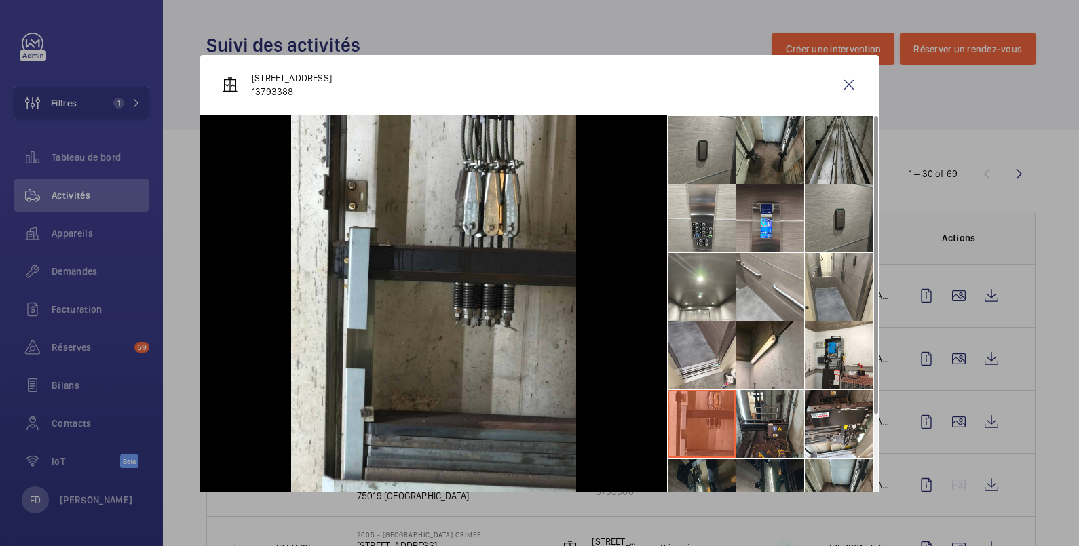
click at [827, 153] on li at bounding box center [839, 150] width 68 height 68
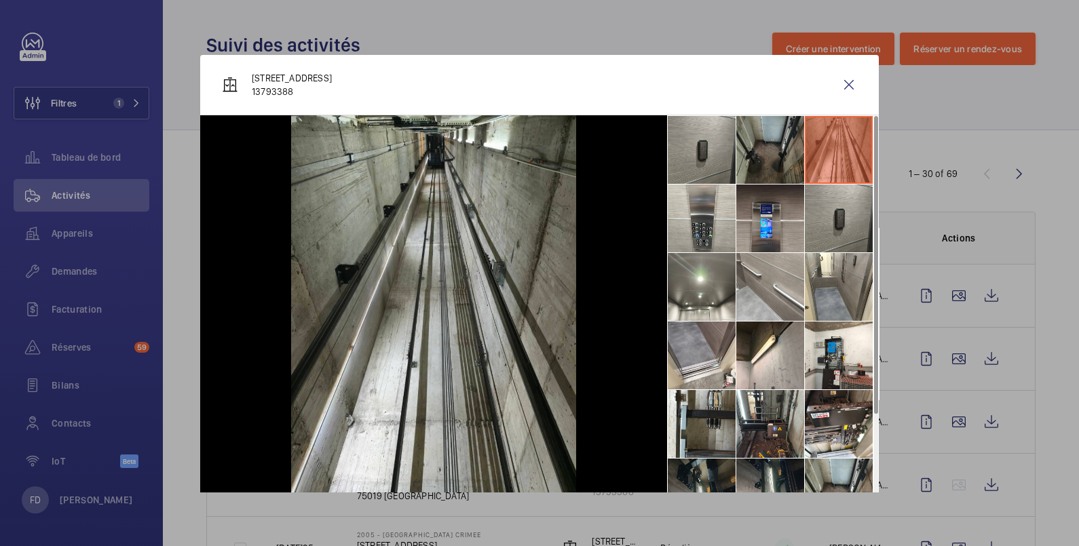
click at [767, 153] on li at bounding box center [770, 150] width 68 height 68
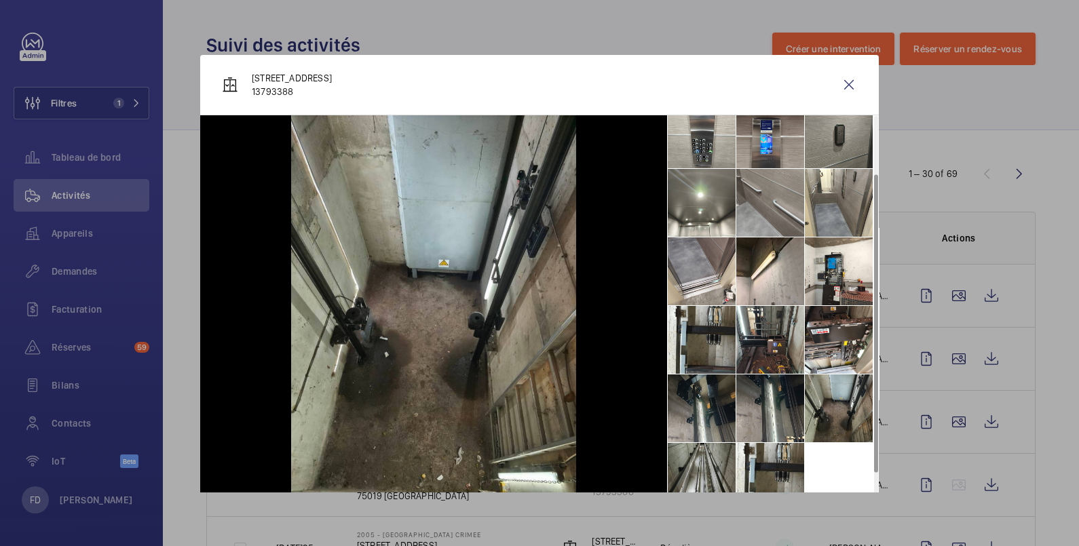
scroll to position [100, 0]
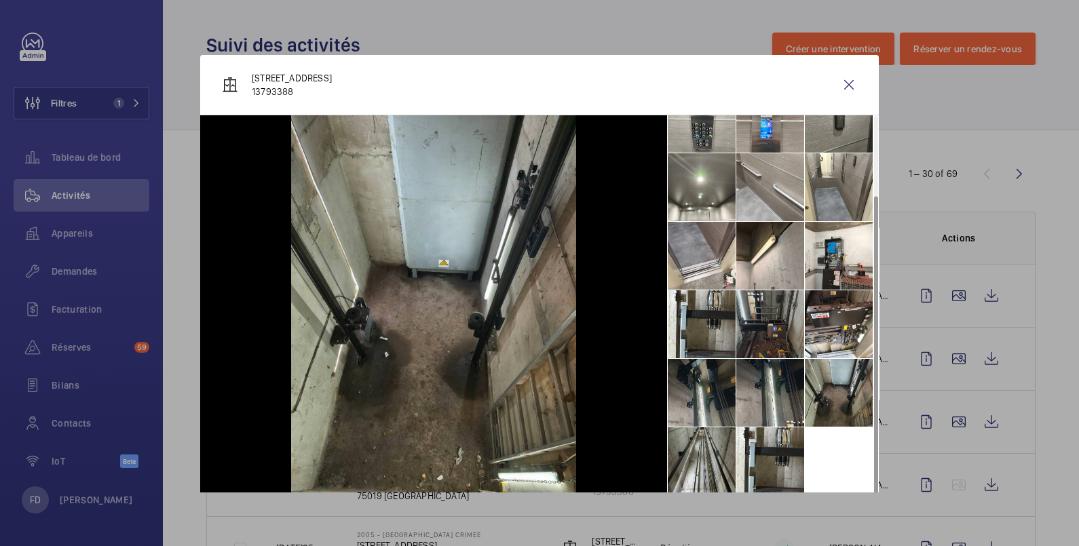
click at [771, 328] on li at bounding box center [770, 324] width 68 height 68
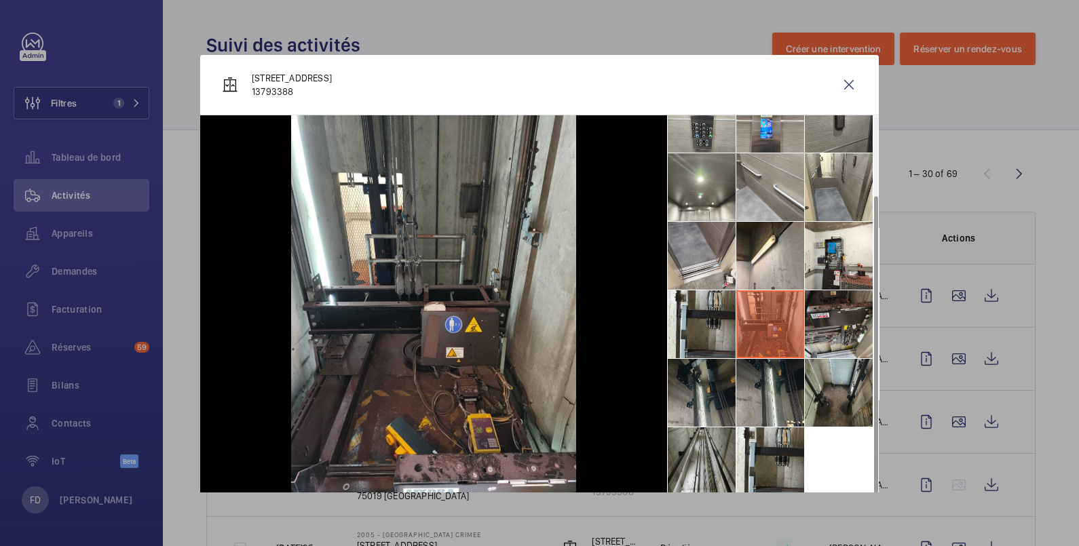
click at [809, 326] on li at bounding box center [839, 324] width 68 height 68
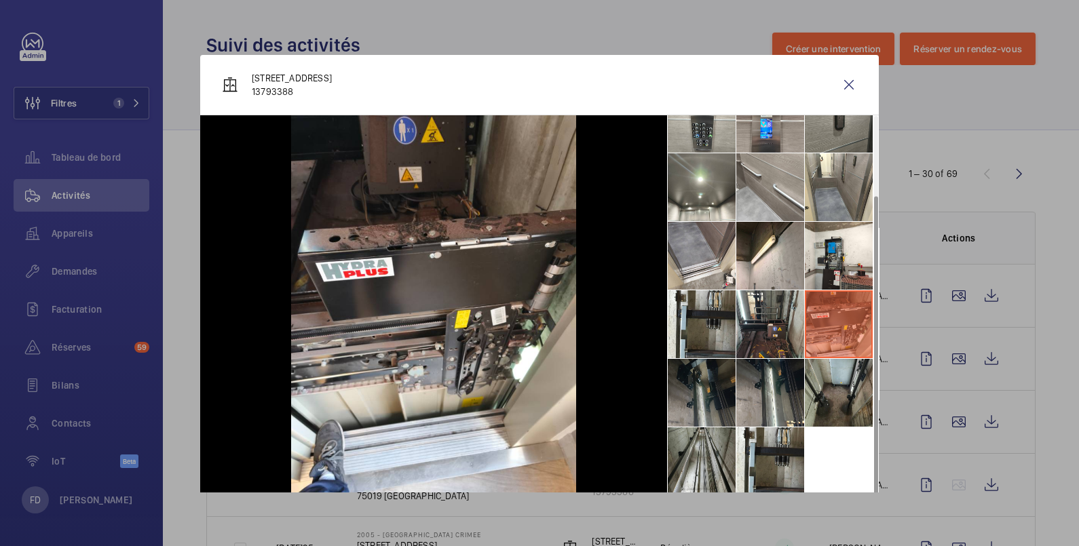
click at [692, 388] on li at bounding box center [701, 393] width 68 height 68
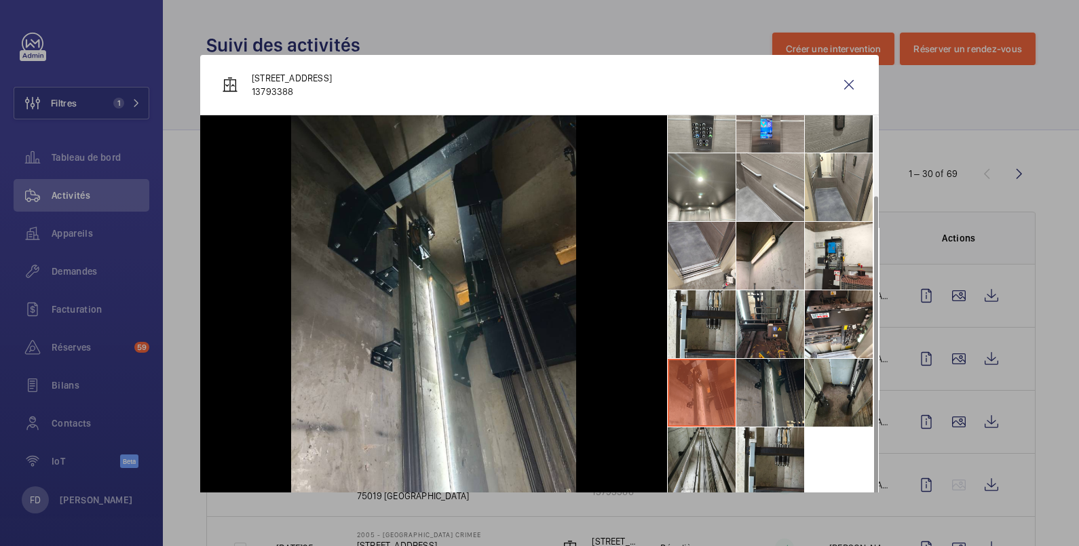
click at [746, 389] on li at bounding box center [770, 393] width 68 height 68
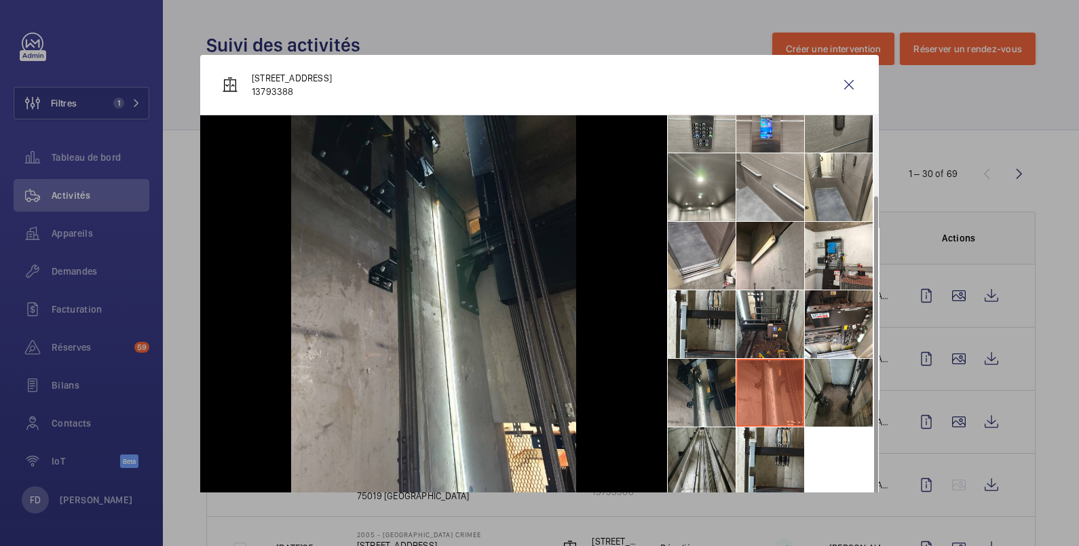
click at [792, 387] on ul at bounding box center [773, 256] width 212 height 480
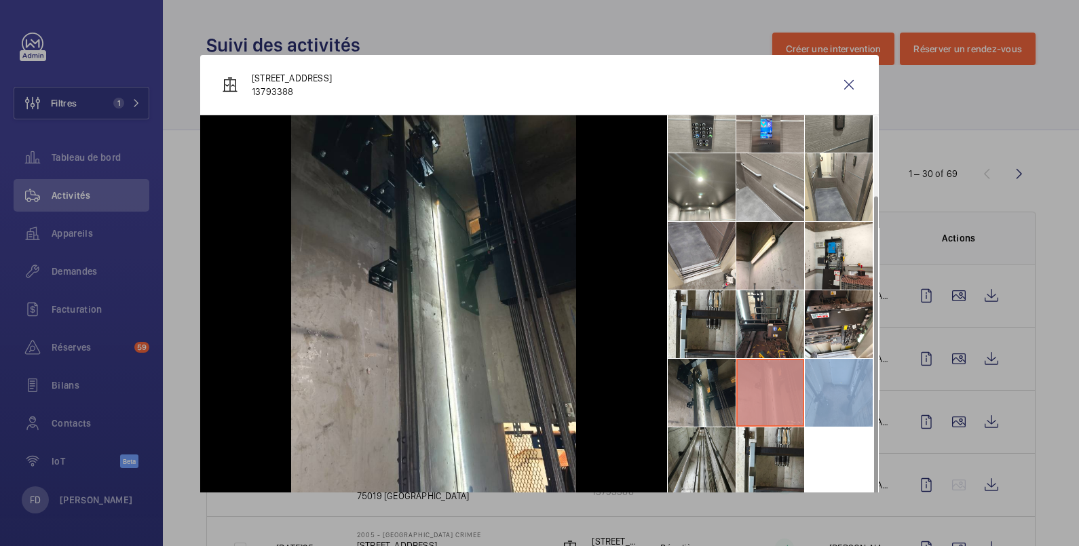
click at [816, 387] on li at bounding box center [839, 393] width 68 height 68
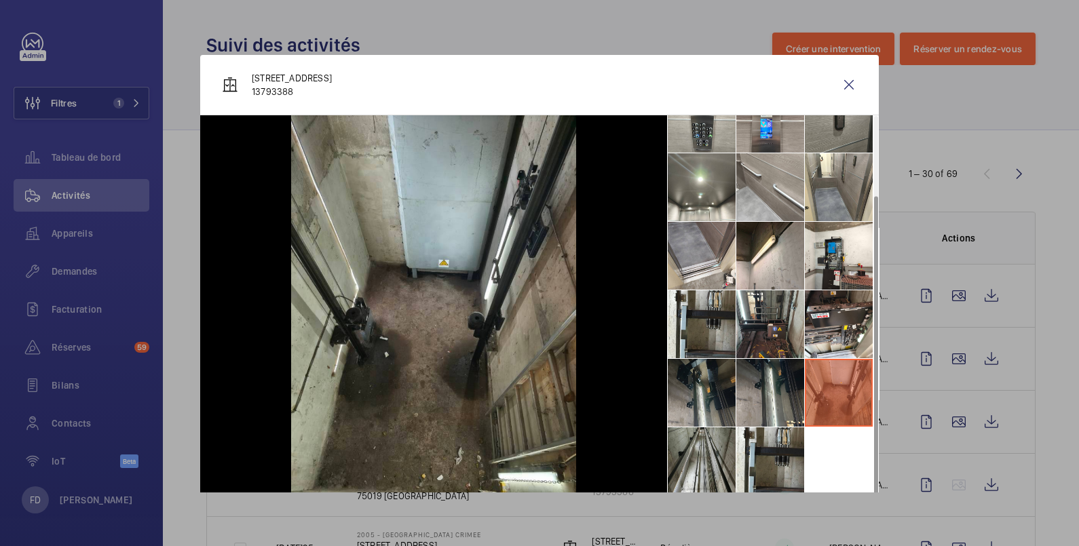
scroll to position [3, 0]
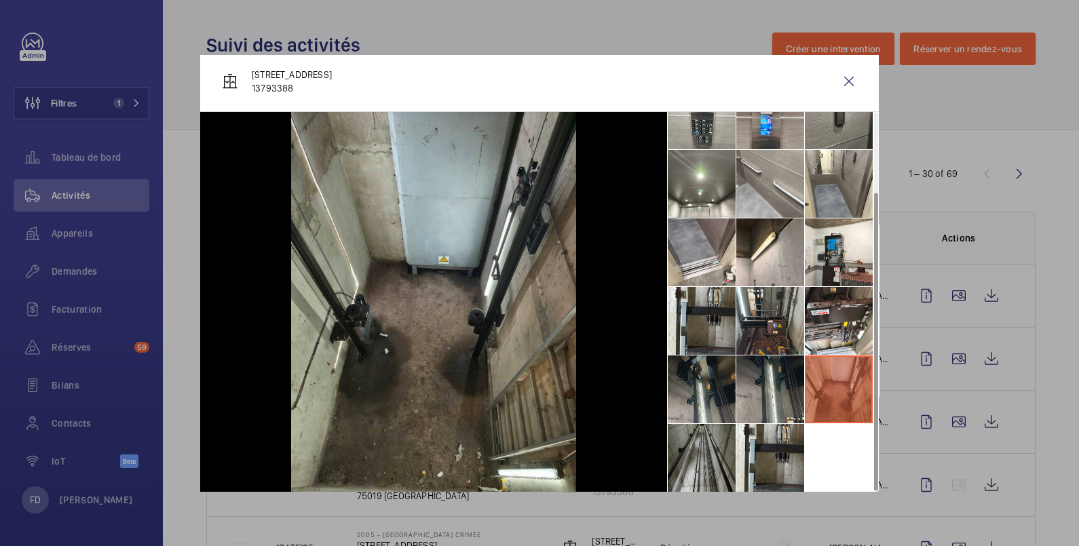
click at [707, 434] on li at bounding box center [701, 458] width 68 height 68
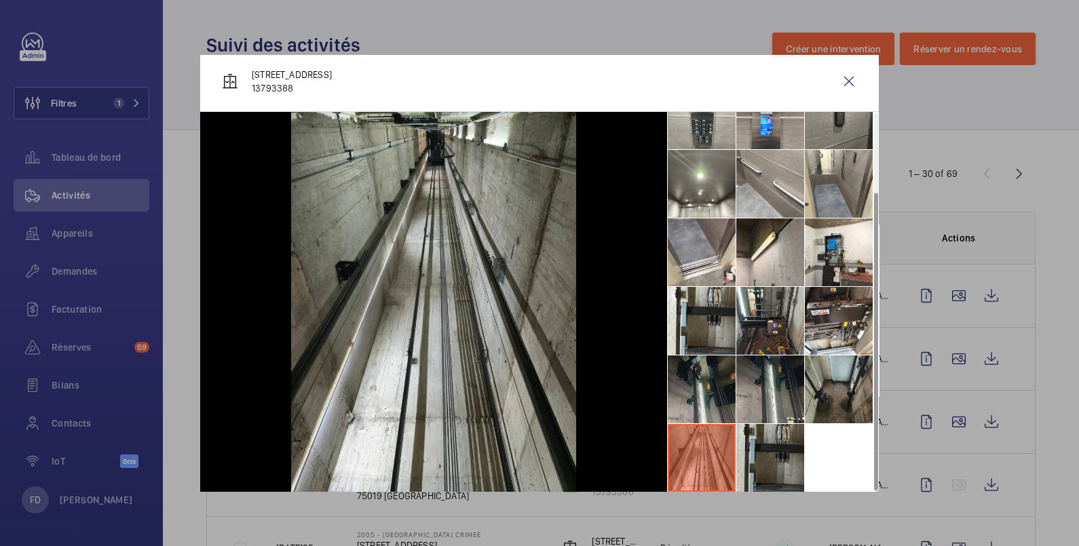
click at [743, 454] on li at bounding box center [770, 458] width 68 height 68
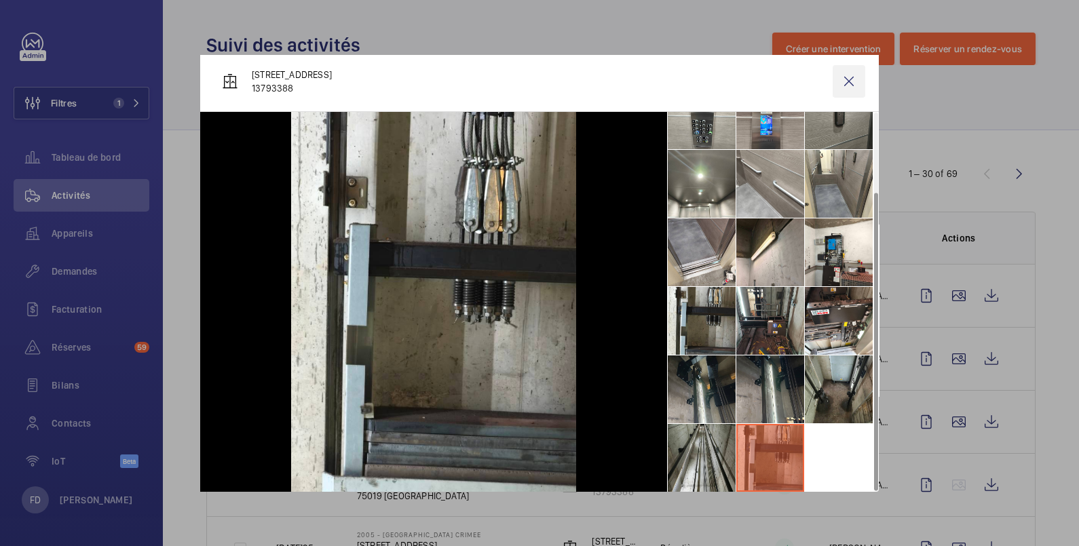
click at [832, 71] on wm-front-icon-button at bounding box center [848, 81] width 33 height 33
